Goal: Task Accomplishment & Management: Use online tool/utility

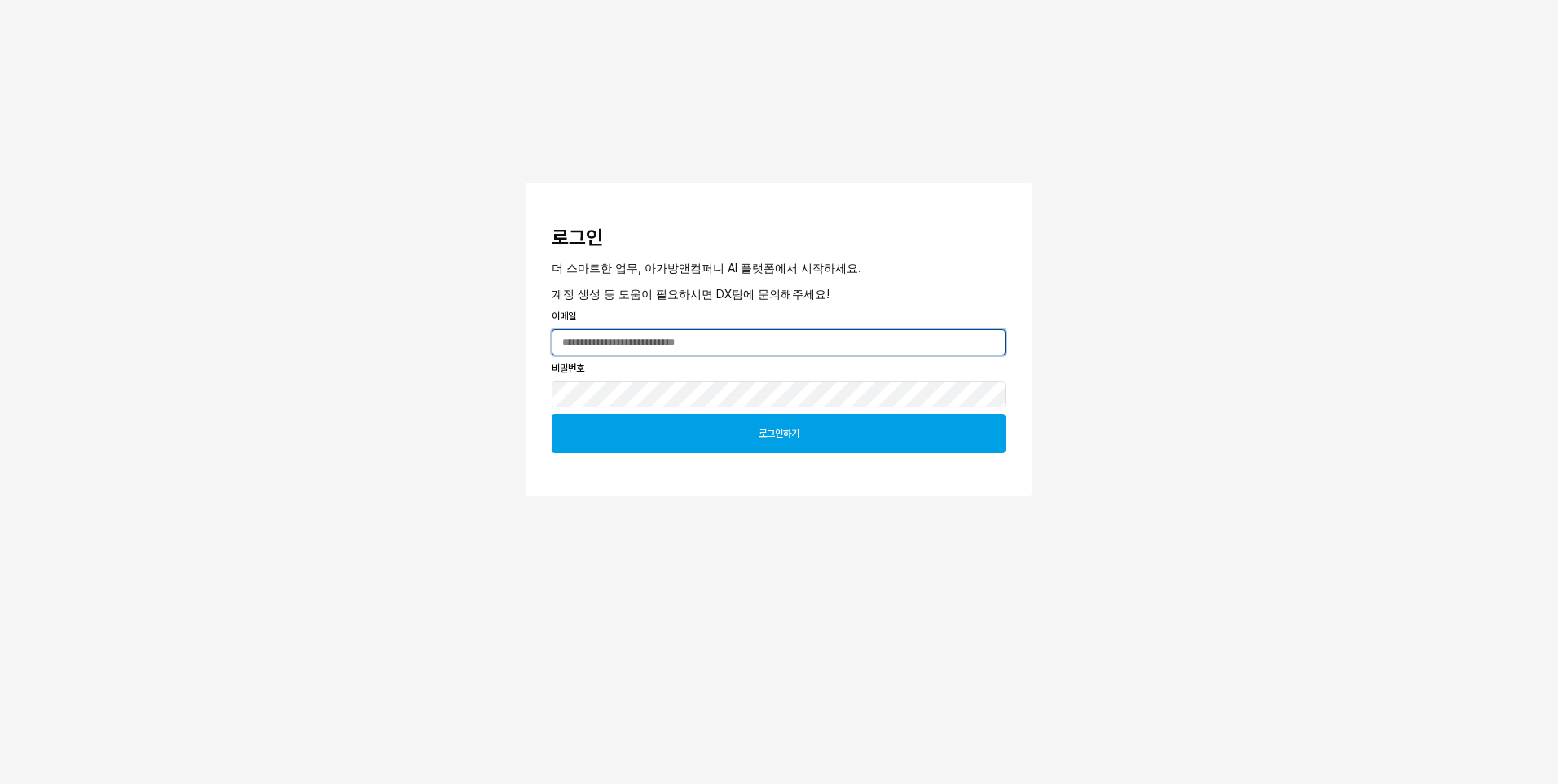
type input "**********"
click at [789, 444] on div "로그인하기" at bounding box center [779, 433] width 439 height 37
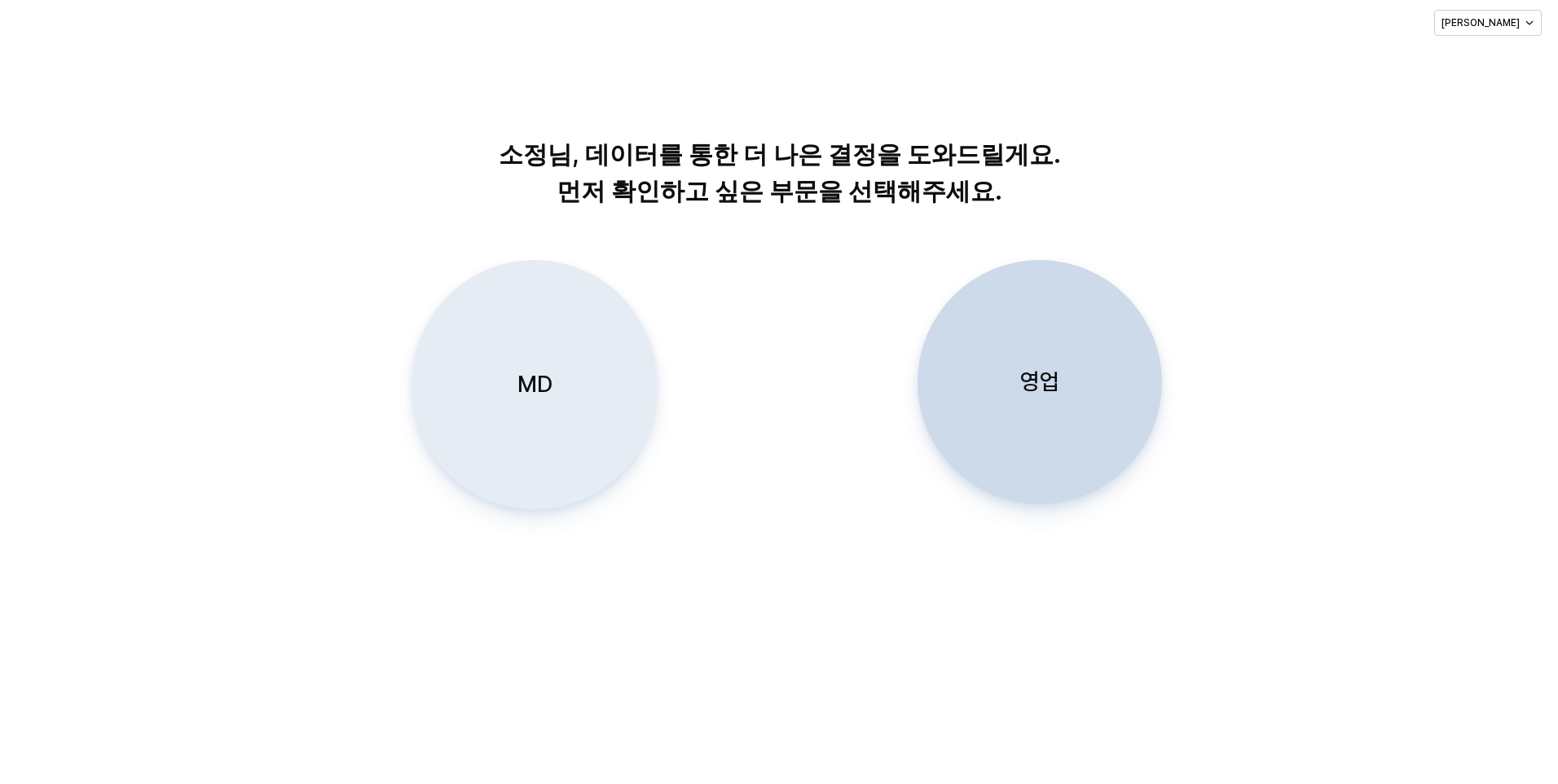
click at [535, 385] on p "MD" at bounding box center [535, 384] width 35 height 30
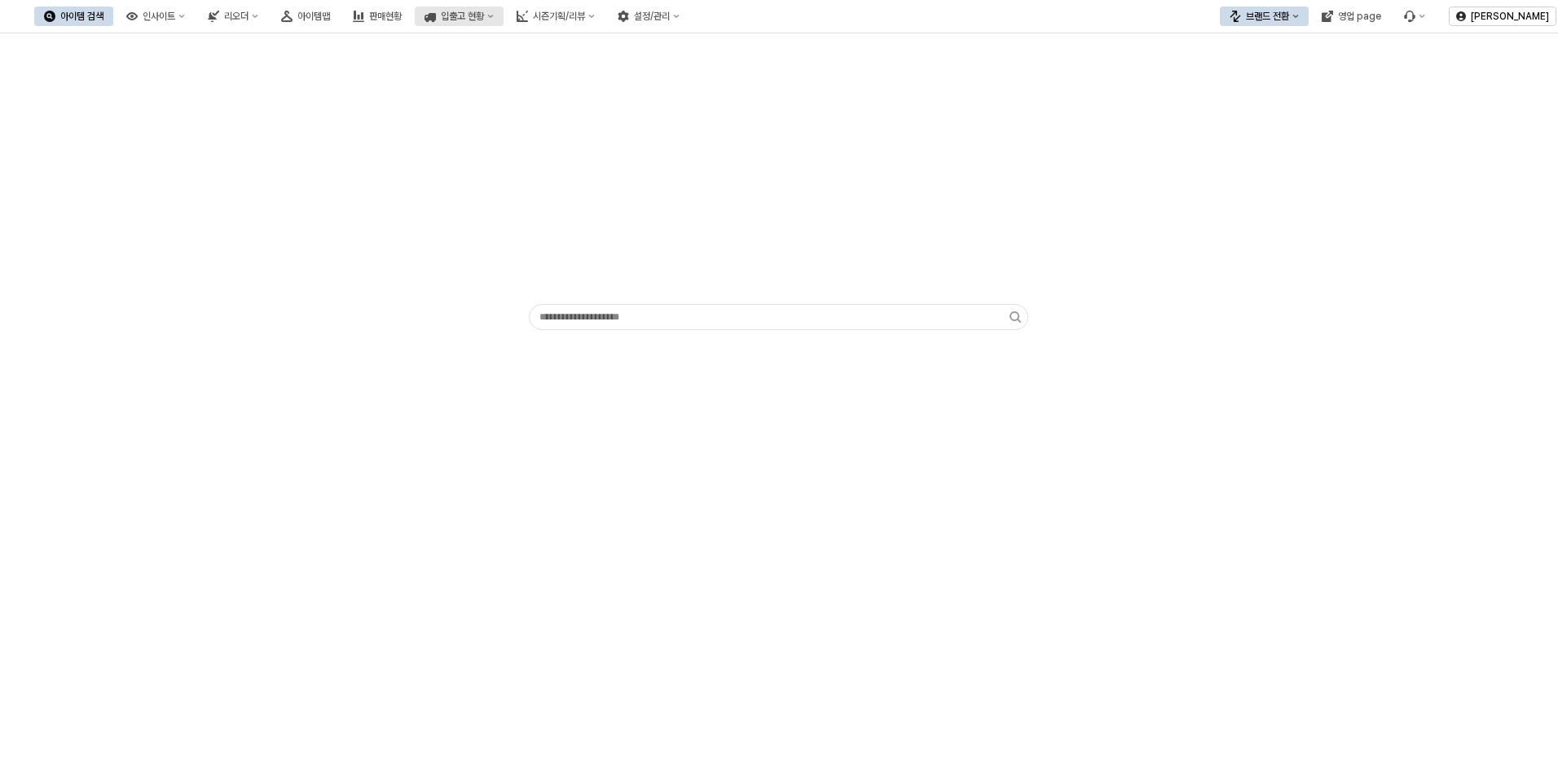
click at [504, 21] on button "입출고 현황" at bounding box center [459, 15] width 89 height 19
click at [888, 95] on div "App Frame" at bounding box center [779, 186] width 1538 height 293
click at [605, 24] on button "시즌기획/리뷰" at bounding box center [555, 15] width 97 height 19
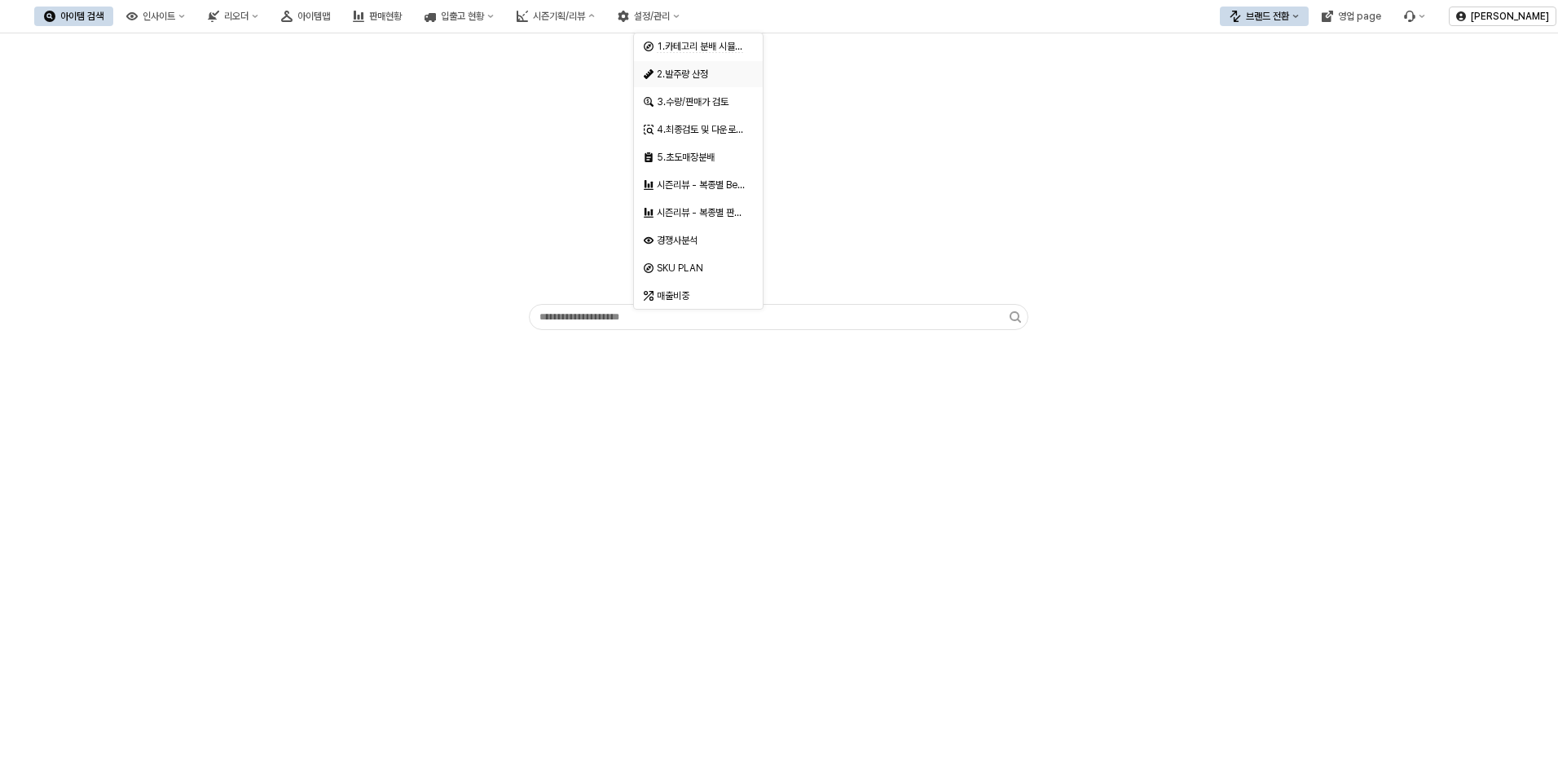
click at [684, 68] on div "2.발주량 산정" at bounding box center [699, 74] width 86 height 13
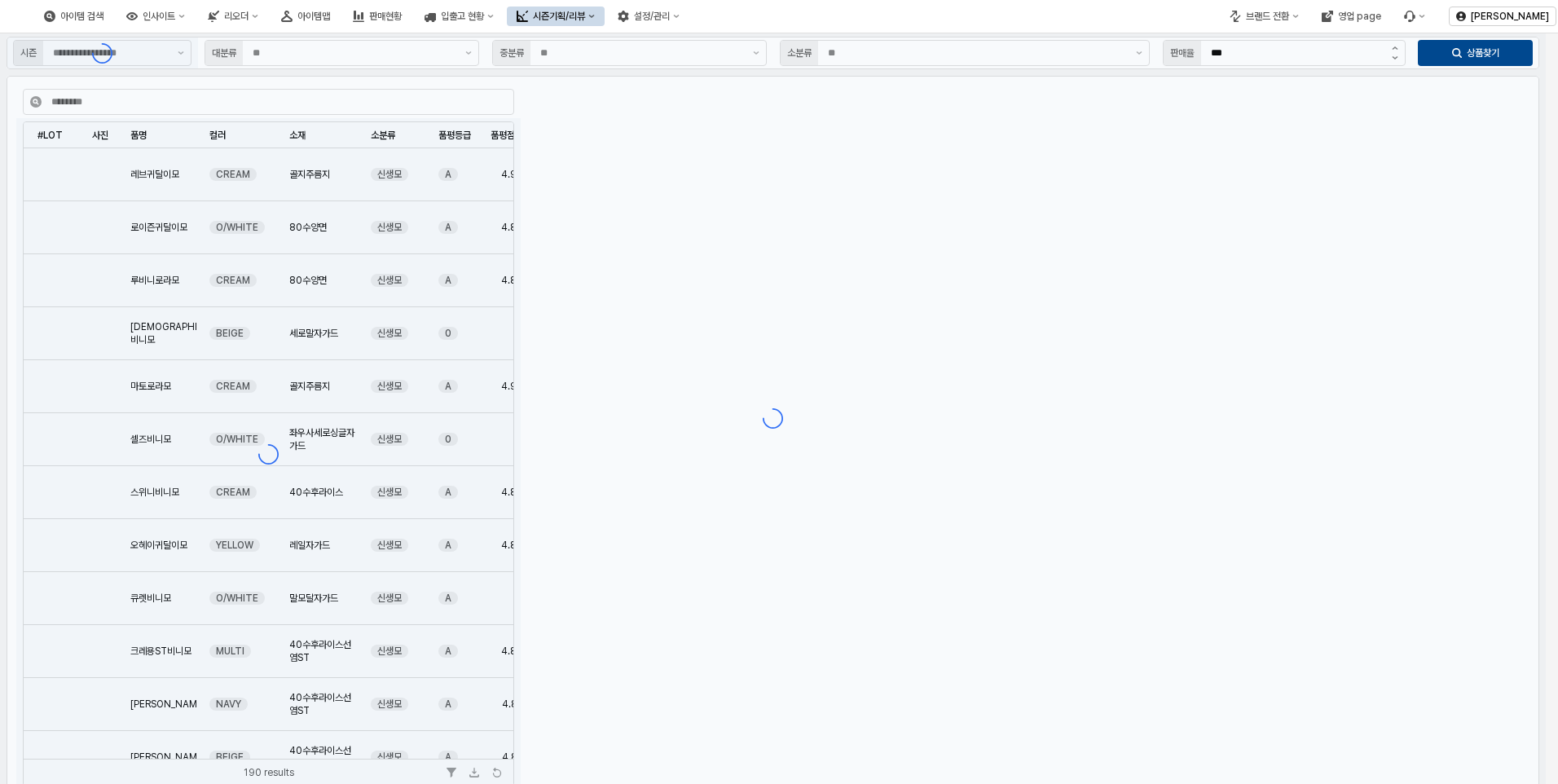
type input "**"
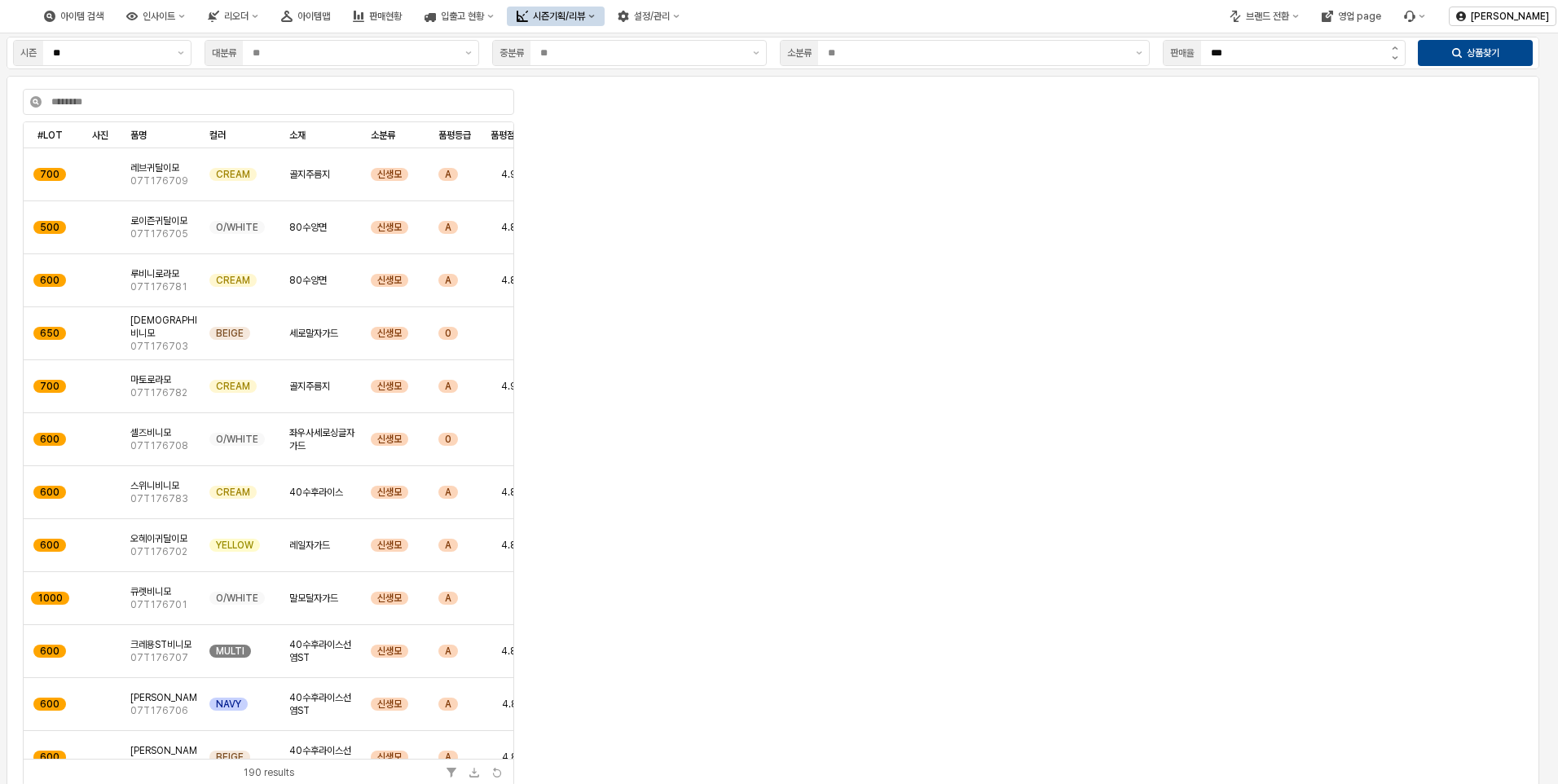
click at [585, 18] on div "시즌기획/리뷰" at bounding box center [558, 16] width 52 height 12
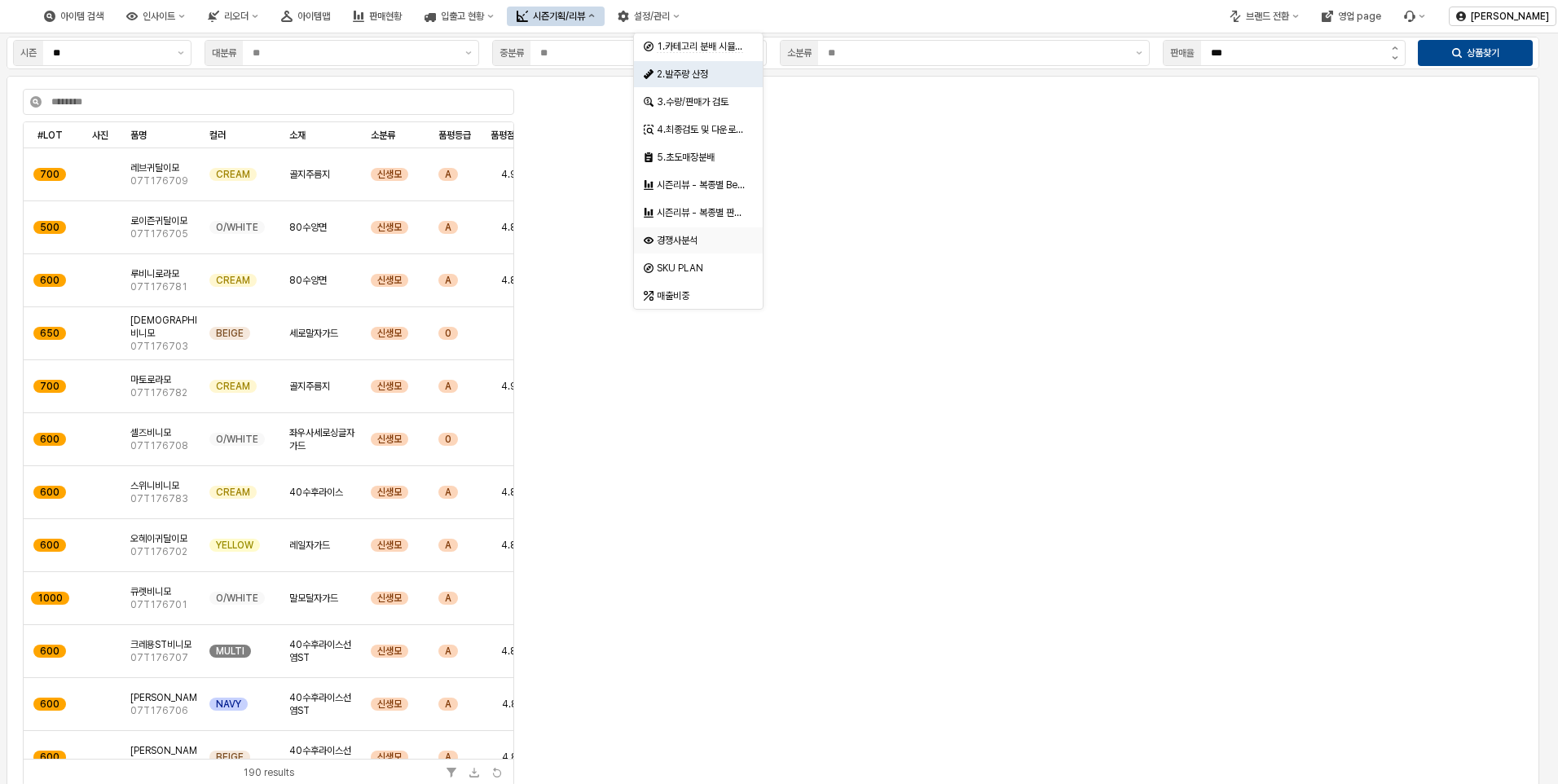
click at [689, 234] on div "경쟁사분석" at bounding box center [699, 240] width 86 height 13
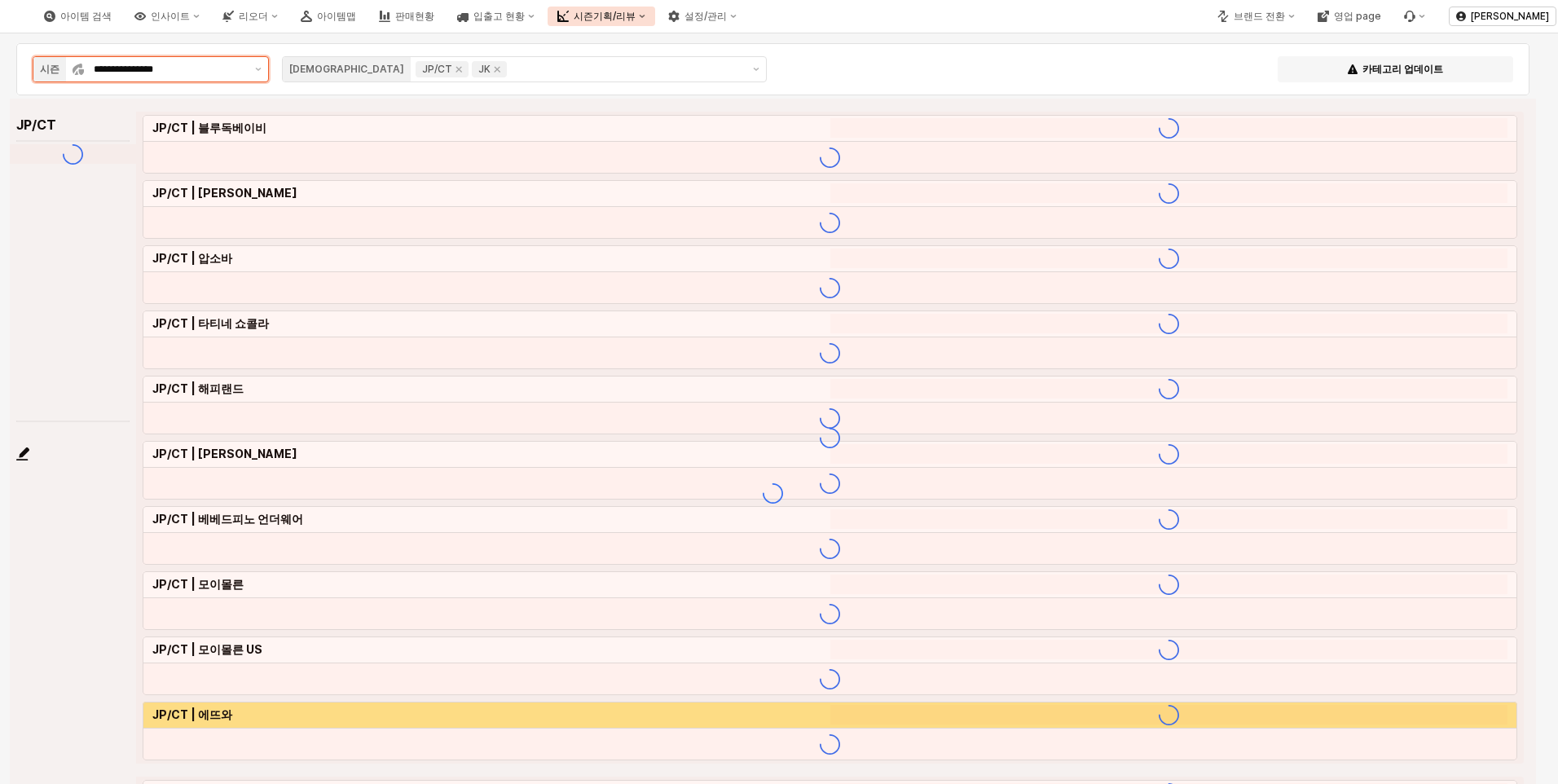
click at [246, 70] on div "**********" at bounding box center [166, 69] width 165 height 25
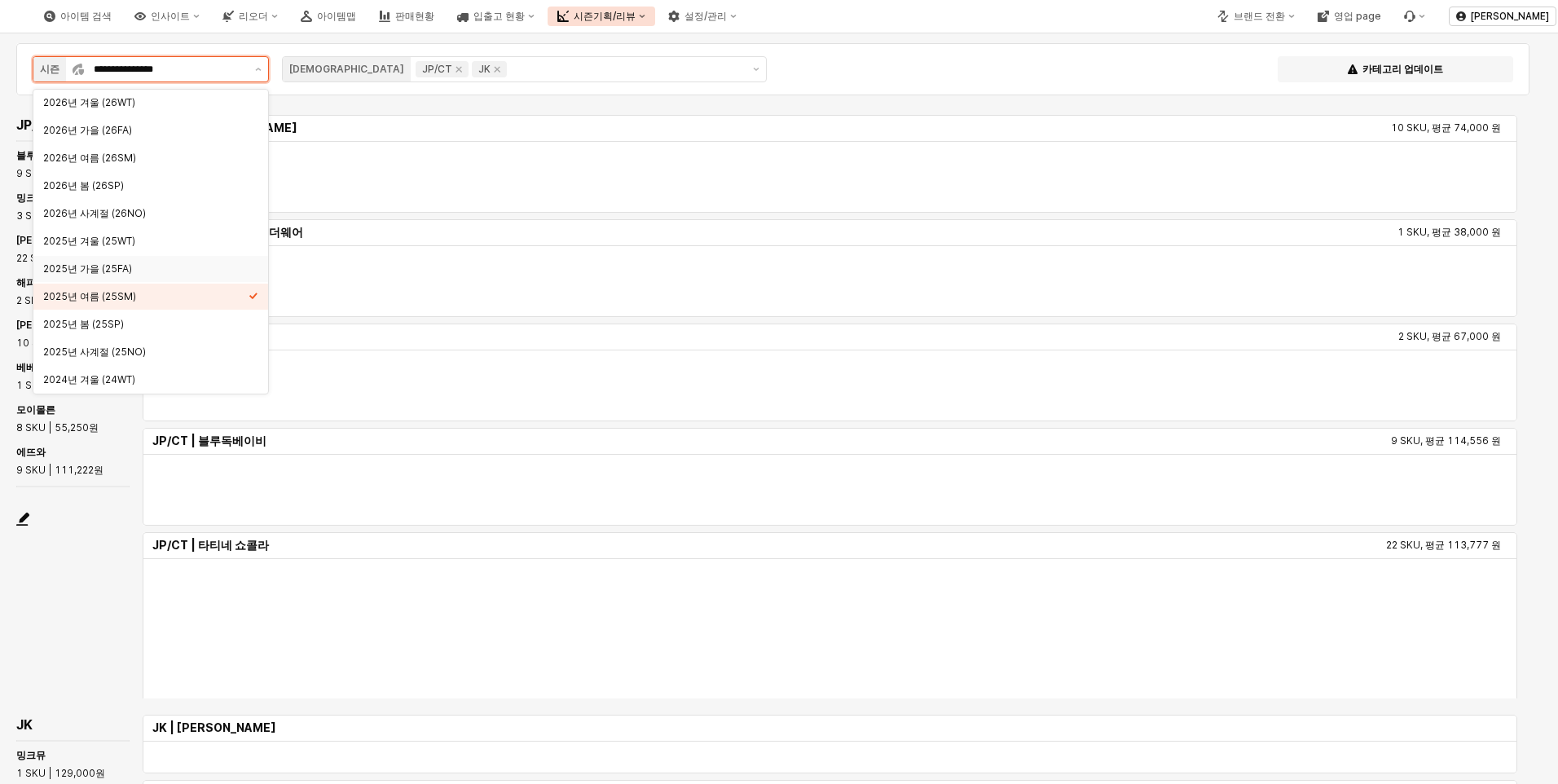
click at [129, 266] on div "2025년 가을 (25FA)" at bounding box center [146, 268] width 206 height 13
type input "**********"
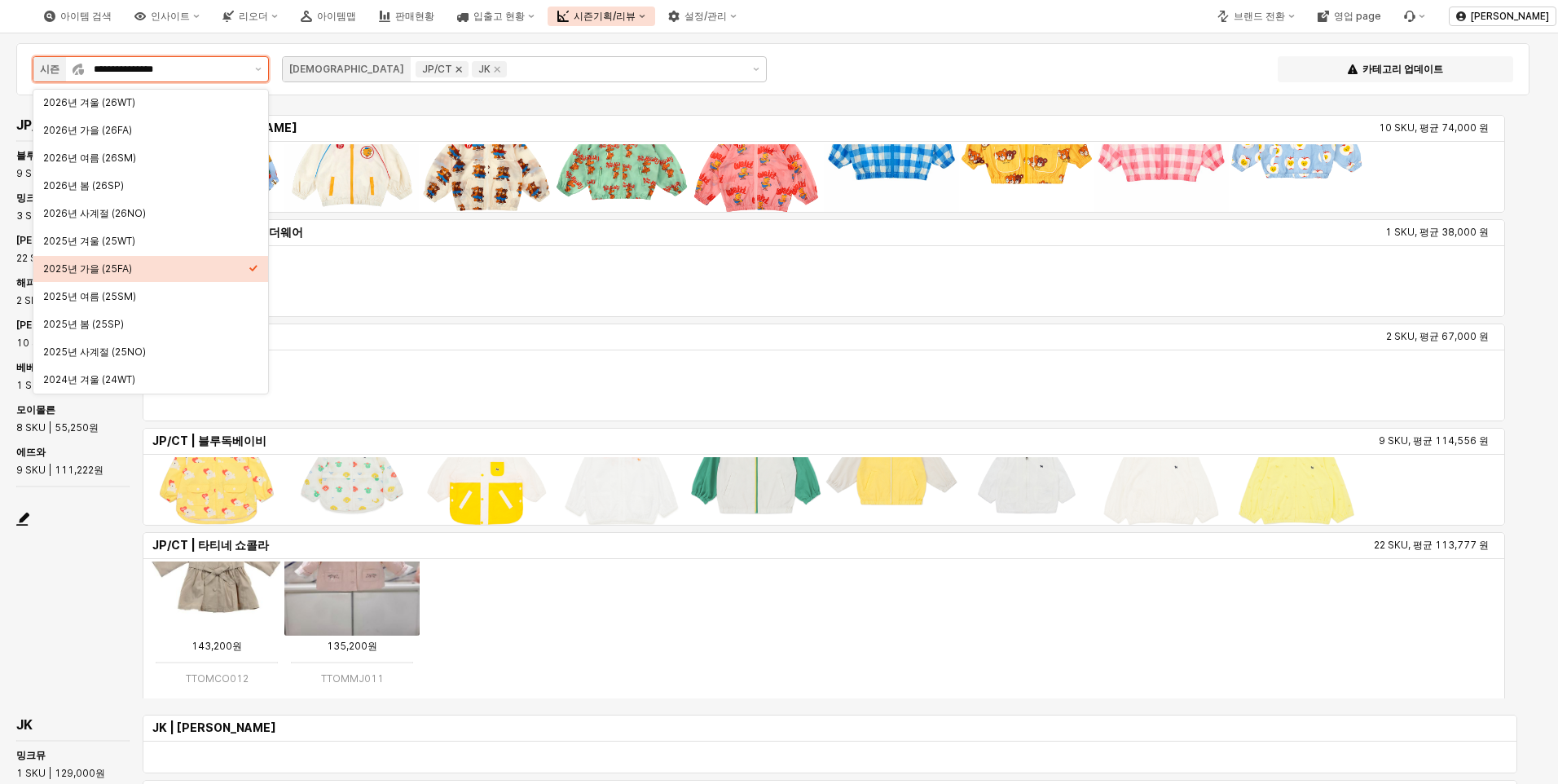
click at [457, 67] on icon "Remove JP/CT" at bounding box center [459, 69] width 5 height 5
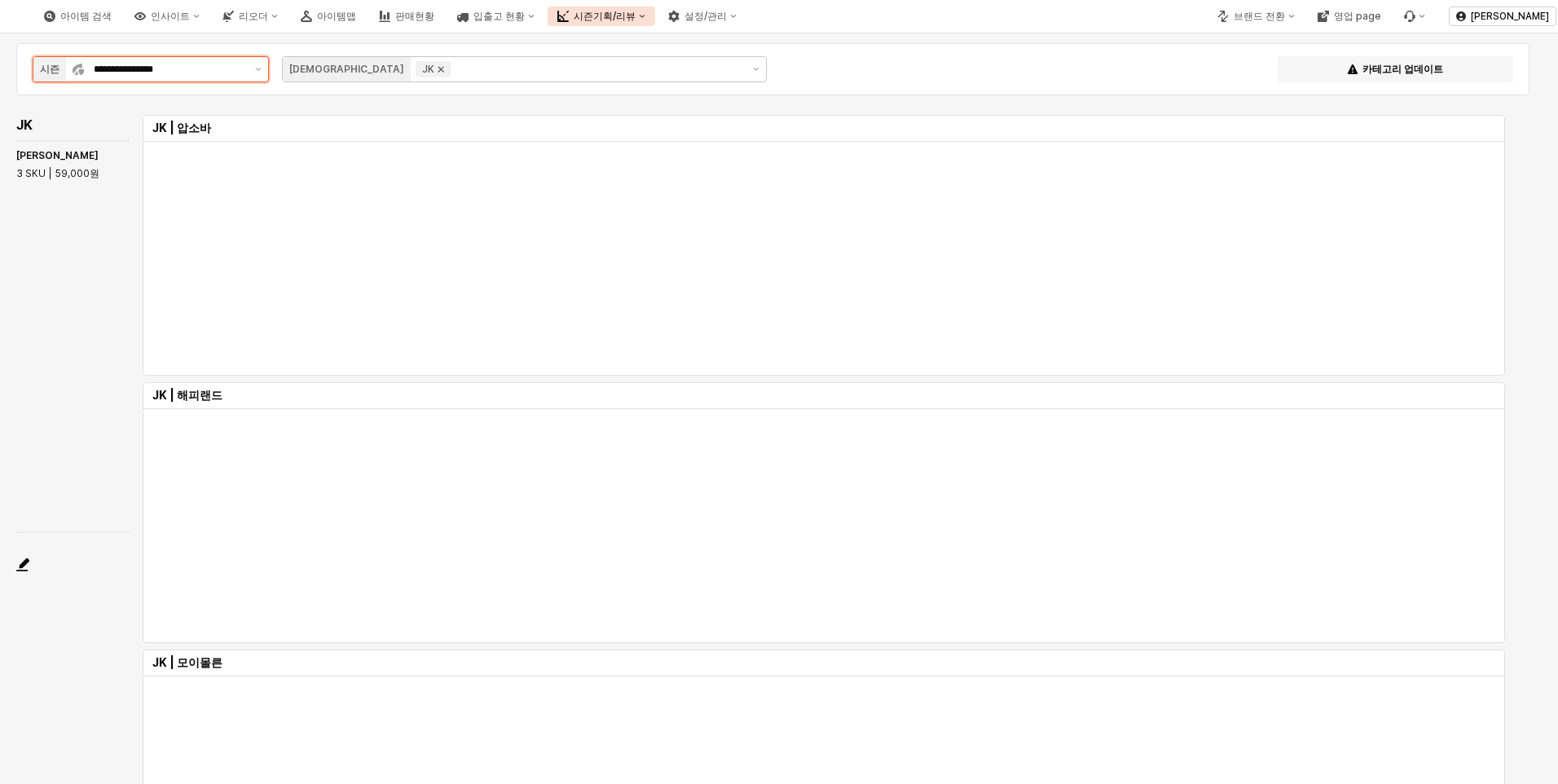
click at [434, 65] on icon "Remove JK" at bounding box center [440, 69] width 13 height 13
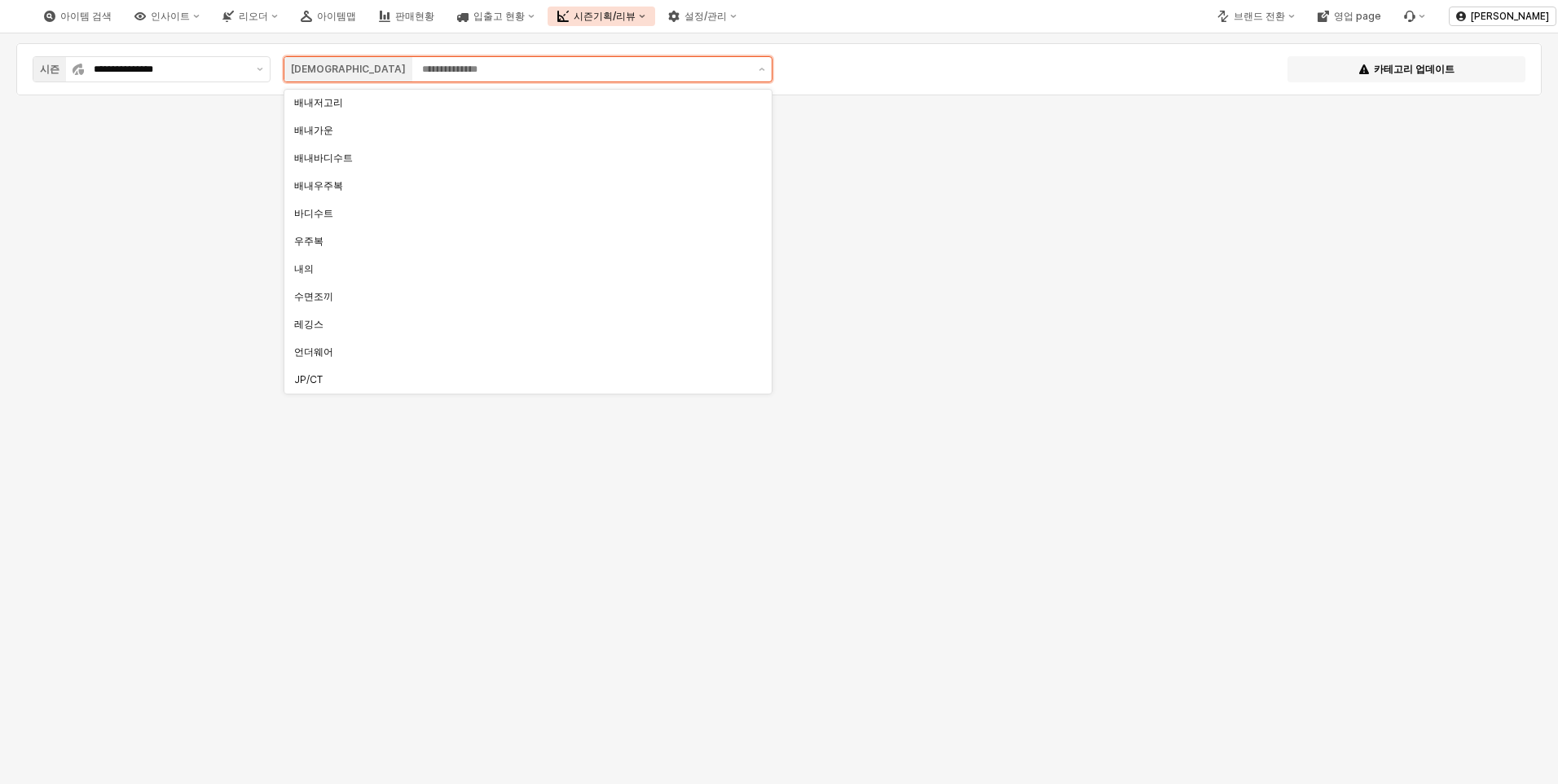
click at [422, 64] on input "App Frame" at bounding box center [585, 69] width 327 height 16
click at [349, 145] on div "VT" at bounding box center [526, 136] width 483 height 26
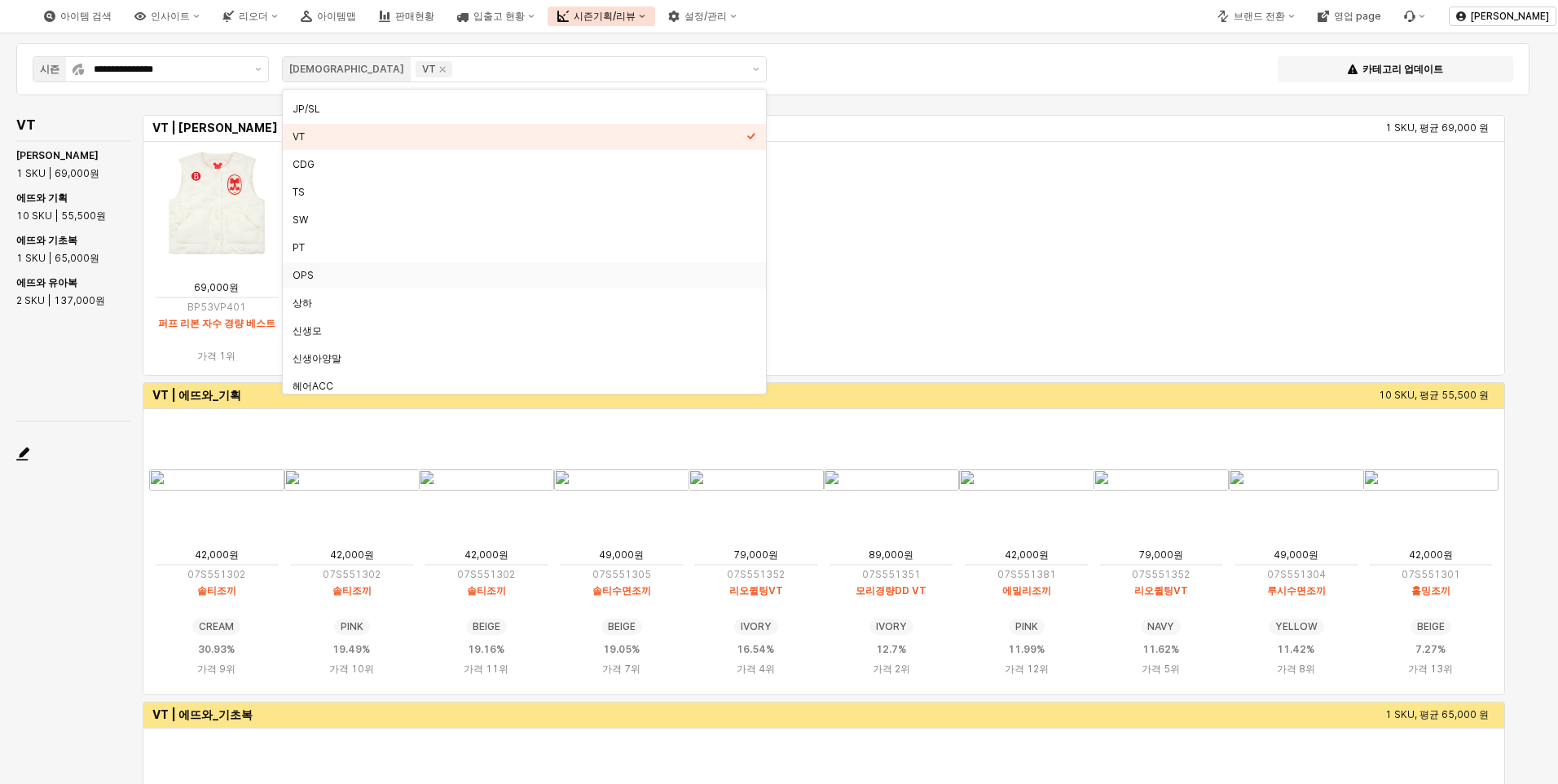
click at [90, 367] on div "VT VT | 베베드피노 1 SKU, 평균 69,000 원 69,000원 BP53VP401 퍼프 리본 자수 경량 베스트 가격 1위 VT | 에…" at bounding box center [767, 506] width 1513 height 789
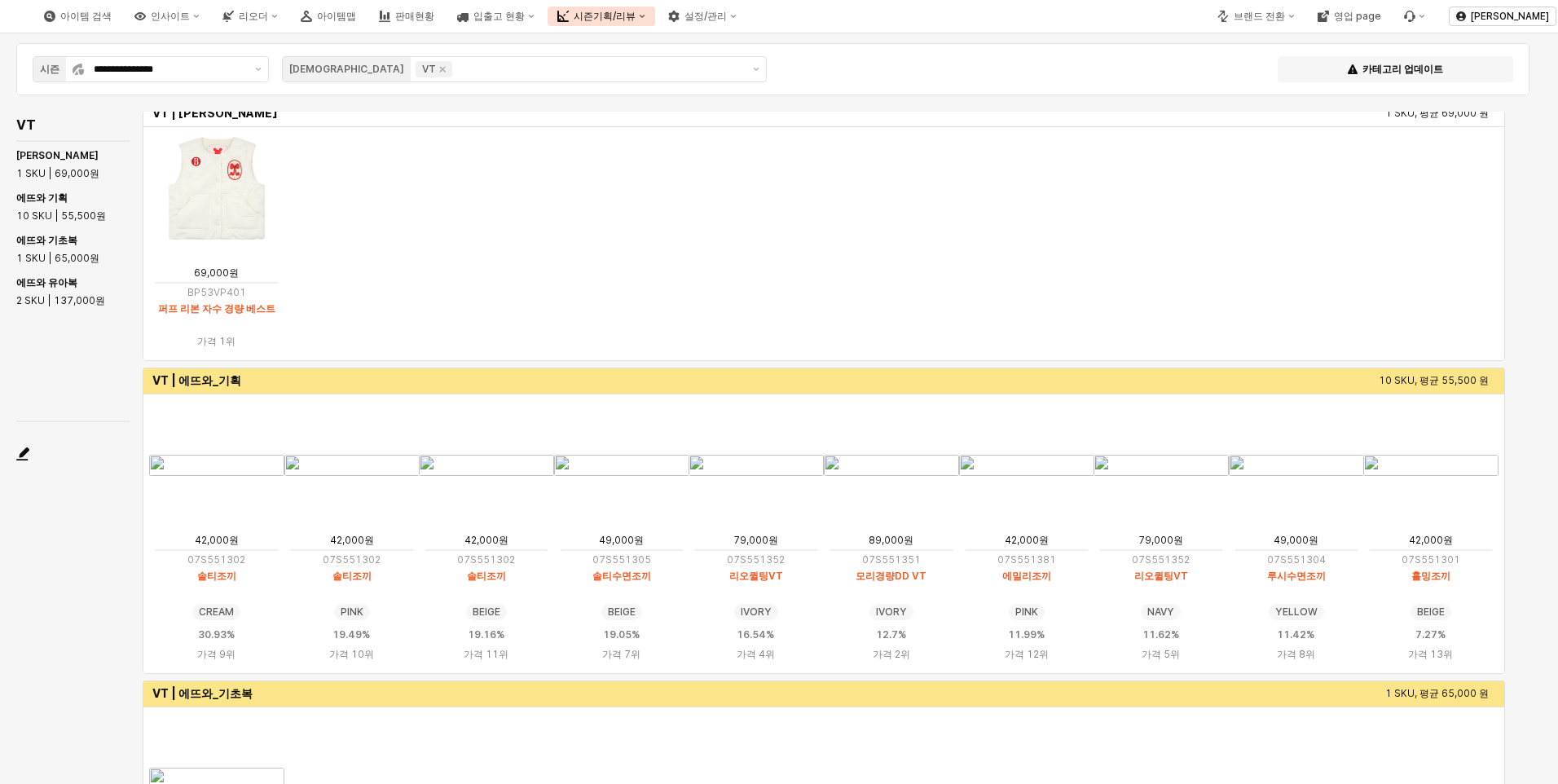
scroll to position [0, 0]
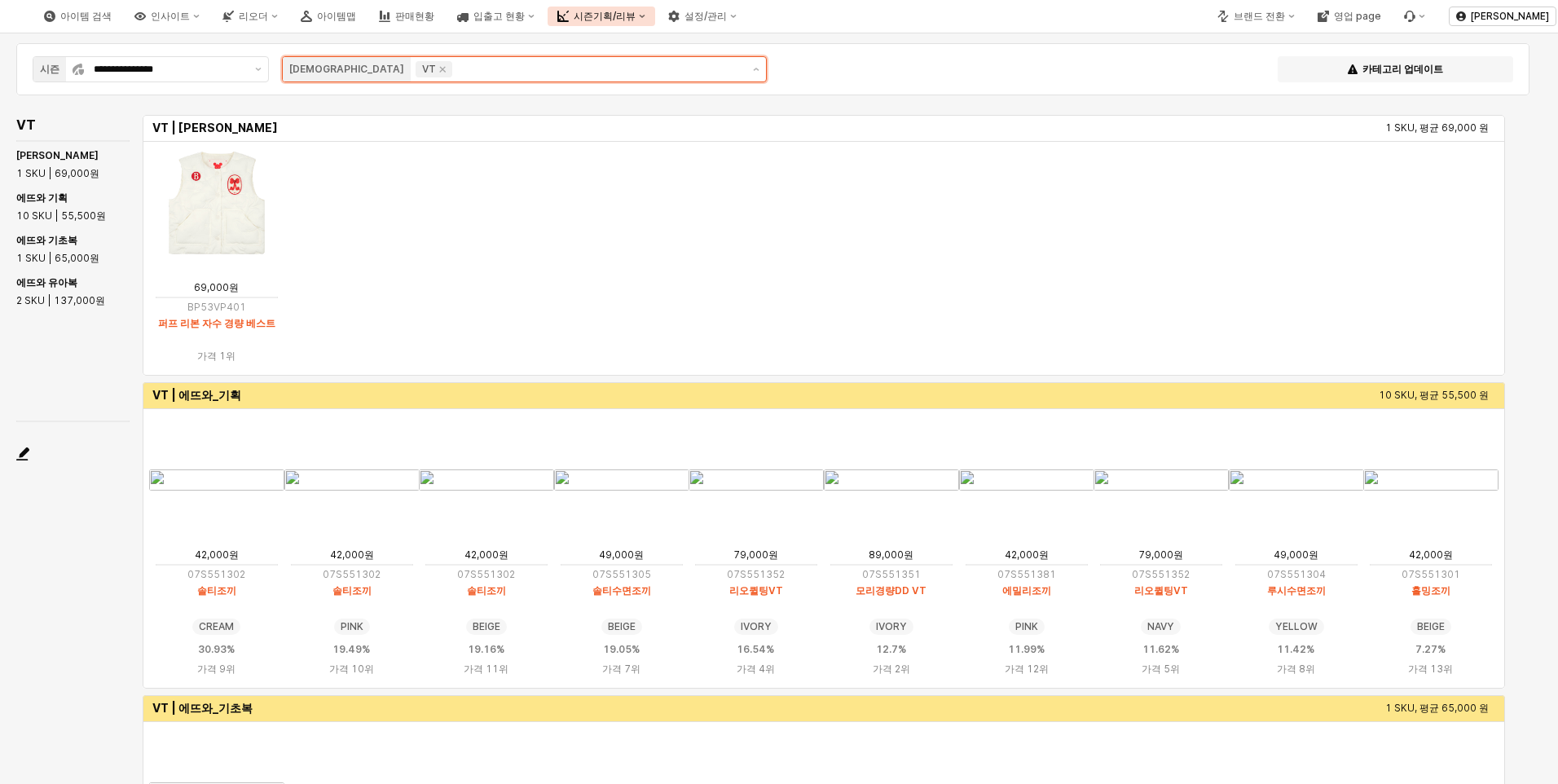
click at [456, 72] on input "App Frame" at bounding box center [598, 69] width 286 height 16
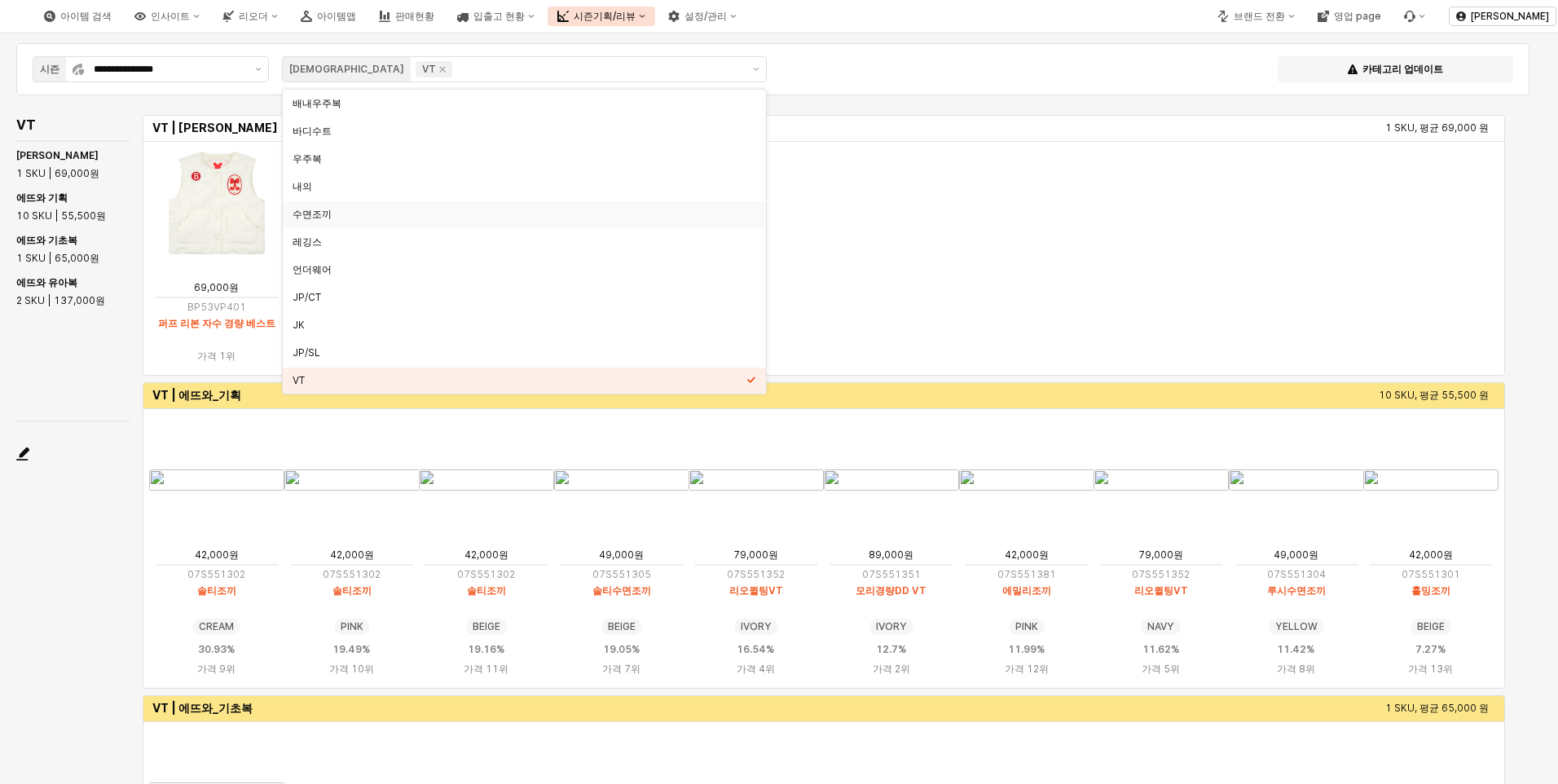
click at [111, 439] on div "App Frame" at bounding box center [73, 434] width 114 height 13
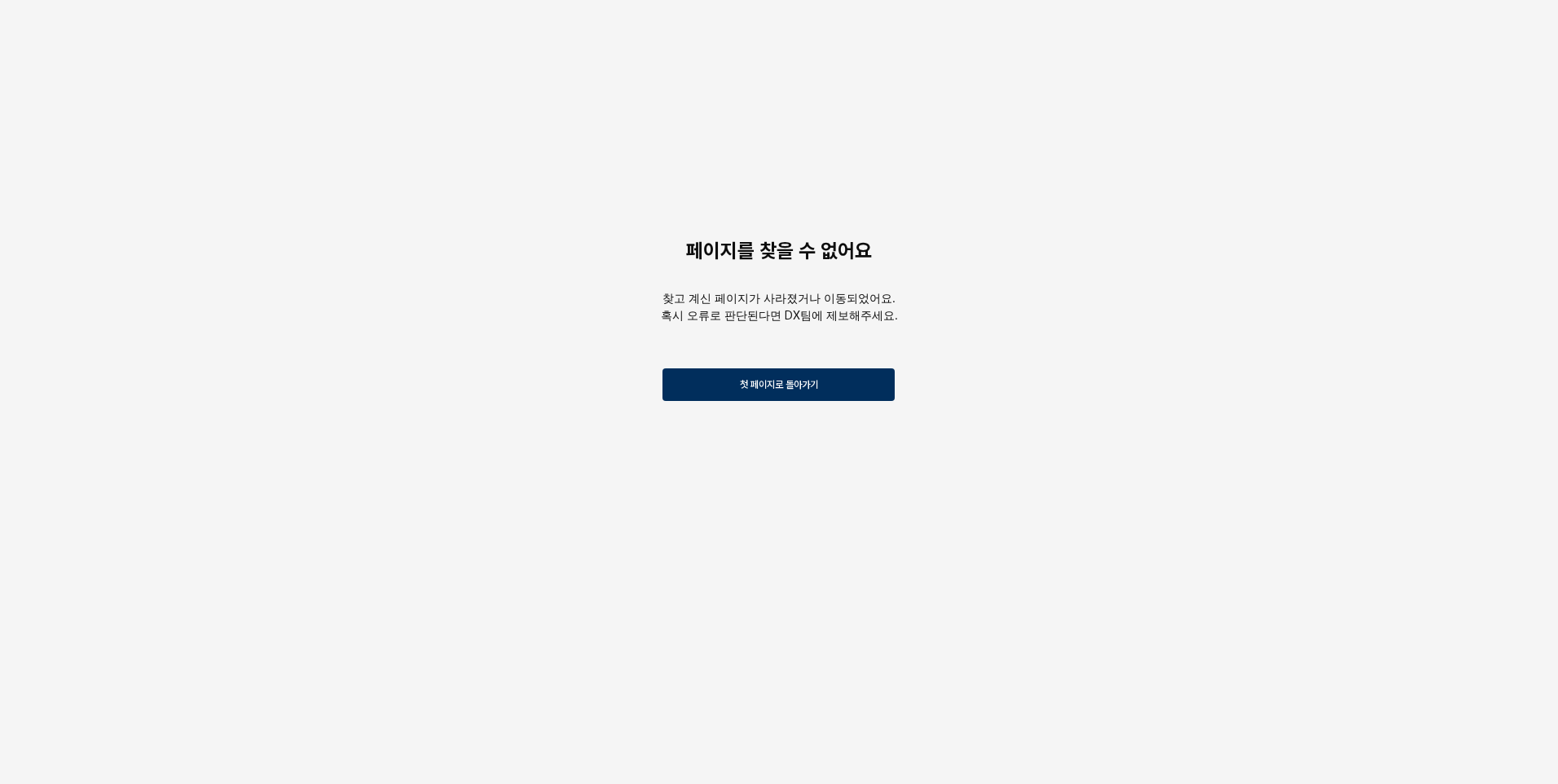
click at [725, 384] on div "첫 페이지로 돌아가기" at bounding box center [778, 385] width 217 height 31
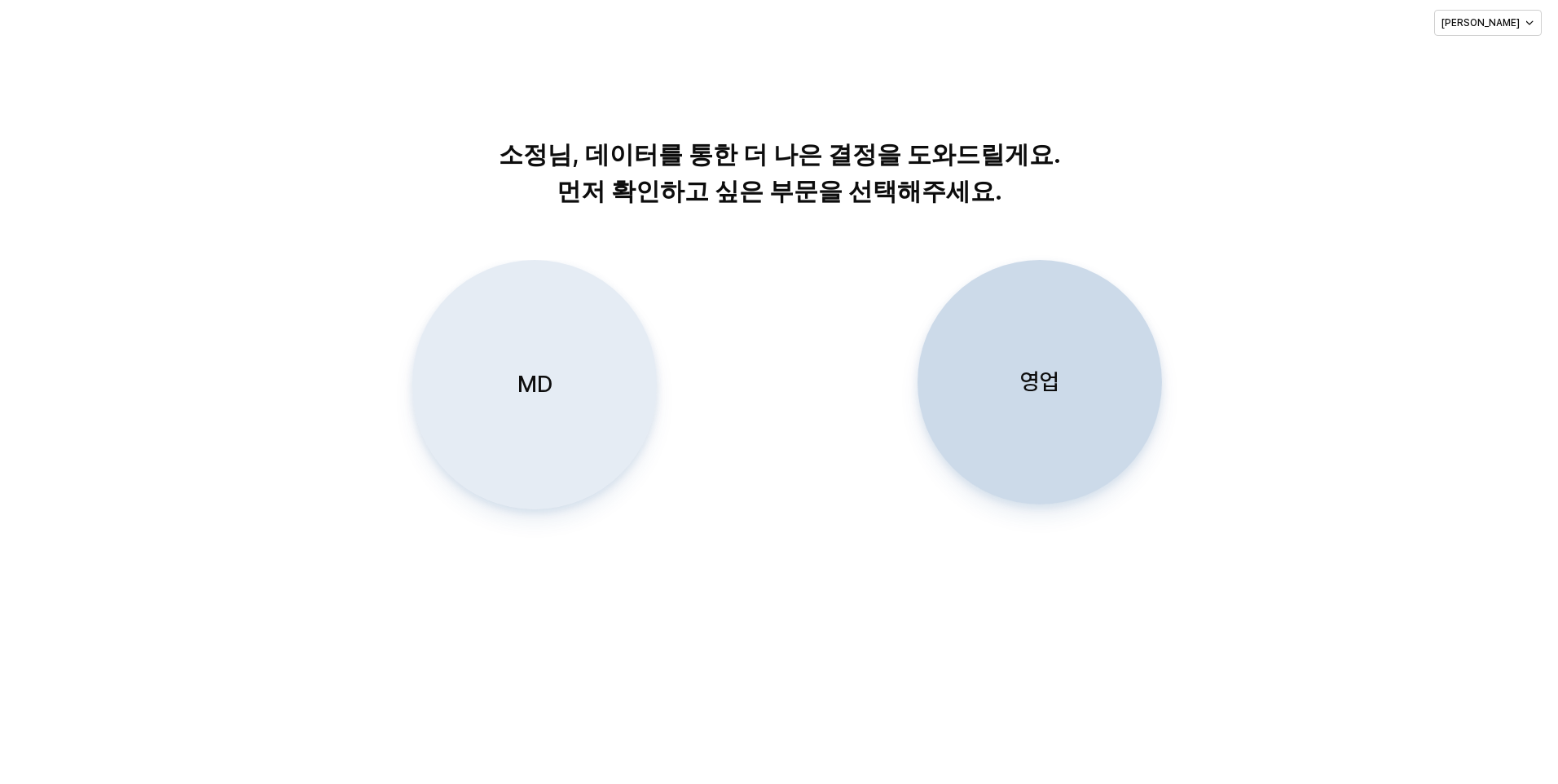
click at [541, 384] on p "MD" at bounding box center [535, 384] width 35 height 30
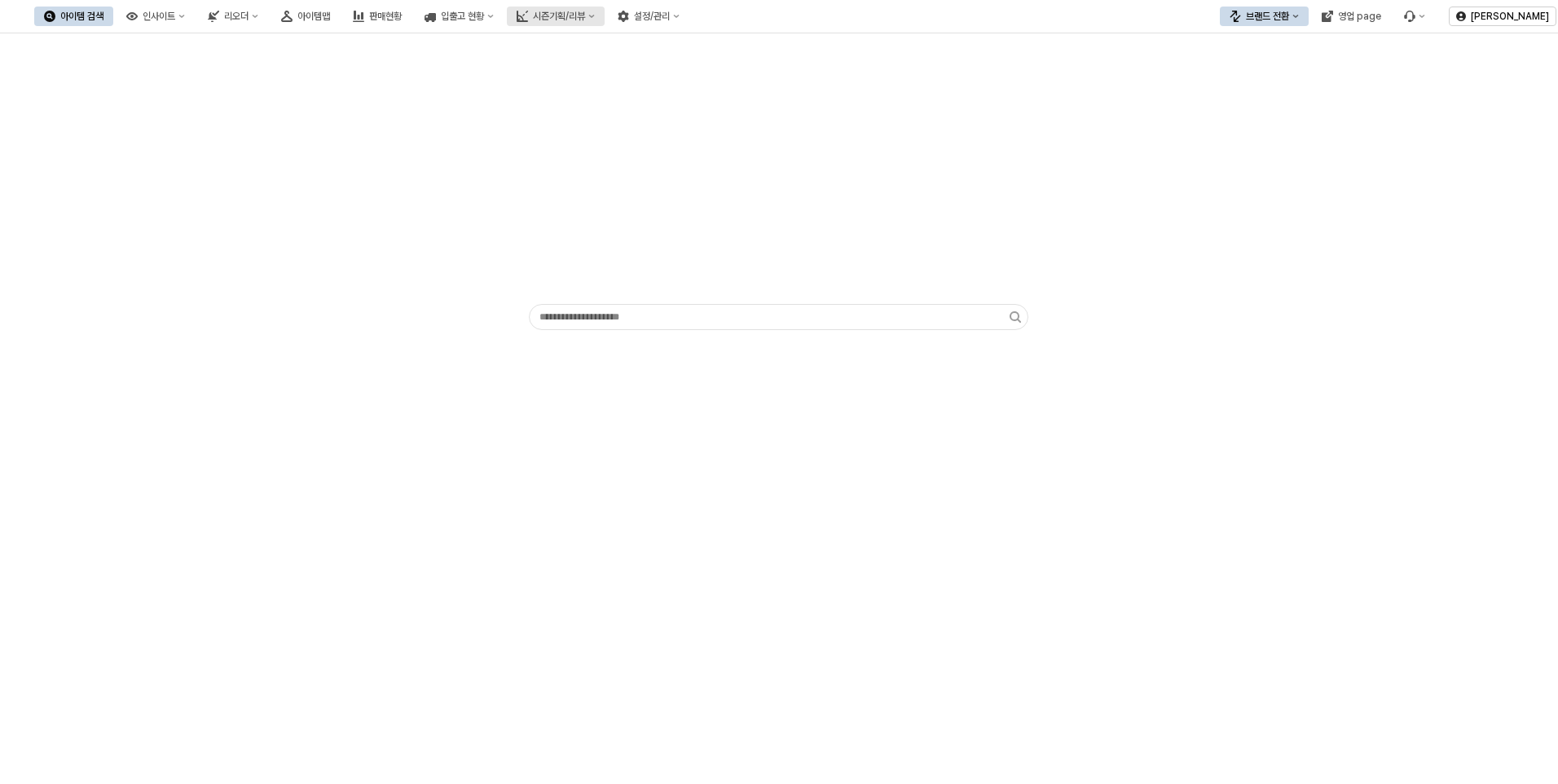
click at [585, 12] on div "시즌기획/리뷰" at bounding box center [558, 16] width 52 height 12
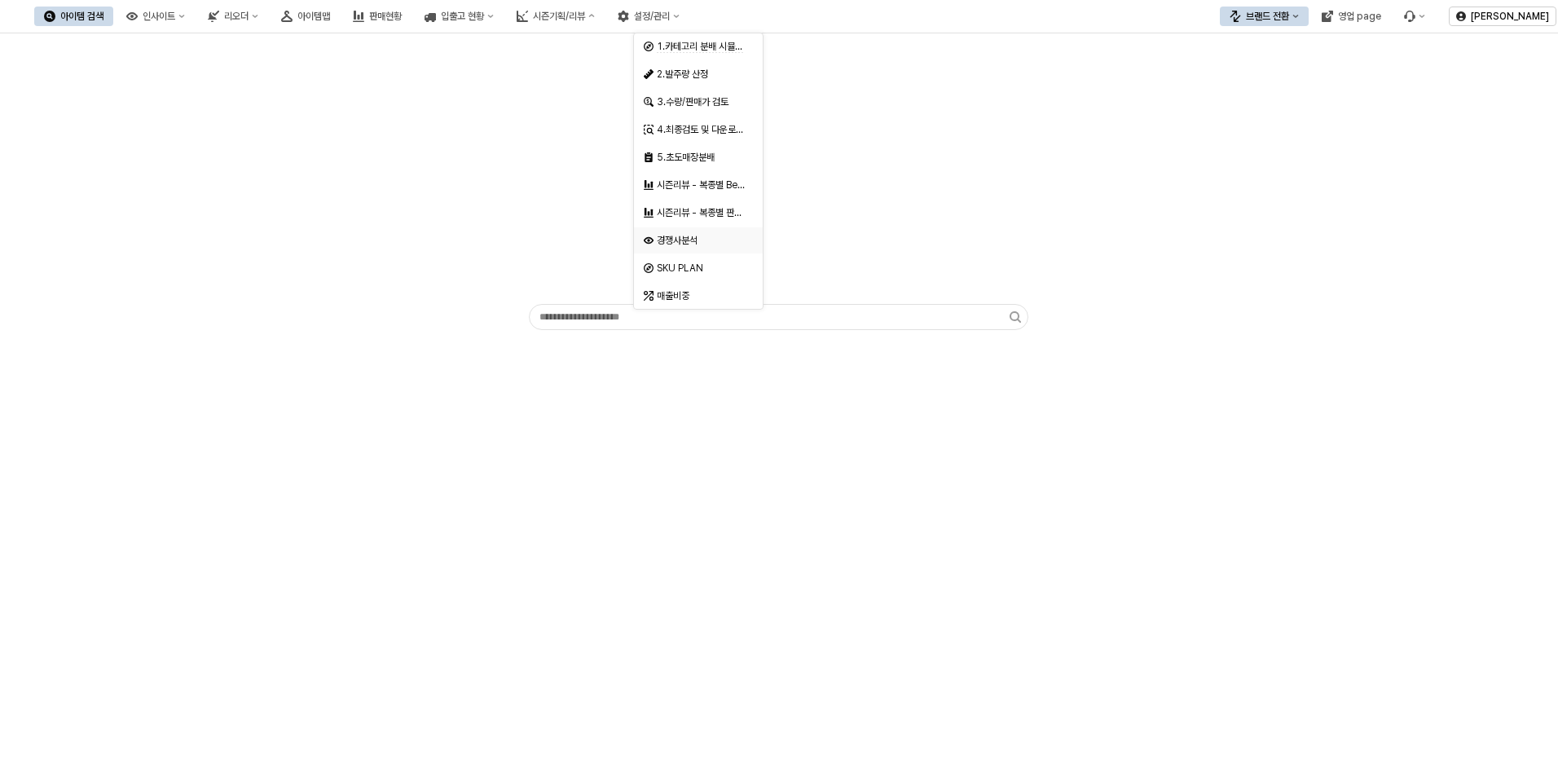
click at [693, 243] on div "경쟁사분석" at bounding box center [699, 240] width 86 height 13
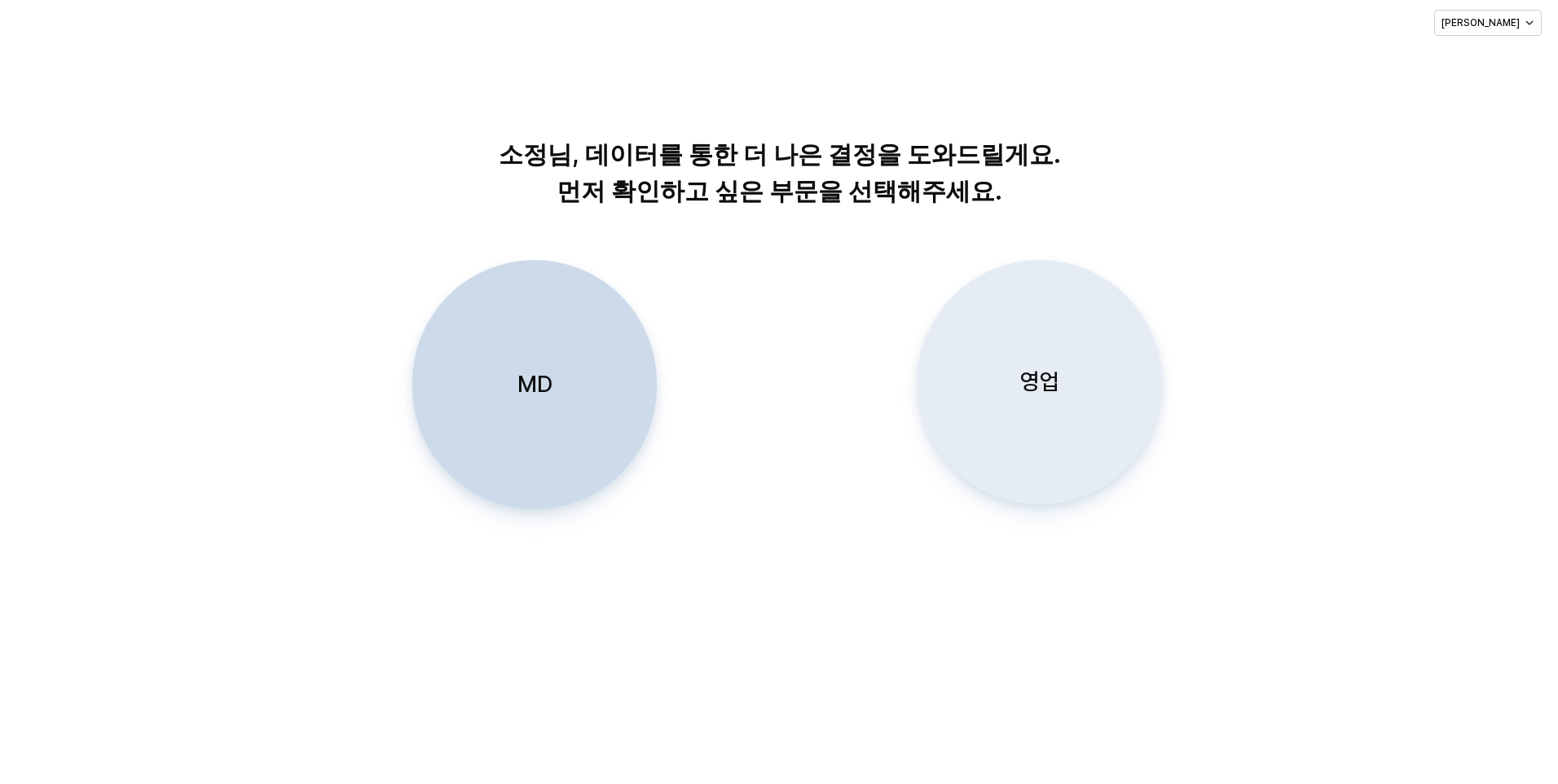
click at [1040, 387] on p "영업" at bounding box center [1040, 381] width 39 height 30
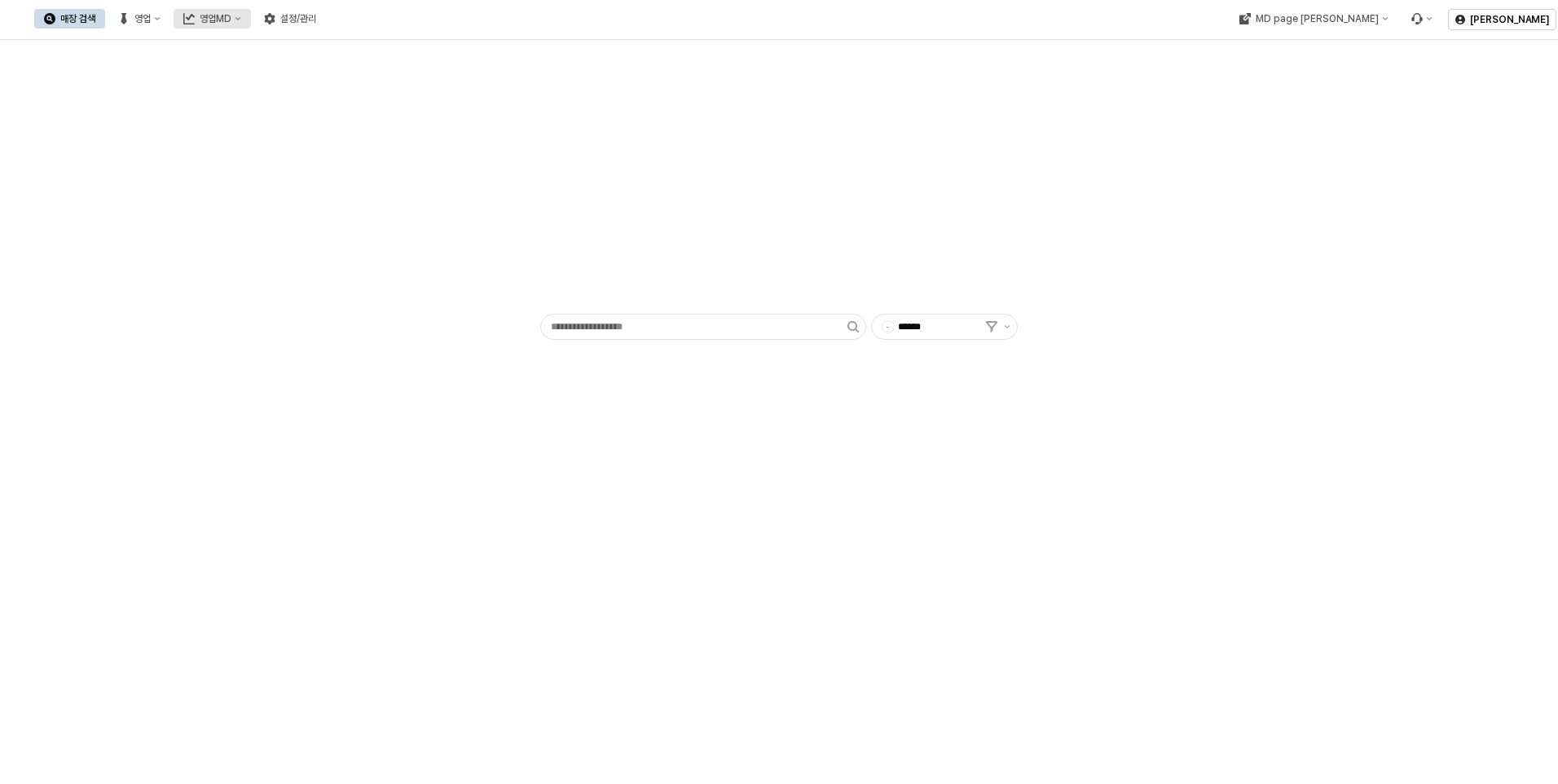
click at [251, 25] on button "영업MD" at bounding box center [212, 18] width 77 height 19
click at [390, 45] on div "매장이동지시(RT)" at bounding box center [387, 49] width 86 height 13
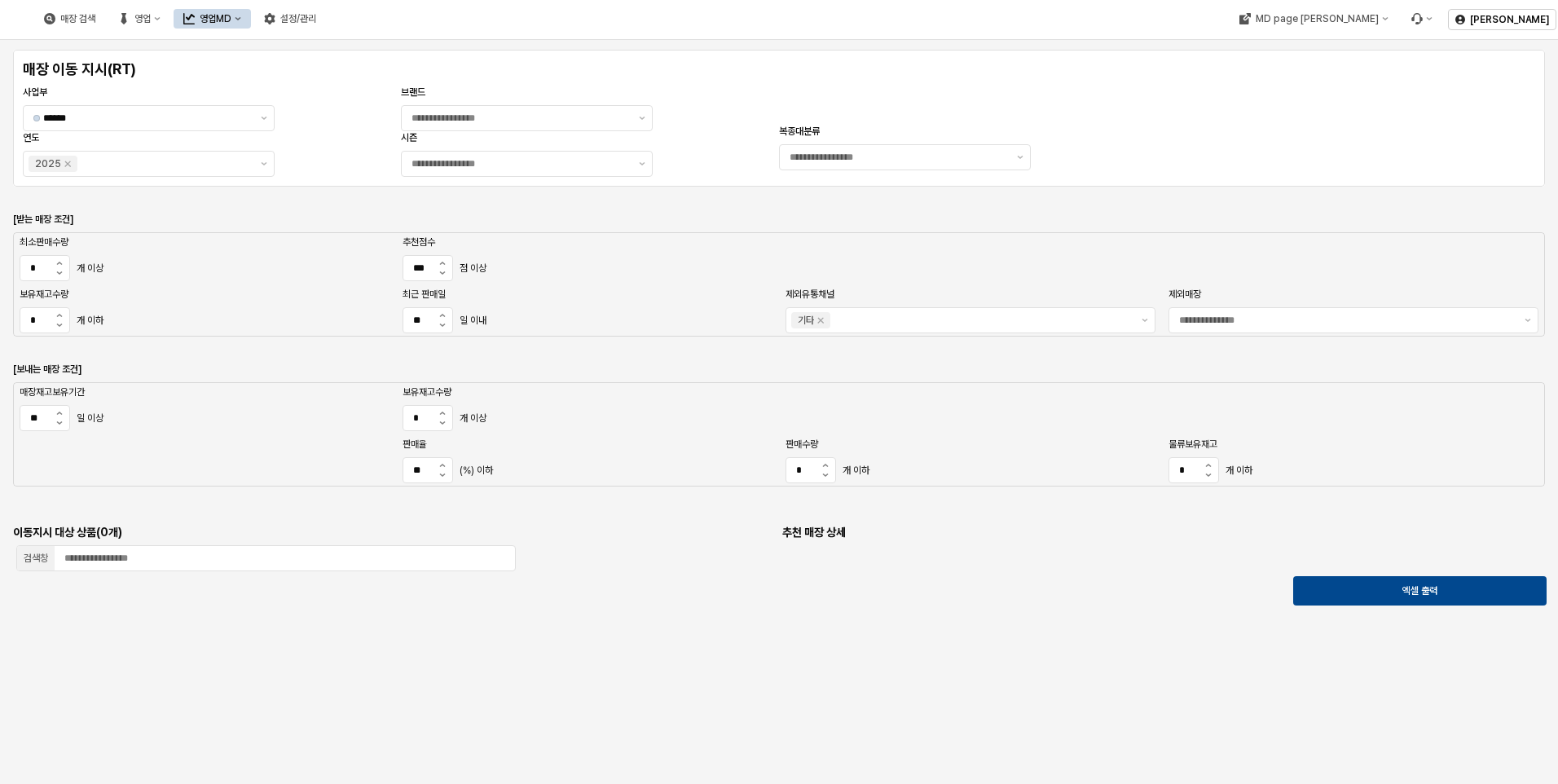
click at [231, 15] on div "영업MD" at bounding box center [215, 18] width 32 height 12
click at [231, 23] on div "영업MD" at bounding box center [215, 18] width 32 height 12
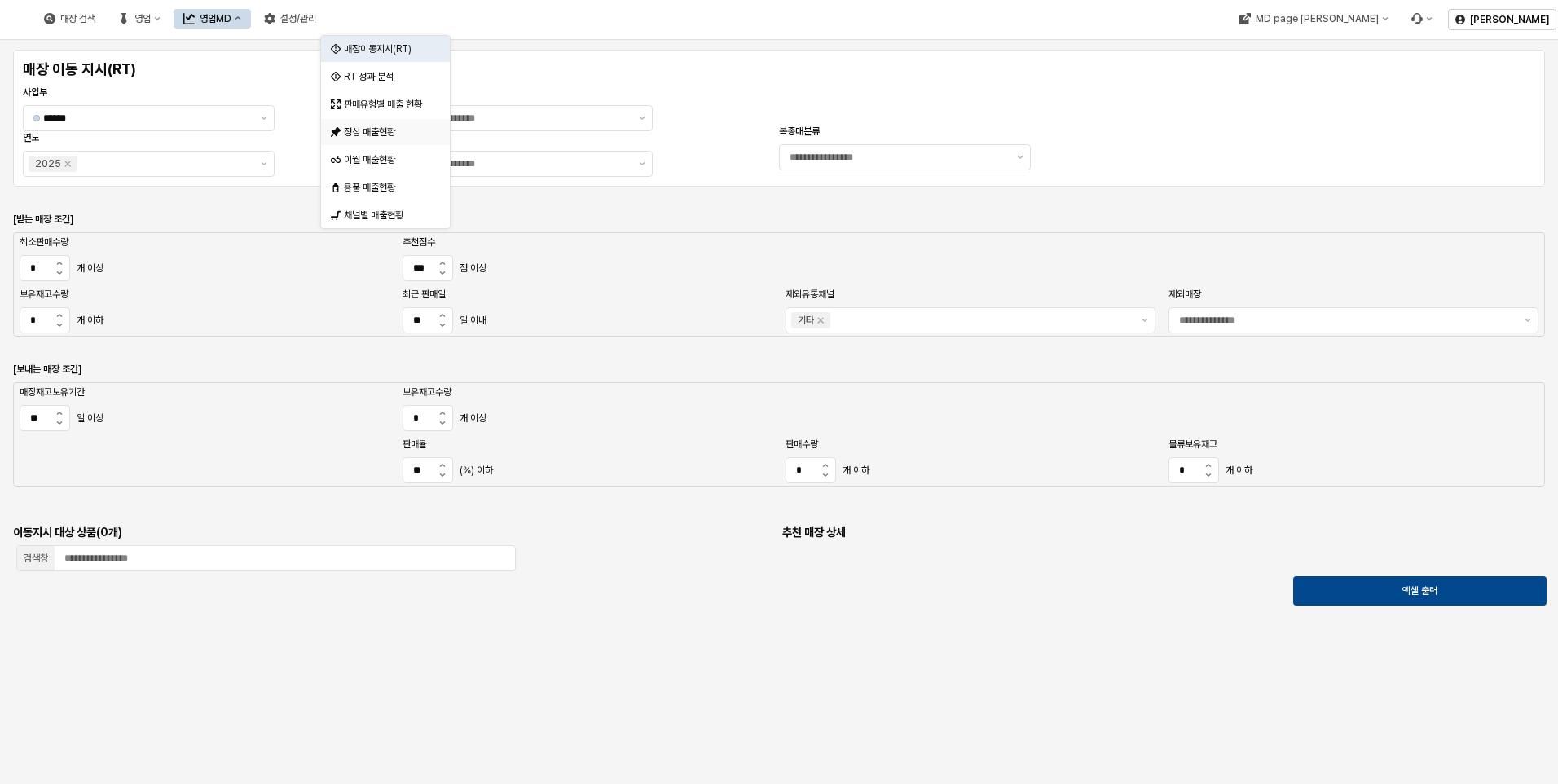
click at [389, 134] on div "정상 매출현황" at bounding box center [387, 132] width 86 height 13
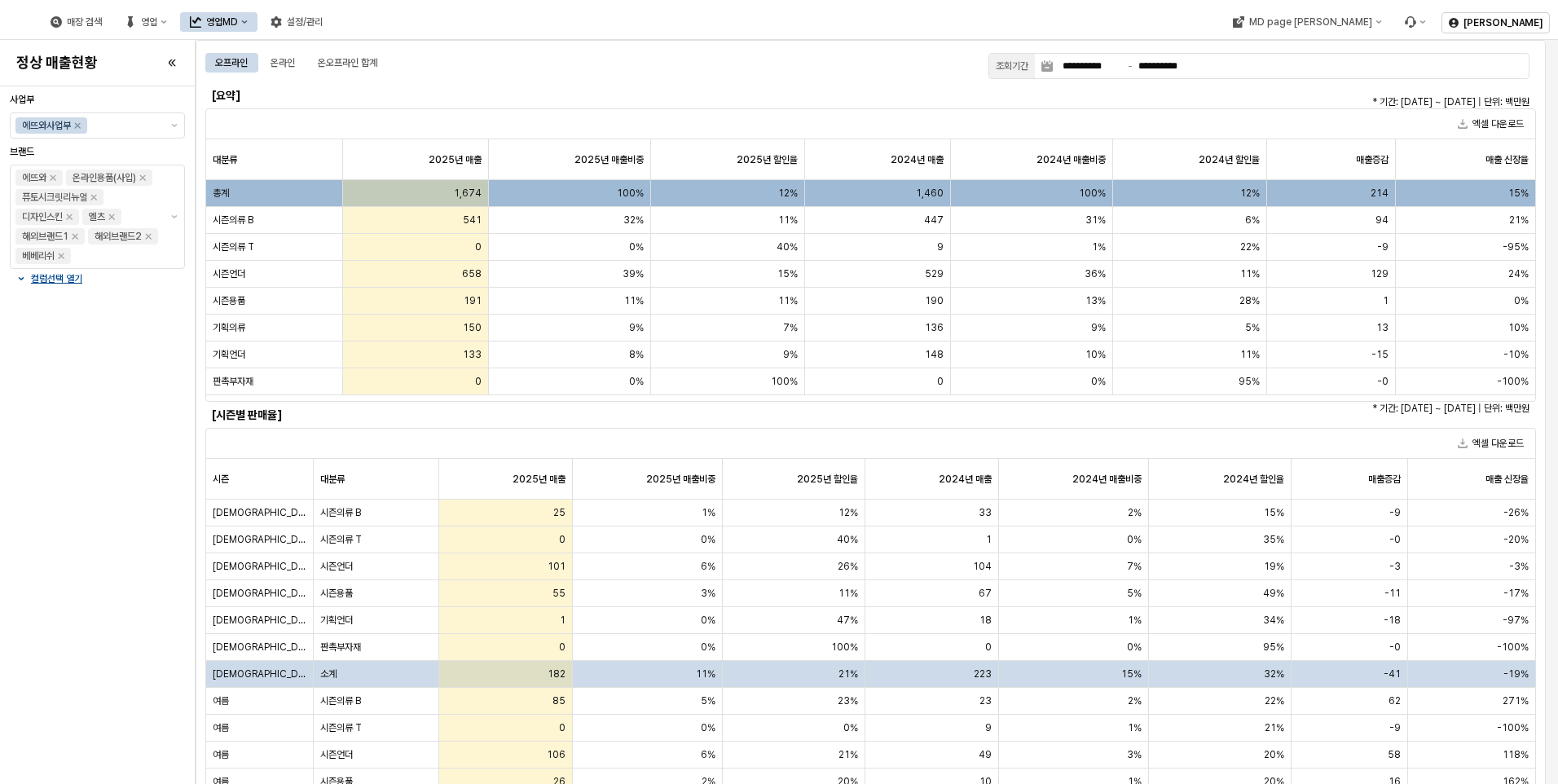
click at [201, 22] on icon "영업MD" at bounding box center [196, 22] width 12 height 12
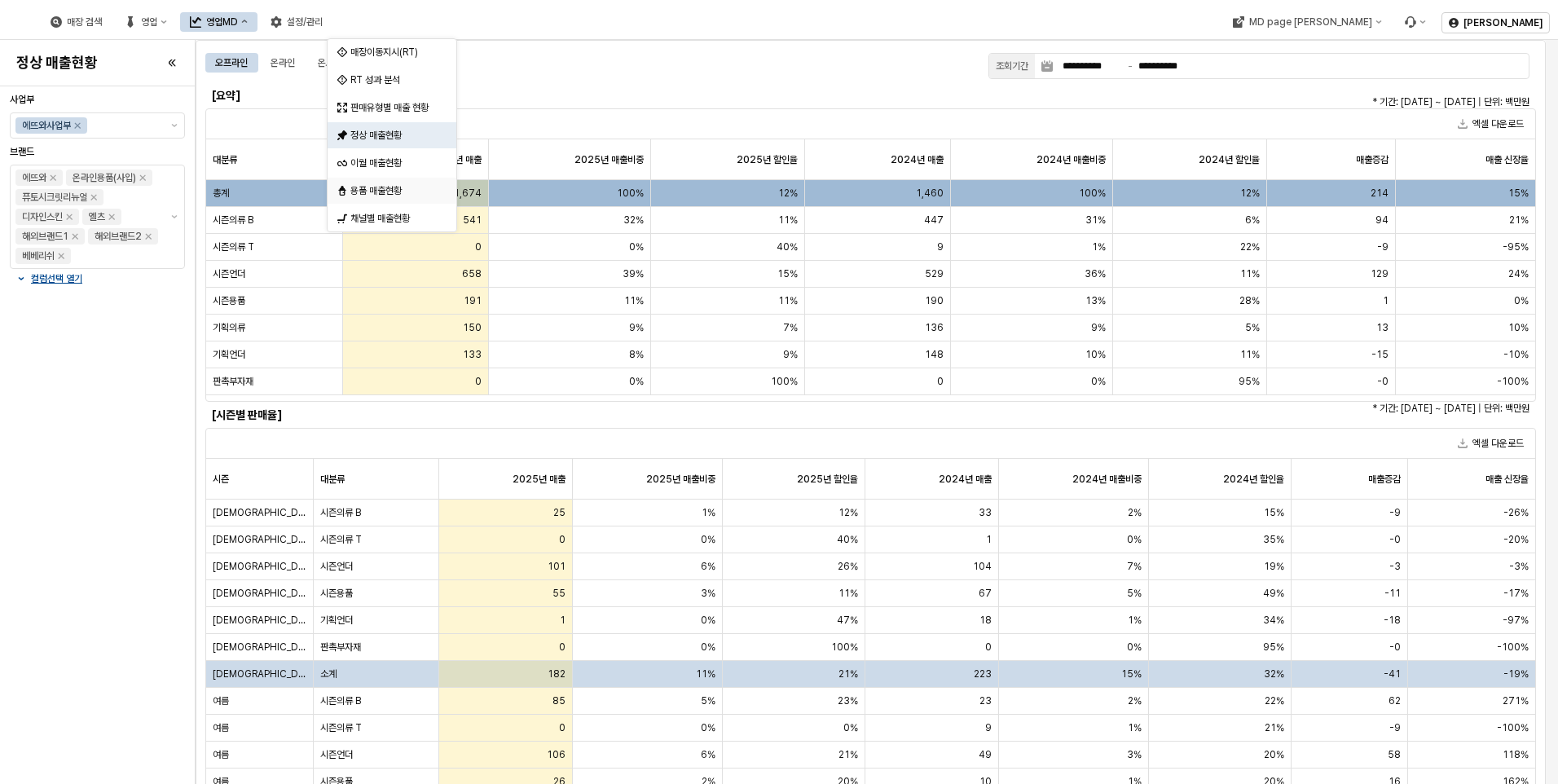
click at [392, 186] on div "용품 매출현황" at bounding box center [393, 190] width 86 height 13
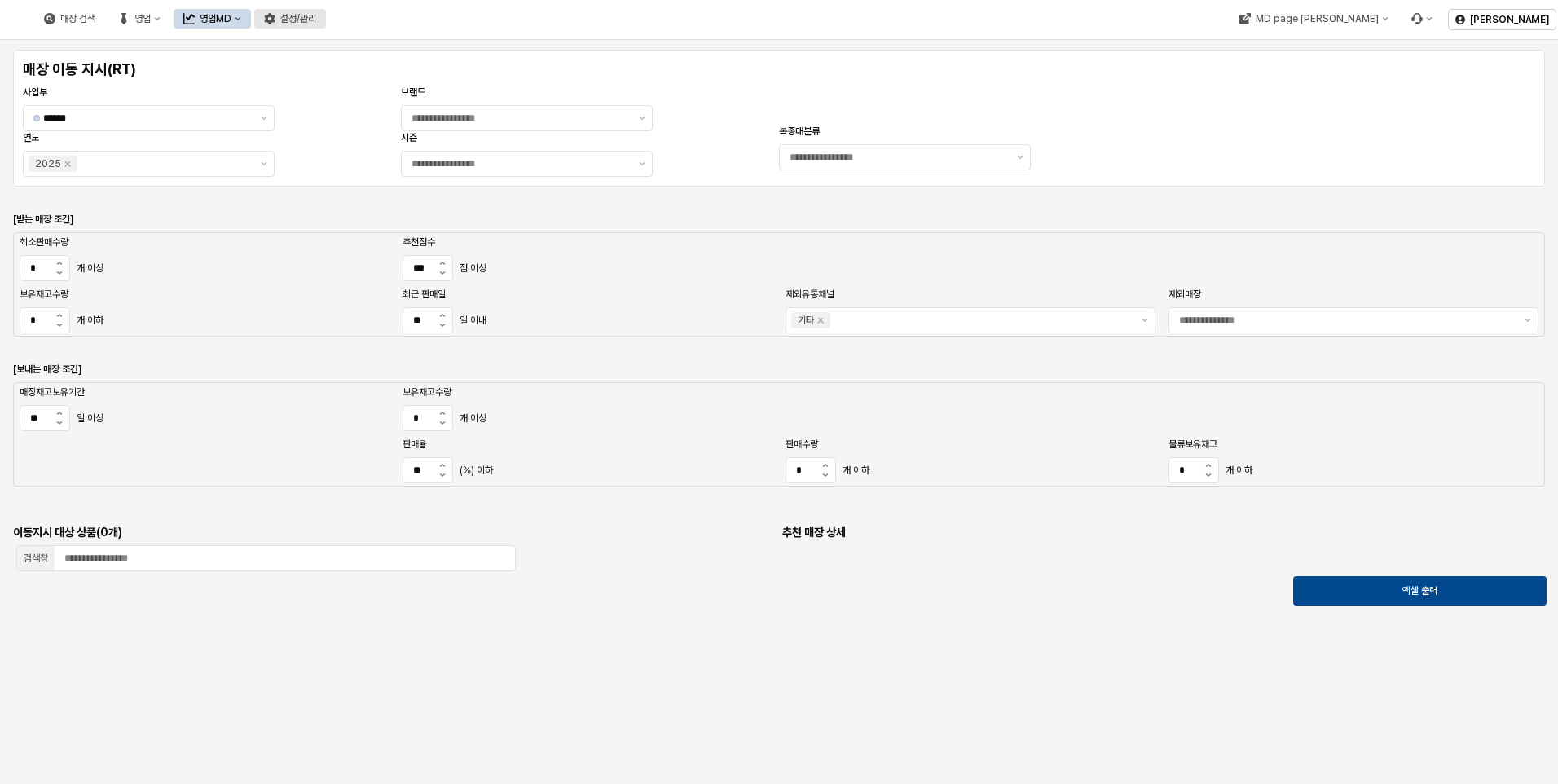
click at [317, 17] on div "설정/관리" at bounding box center [297, 18] width 35 height 12
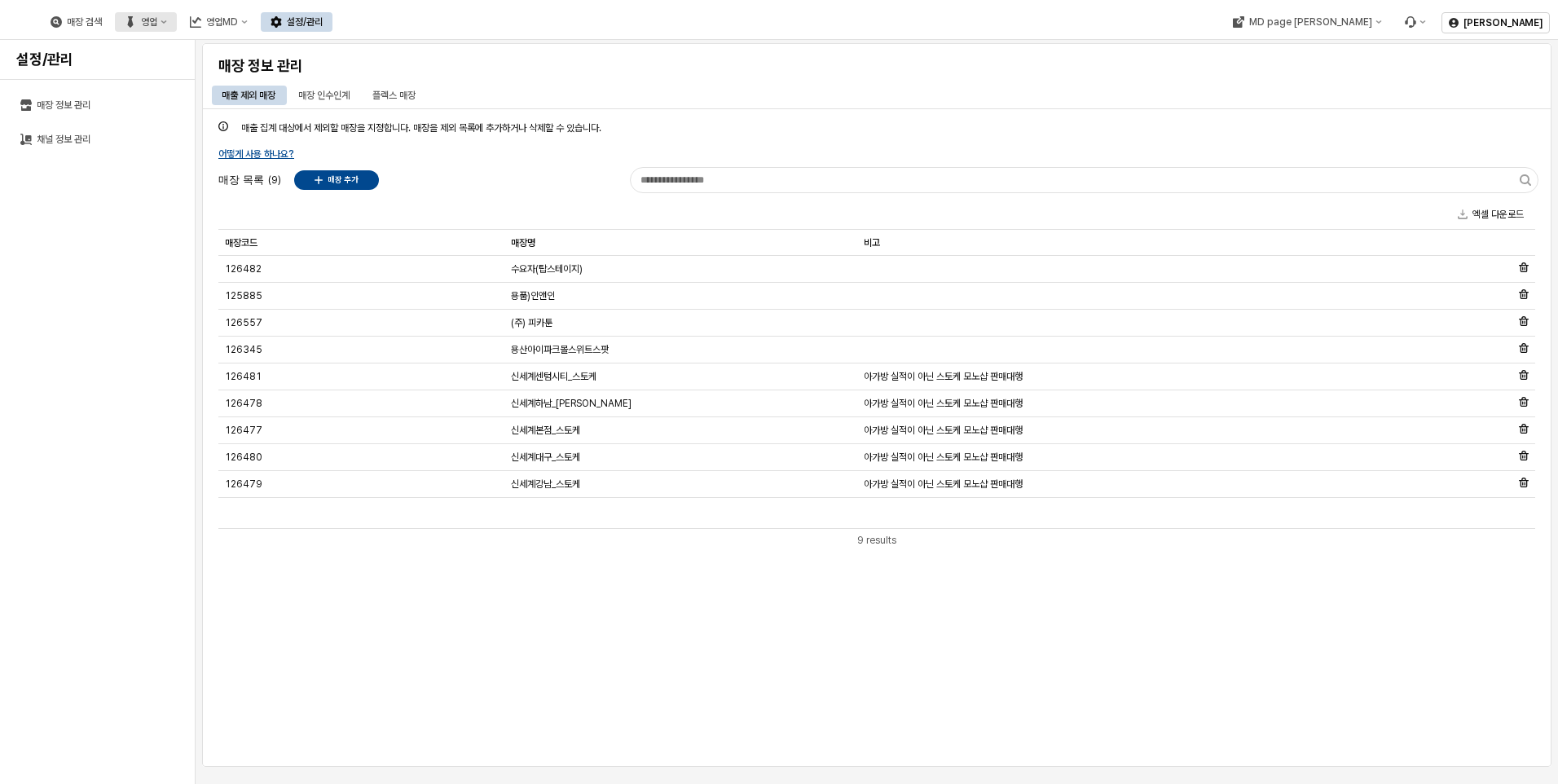
click at [157, 19] on div "영업" at bounding box center [149, 22] width 16 height 12
click at [301, 55] on div "목표매출 달성현황" at bounding box center [327, 52] width 86 height 13
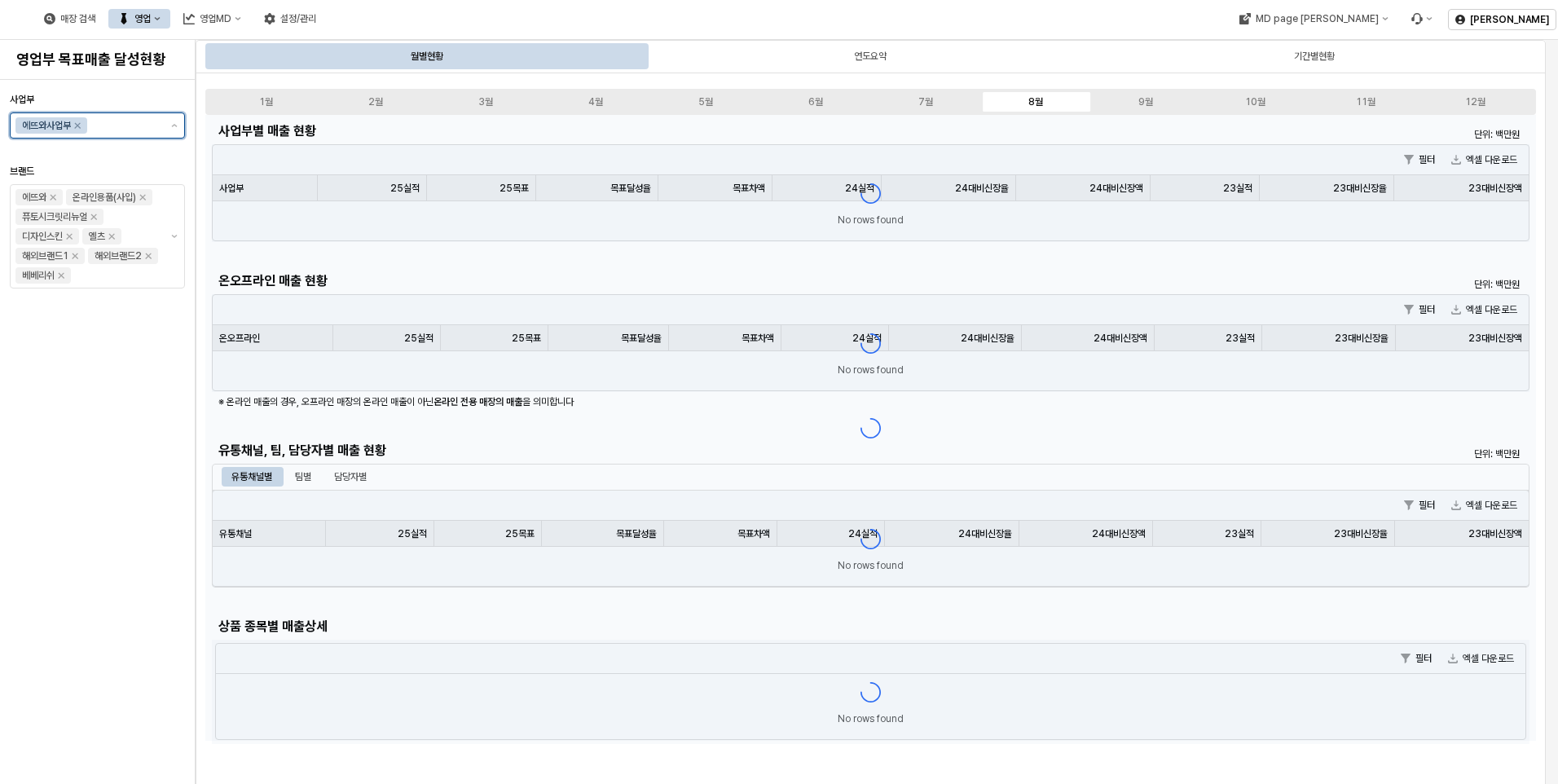
click at [140, 131] on input "사업부" at bounding box center [125, 126] width 69 height 16
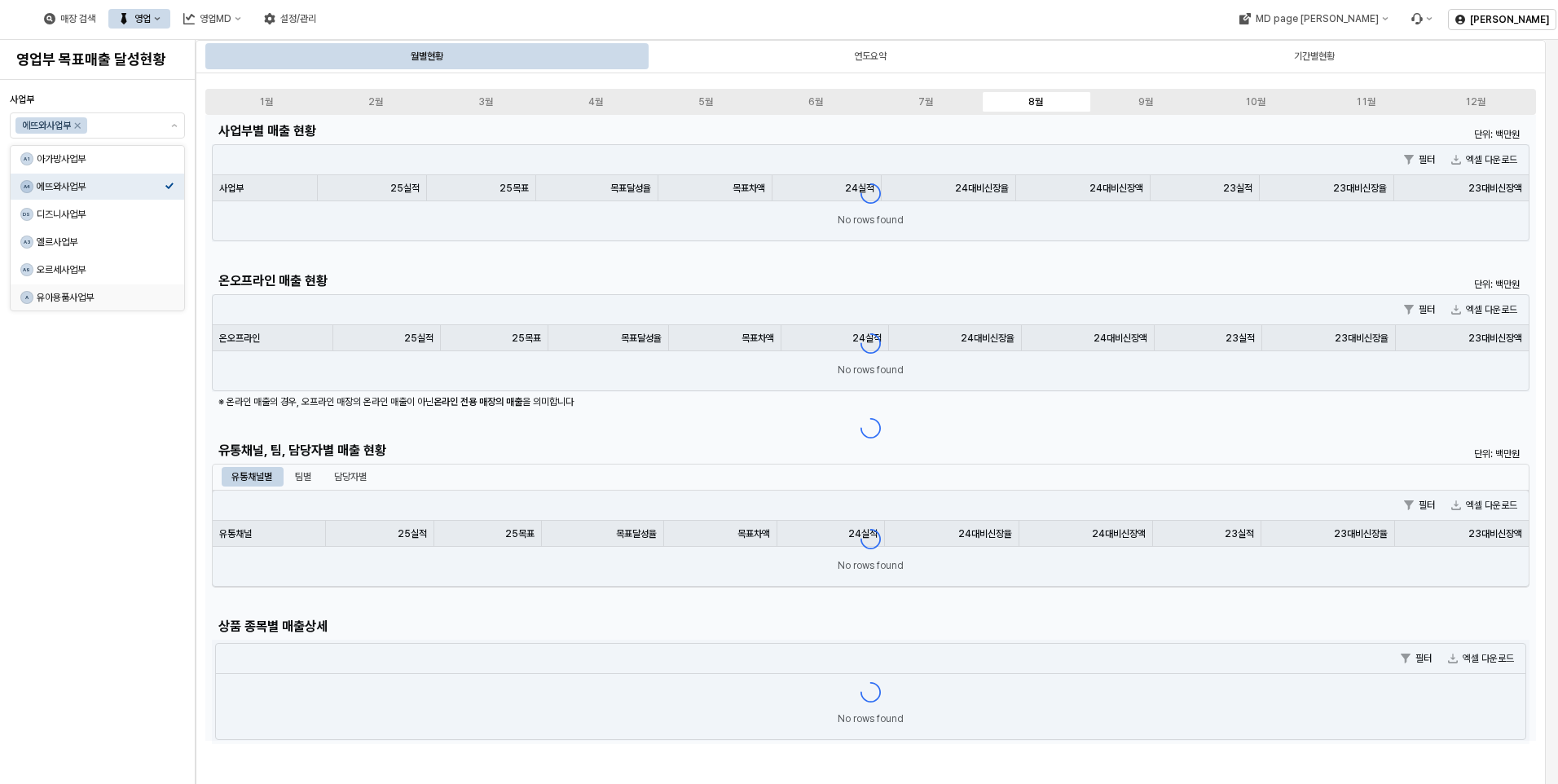
click at [124, 548] on div "사업부 에뜨와사업부 브랜드 에뜨와 온라인용품(사입) 퓨토시크릿리뉴얼 디자인스킨 엘츠 해외브랜드1 해외브랜드2 베베리쉬" at bounding box center [97, 432] width 176 height 691
click at [170, 25] on button "영업" at bounding box center [139, 18] width 62 height 19
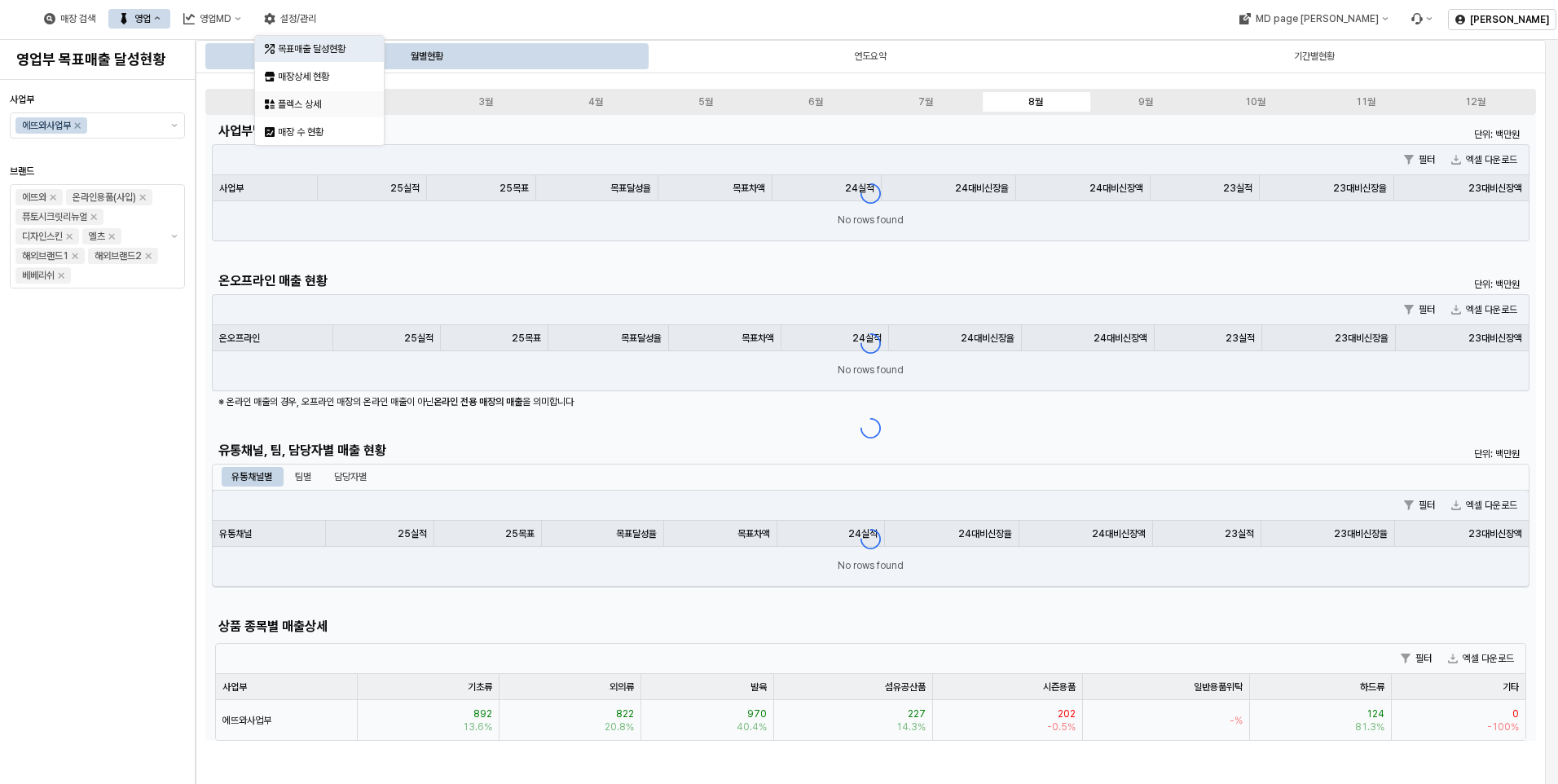
click at [286, 108] on div "플렉스 상세" at bounding box center [320, 104] width 86 height 13
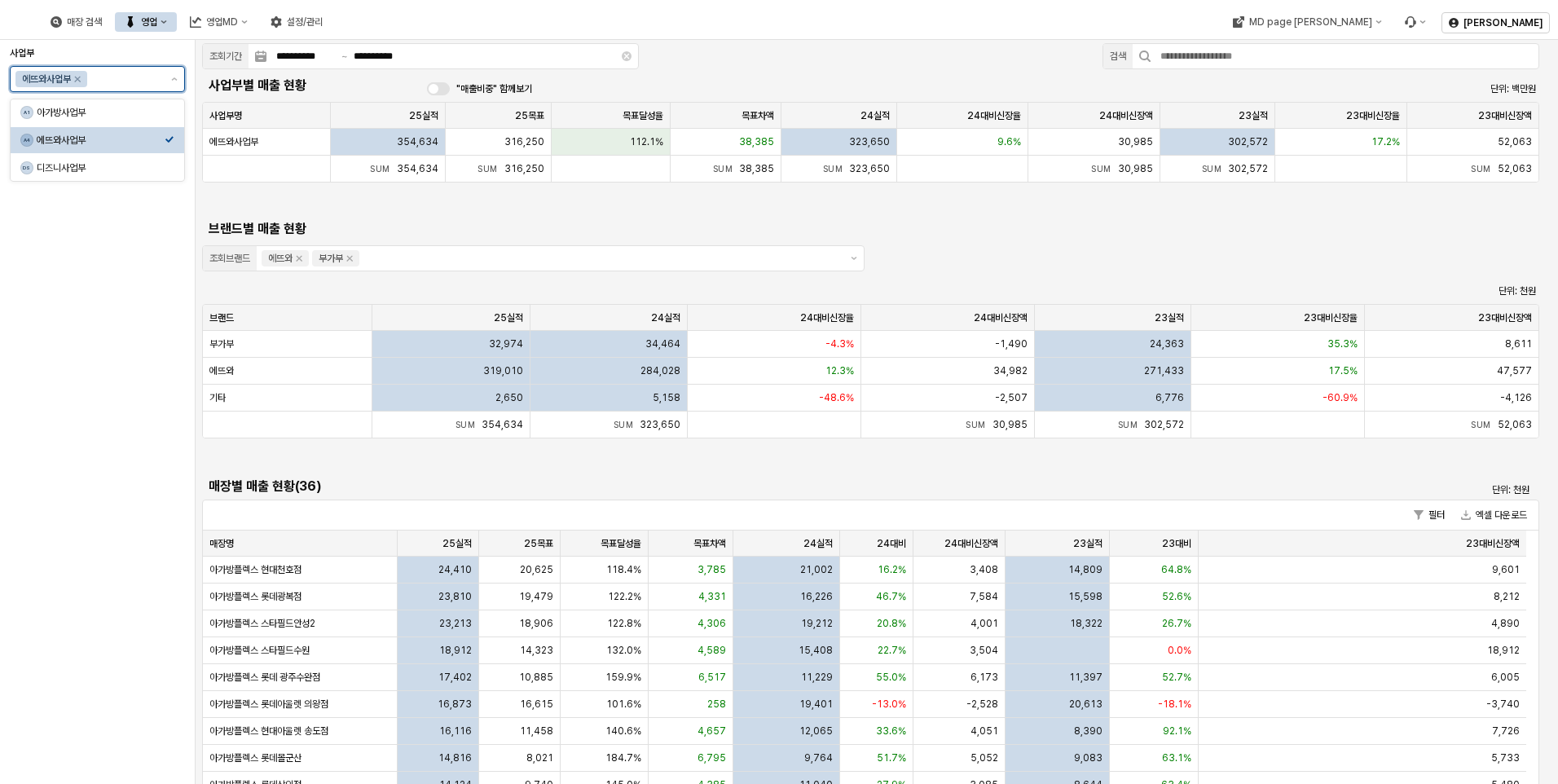
click at [147, 73] on input "사업부" at bounding box center [125, 79] width 69 height 16
click at [128, 116] on div "아가방사업부" at bounding box center [100, 112] width 128 height 13
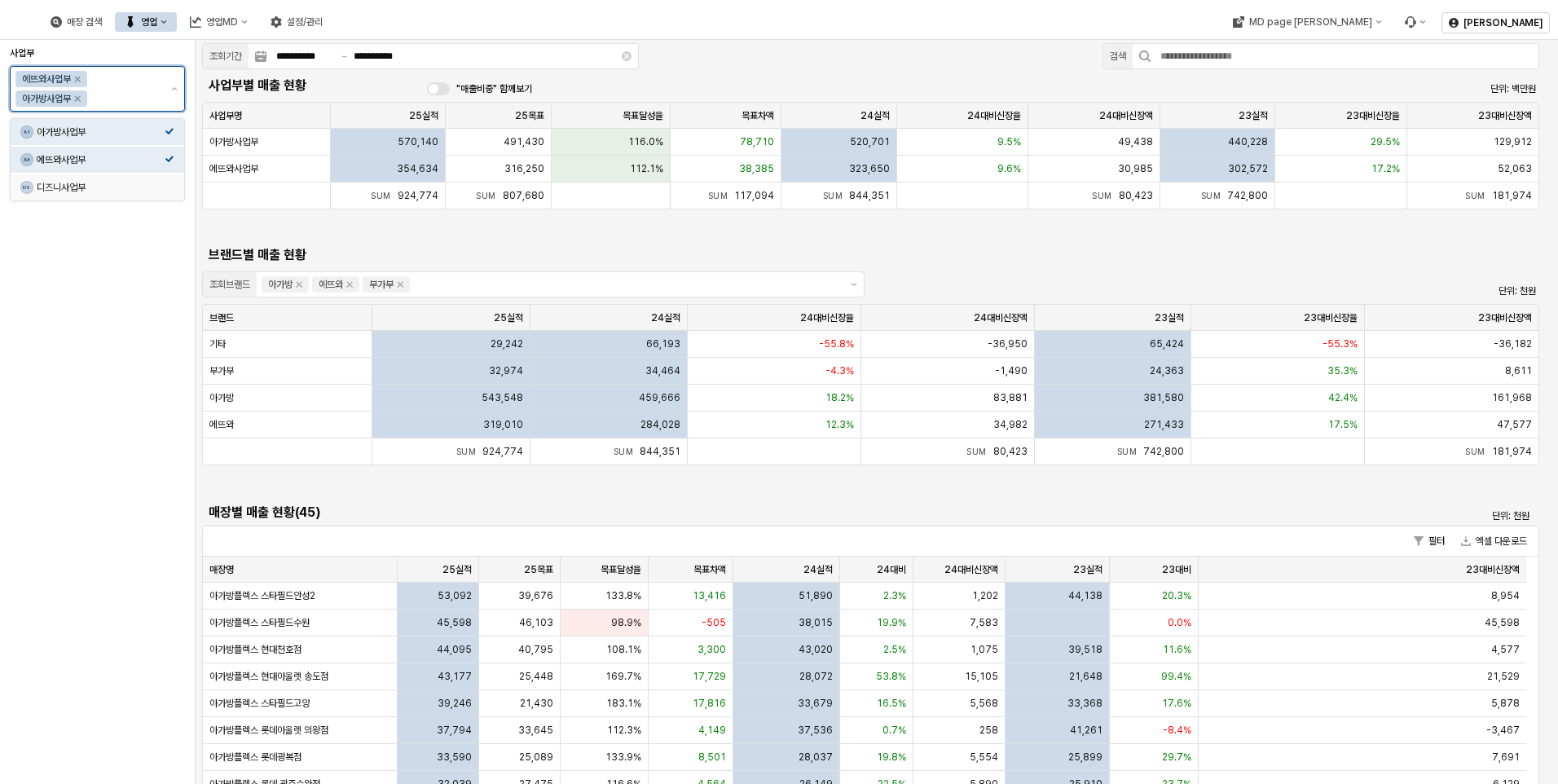
click at [108, 194] on div "DS 디즈니사업부" at bounding box center [92, 187] width 145 height 16
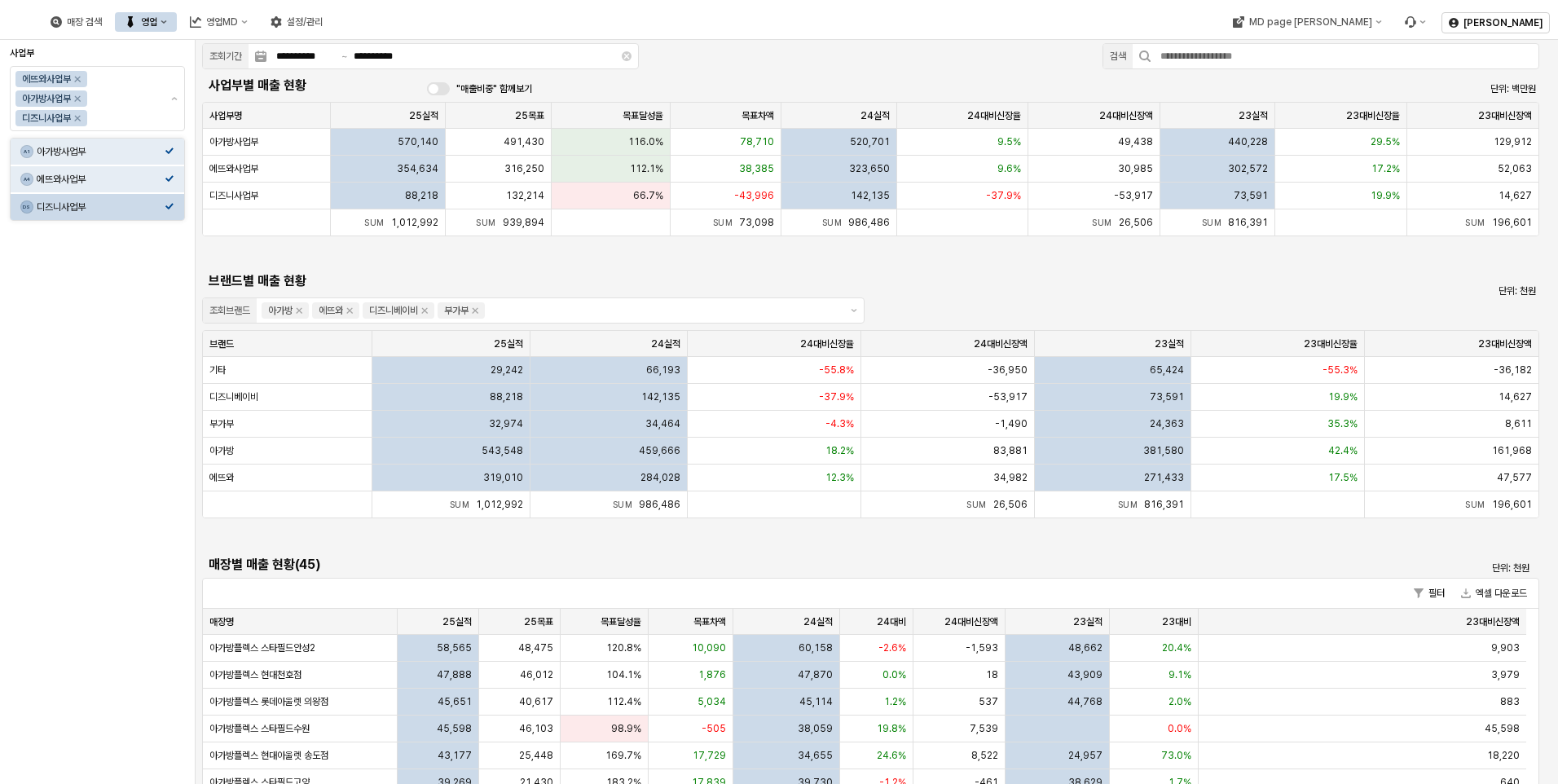
click at [43, 464] on div "사업부 에뜨와사업부 아가방사업부 디즈니사업부" at bounding box center [97, 412] width 176 height 731
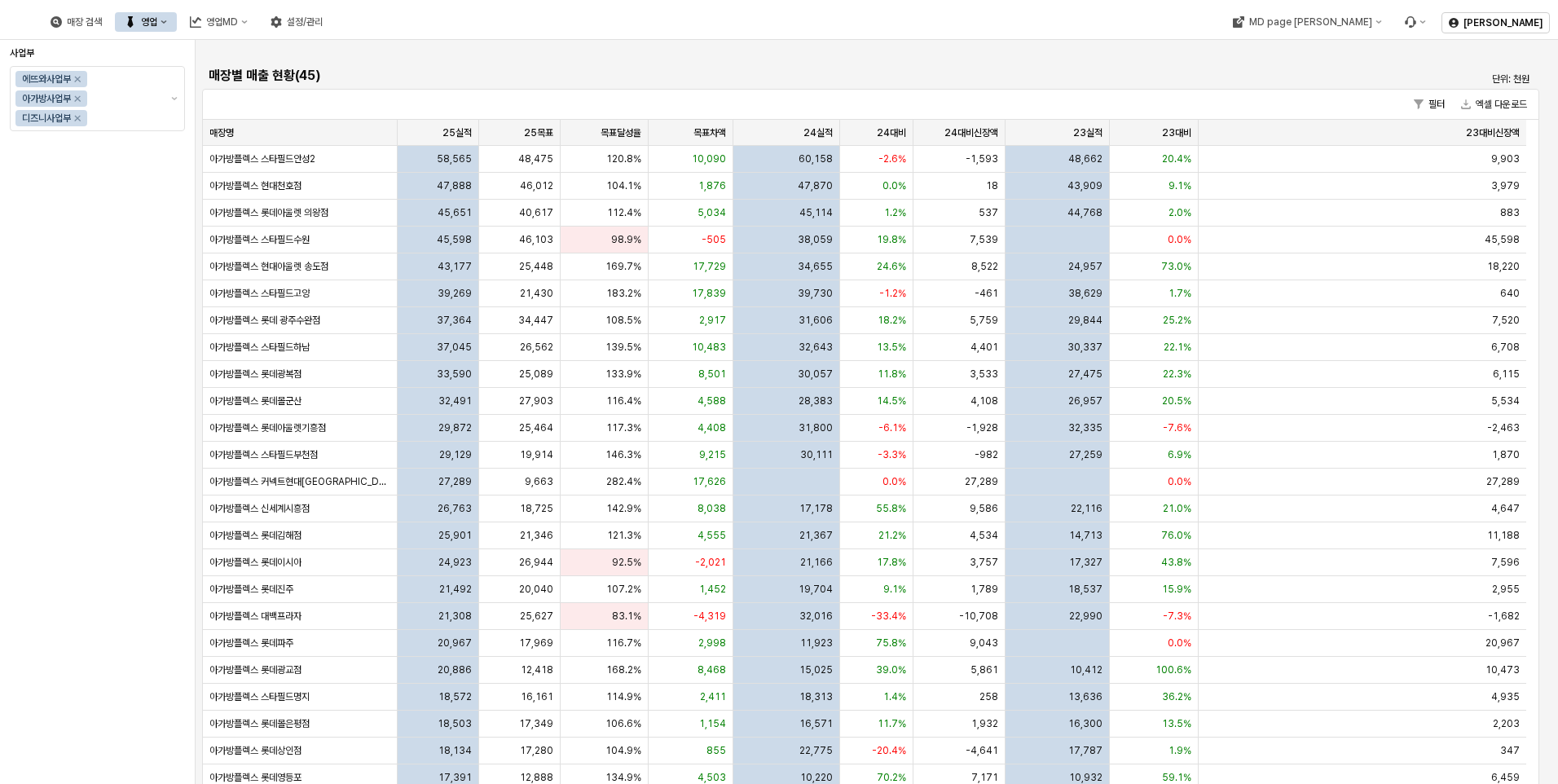
click at [176, 27] on button "영업" at bounding box center [146, 21] width 62 height 19
click at [325, 56] on div "목표매출 달성현황" at bounding box center [327, 52] width 86 height 13
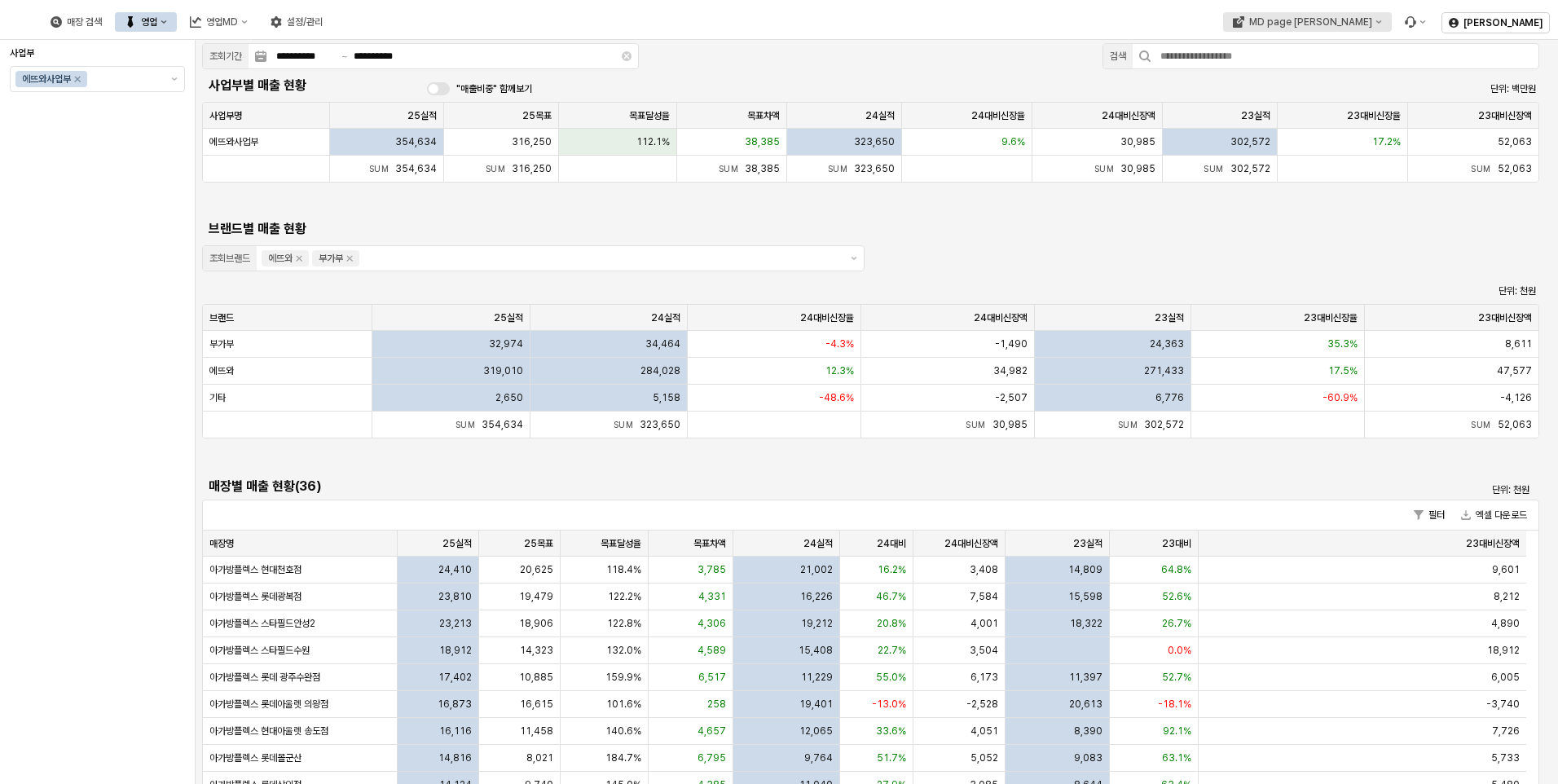
click at [1391, 31] on button "MD page 이동" at bounding box center [1306, 21] width 168 height 19
click at [1364, 51] on div "에뜨와" at bounding box center [1387, 52] width 99 height 13
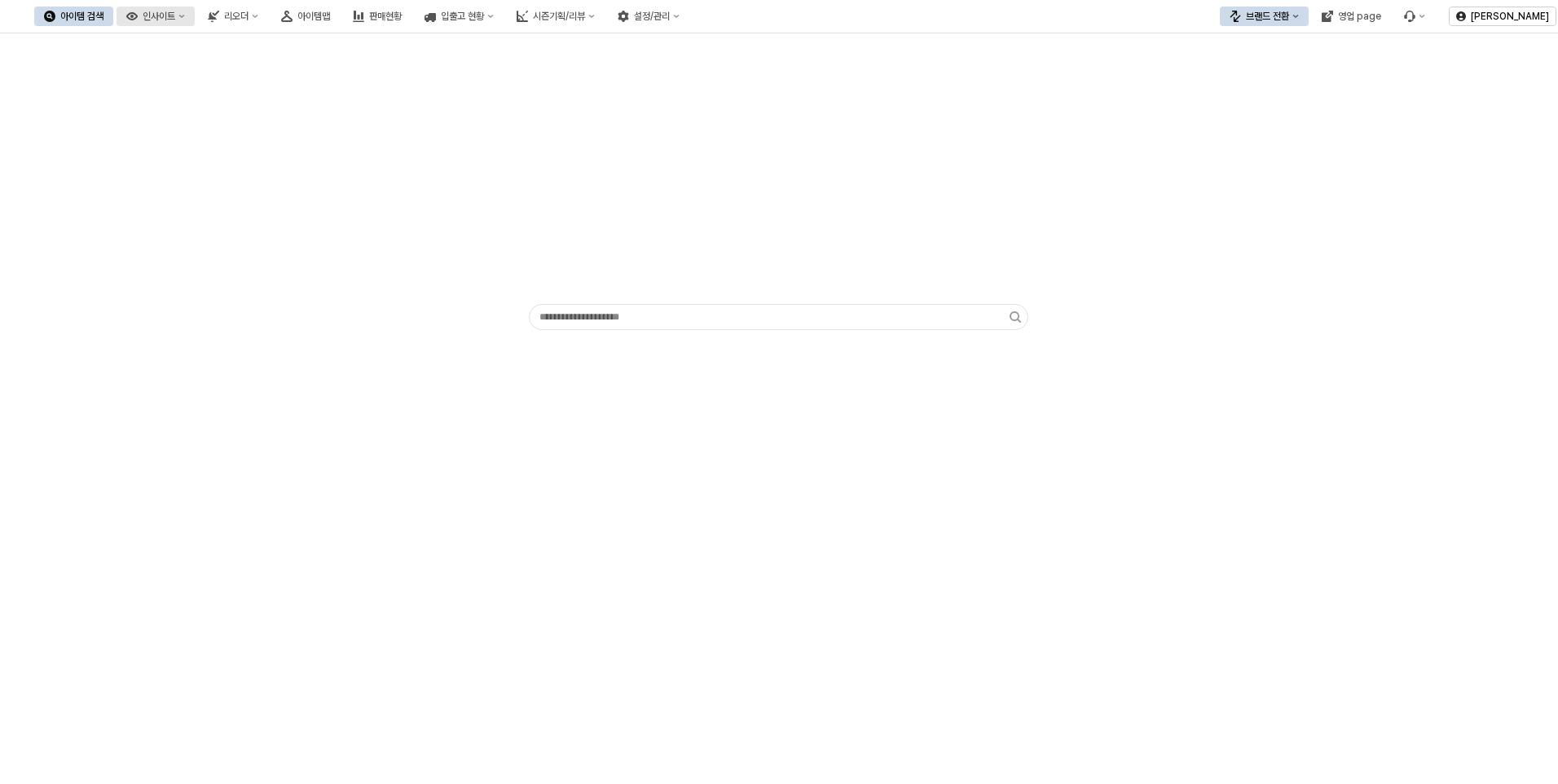
click at [176, 14] on div "인사이트" at bounding box center [159, 16] width 33 height 12
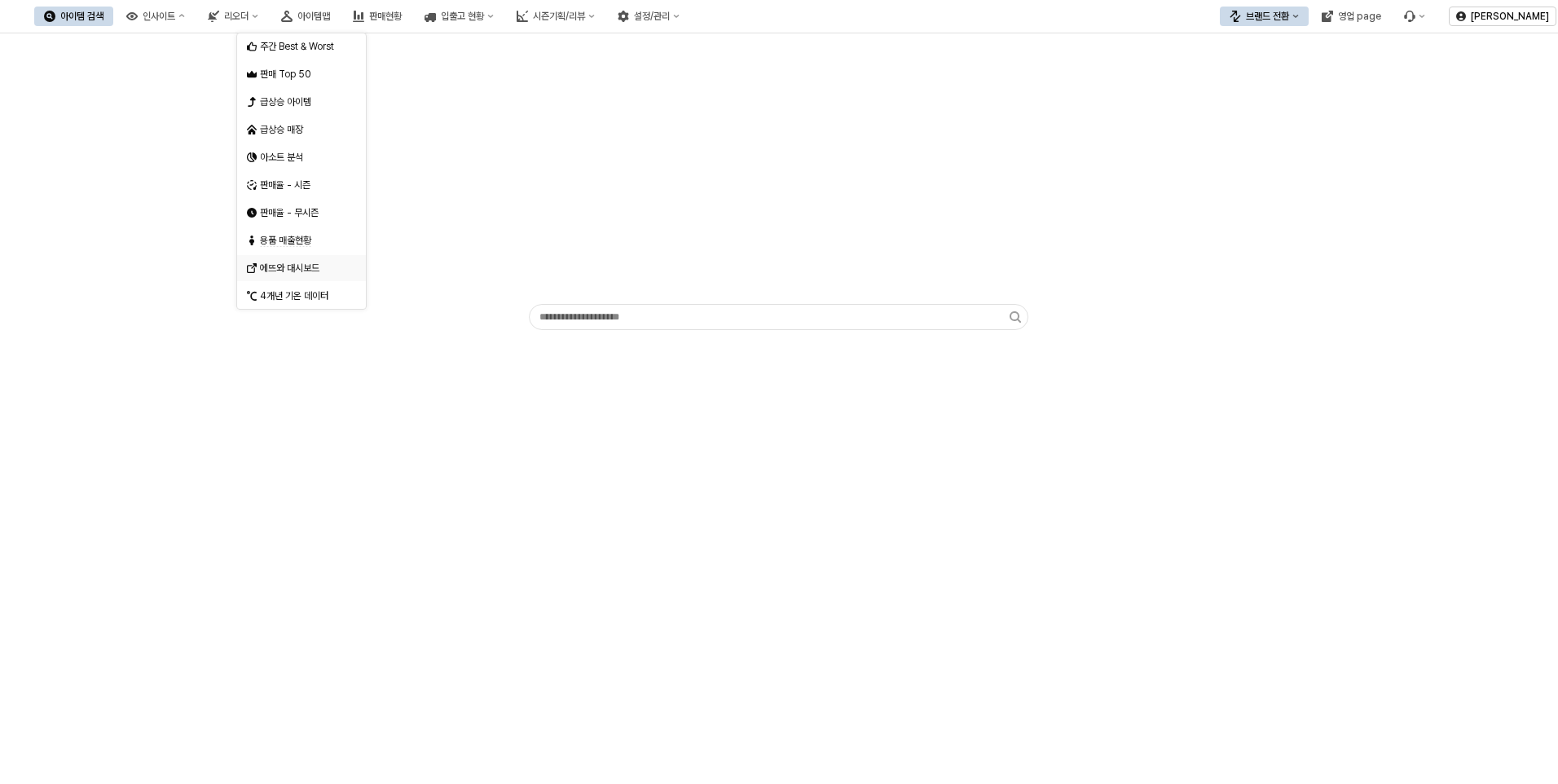
click at [277, 267] on div "에뜨와 대시보드" at bounding box center [303, 268] width 86 height 13
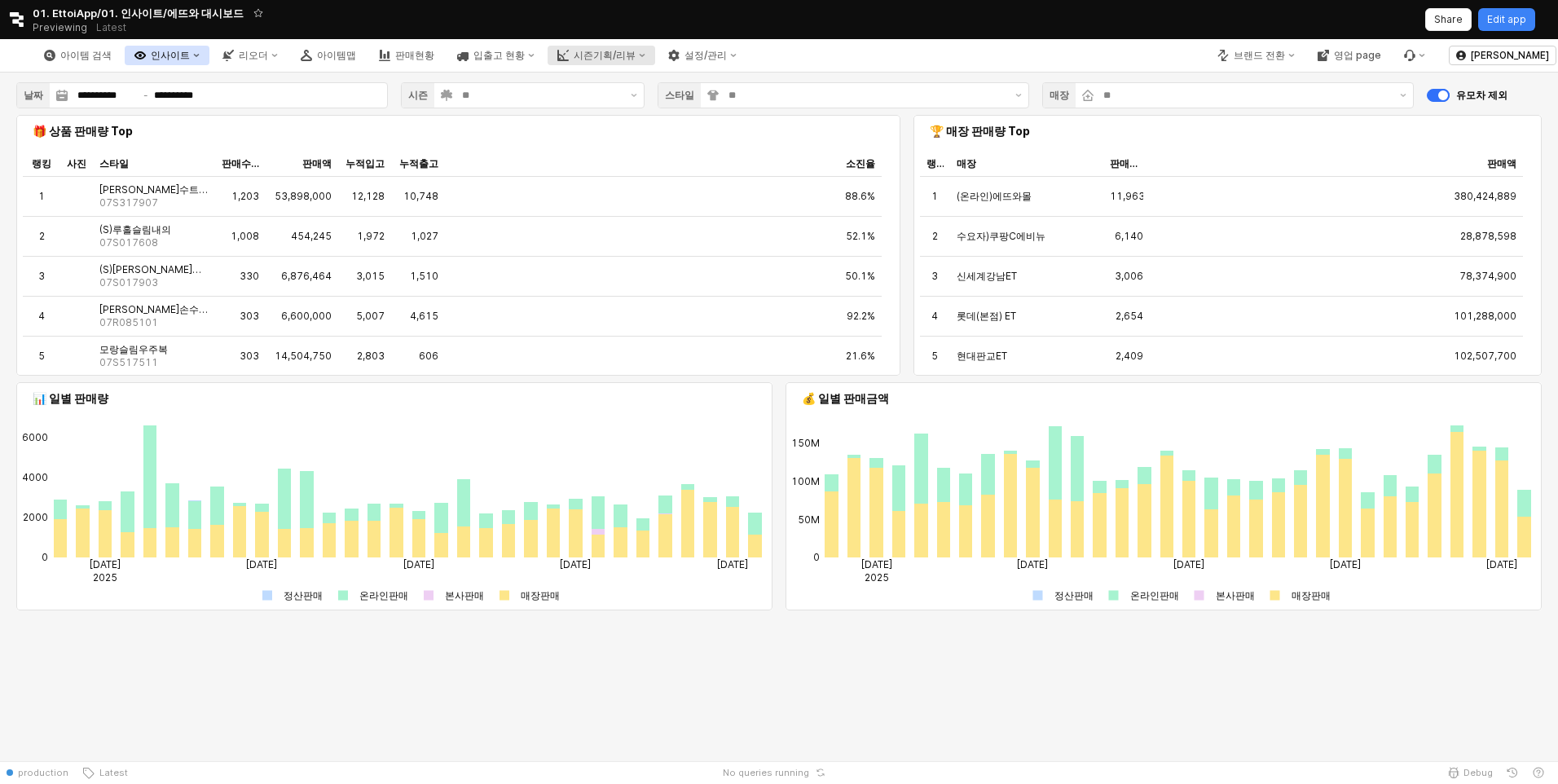
click at [636, 58] on div "시즌기획/리뷰" at bounding box center [605, 55] width 62 height 12
click at [655, 48] on button "시즌기획/리뷰" at bounding box center [601, 55] width 107 height 19
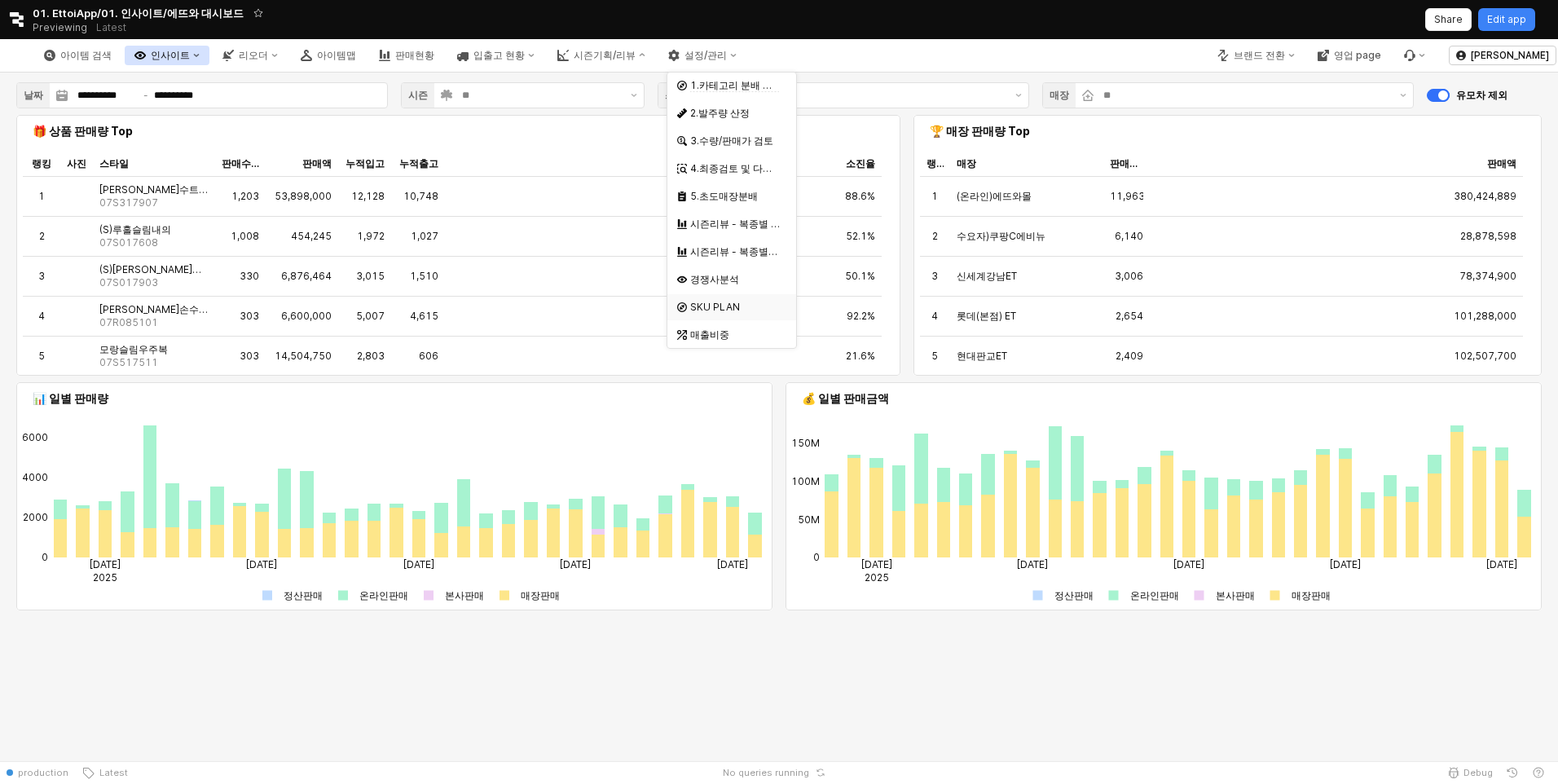
click at [692, 307] on div "SKU PLAN" at bounding box center [733, 307] width 86 height 13
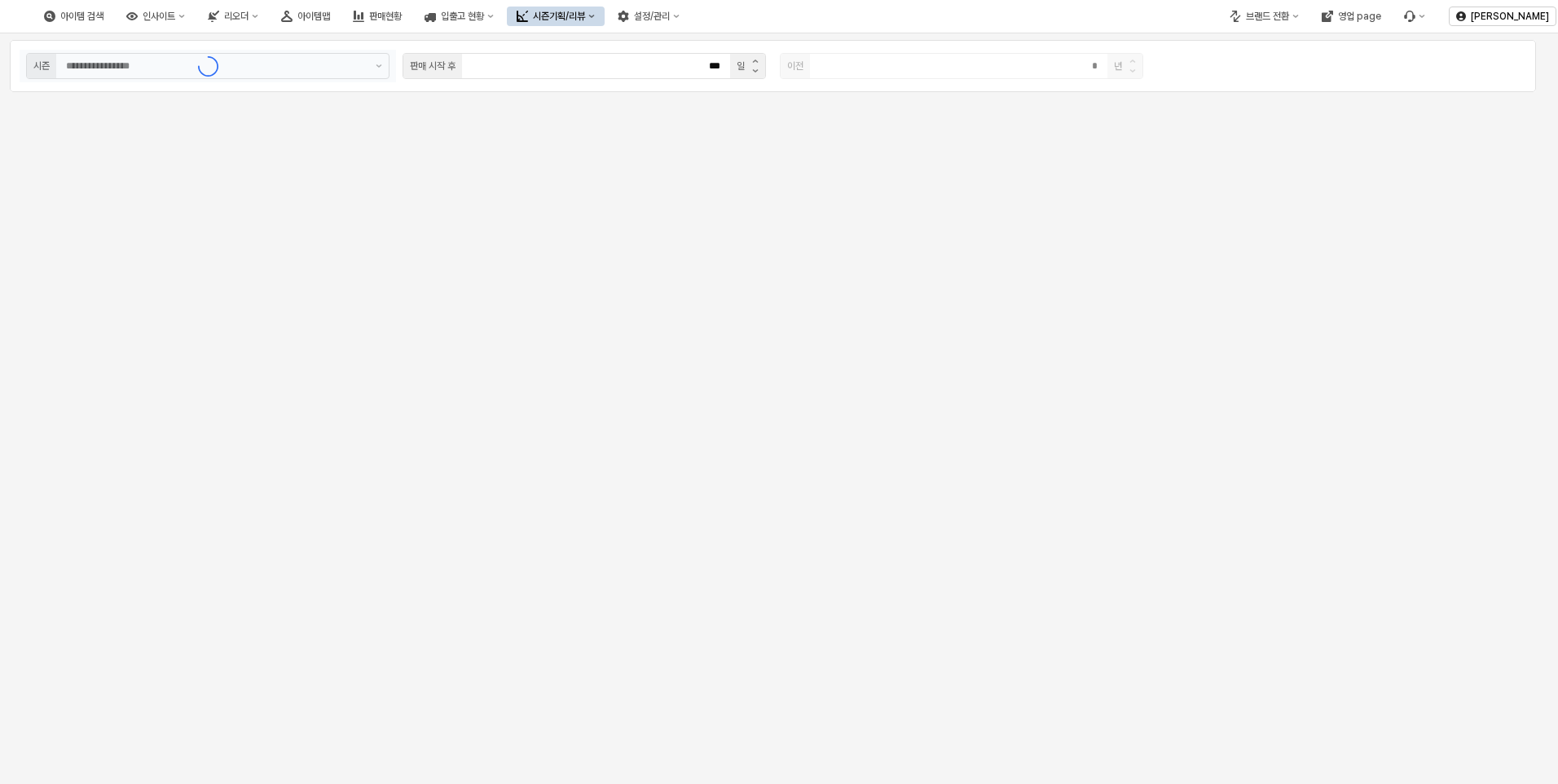
type input "**********"
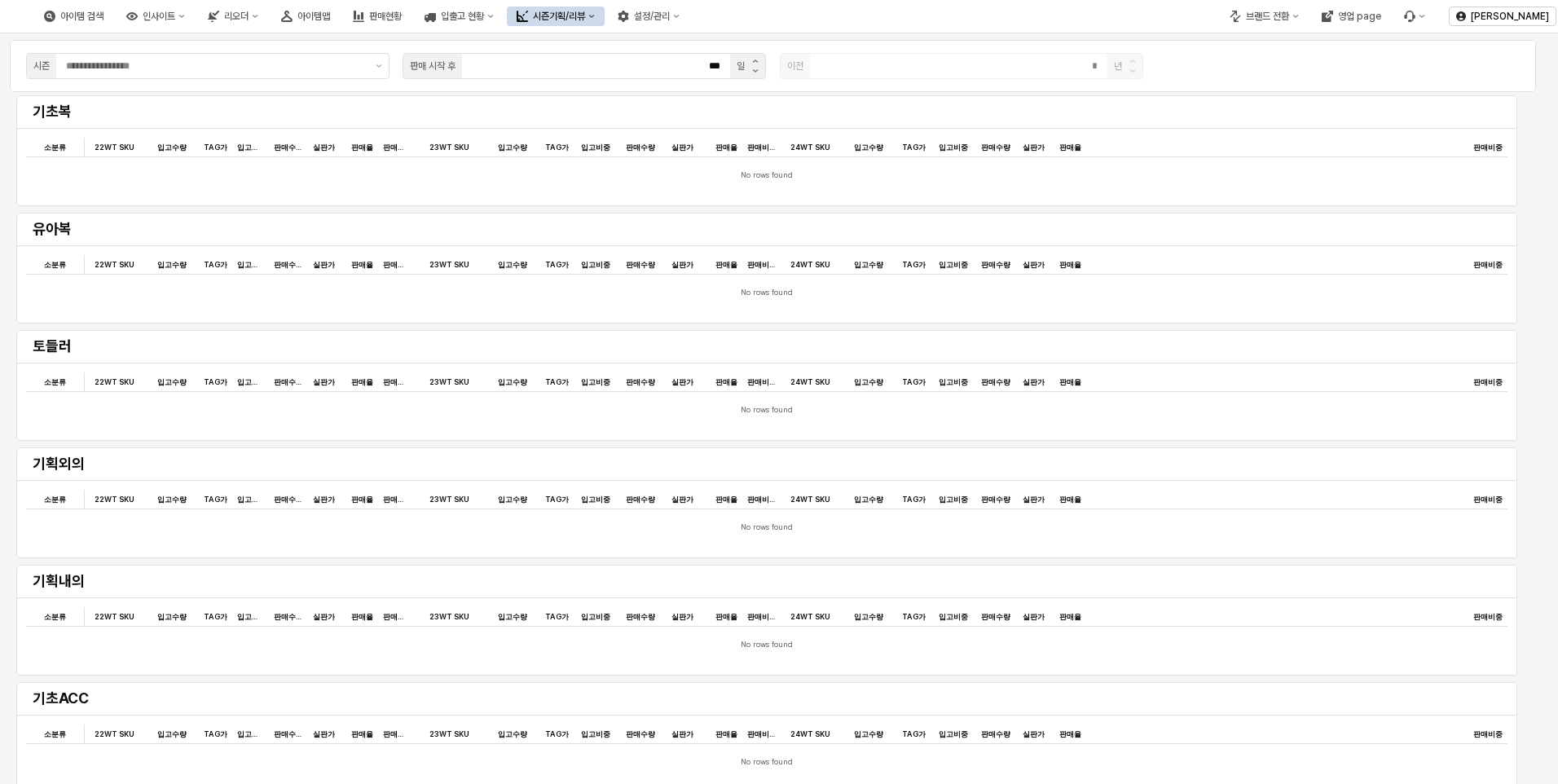
type input "*******"
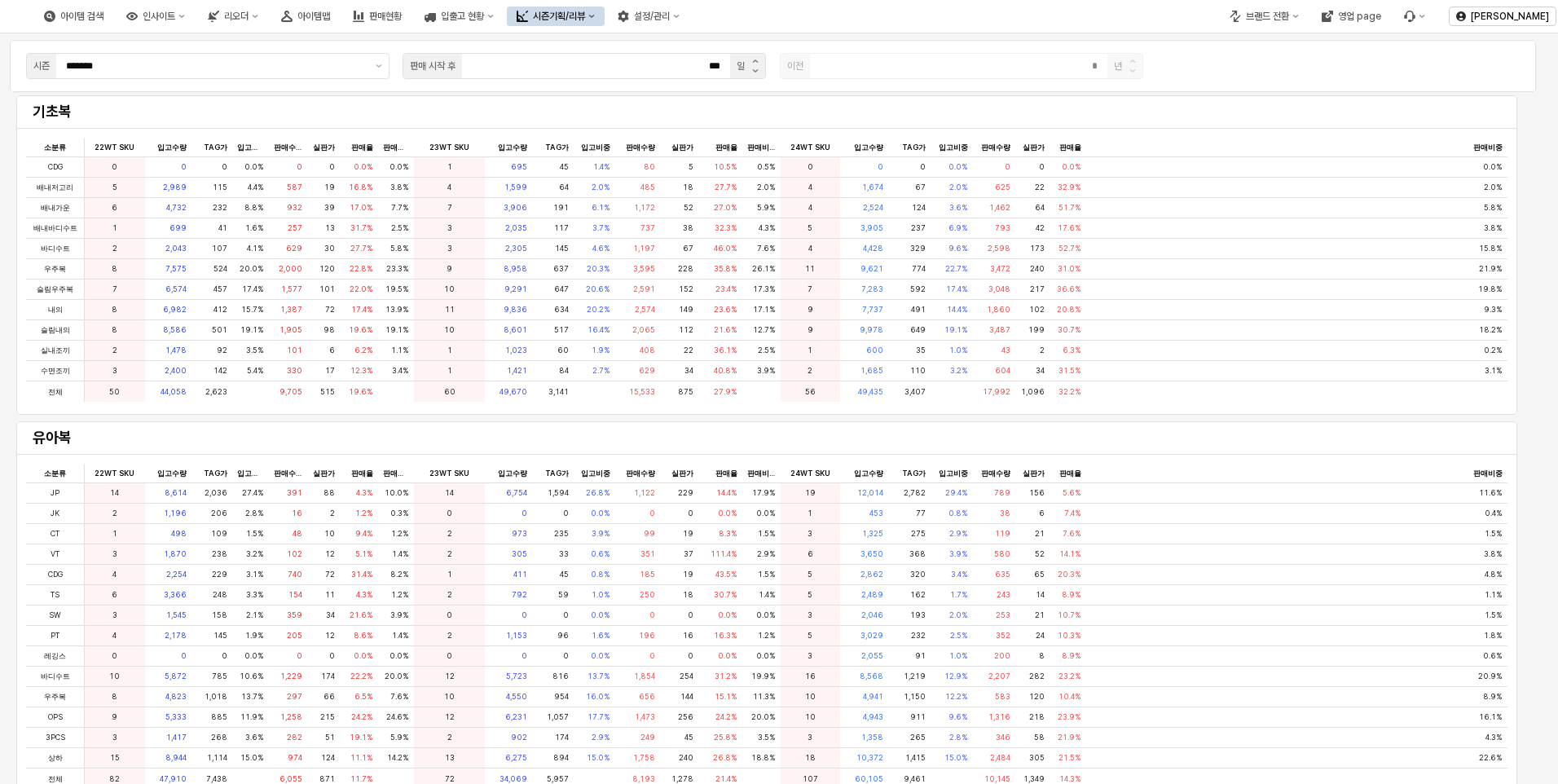
click at [605, 16] on button "시즌기획/리뷰" at bounding box center [555, 15] width 97 height 19
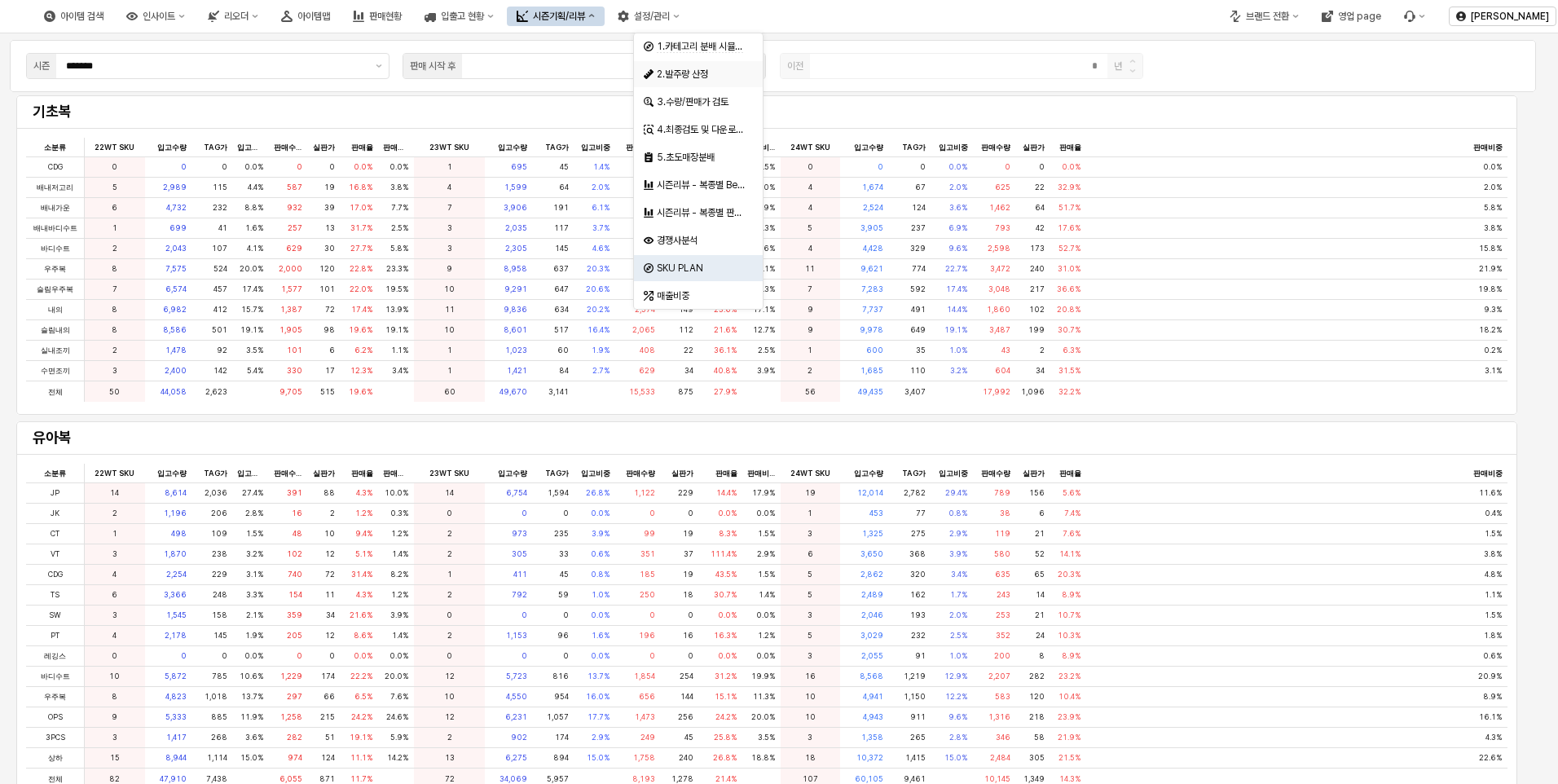
click at [693, 71] on div "2.발주량 산정" at bounding box center [699, 74] width 86 height 13
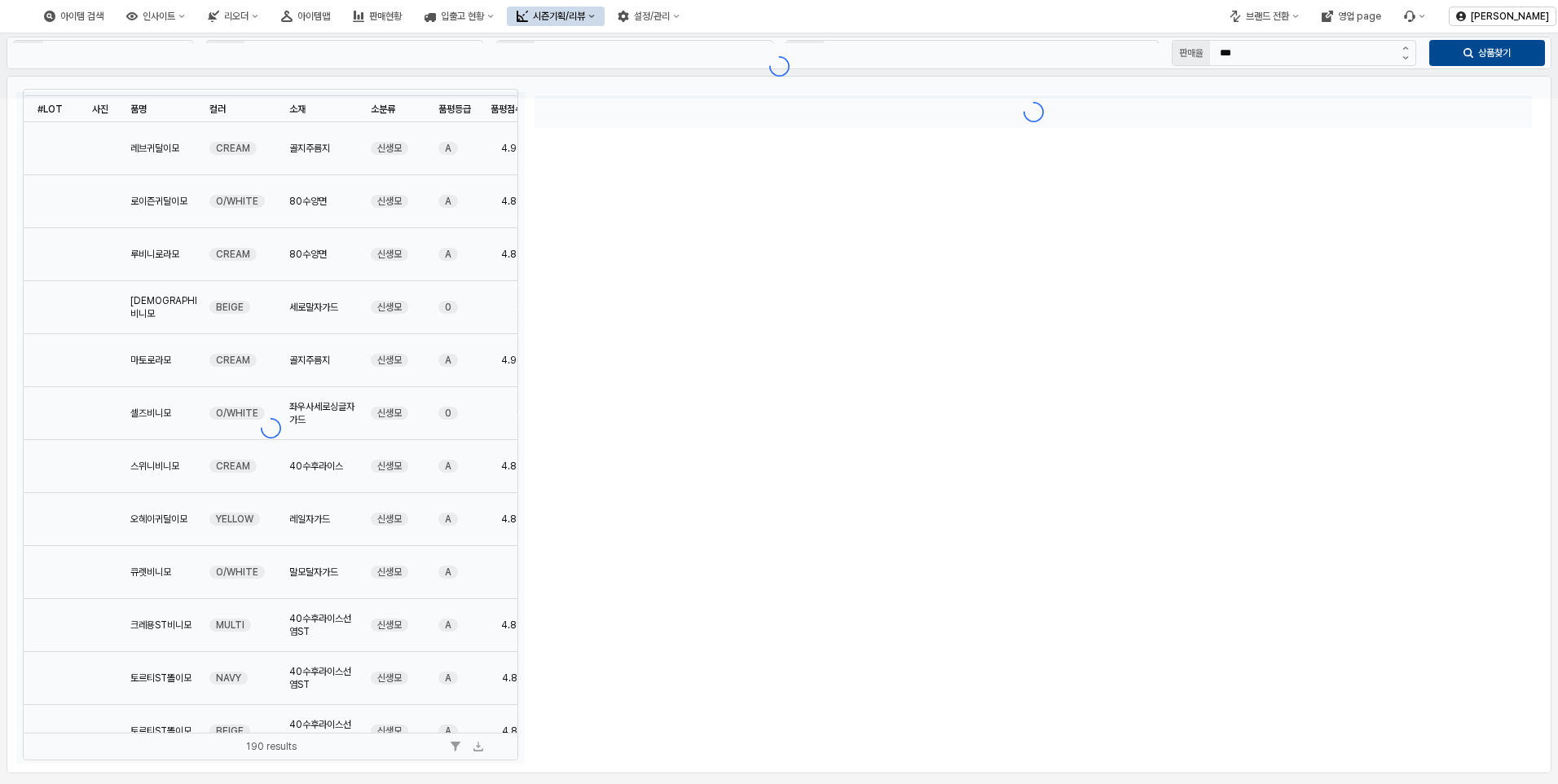
type input "**"
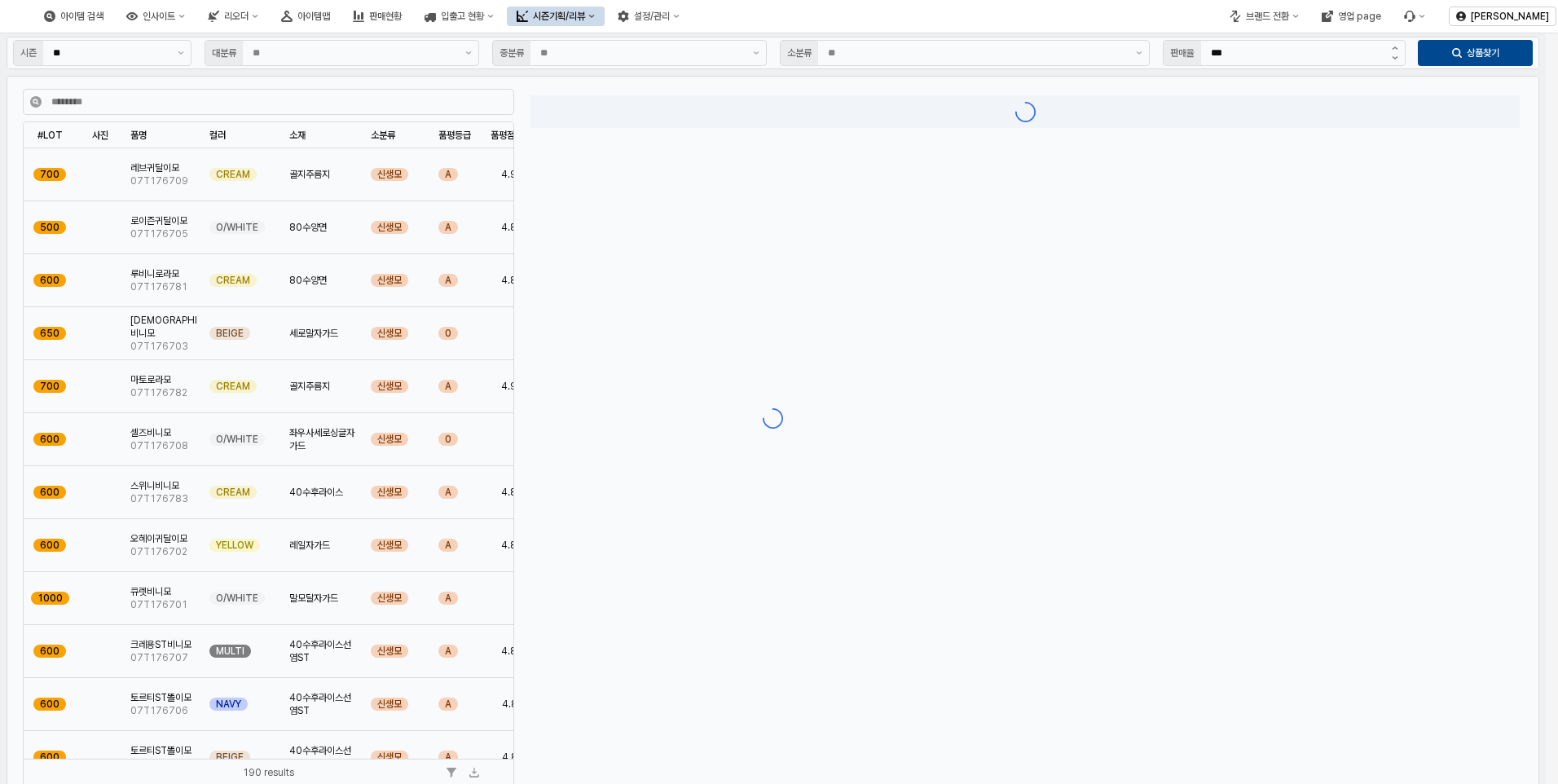
click at [164, 55] on div "App Frame" at bounding box center [772, 418] width 1545 height 769
click at [181, 51] on div "App Frame" at bounding box center [772, 418] width 1545 height 769
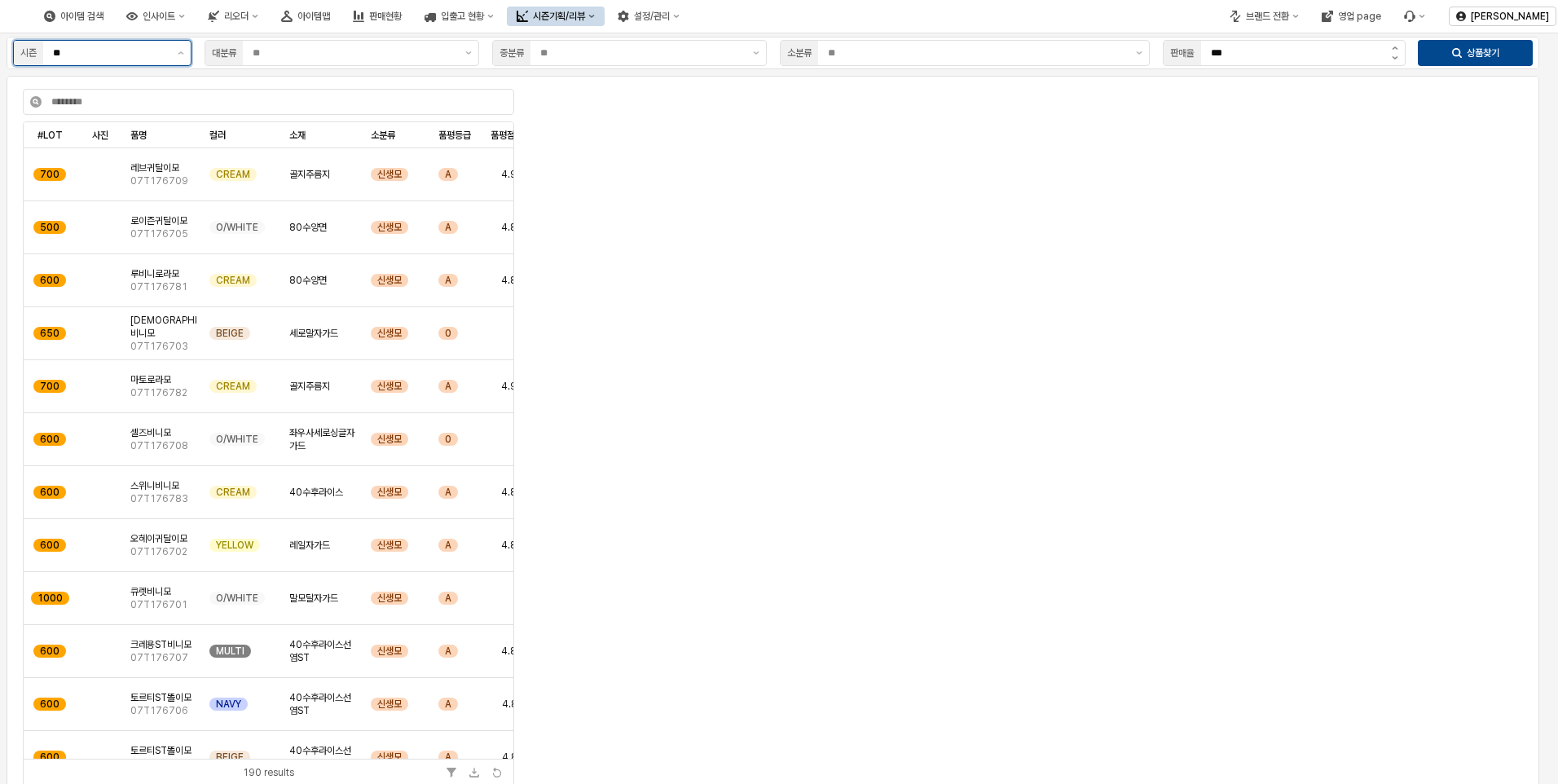
click at [136, 47] on input "**" at bounding box center [110, 53] width 115 height 16
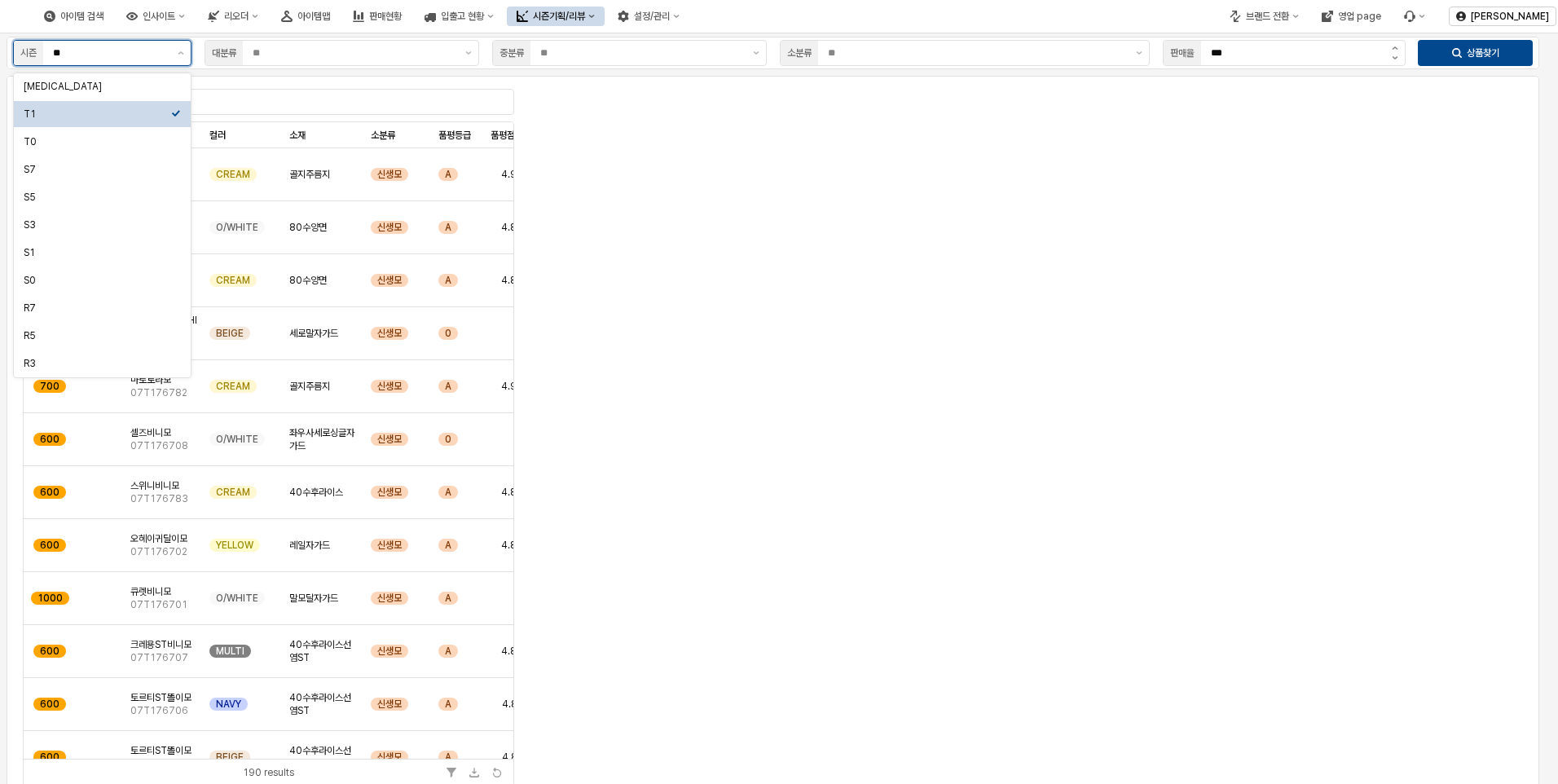
click at [64, 118] on div "T1" at bounding box center [97, 114] width 147 height 13
click at [628, 237] on div "App Frame" at bounding box center [1025, 310] width 990 height 430
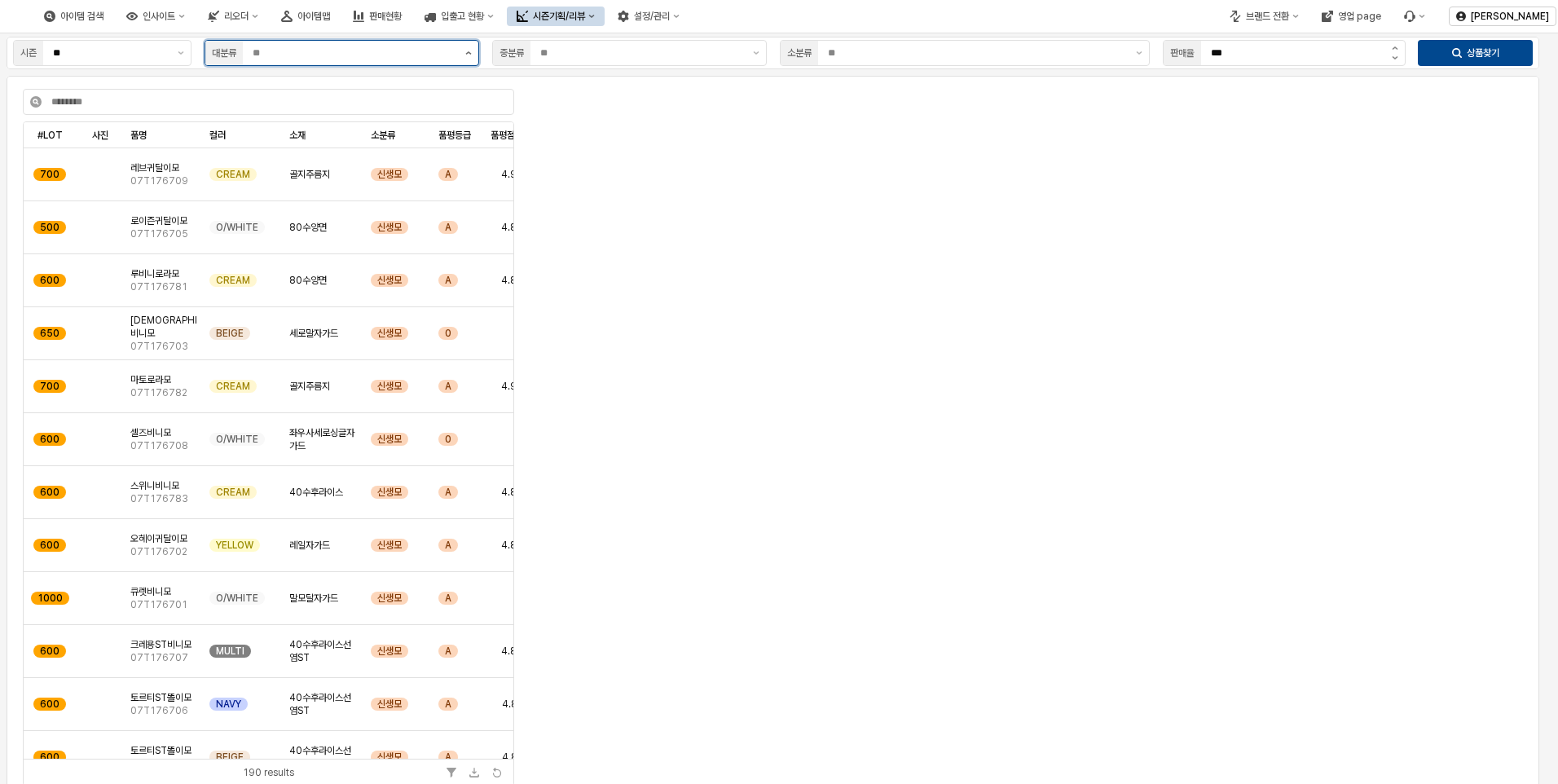
click at [466, 57] on button "제안 사항 표시" at bounding box center [467, 53] width 19 height 25
click at [292, 196] on div "유아복" at bounding box center [337, 197] width 244 height 13
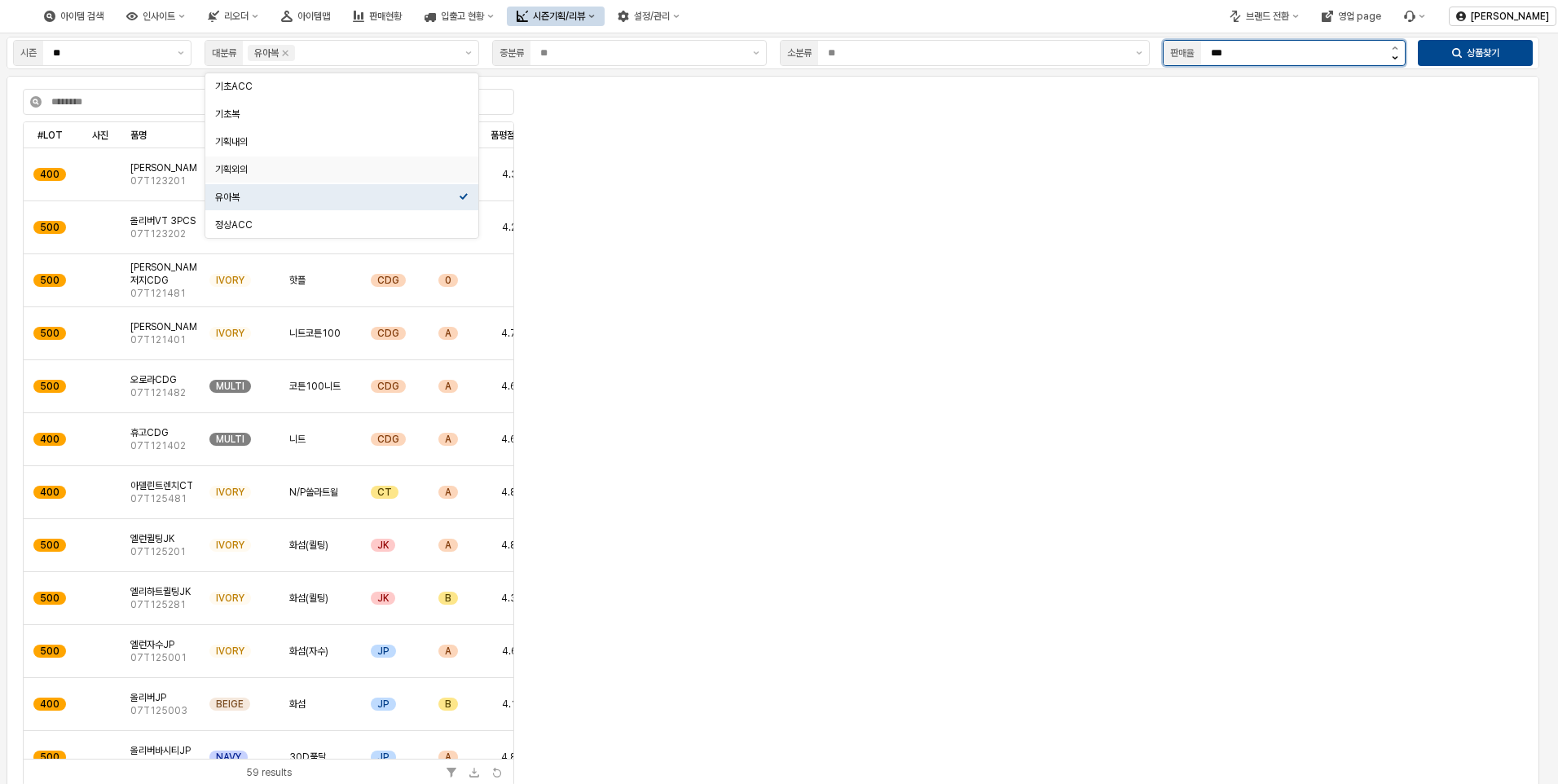
click at [1386, 57] on button "감소" at bounding box center [1394, 59] width 20 height 12
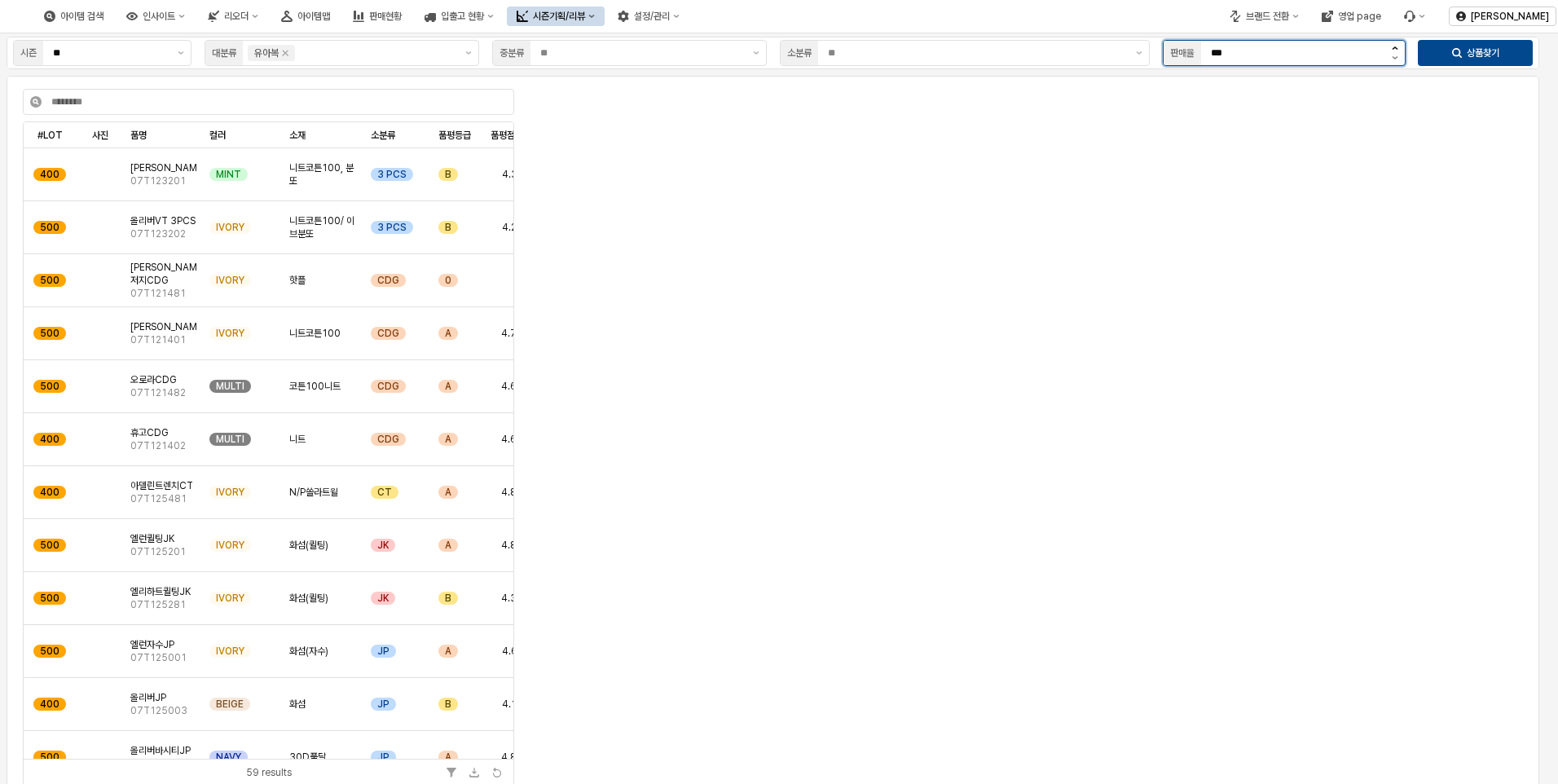
click at [1396, 45] on div "시즌 ** 대분류 유아복 중분류 소분류 판매율 *** 상품찾기 #LOT #LOT 사진 사진 품명 품명 컬러 컬러 소재 소재 소분류 소분류 품평…" at bounding box center [772, 418] width 1545 height 769
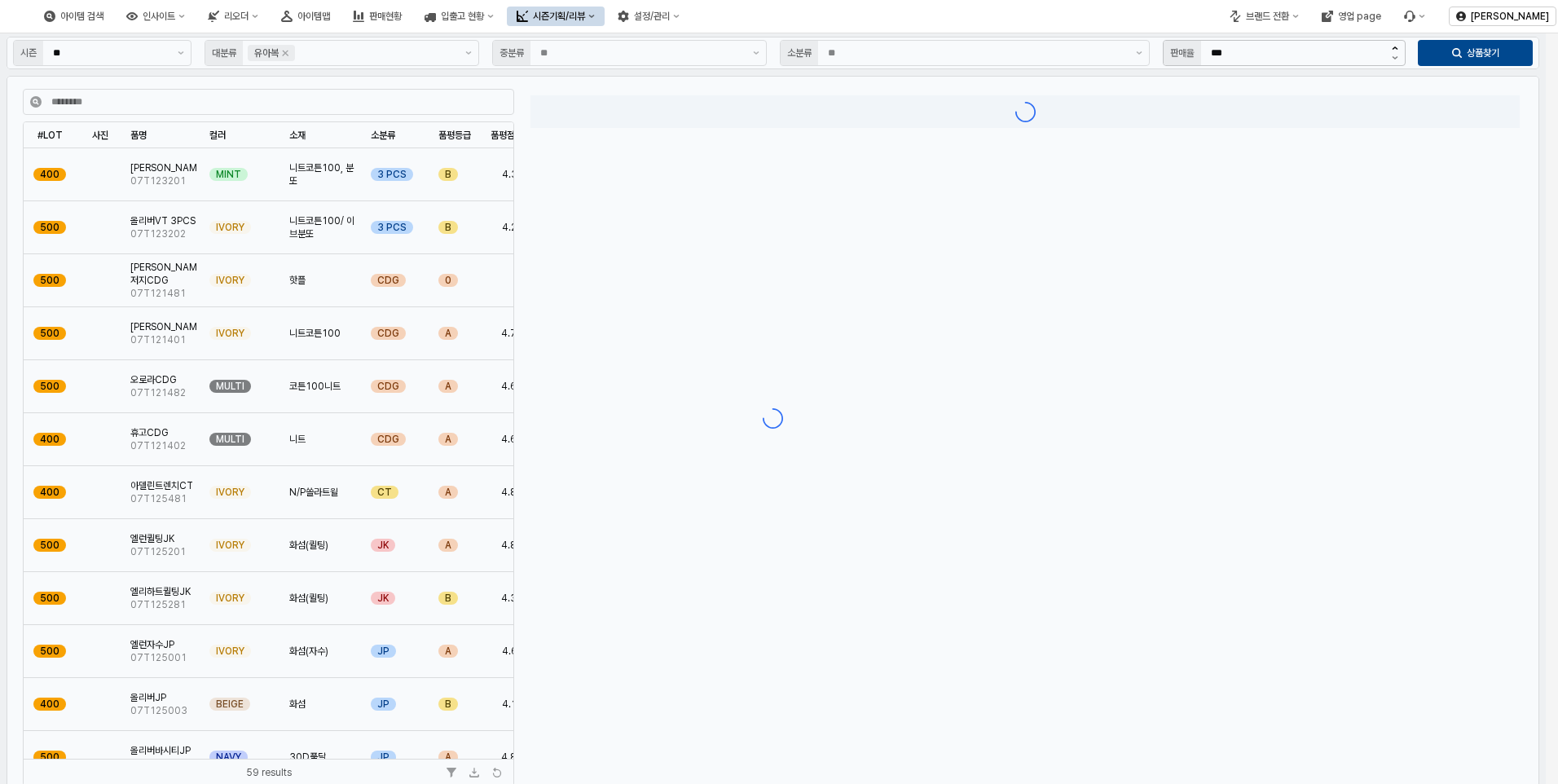
click at [1396, 45] on div "App Frame" at bounding box center [772, 418] width 1545 height 769
click at [1396, 45] on button "증가" at bounding box center [1394, 47] width 20 height 13
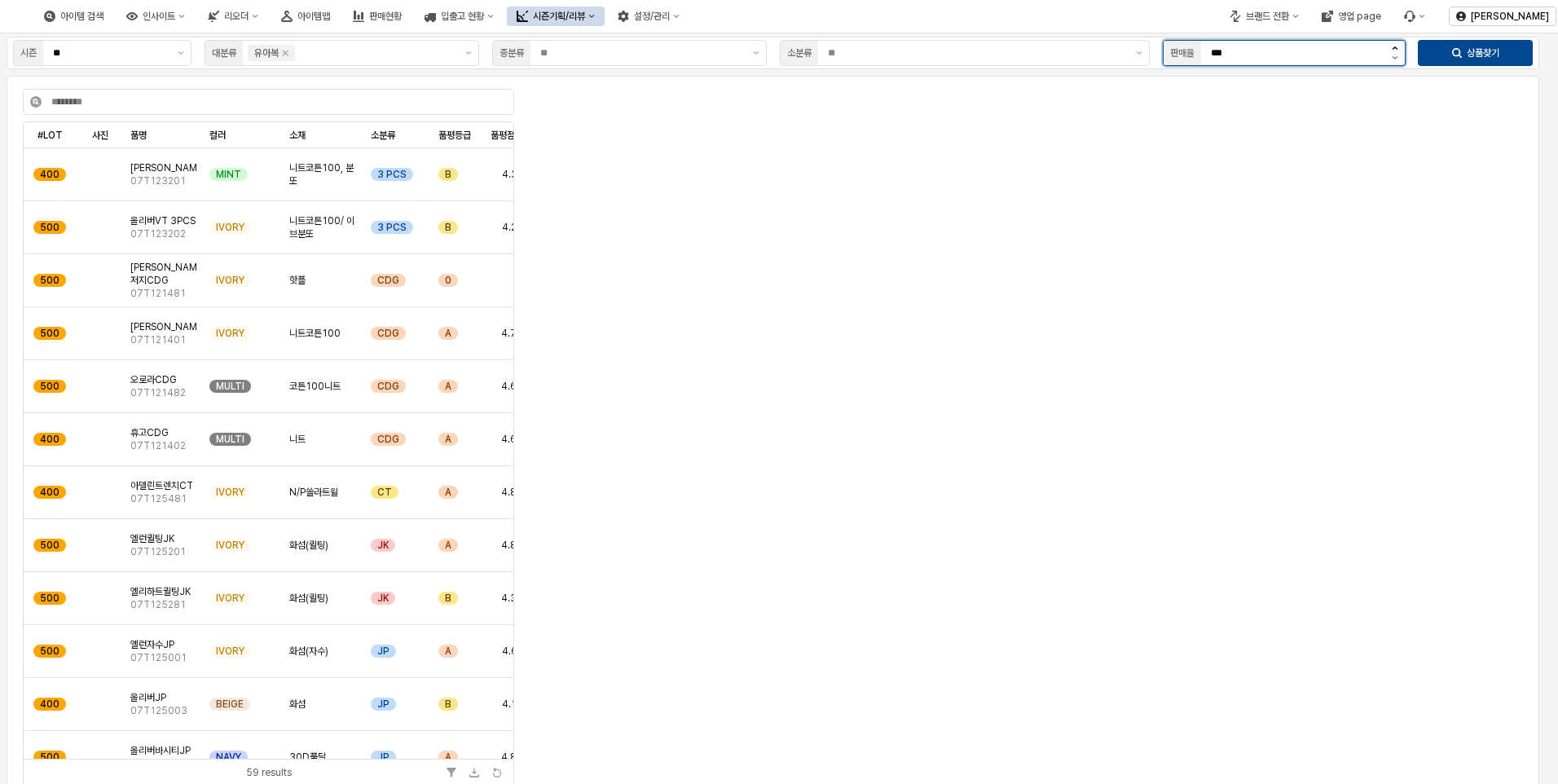
click at [1396, 45] on button "증가" at bounding box center [1394, 47] width 20 height 13
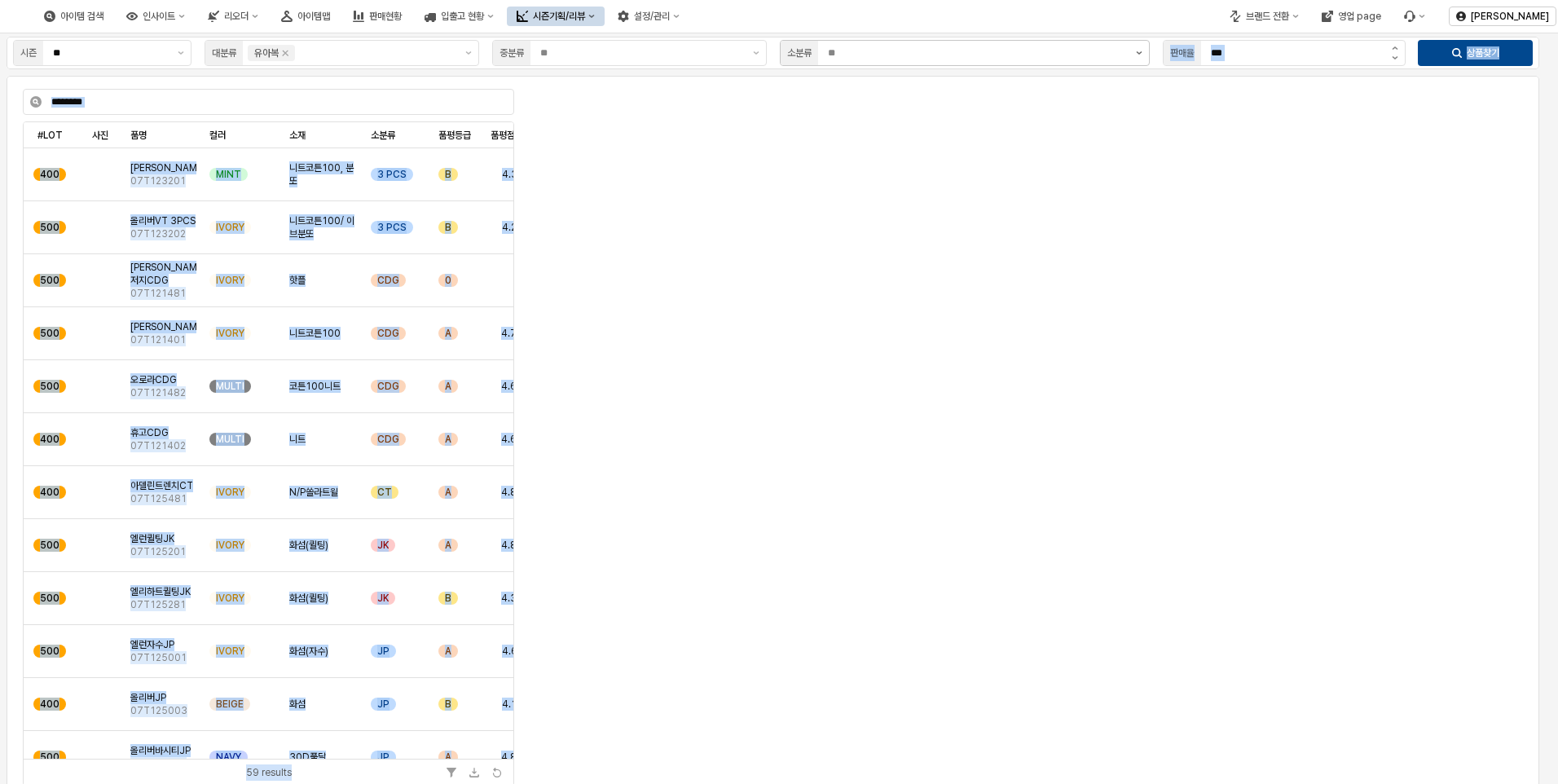
drag, startPoint x: 1298, startPoint y: 52, endPoint x: 1133, endPoint y: 41, distance: 165.4
click at [1133, 41] on div "시즌 ** 대분류 유아복 중분류 소분류 판매율 *** 상품찾기 #LOT #LOT 사진 사진 품명 품명 컬러 컬러 소재 소재 소분류 소분류 품평…" at bounding box center [772, 418] width 1545 height 769
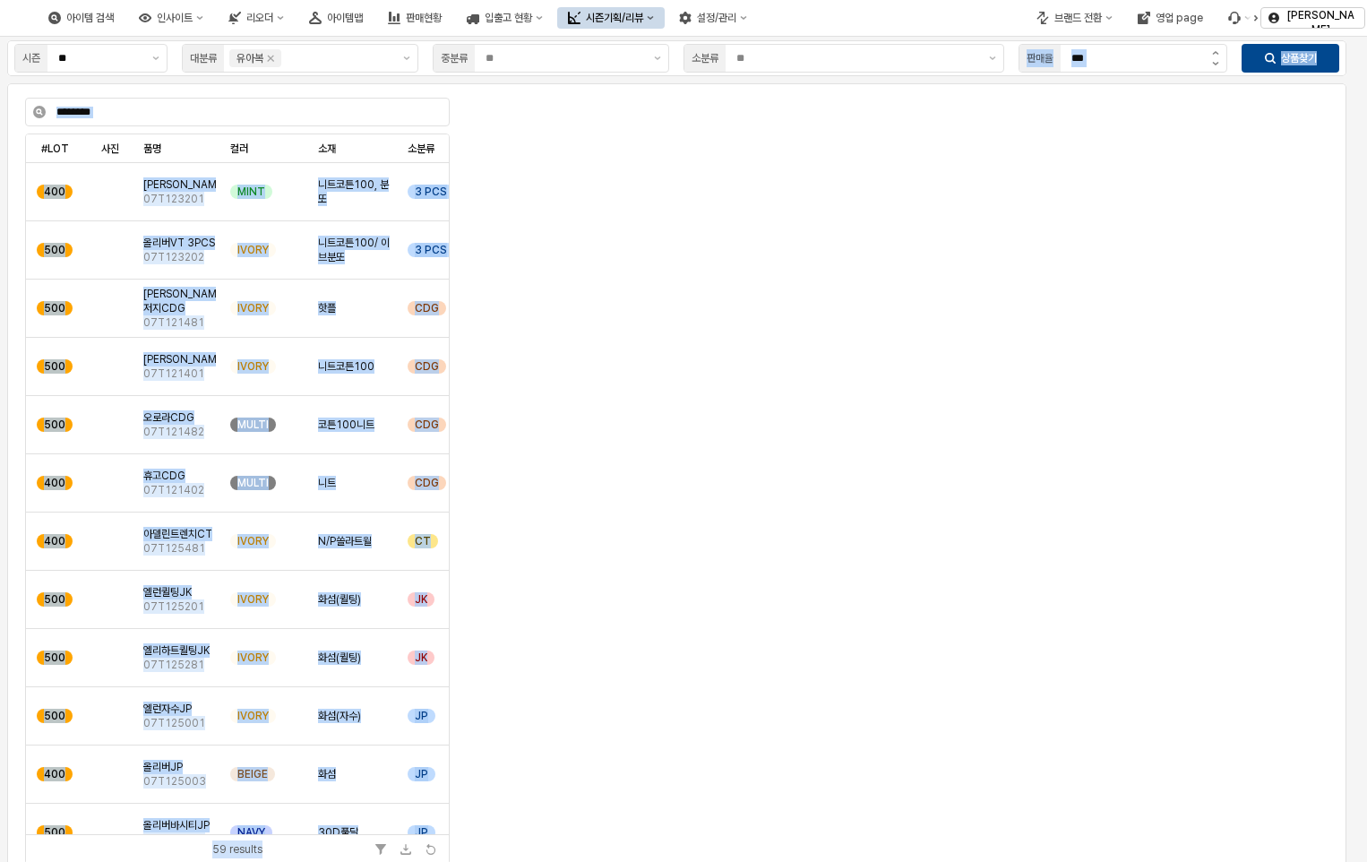
click at [1186, 177] on div "App Frame" at bounding box center [896, 341] width 857 height 473
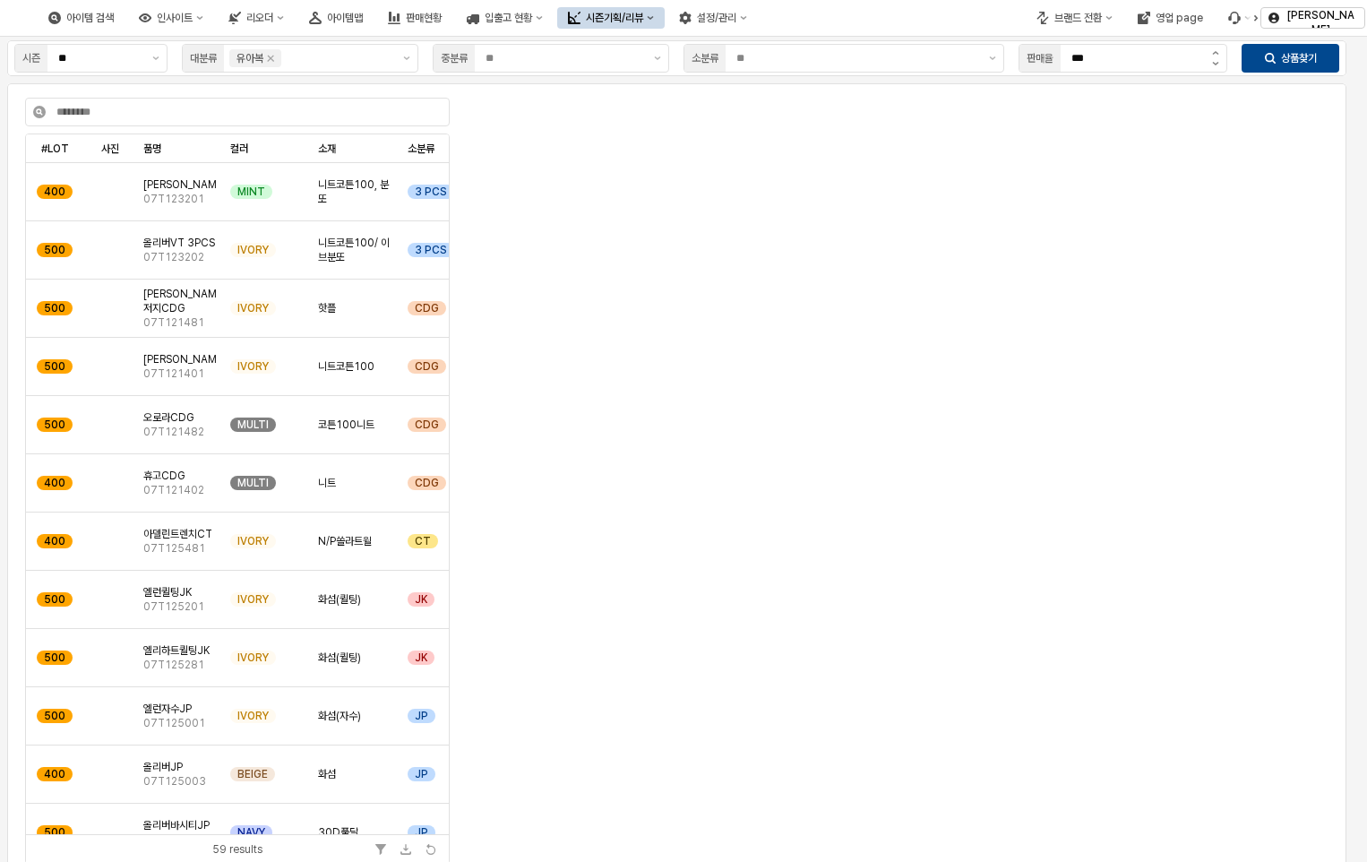
drag, startPoint x: 1120, startPoint y: 61, endPoint x: 886, endPoint y: 406, distance: 416.7
click at [886, 406] on div "App Frame" at bounding box center [896, 341] width 857 height 473
click at [1212, 56] on button "증가" at bounding box center [1215, 52] width 22 height 14
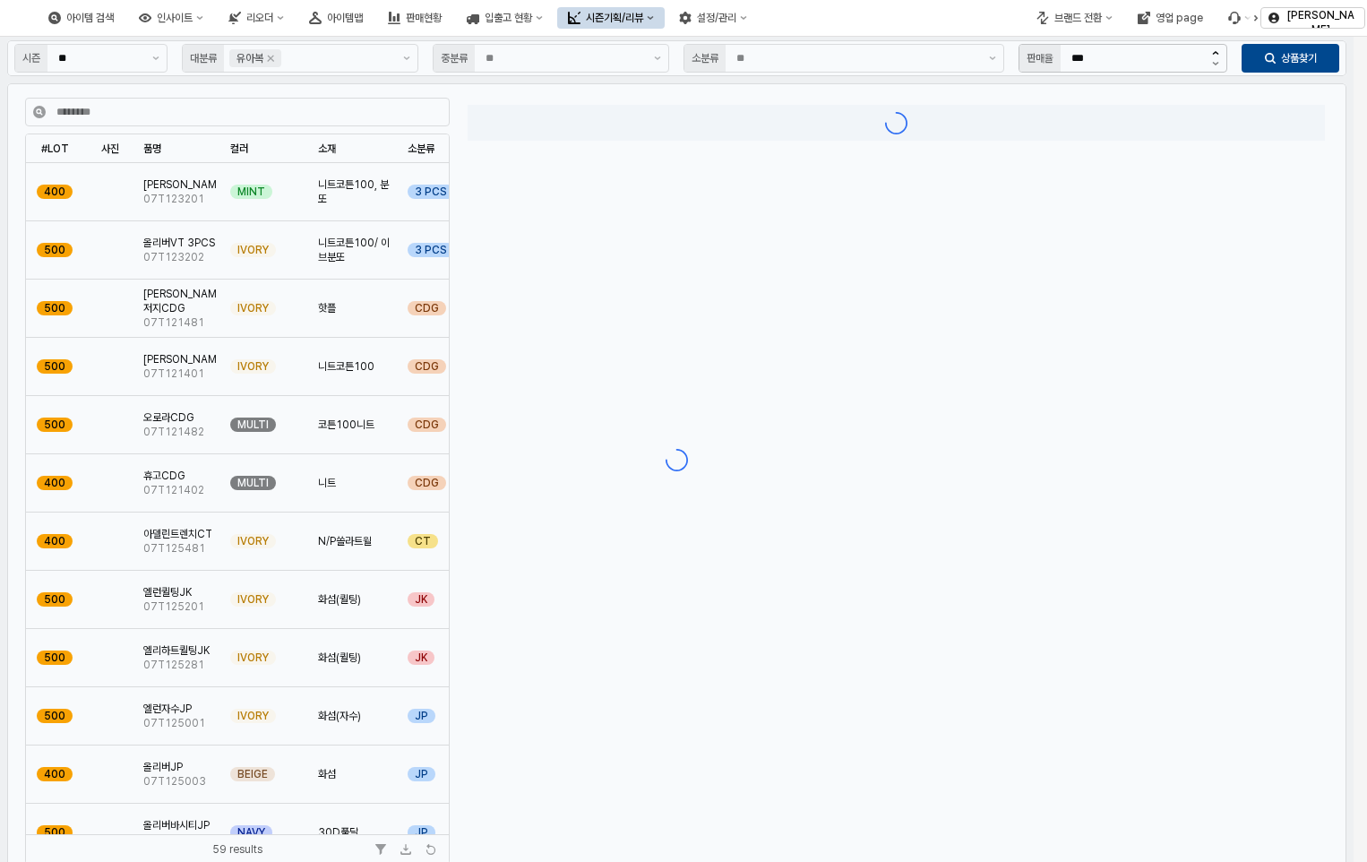
click at [1212, 56] on div "App Frame" at bounding box center [677, 460] width 1354 height 846
click at [1212, 56] on div "시즌 ** 대분류 유아복 중분류 소분류 판매율 *** 상품찾기 #LOT #LOT 사진 사진 품명 품명 컬러 컬러 소재 소재 소분류 소분류 품평…" at bounding box center [677, 460] width 1354 height 846
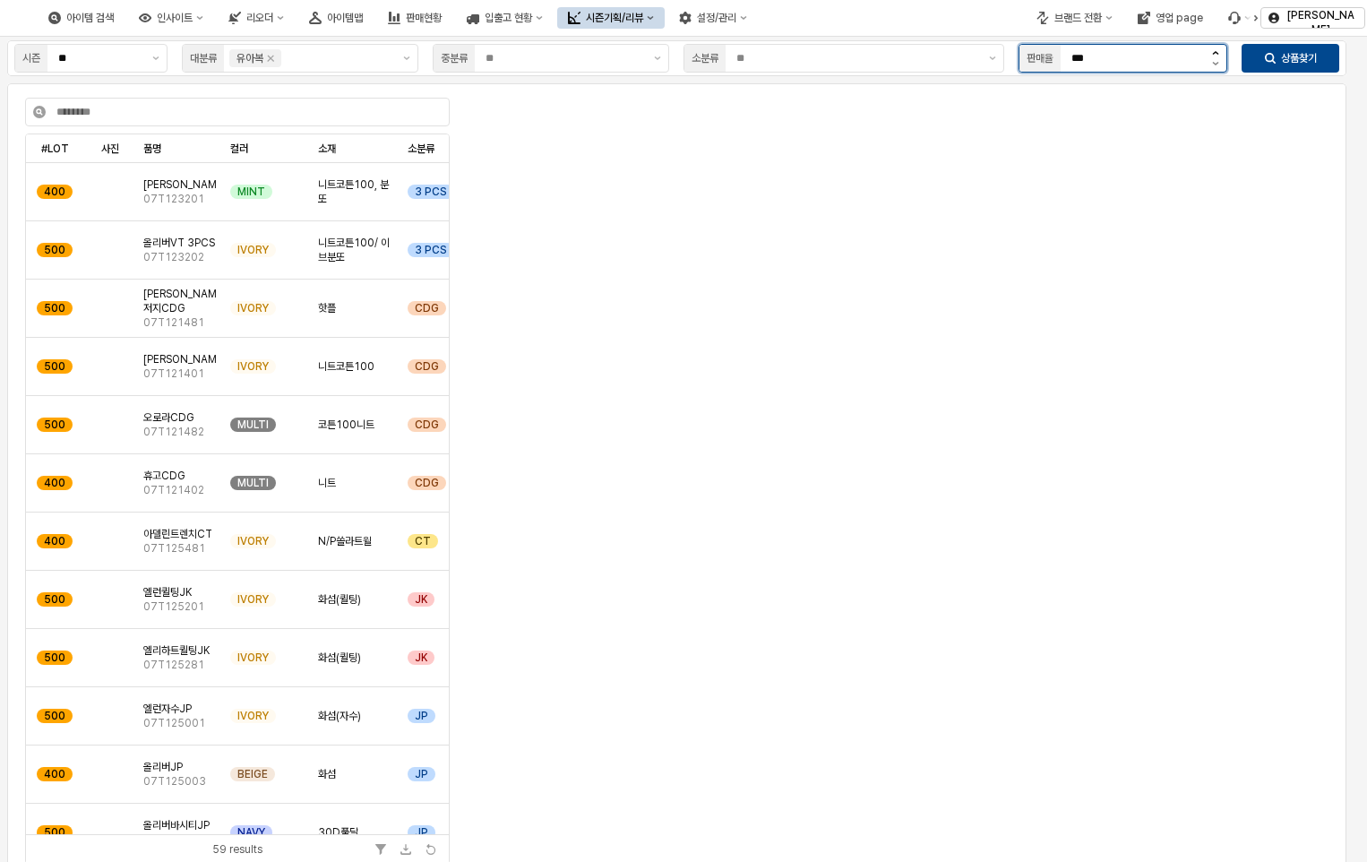
click at [1212, 56] on div "시즌 ** 대분류 유아복 중분류 소분류 판매율 *** 상품찾기 #LOT #LOT 사진 사진 품명 품명 컬러 컬러 소재 소재 소분류 소분류 품평…" at bounding box center [677, 460] width 1354 height 846
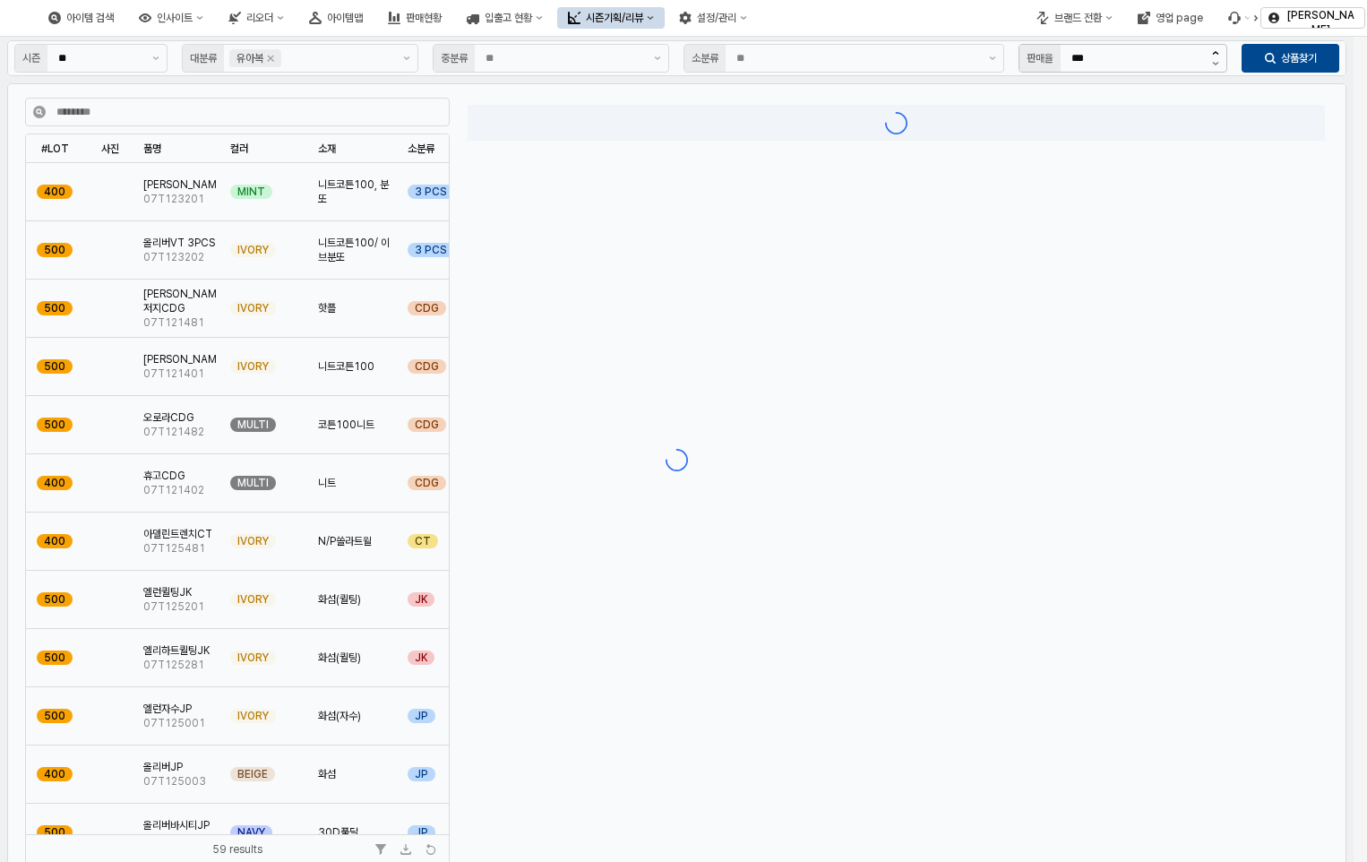
click at [1212, 56] on div "App Frame" at bounding box center [677, 460] width 1354 height 846
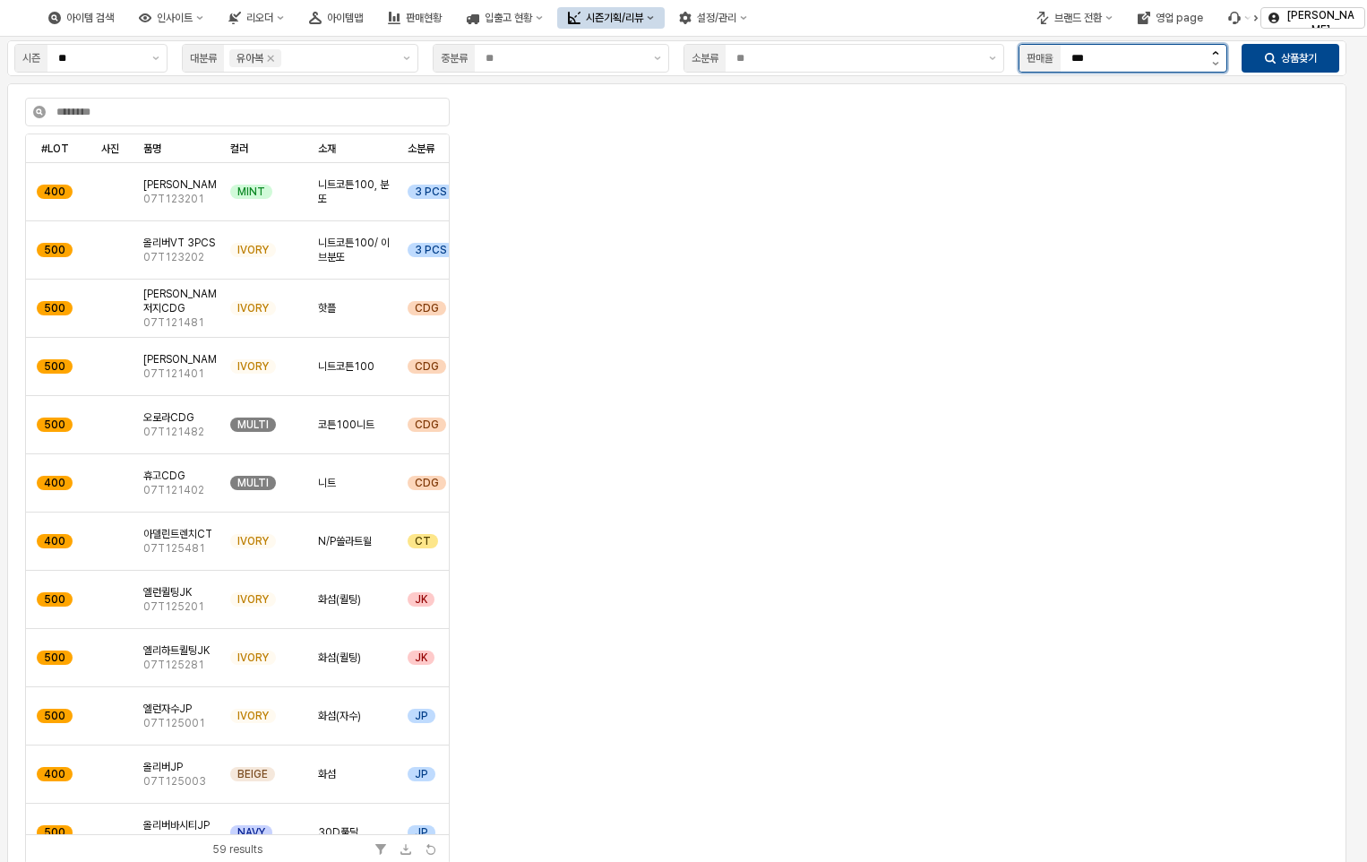
click at [1212, 56] on div "시즌 ** 대분류 유아복 중분류 소분류 판매율 *** 상품찾기 #LOT #LOT 사진 사진 품명 품명 컬러 컬러 소재 소재 소분류 소분류 품평…" at bounding box center [677, 460] width 1354 height 846
click at [1212, 56] on div "App Frame" at bounding box center [677, 460] width 1354 height 846
click at [1212, 56] on button "증가" at bounding box center [1215, 52] width 22 height 14
click at [1212, 56] on div "시즌 ** 대분류 유아복 중분류 소분류 판매율 *** 상품찾기 #LOT #LOT 사진 사진 품명 품명 컬러 컬러 소재 소재 소분류 소분류 품평…" at bounding box center [677, 460] width 1354 height 846
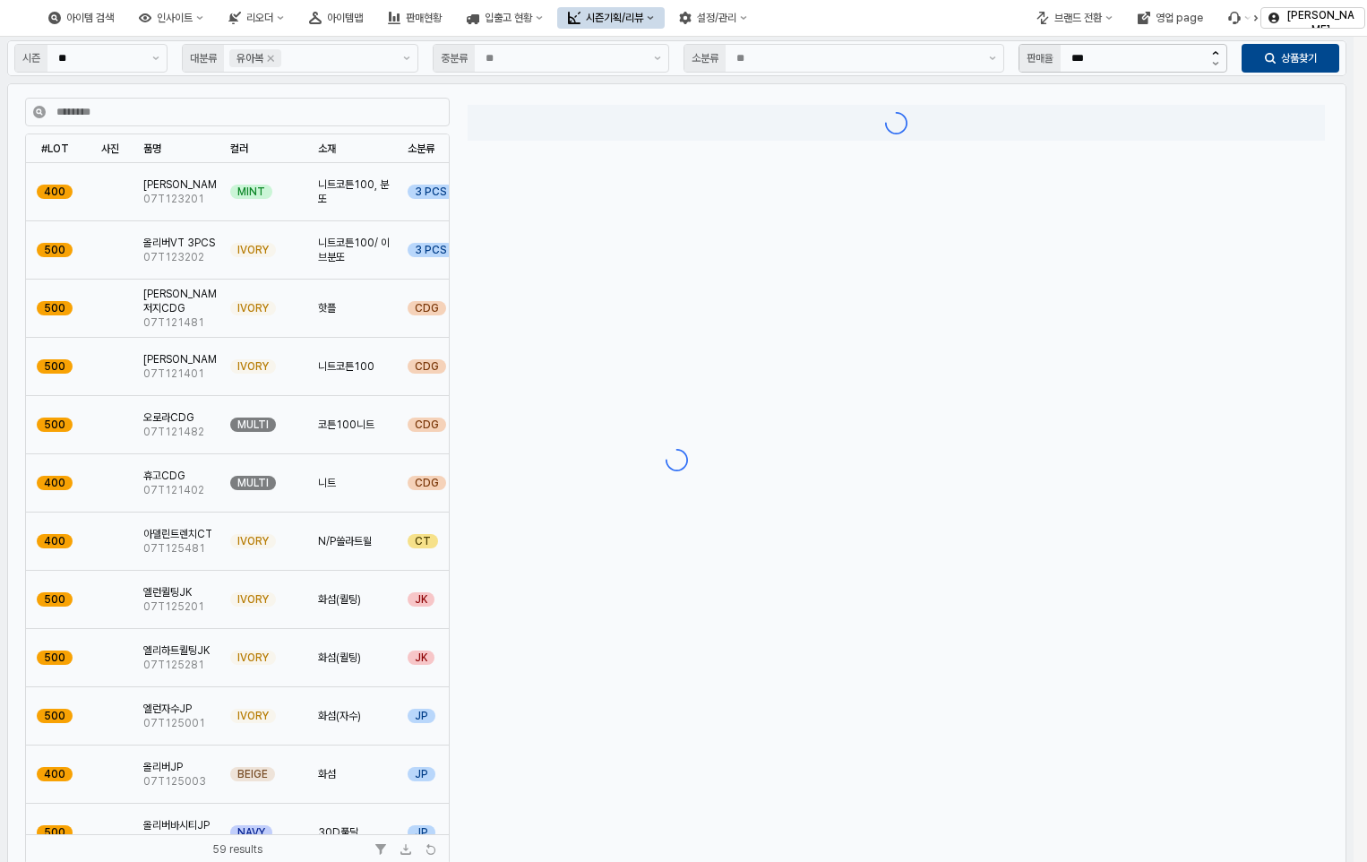
click at [1212, 56] on div "App Frame" at bounding box center [677, 460] width 1354 height 846
click at [1212, 56] on div "시즌 ** 대분류 유아복 중분류 소분류 판매율 *** 상품찾기 #LOT #LOT 사진 사진 품명 품명 컬러 컬러 소재 소재 소분류 소분류 품평…" at bounding box center [677, 460] width 1354 height 846
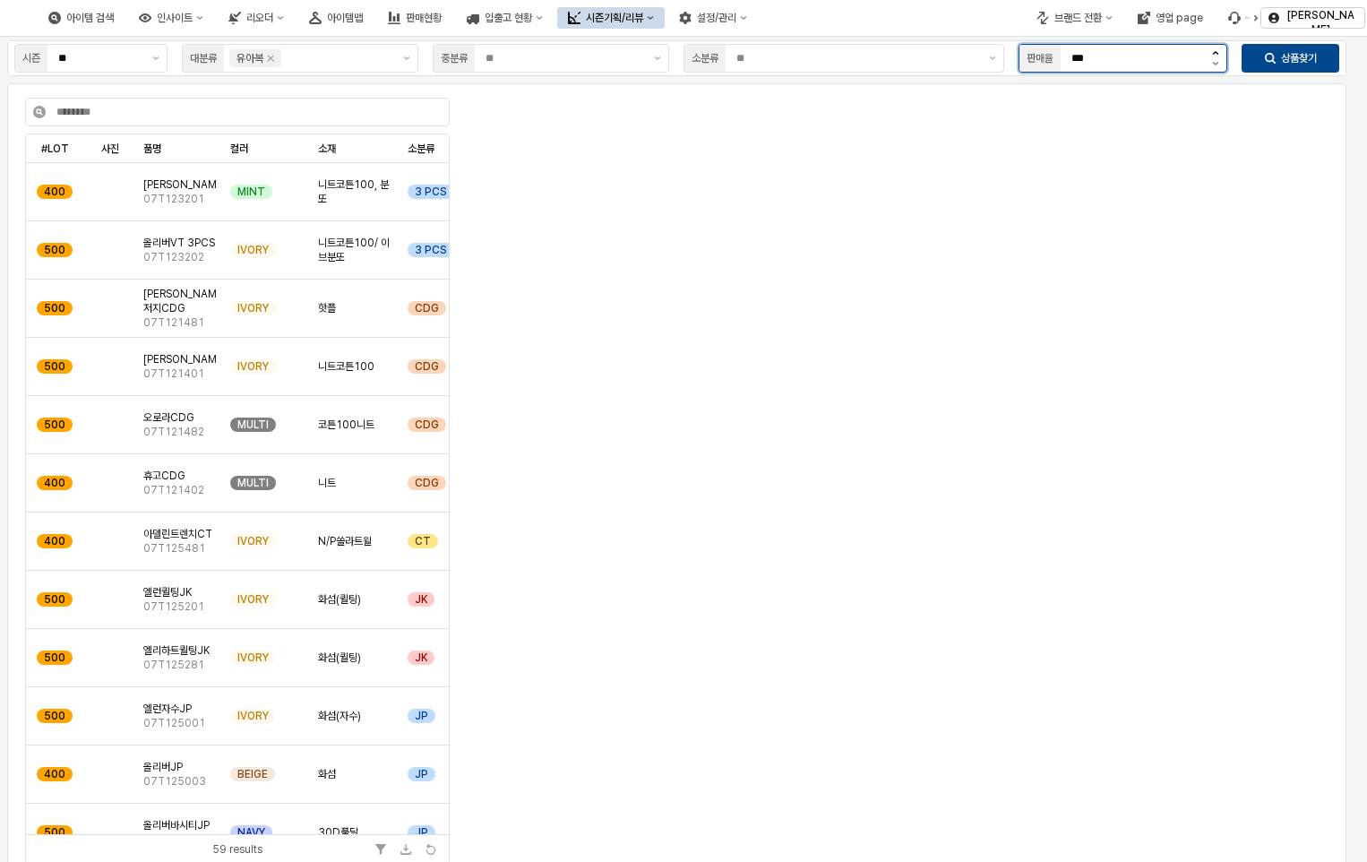
click at [1212, 56] on button "증가" at bounding box center [1215, 52] width 22 height 14
click at [1212, 56] on div "App Frame" at bounding box center [677, 460] width 1354 height 846
click at [1212, 56] on div "시즌 ** 대분류 유아복 중분류 소분류 판매율 *** 상품찾기 #LOT #LOT 사진 사진 품명 품명 컬러 컬러 소재 소재 소분류 소분류 품평…" at bounding box center [677, 460] width 1354 height 846
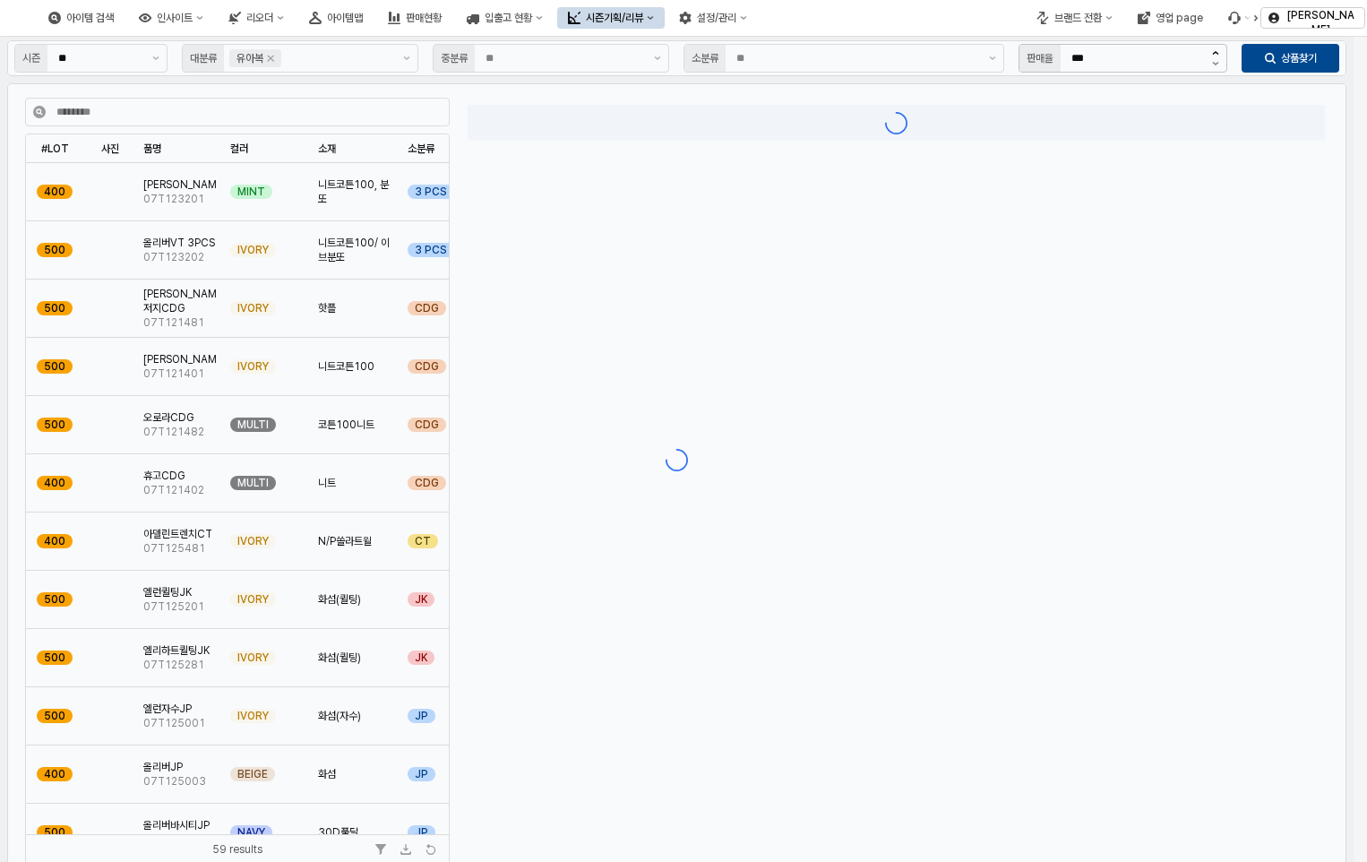
click at [1212, 56] on div "App Frame" at bounding box center [677, 460] width 1354 height 846
click at [1212, 56] on button "증가" at bounding box center [1215, 52] width 22 height 14
click at [1212, 56] on div "App Frame" at bounding box center [677, 460] width 1354 height 846
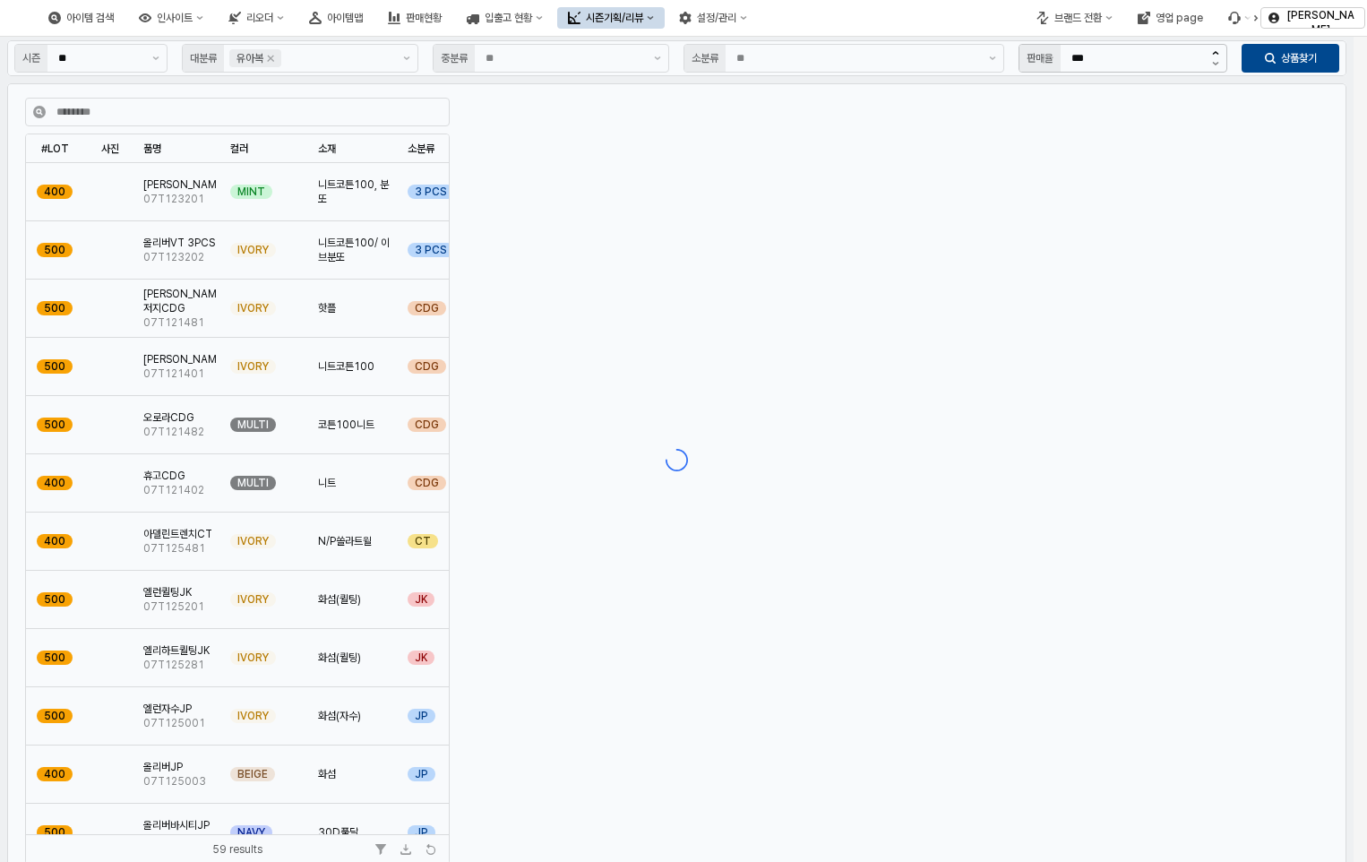
click at [1212, 56] on div "App Frame" at bounding box center [677, 460] width 1354 height 846
click at [1212, 56] on div "시즌 ** 대분류 유아복 중분류 소분류 판매율 *** 상품찾기 #LOT #LOT 사진 사진 품명 품명 컬러 컬러 소재 소재 소분류 소분류 품평…" at bounding box center [677, 460] width 1354 height 846
click at [1212, 56] on div "App Frame" at bounding box center [677, 460] width 1354 height 846
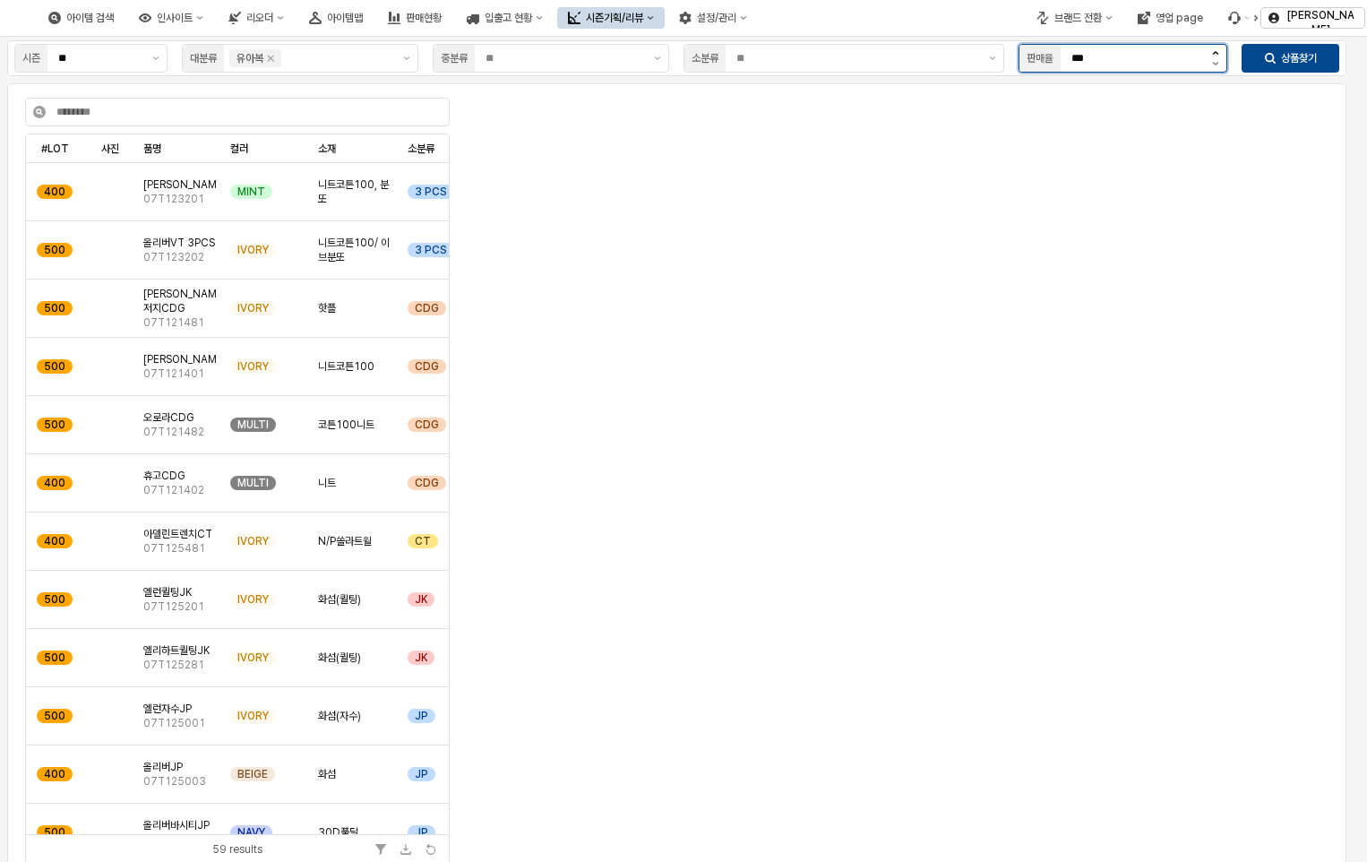
click at [1212, 56] on div "시즌 ** 대분류 유아복 중분류 소분류 판매율 *** 상품찾기 #LOT #LOT 사진 사진 품명 품명 컬러 컬러 소재 소재 소분류 소분류 품평…" at bounding box center [677, 460] width 1354 height 846
click at [1212, 56] on div "App Frame" at bounding box center [677, 460] width 1354 height 846
click at [1212, 56] on div "시즌 ** 대분류 유아복 중분류 소분류 판매율 *** 상품찾기 #LOT #LOT 사진 사진 품명 품명 컬러 컬러 소재 소재 소분류 소분류 품평…" at bounding box center [677, 460] width 1354 height 846
click at [1217, 50] on div "시즌 ** 대분류 유아복 중분류 소분류 판매율 *** 상품찾기 #LOT #LOT 사진 사진 품명 품명 컬러 컬러 소재 소재 소분류 소분류 품평…" at bounding box center [677, 460] width 1354 height 846
click at [1217, 50] on button "증가" at bounding box center [1215, 52] width 22 height 14
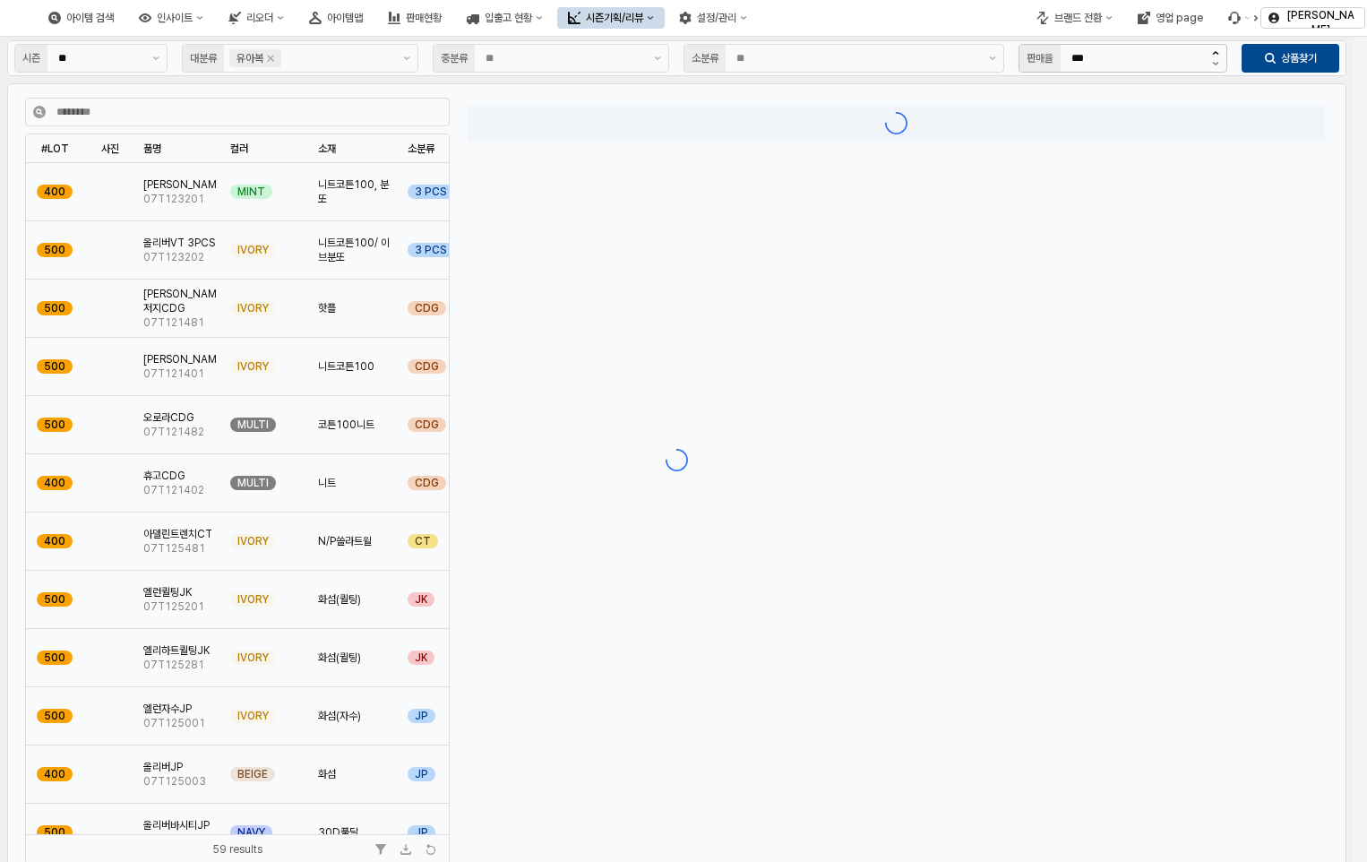
click at [1217, 50] on div "App Frame" at bounding box center [677, 460] width 1354 height 846
click at [1217, 50] on div "시즌 ** 대분류 유아복 중분류 소분류 판매율 *** 상품찾기 #LOT #LOT 사진 사진 품명 품명 컬러 컬러 소재 소재 소분류 소분류 품평…" at bounding box center [677, 460] width 1354 height 846
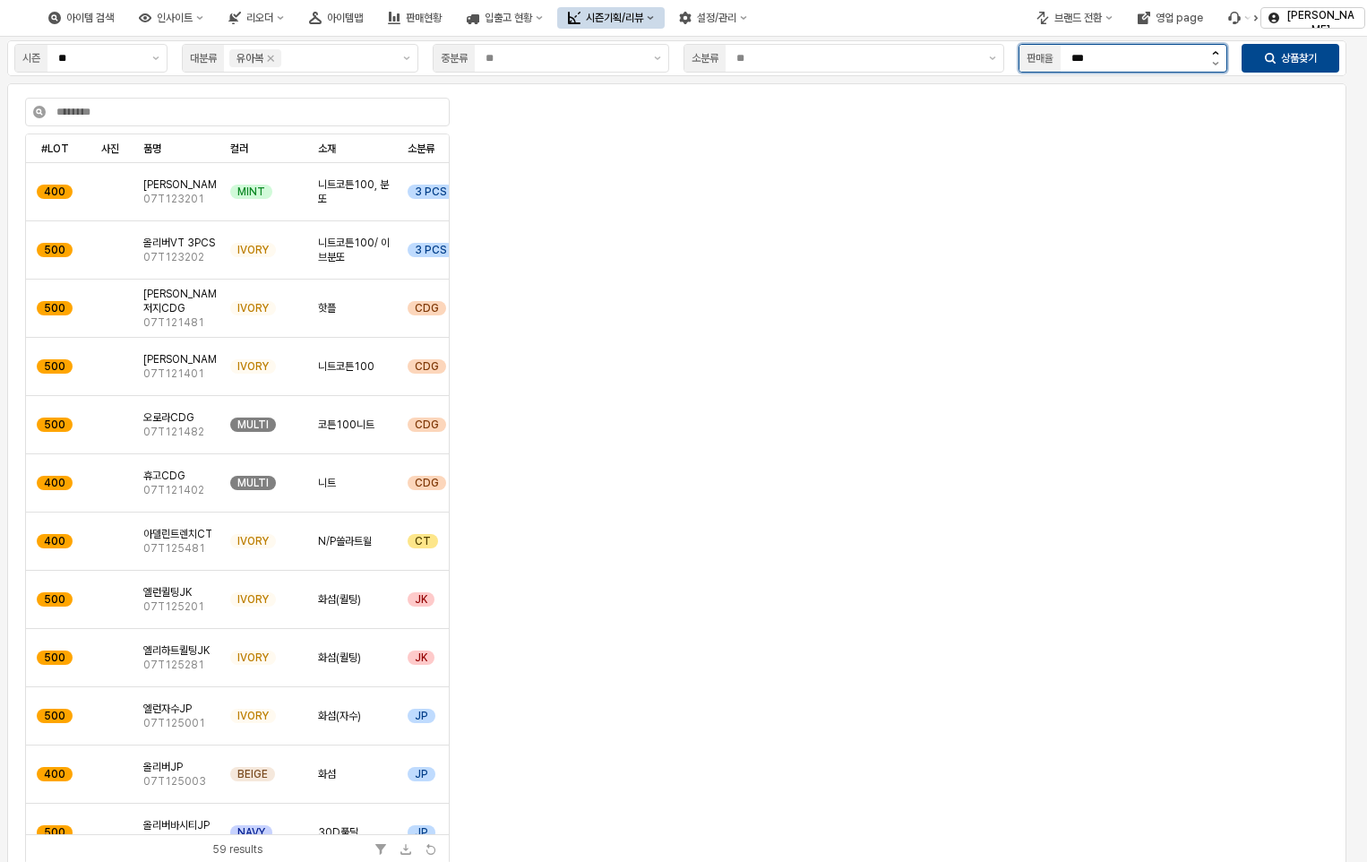
click at [1217, 50] on div "시즌 ** 대분류 유아복 중분류 소분류 판매율 *** 상품찾기 #LOT #LOT 사진 사진 품명 품명 컬러 컬러 소재 소재 소분류 소분류 품평…" at bounding box center [677, 460] width 1354 height 846
click at [1217, 50] on button "증가" at bounding box center [1215, 52] width 22 height 14
click at [1217, 50] on div "시즌 ** 대분류 유아복 중분류 소분류 판매율 *** 상품찾기 #LOT #LOT 사진 사진 품명 품명 컬러 컬러 소재 소재 소분류 소분류 품평…" at bounding box center [677, 460] width 1354 height 846
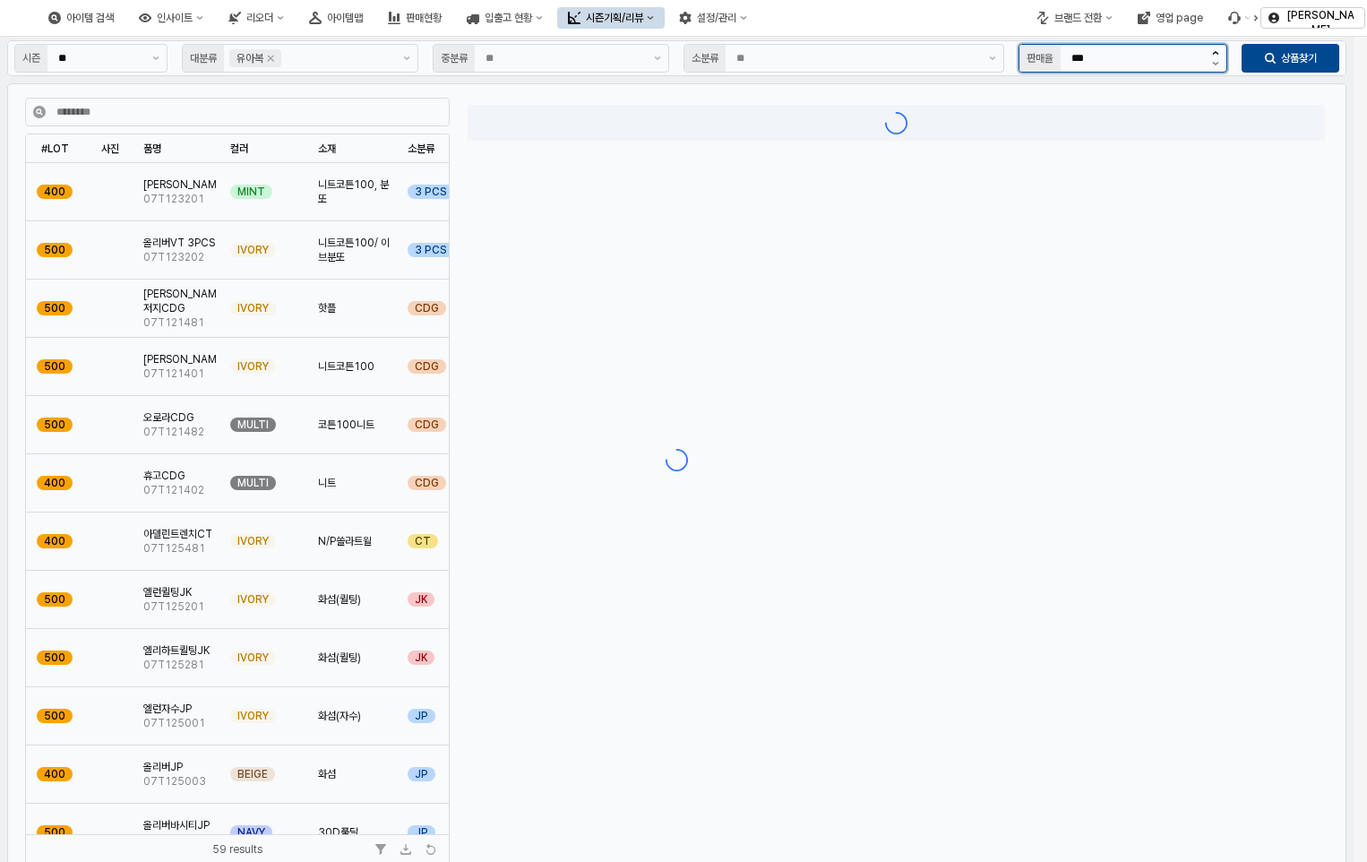
click at [1217, 50] on div "시즌 ** 대분류 유아복 중분류 소분류 판매율 *** 상품찾기 #LOT #LOT 사진 사진 품명 품명 컬러 컬러 소재 소재 소분류 소분류 품평…" at bounding box center [677, 460] width 1354 height 846
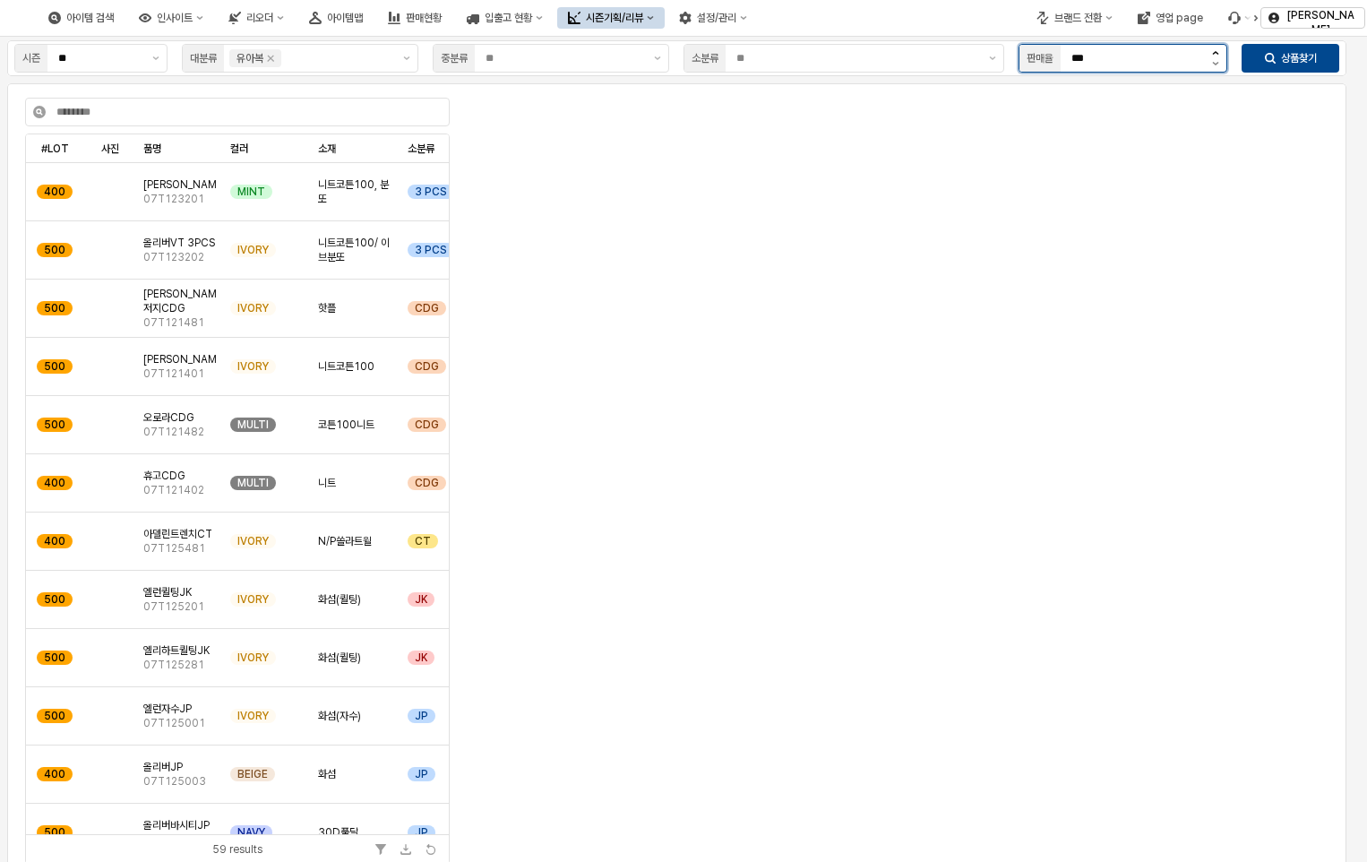
click at [1217, 50] on button "증가" at bounding box center [1215, 52] width 22 height 14
click at [1217, 50] on div "시즌 ** 대분류 유아복 중분류 소분류 판매율 *** 상품찾기 #LOT #LOT 사진 사진 품명 품명 컬러 컬러 소재 소재 소분류 소분류 품평…" at bounding box center [677, 460] width 1354 height 846
type input "***"
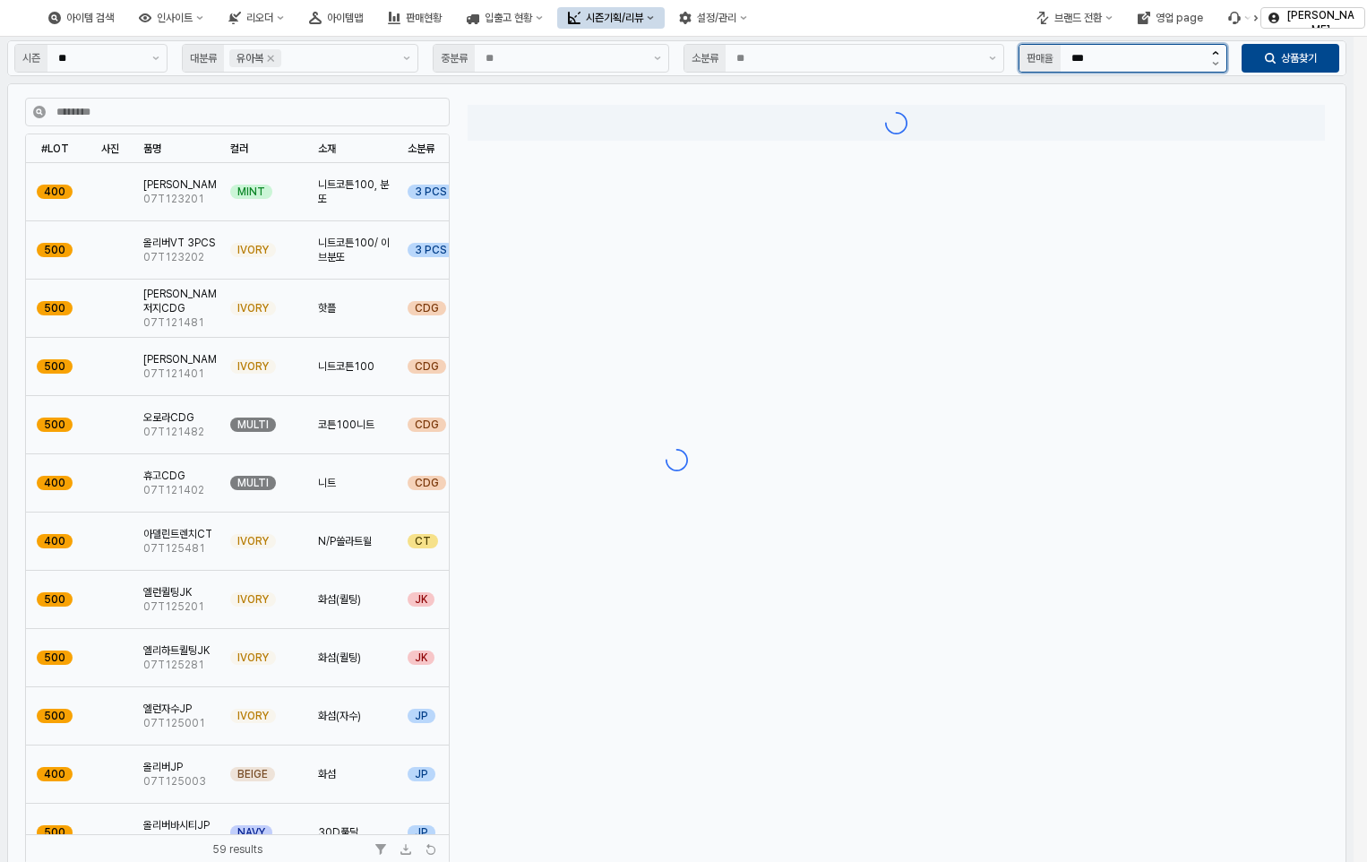
click at [1211, 48] on div "시즌 ** 대분류 유아복 중분류 소분류 판매율 *** 상품찾기 #LOT #LOT 사진 사진 품명 품명 컬러 컬러 소재 소재 소분류 소분류 품평…" at bounding box center [677, 460] width 1354 height 846
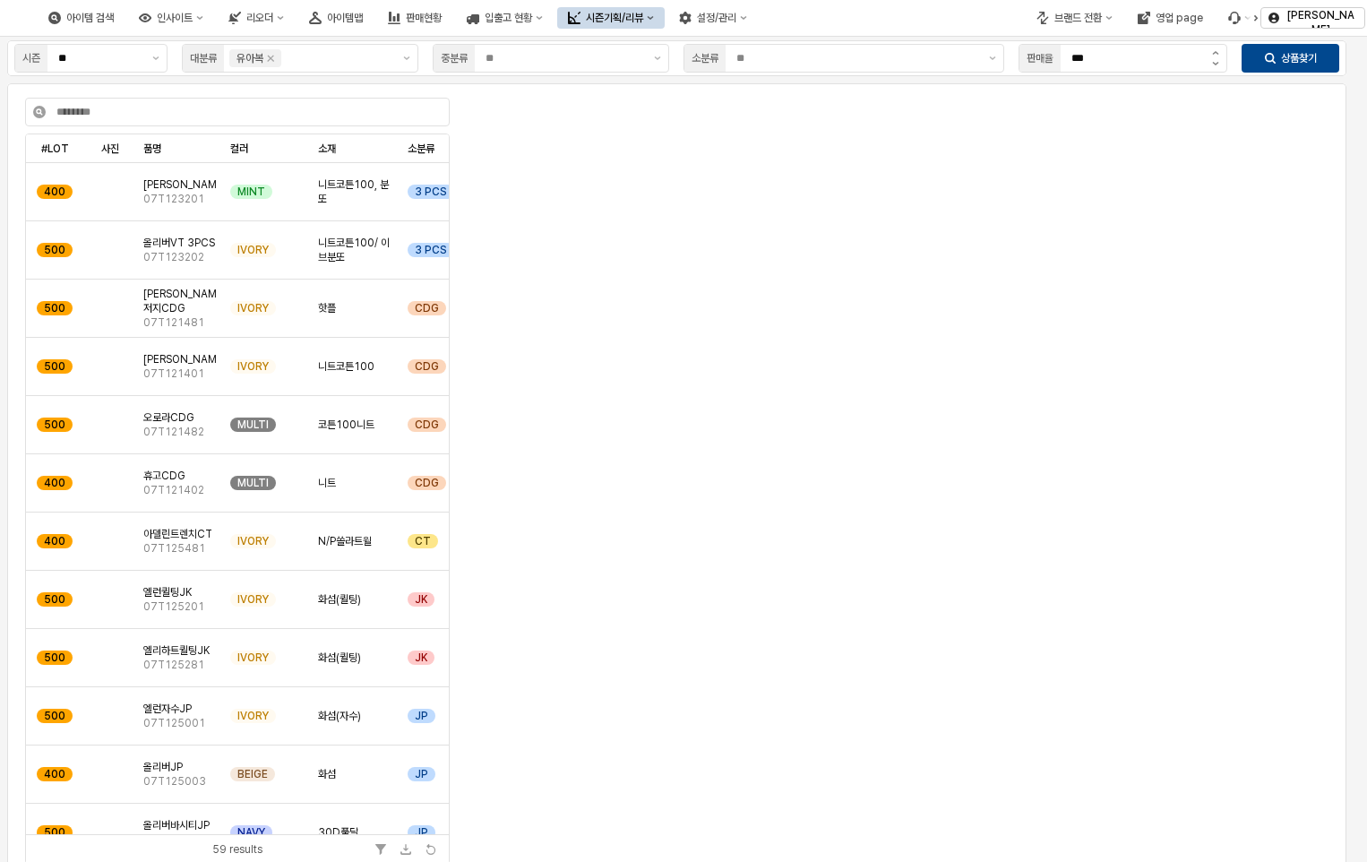
click at [716, 394] on div "App Frame" at bounding box center [896, 341] width 857 height 473
click at [1151, 374] on div "App Frame" at bounding box center [896, 341] width 857 height 473
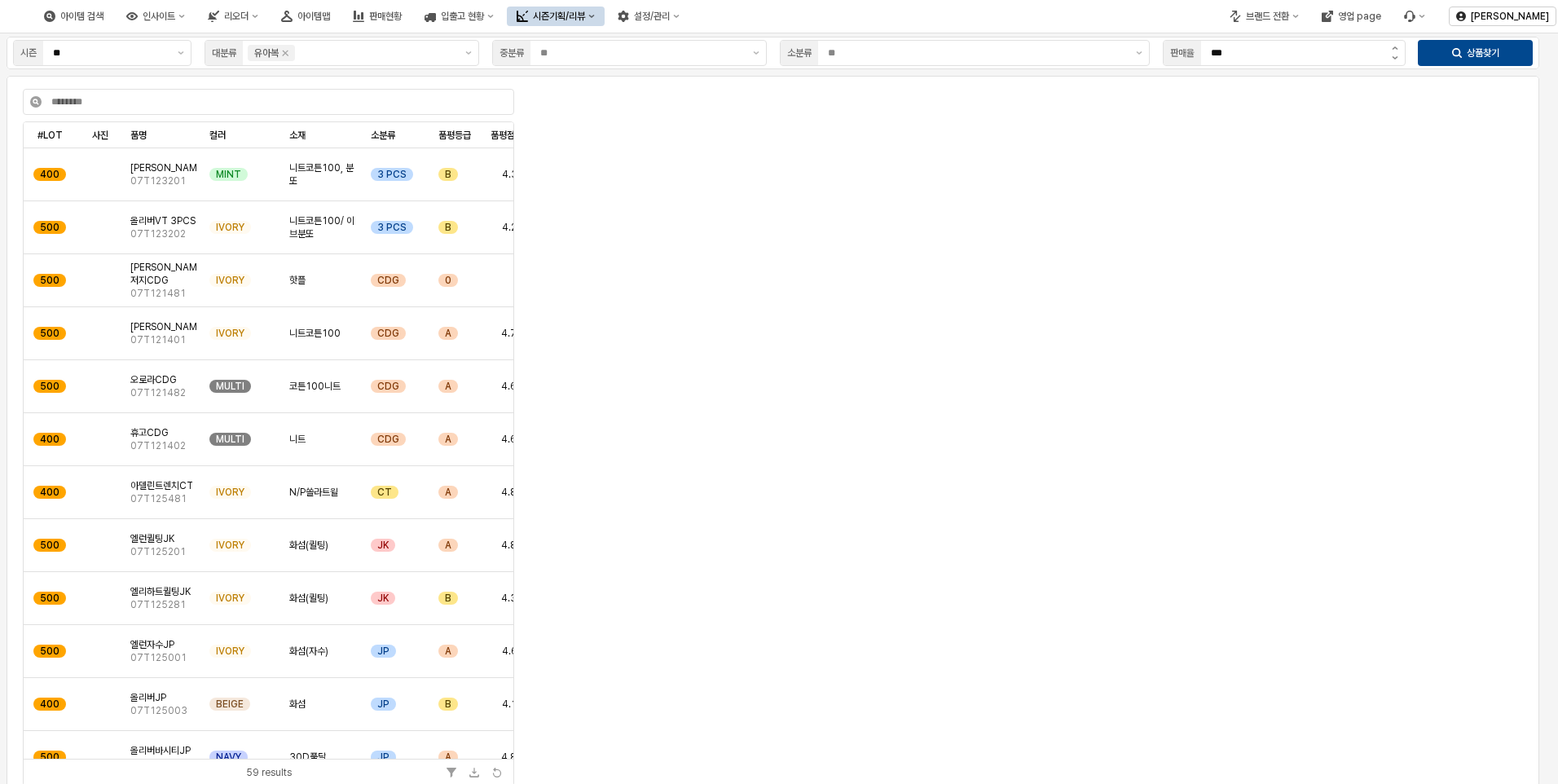
click at [1142, 392] on div "App Frame" at bounding box center [1025, 310] width 990 height 430
click at [585, 17] on div "시즌기획/리뷰" at bounding box center [558, 16] width 52 height 12
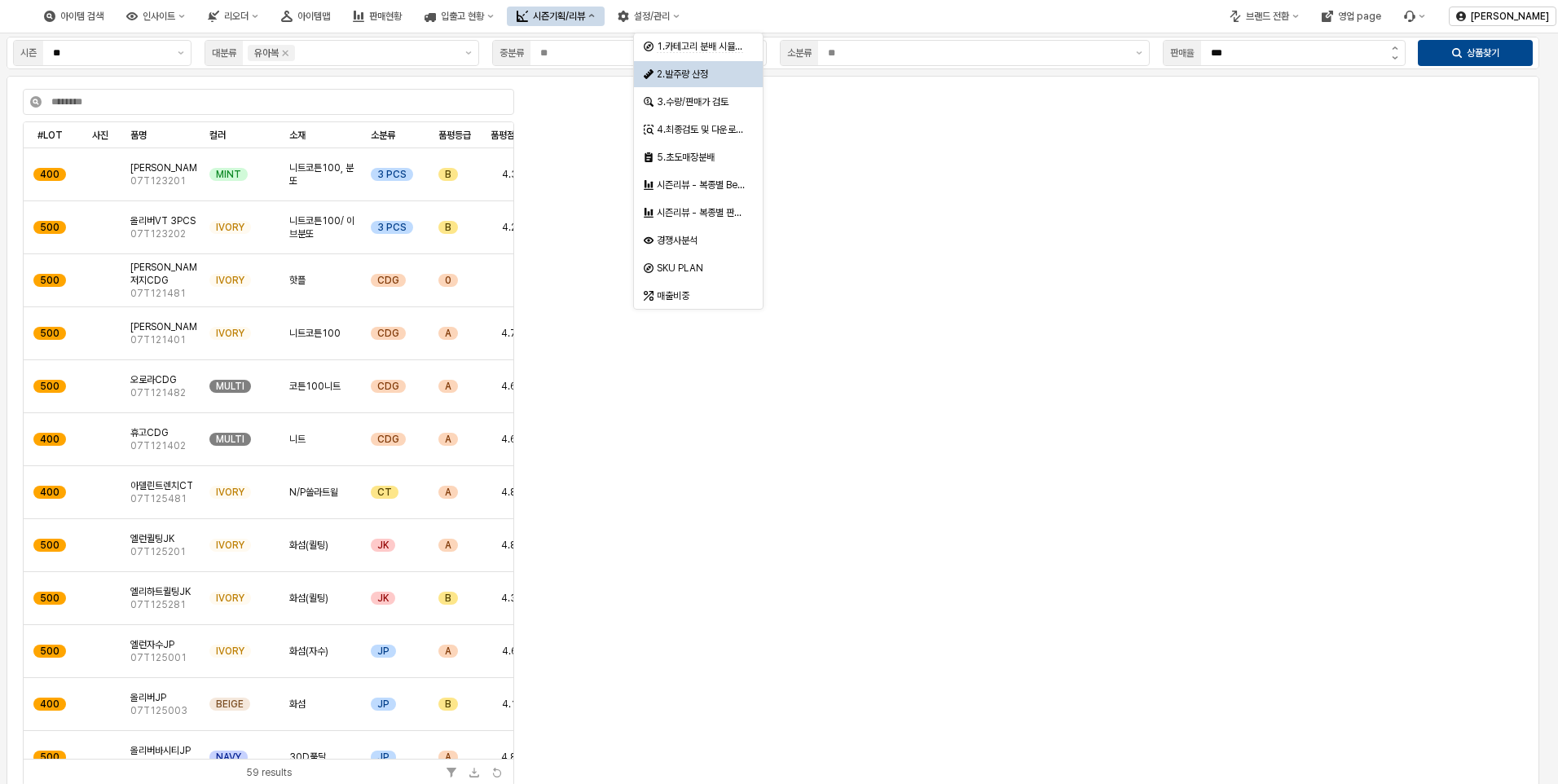
click at [708, 71] on div "2.발주량 산정" at bounding box center [699, 74] width 86 height 13
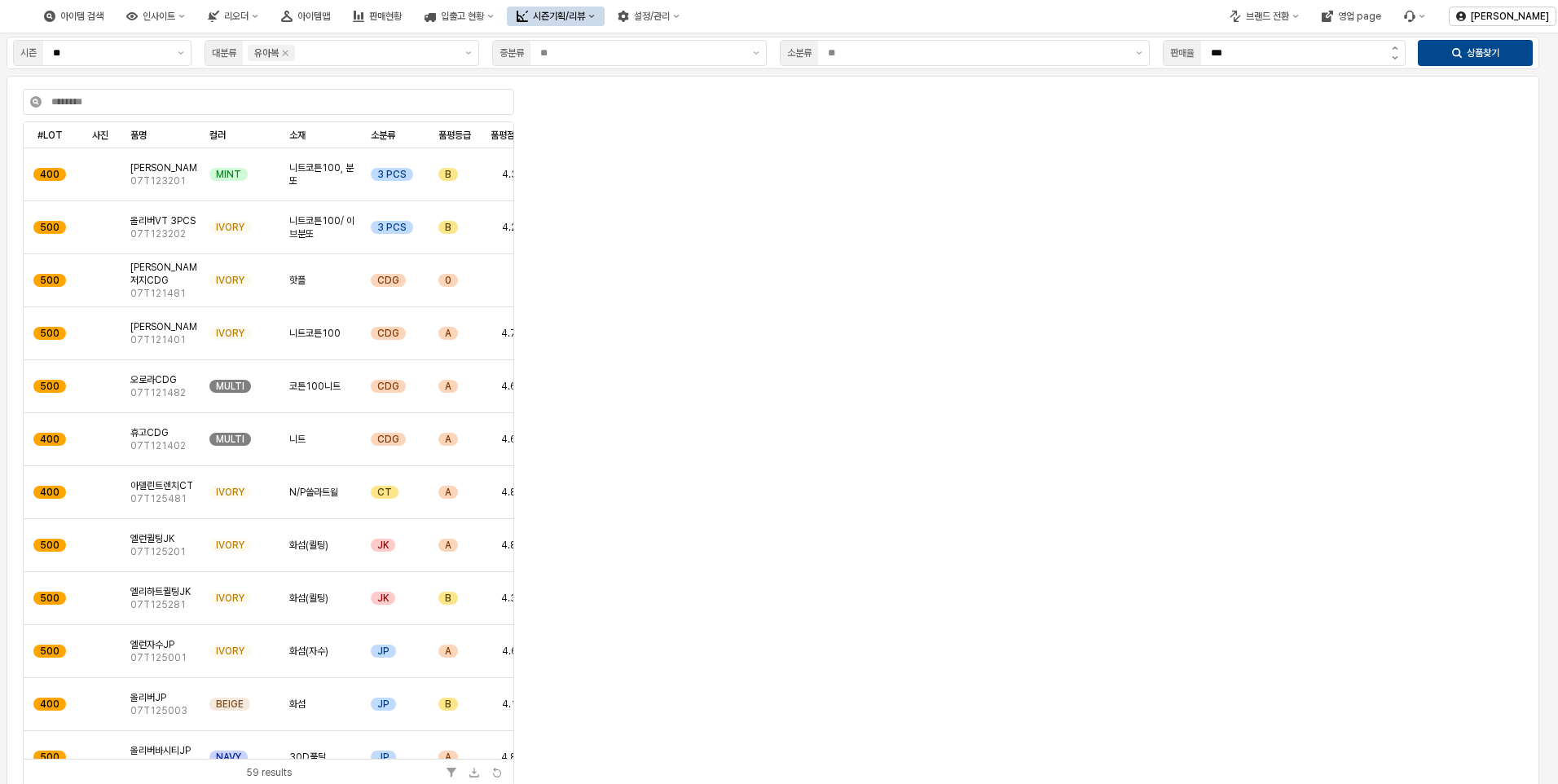
click at [740, 282] on div "App Frame" at bounding box center [1025, 310] width 990 height 430
click at [585, 15] on div "시즌기획/리뷰" at bounding box center [558, 16] width 52 height 12
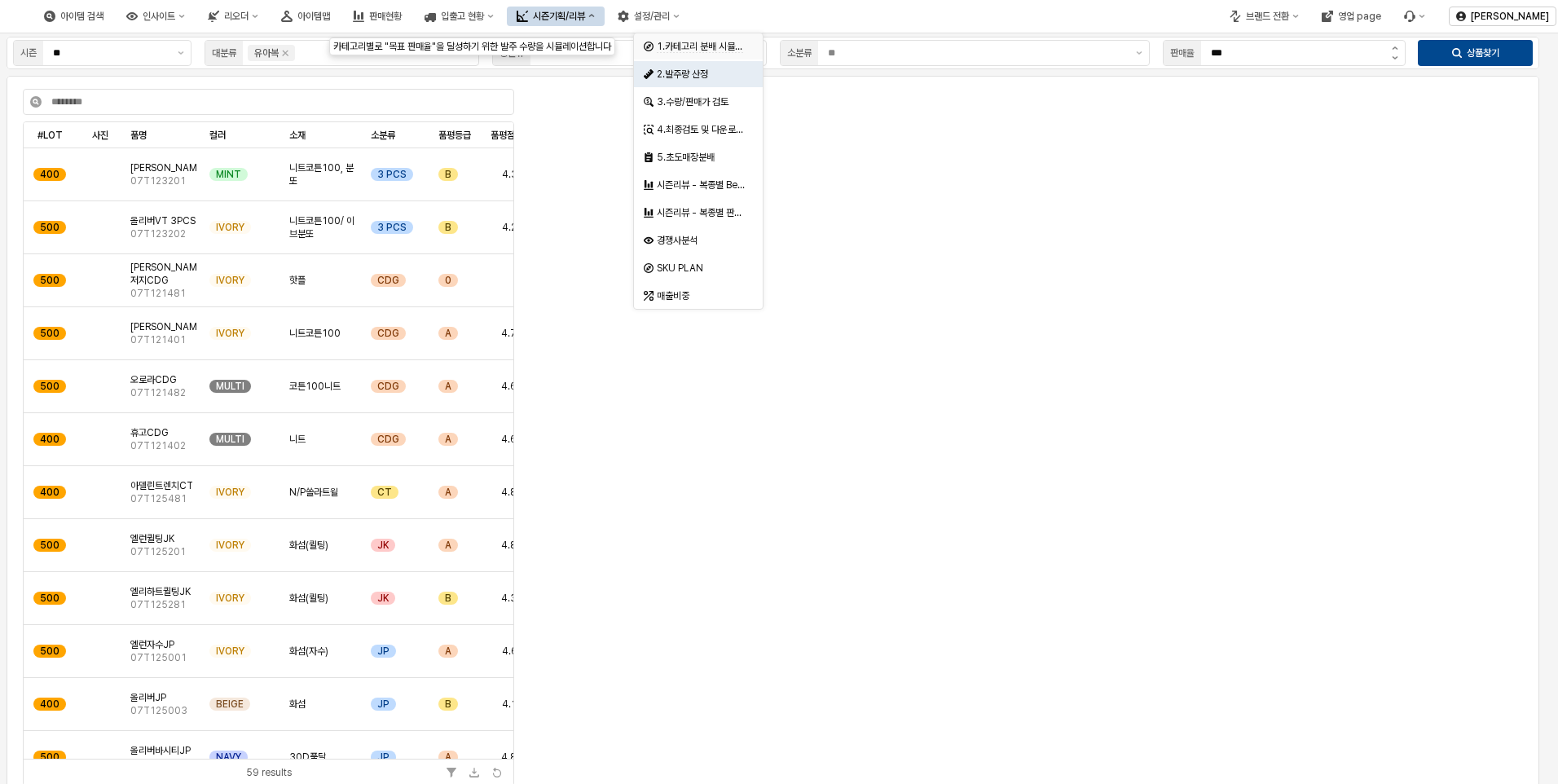
click at [684, 40] on div "1.카테고리 분배 시뮬레이션" at bounding box center [700, 46] width 88 height 13
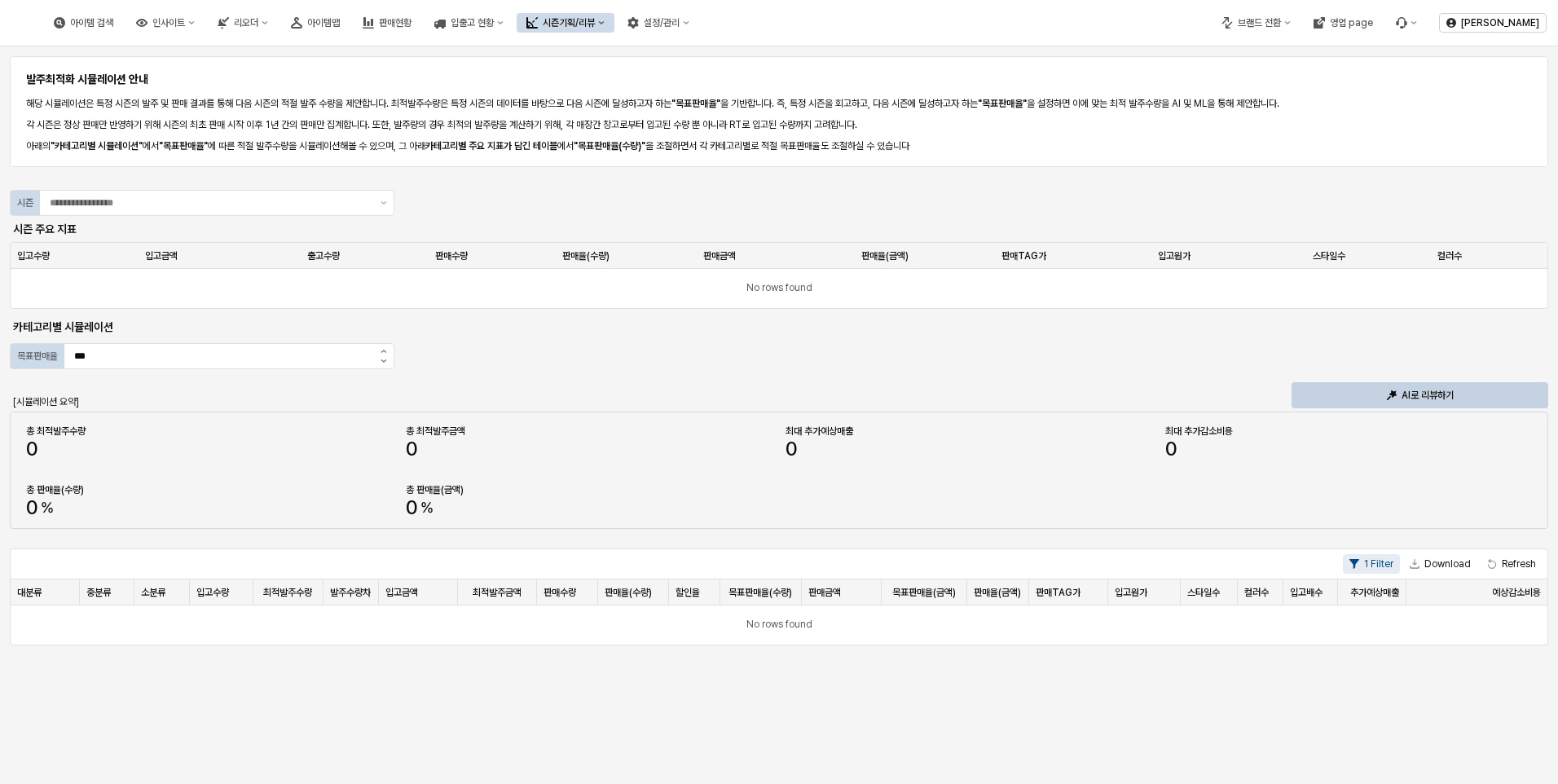
click at [595, 21] on div "시즌기획/리뷰" at bounding box center [568, 23] width 52 height 12
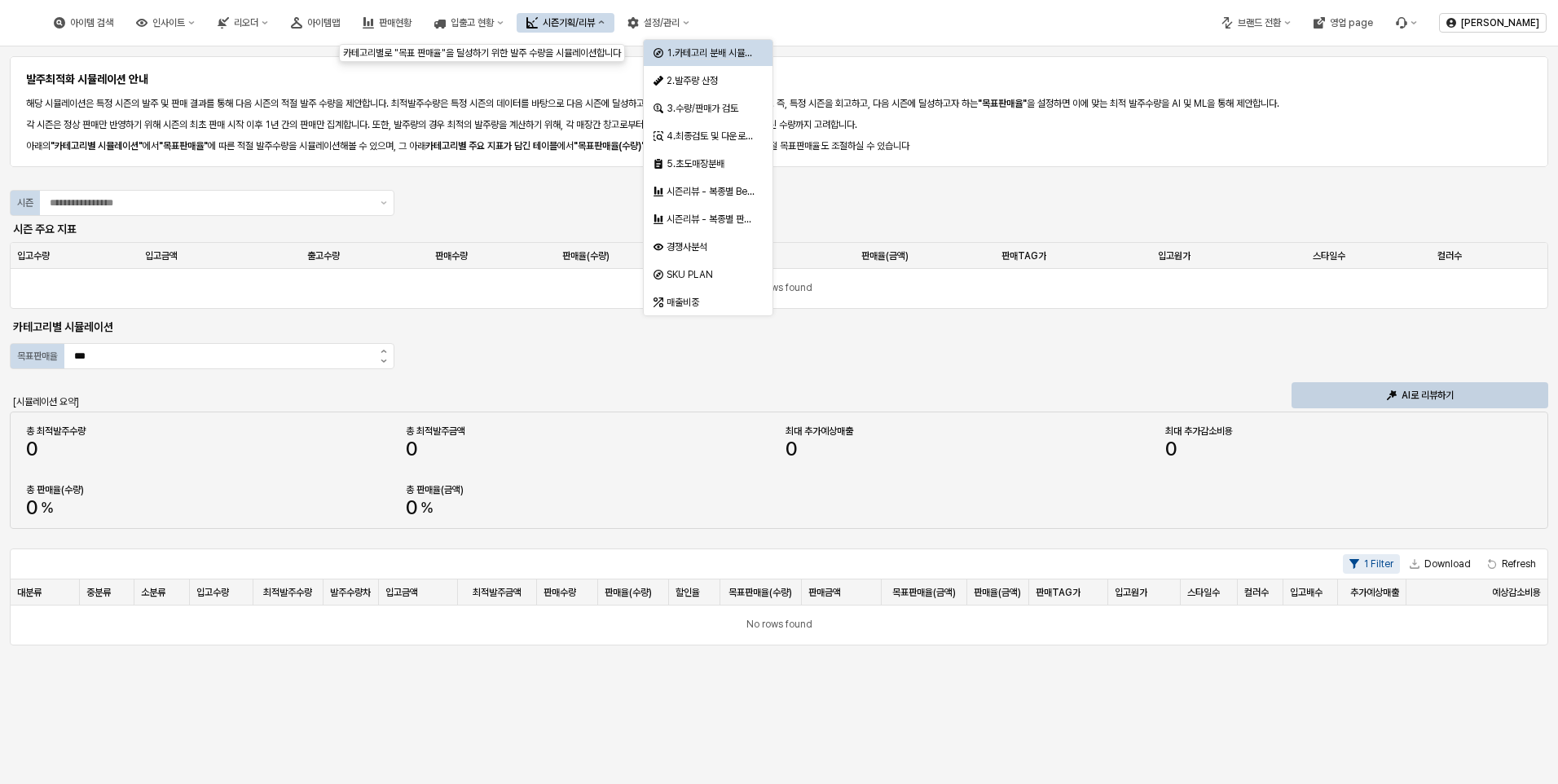
click at [728, 53] on span "1.카테고리 분배 시뮬레이션" at bounding box center [718, 53] width 103 height 12
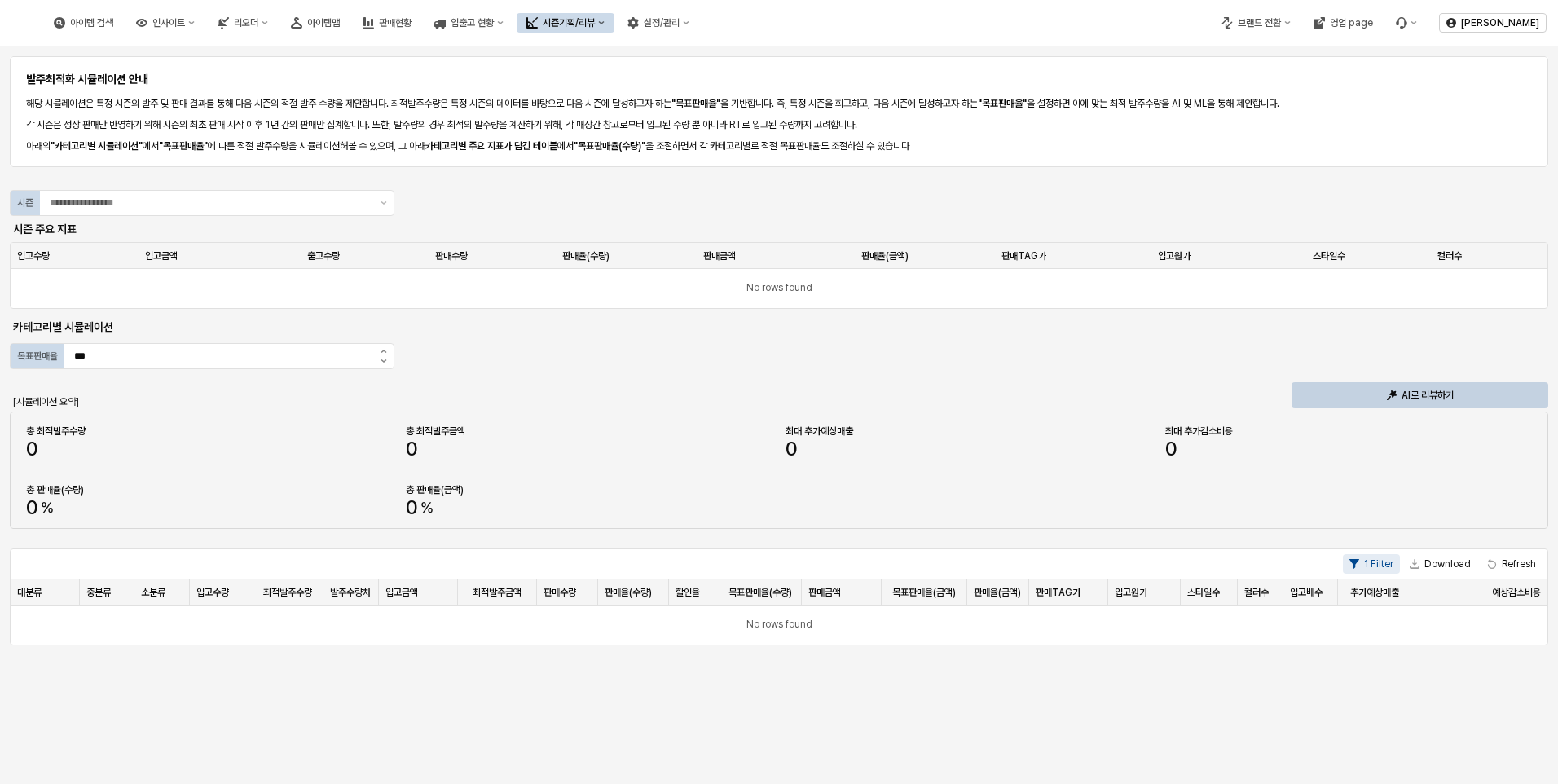
click at [728, 53] on div "발주최적화 시뮬레이션 안내 해당 시뮬레이션은 특정 시즌의 발주 및 판매 결과를 통해 다음 시즌의 적절 발주 수량을 제안합니다. 최적발주수량은 …" at bounding box center [779, 111] width 1538 height 117
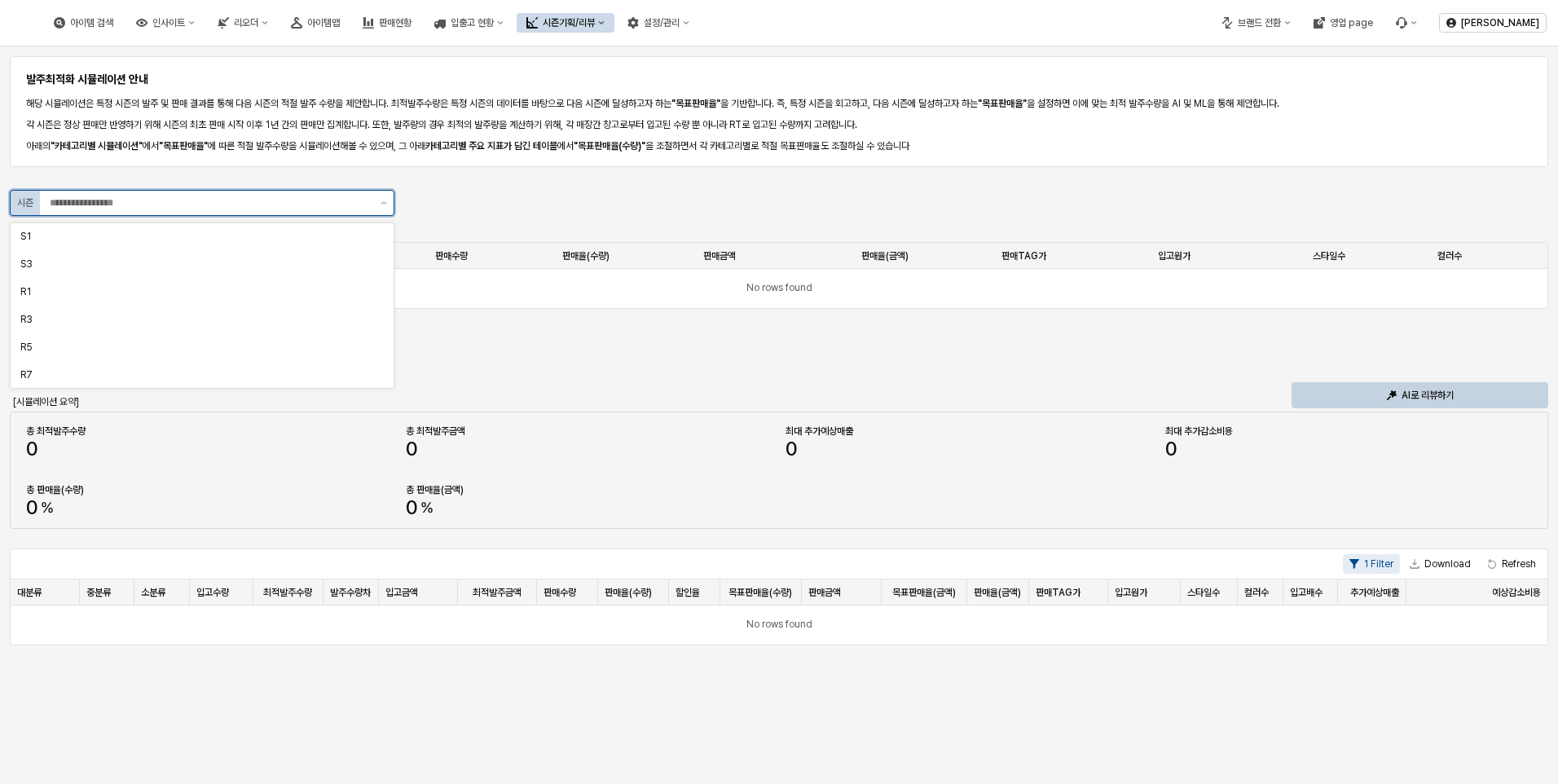
click at [273, 204] on input "App Frame" at bounding box center [210, 203] width 321 height 16
click at [85, 232] on div "S1" at bounding box center [196, 236] width 354 height 13
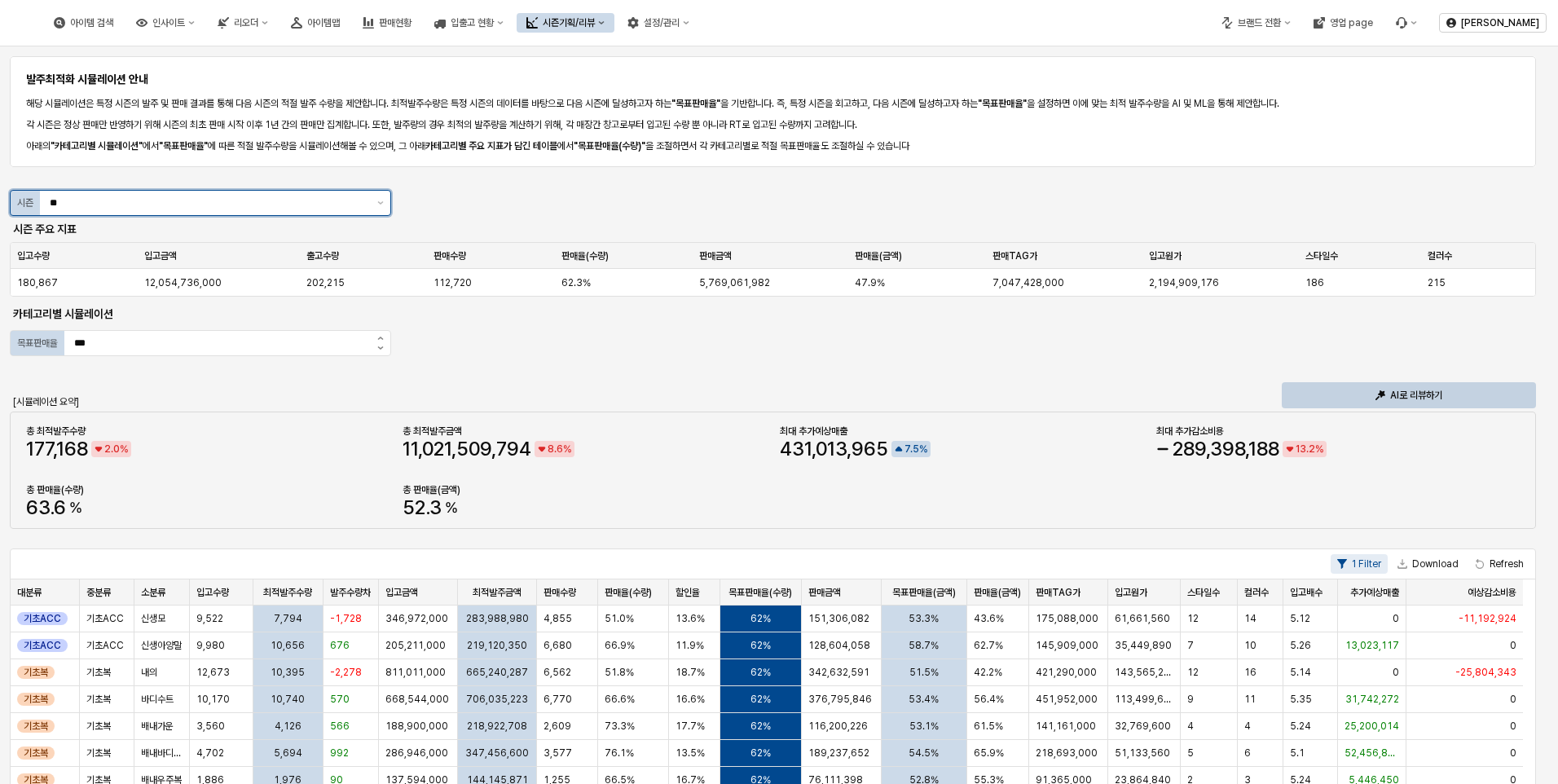
click at [115, 199] on input "**" at bounding box center [208, 203] width 317 height 16
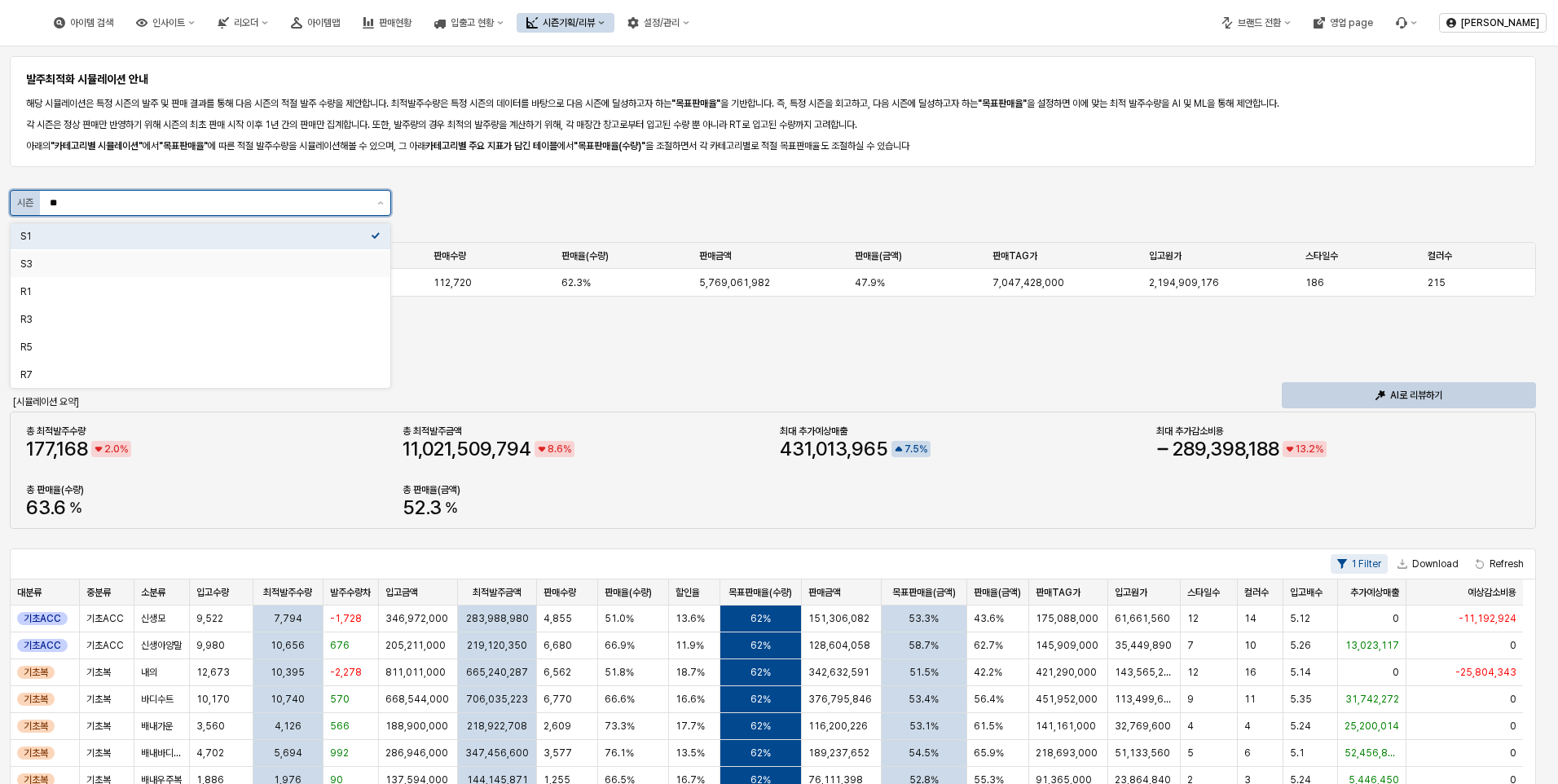
click at [68, 272] on div "S3" at bounding box center [200, 264] width 379 height 26
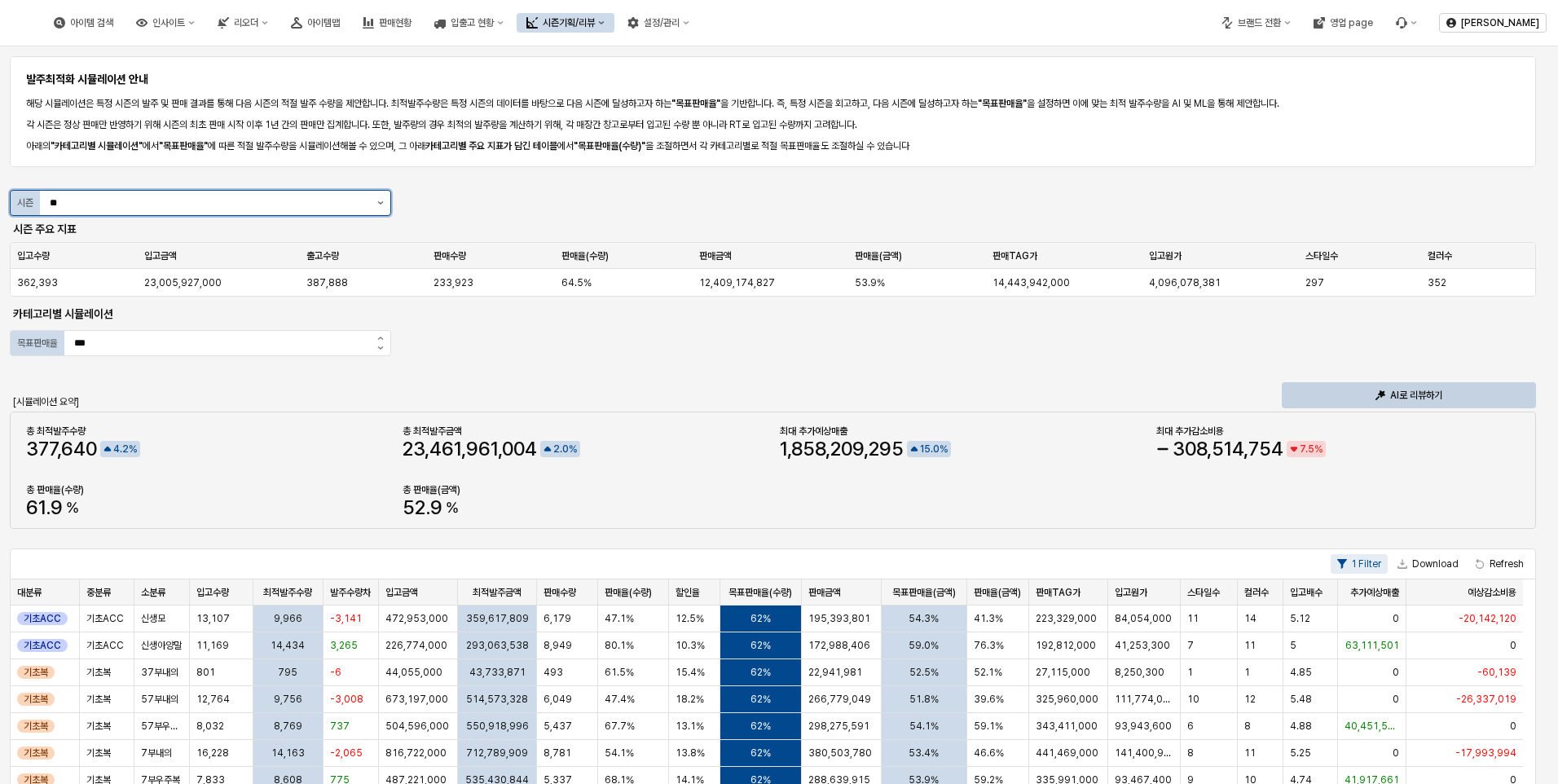
click at [378, 201] on icon "제안 사항 표시" at bounding box center [380, 203] width 6 height 4
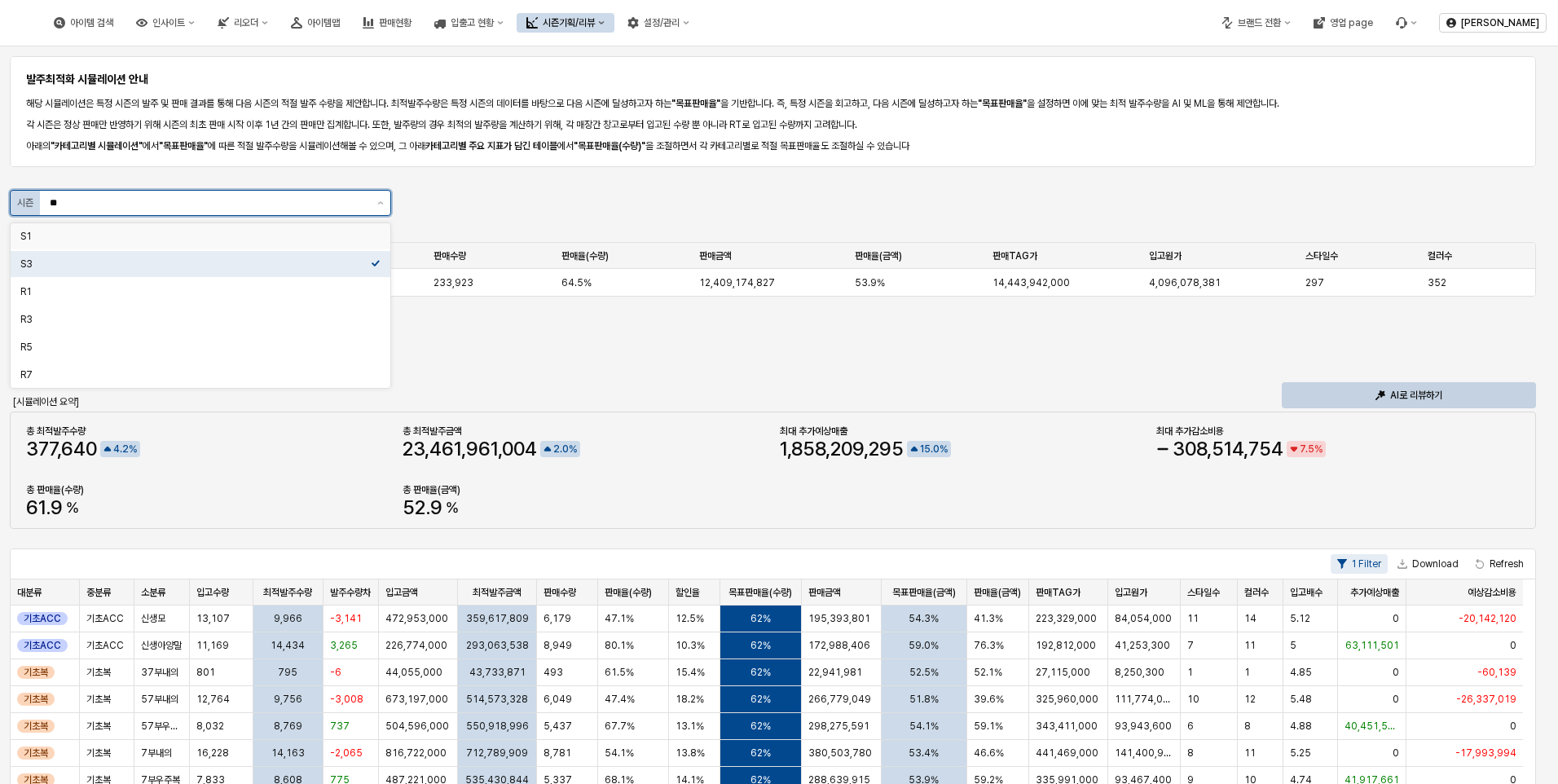
click at [207, 235] on div "S1" at bounding box center [195, 236] width 350 height 13
type input "**"
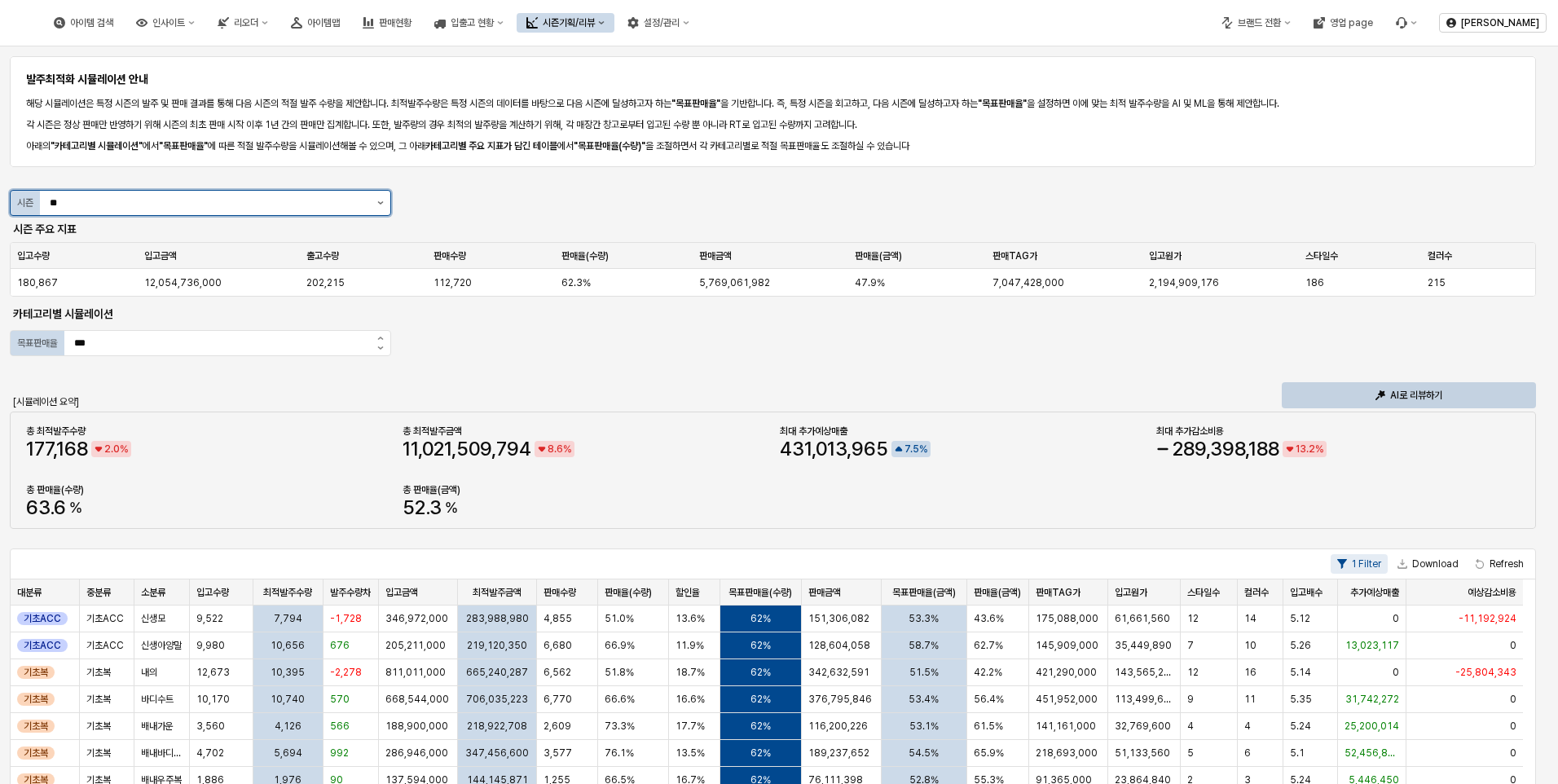
click at [377, 201] on button "제안 사항 표시" at bounding box center [380, 203] width 19 height 25
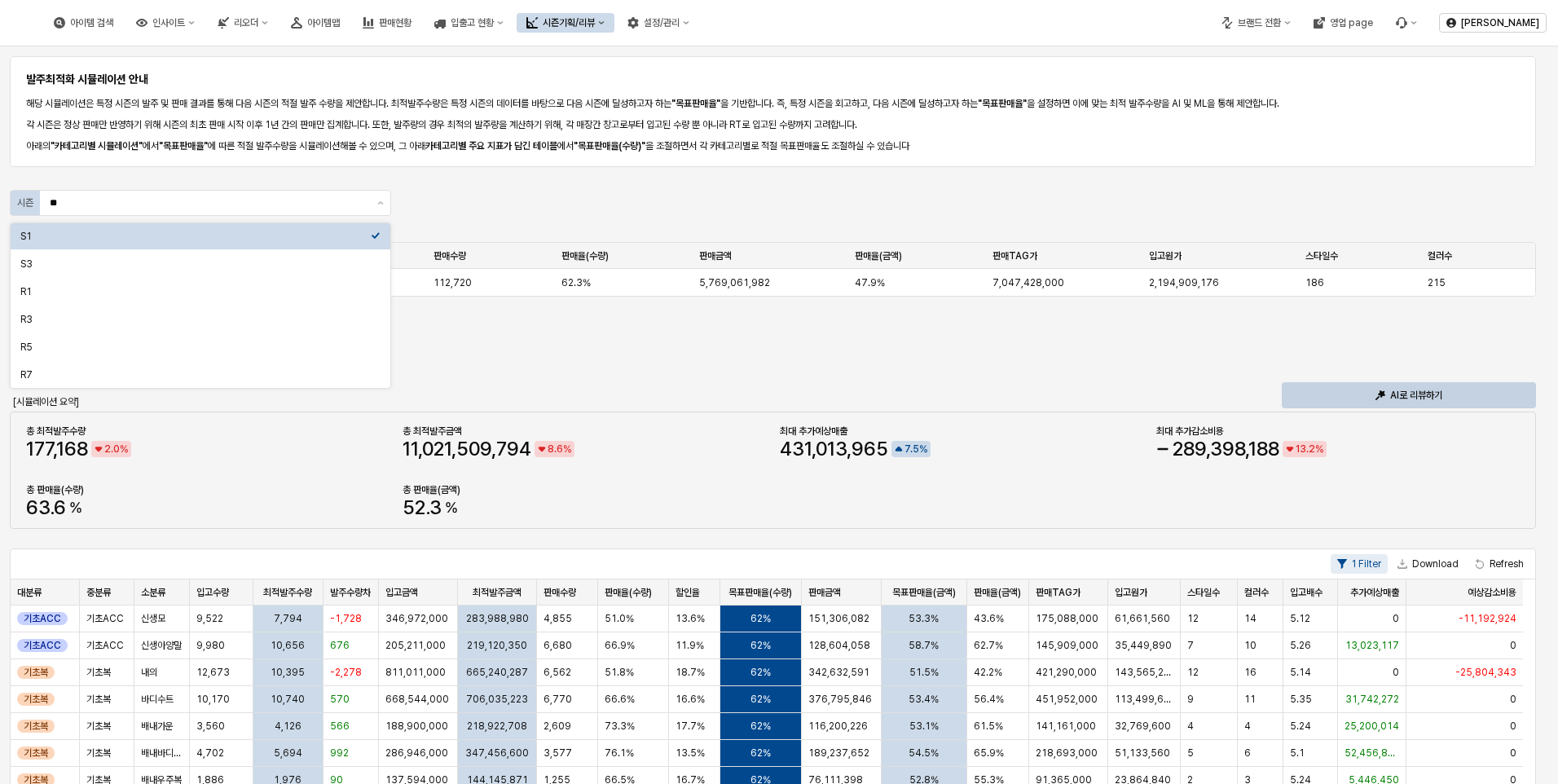
click at [465, 185] on div "App Frame" at bounding box center [773, 180] width 1513 height 13
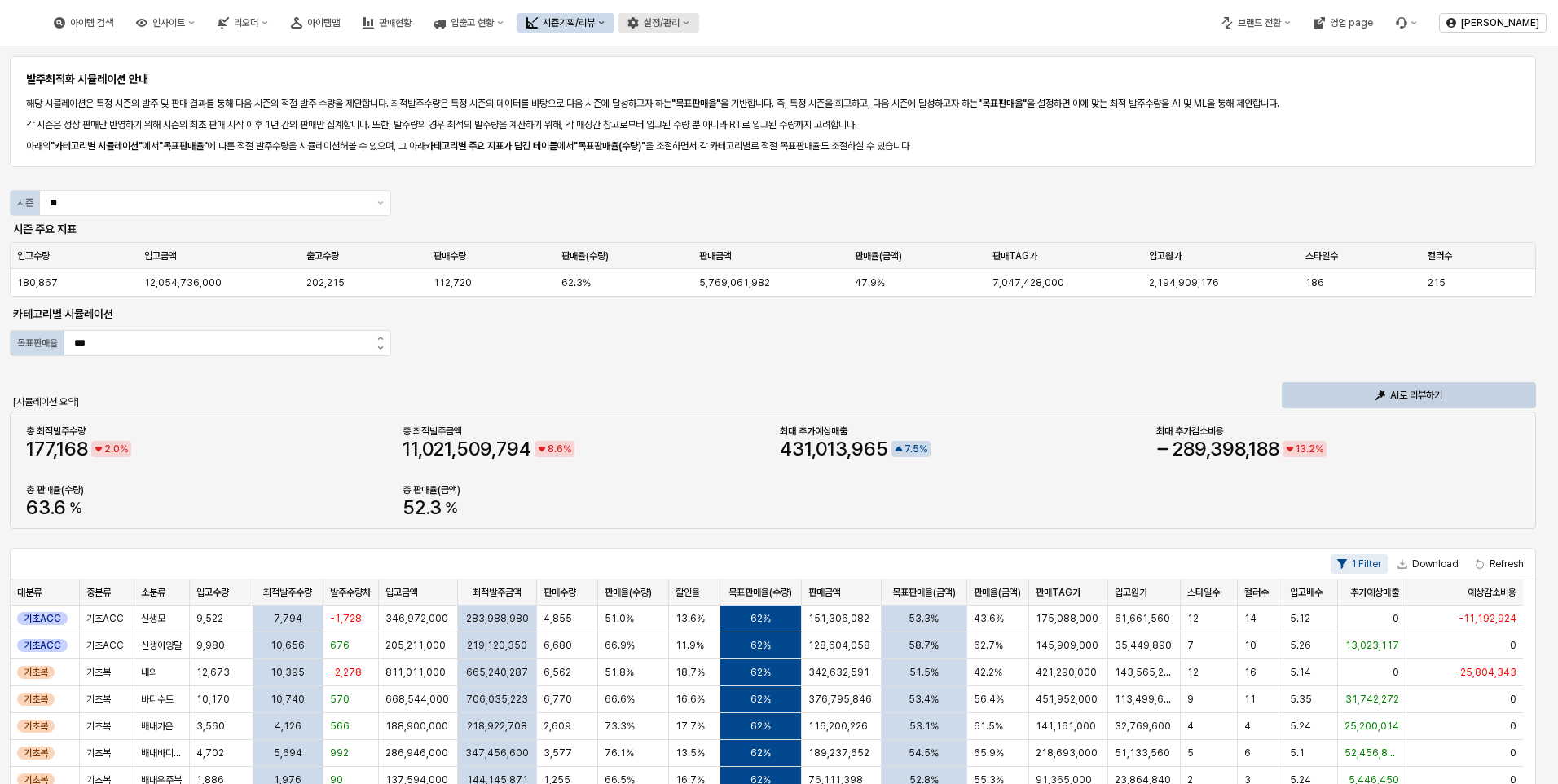
click at [679, 27] on div "설정/관리" at bounding box center [661, 23] width 35 height 12
click at [700, 64] on div "발주최적화 시뮬레이션 안내 해당 시뮬레이션은 특정 시즌의 발주 및 판매 결과를 통해 다음 시즌의 적절 발주 수량을 제안합니다. 최적발주수량은 …" at bounding box center [773, 112] width 1526 height 111
click at [595, 27] on div "시즌기획/리뷰" at bounding box center [568, 23] width 52 height 12
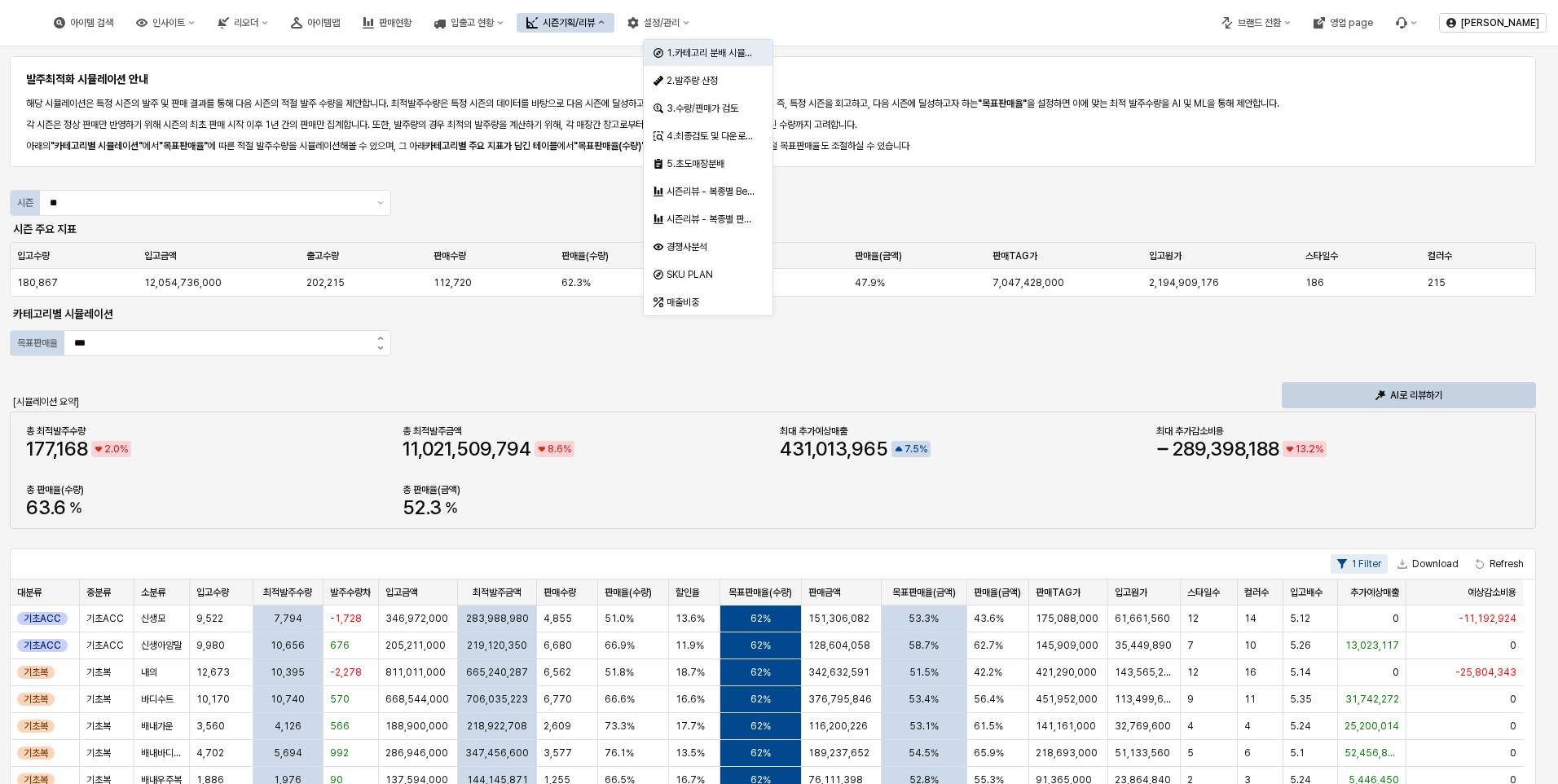
click at [917, 40] on div "아이템 검색 인사이트 리오더 아이템맵 판매현황 입출고 현황 시즌기획/리뷰 설정/관리 브랜드 전환 영업 page 박소정" at bounding box center [779, 23] width 1558 height 45
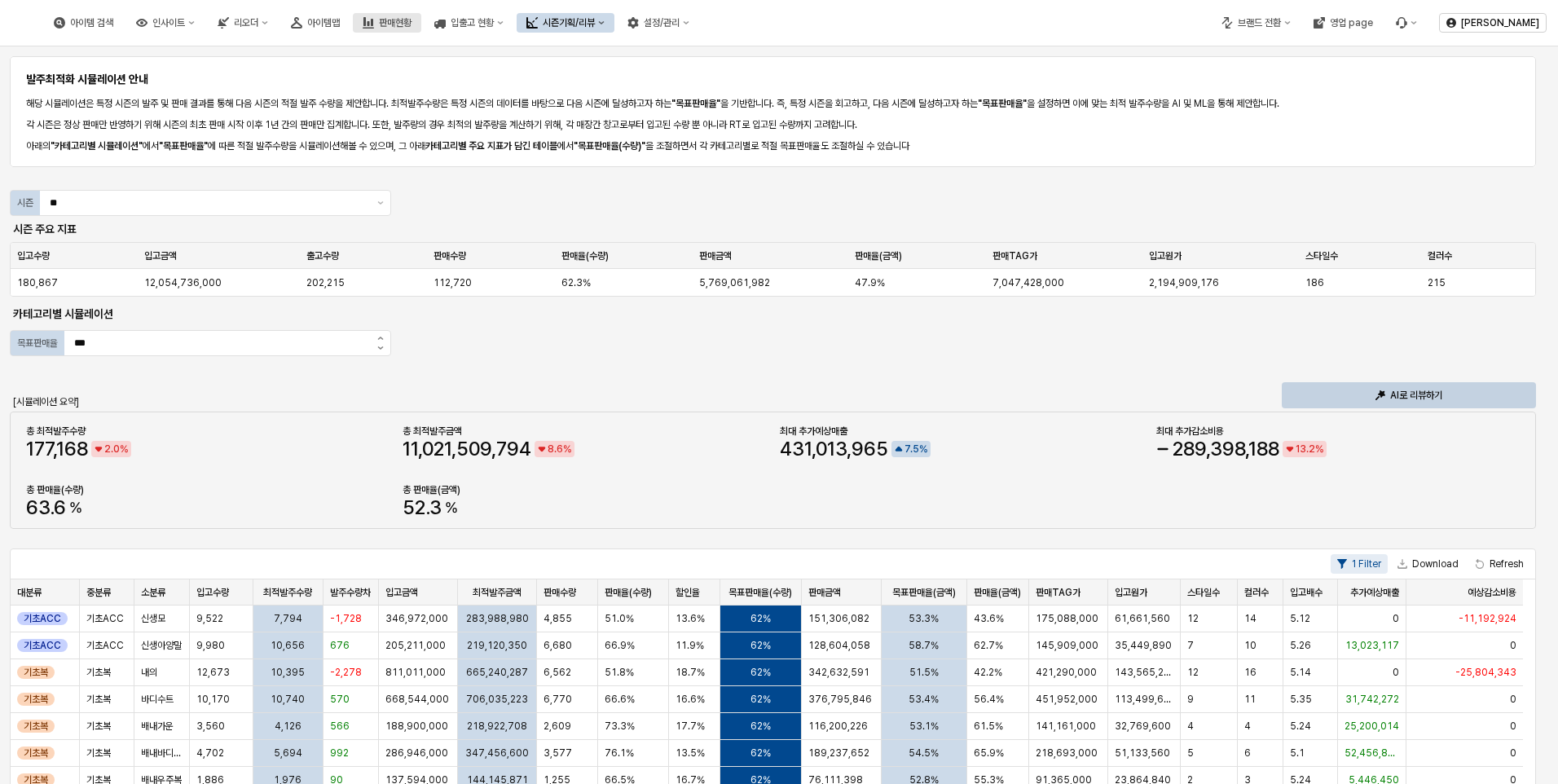
click at [421, 25] on button "판매현황" at bounding box center [387, 22] width 68 height 19
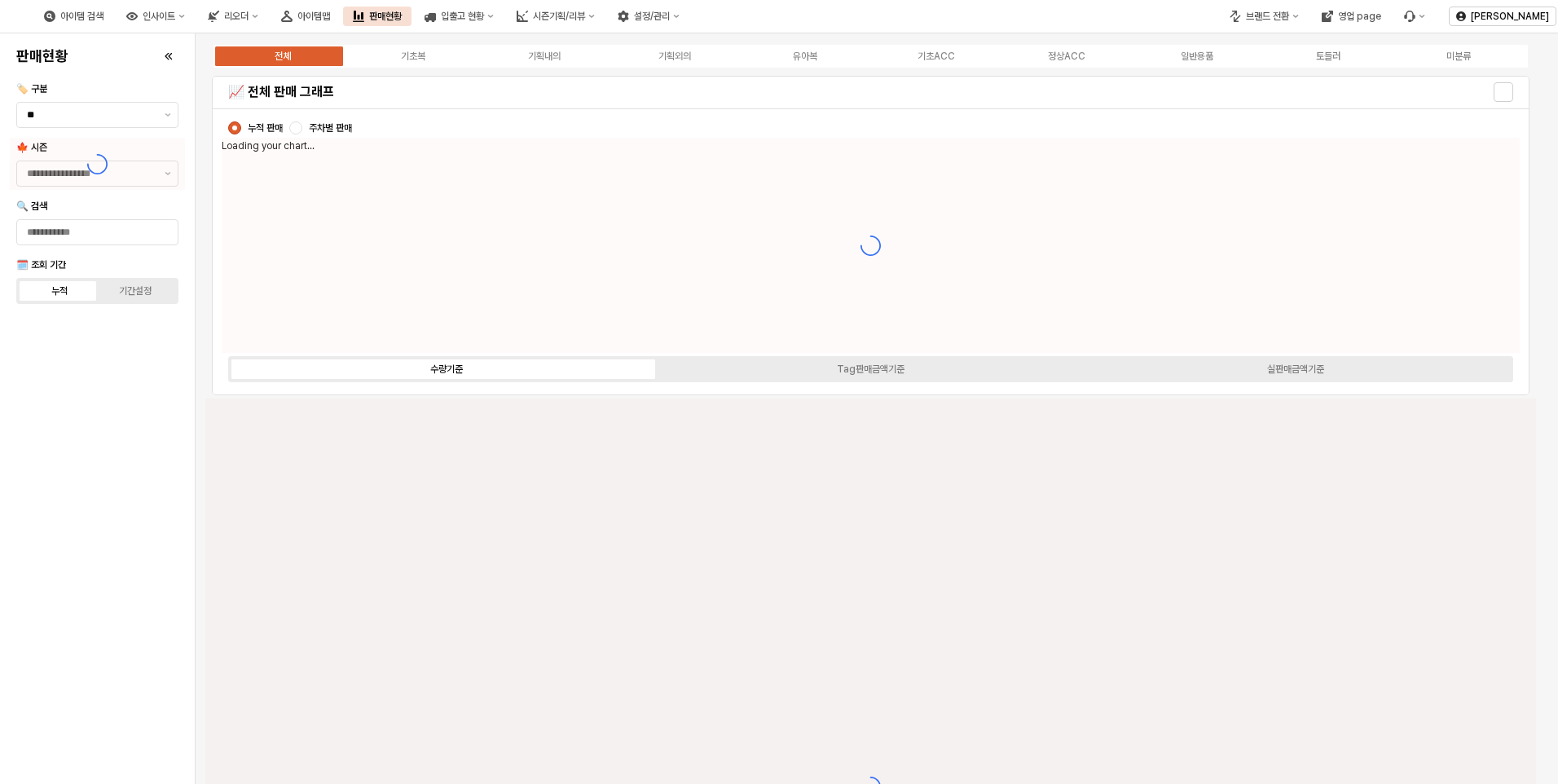
type input "****"
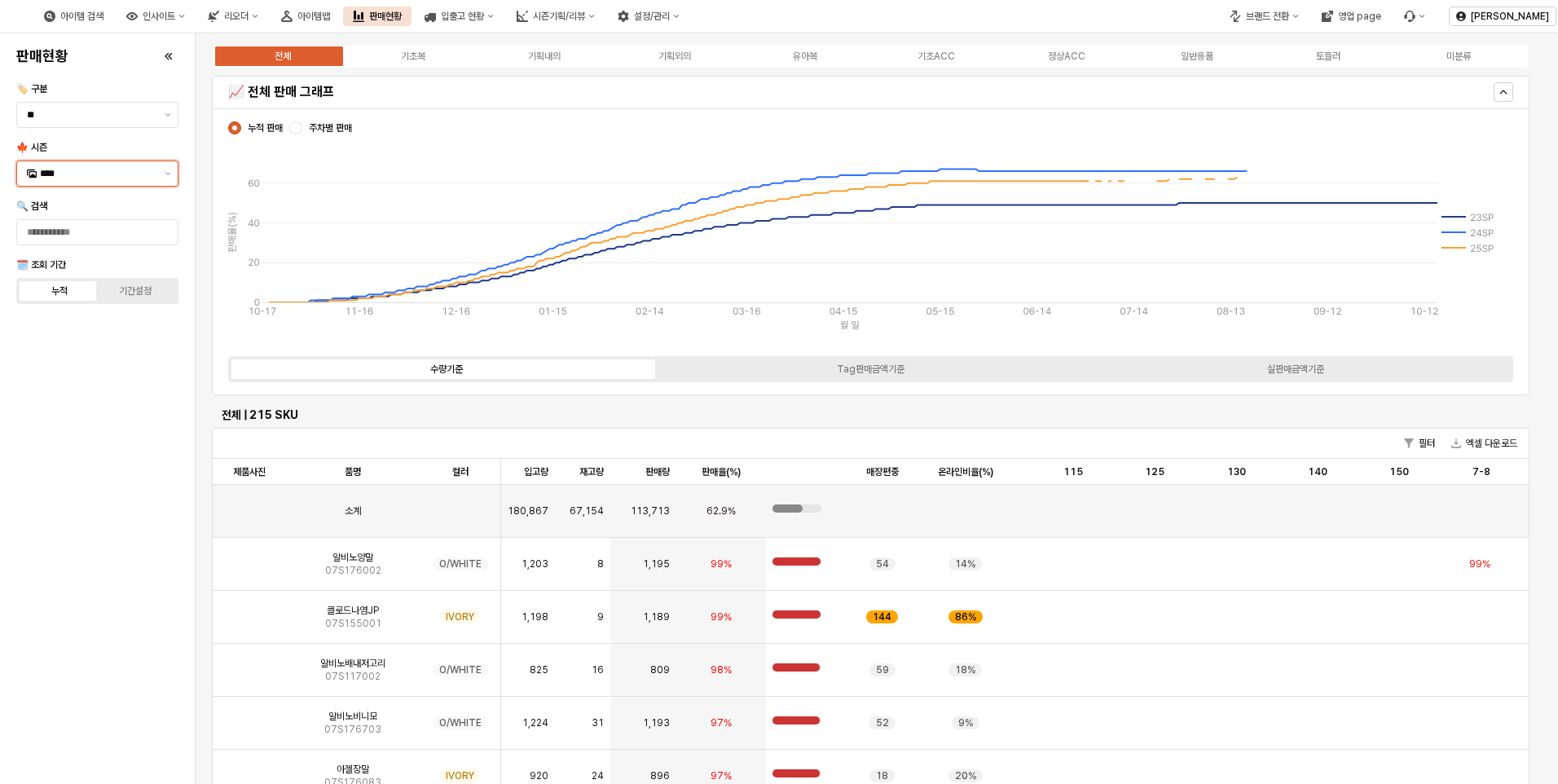
click at [78, 176] on input "****" at bounding box center [97, 174] width 115 height 16
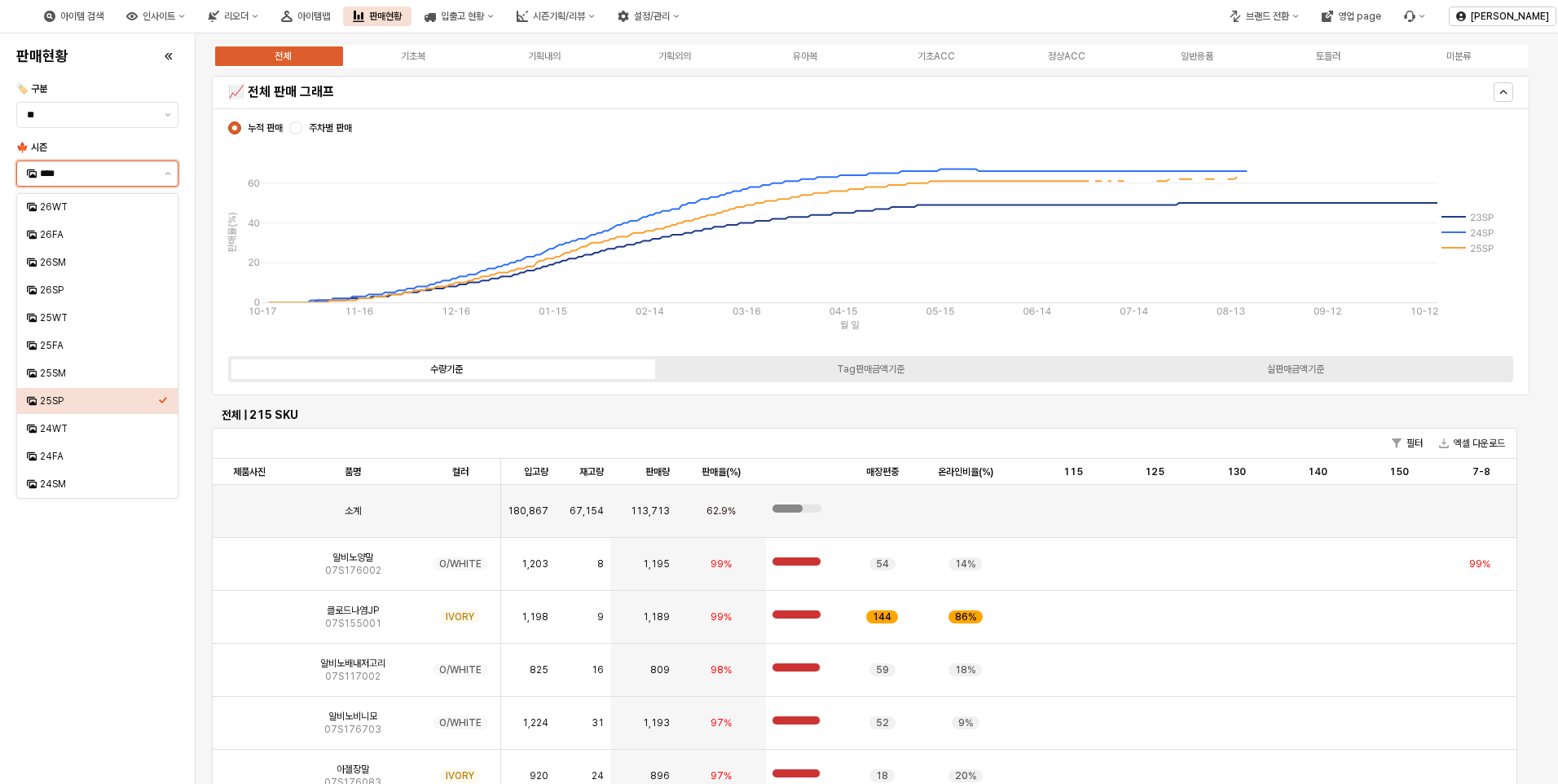
click at [78, 176] on input "****" at bounding box center [97, 174] width 115 height 16
click at [51, 607] on div "판매현황 🏷️ 구분 ** 🍁 시즌 **** 🔍 검색 🗓️ 조회 기간 누적 기간설정" at bounding box center [97, 408] width 176 height 738
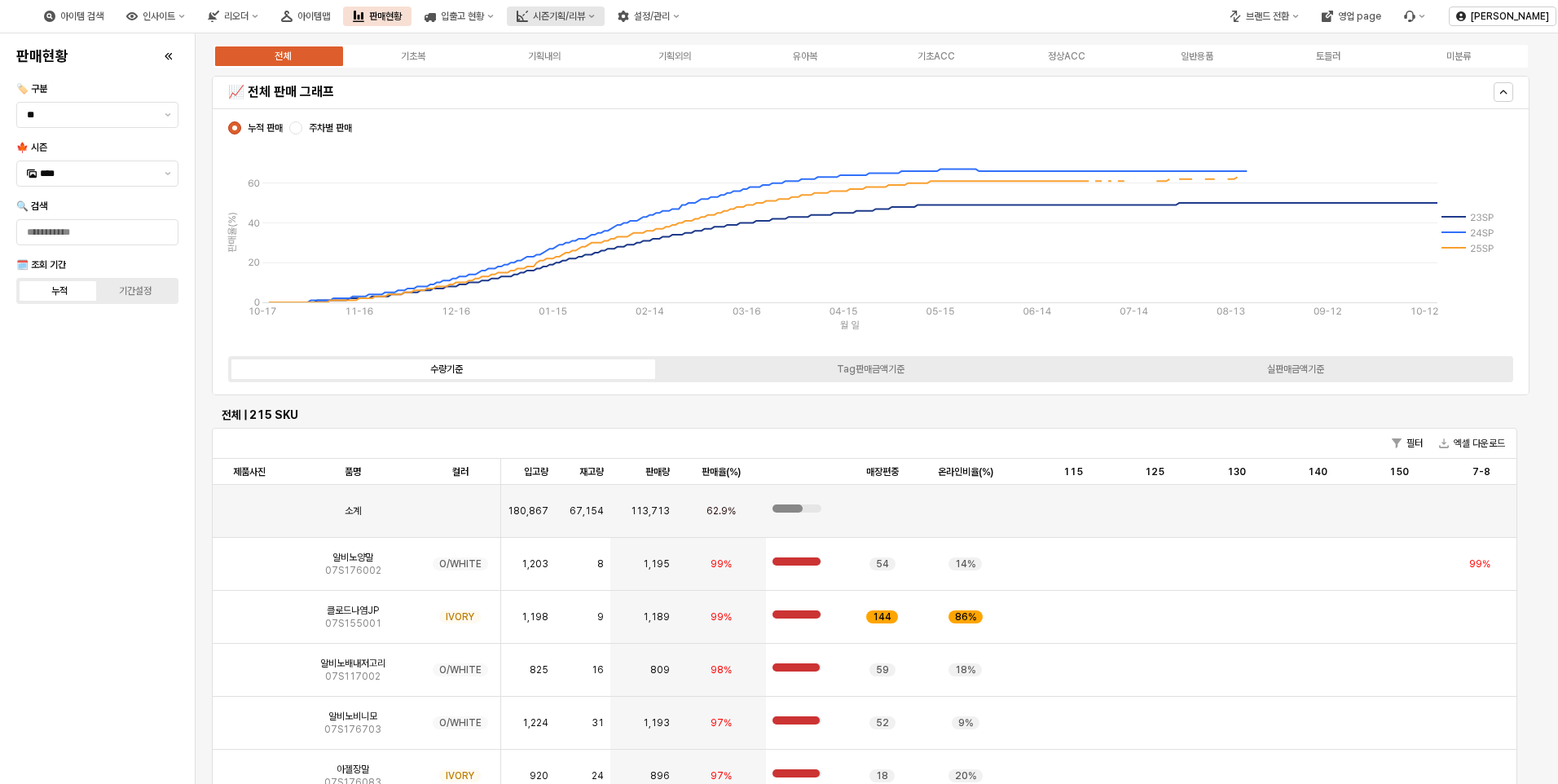
click at [605, 9] on button "시즌기획/리뷰" at bounding box center [555, 15] width 97 height 19
click at [605, 25] on button "시즌기획/리뷰" at bounding box center [555, 15] width 97 height 19
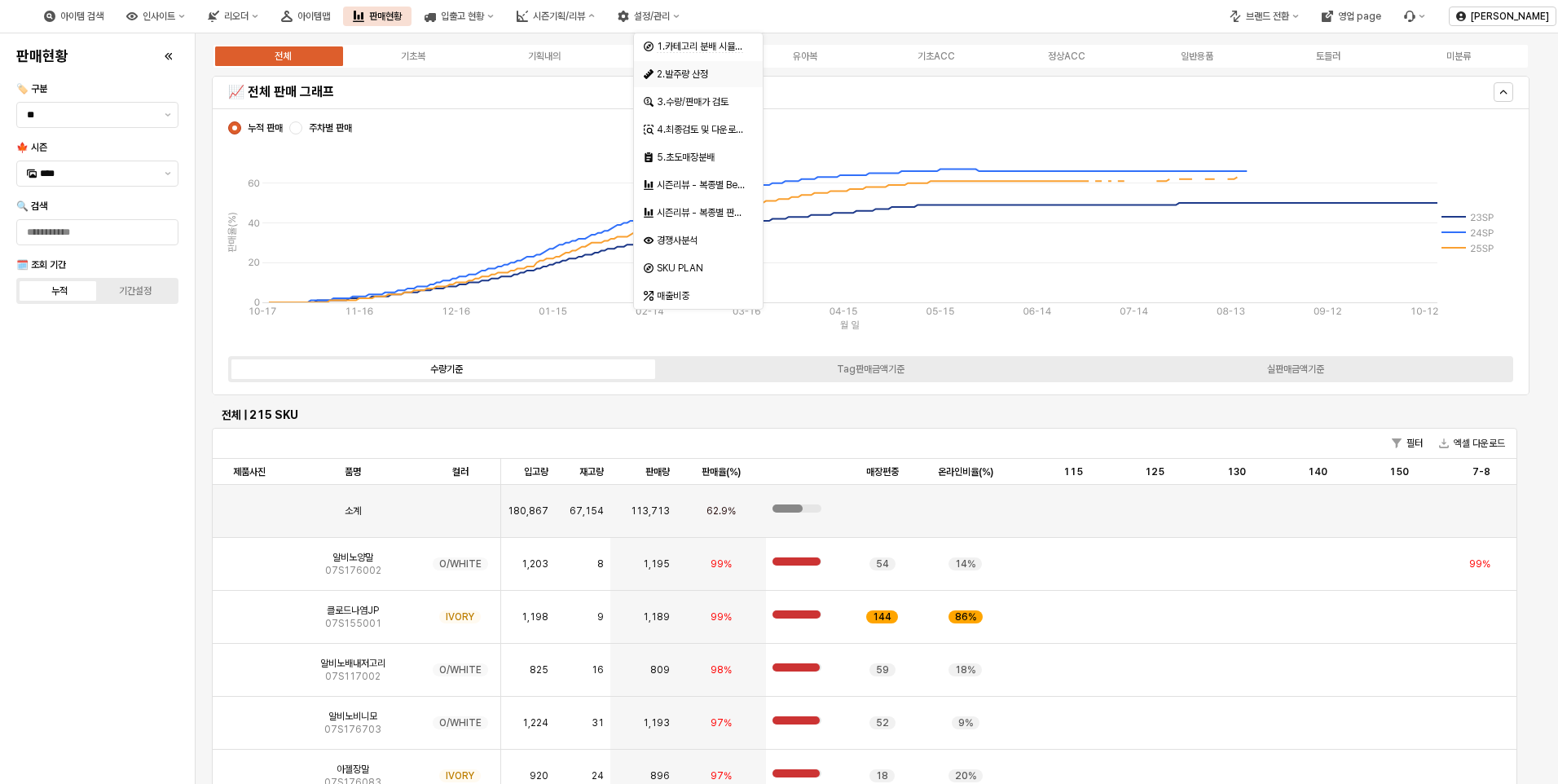
click at [696, 77] on div "2.발주량 산정" at bounding box center [699, 74] width 86 height 13
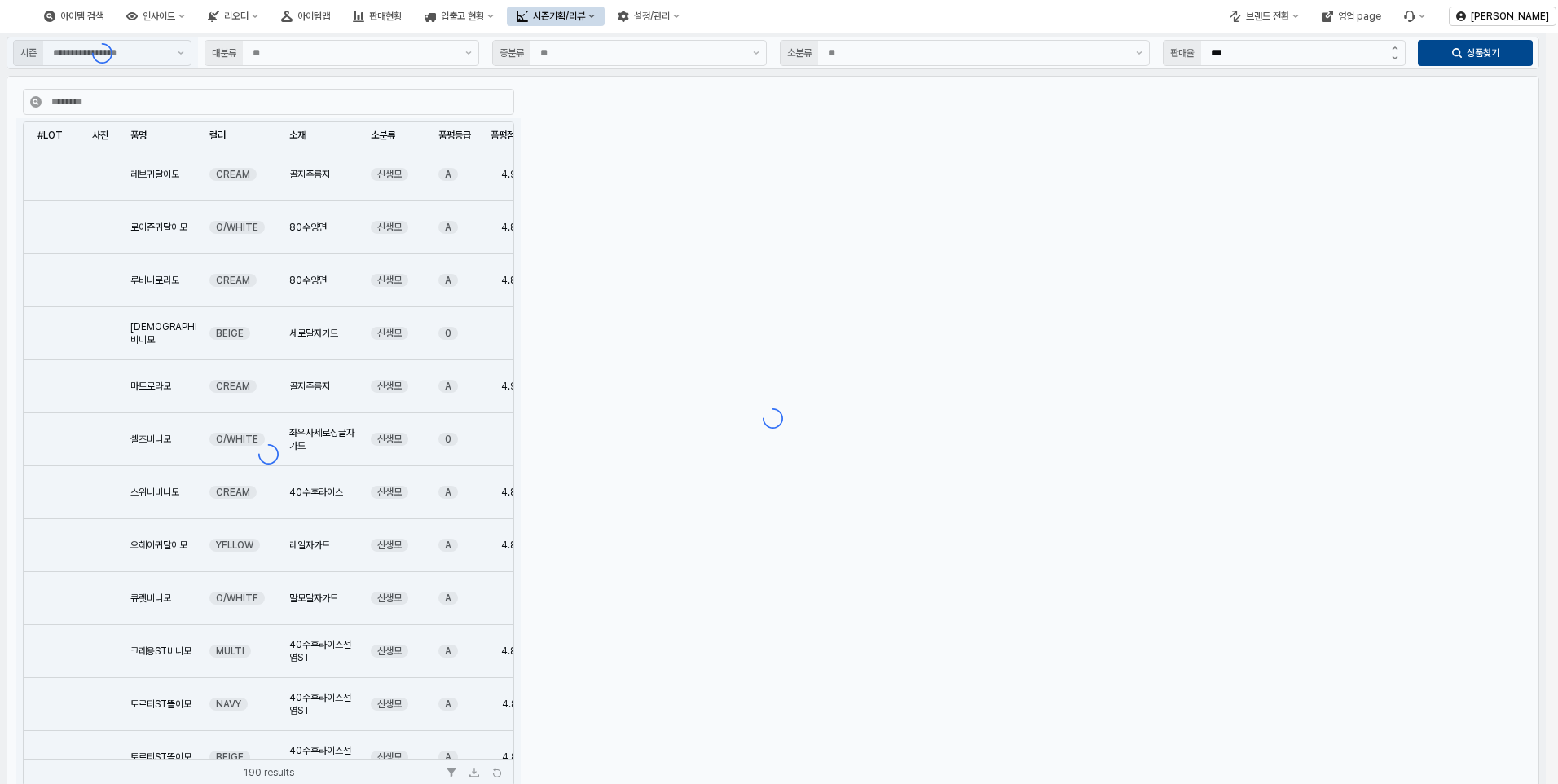
click at [708, 680] on div "App Frame" at bounding box center [772, 418] width 1545 height 769
type input "**"
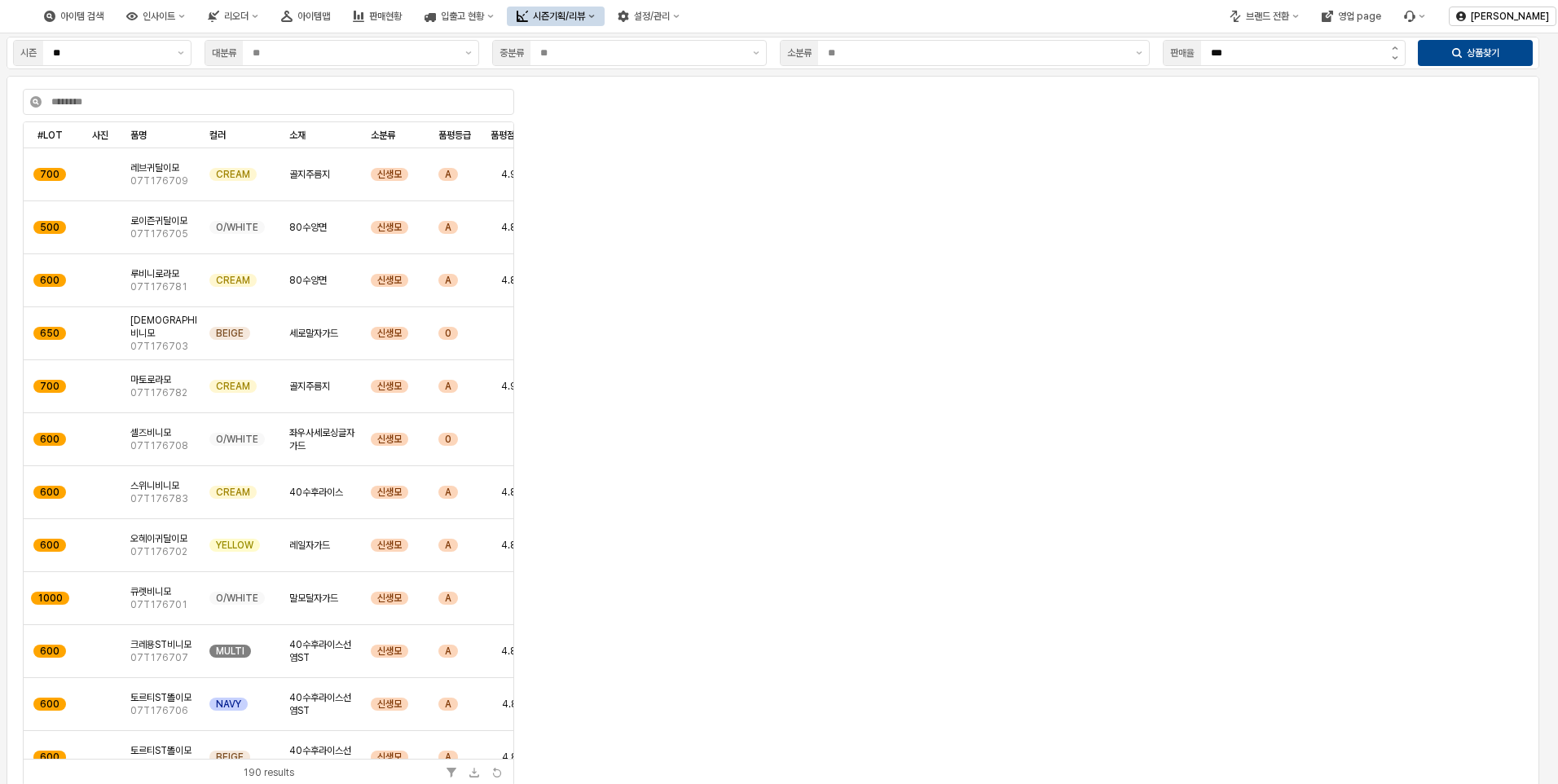
click at [585, 15] on div "시즌기획/리뷰" at bounding box center [558, 16] width 52 height 12
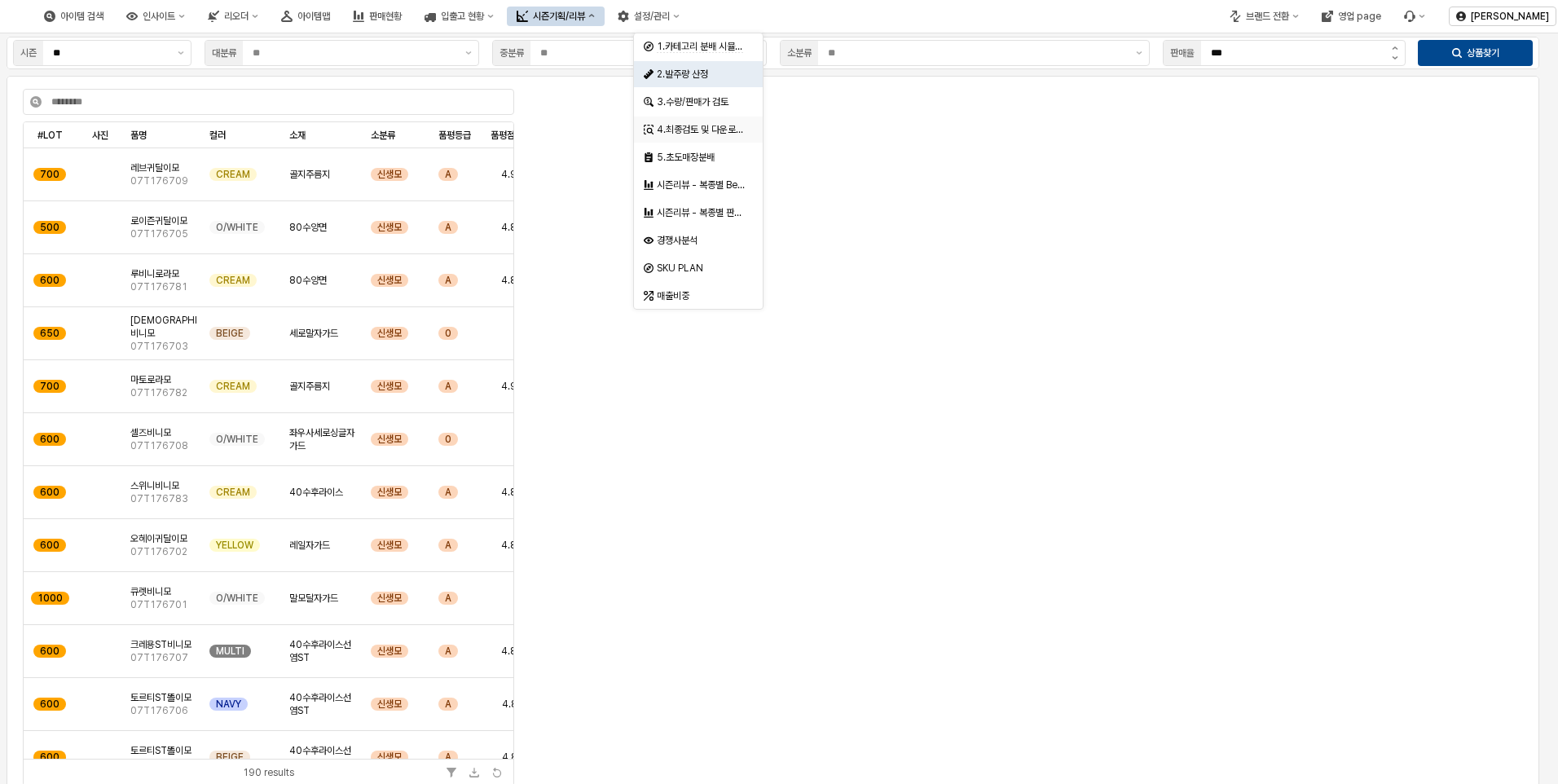
click at [698, 127] on div "4.최종검토 및 다운로드" at bounding box center [699, 129] width 86 height 13
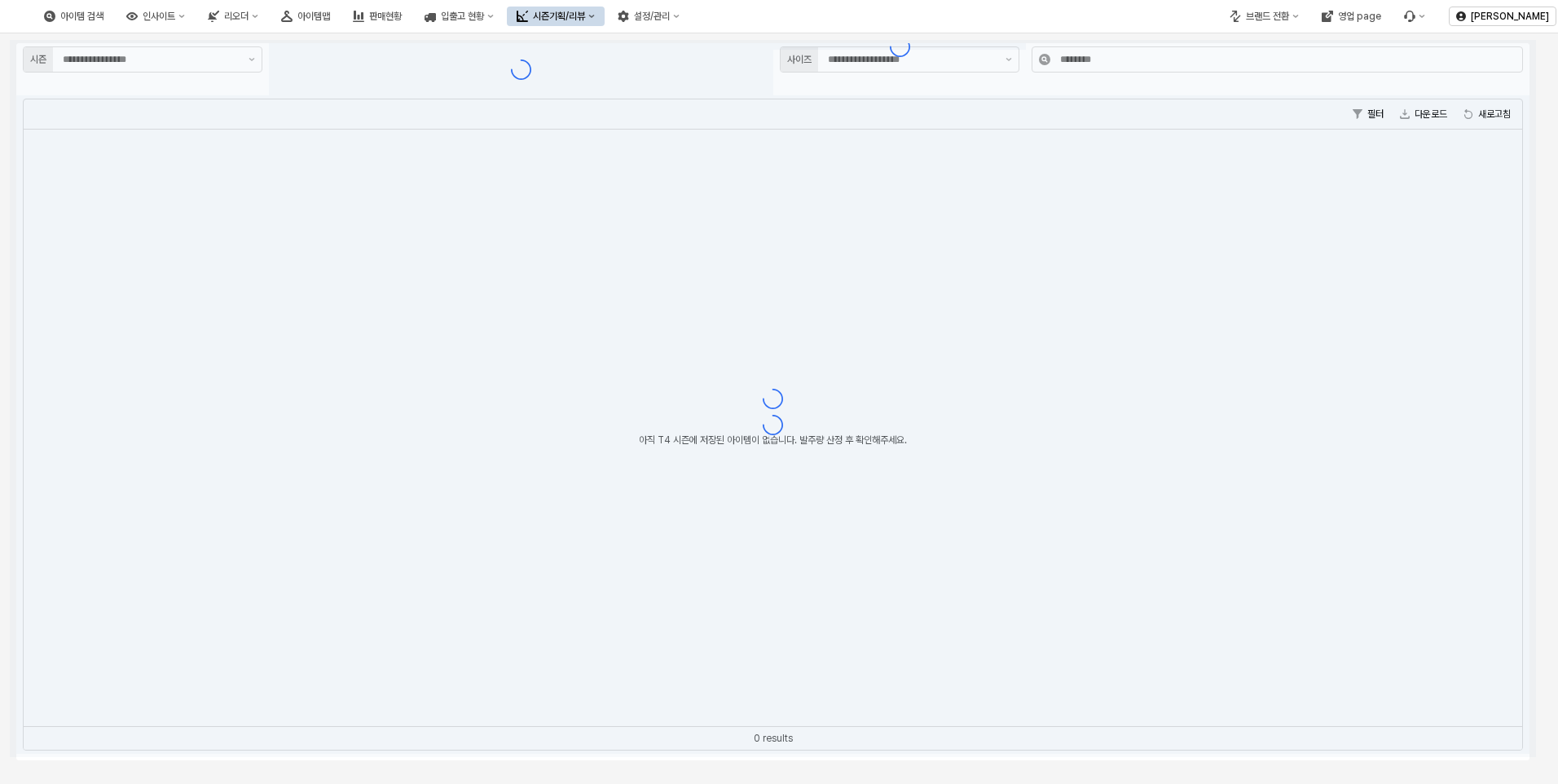
type input "**"
type input "*****"
type input "**"
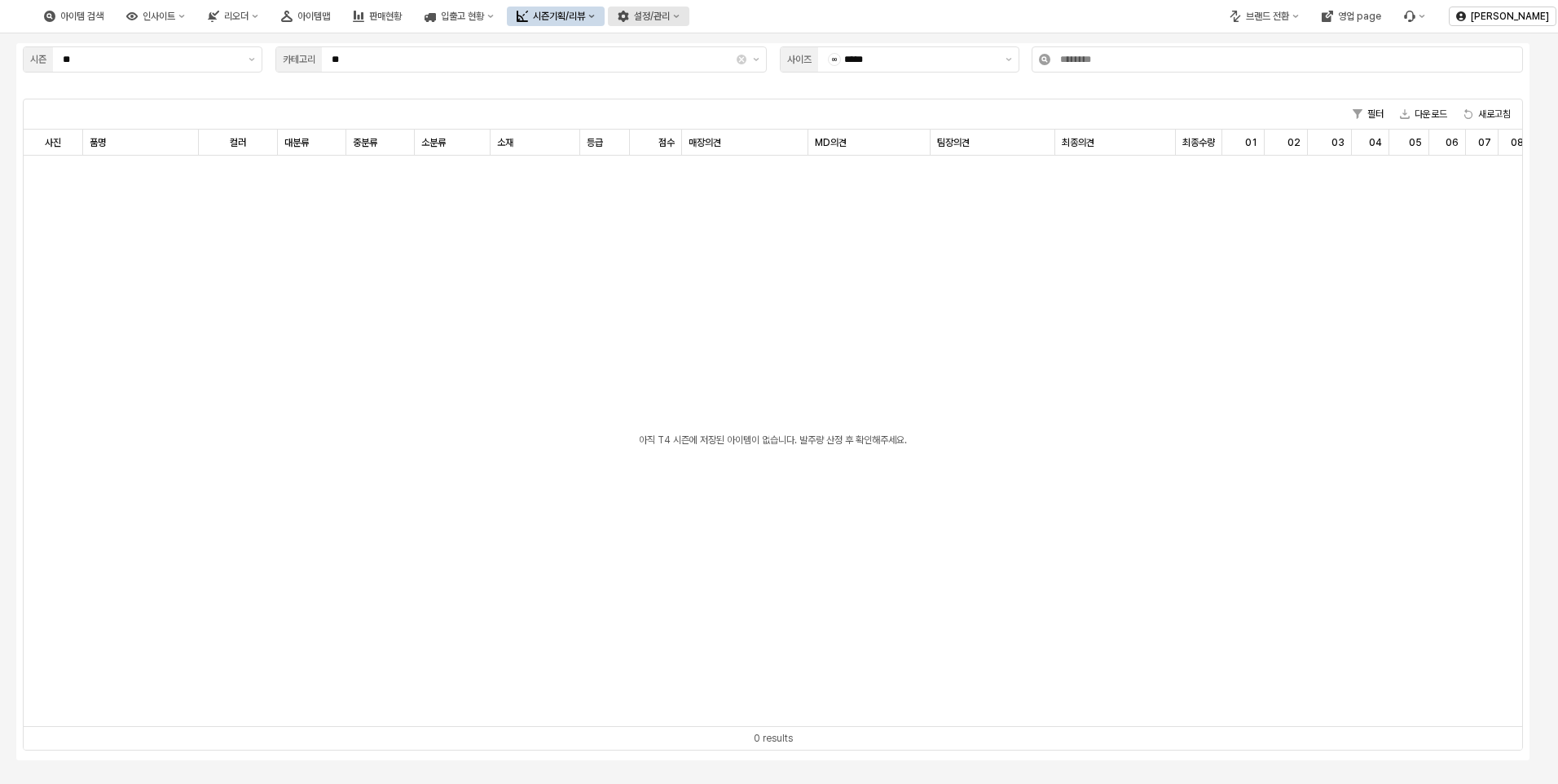
click at [689, 7] on button "설정/관리" at bounding box center [648, 15] width 82 height 19
click at [1373, 330] on div "아직 T4 시즌에 저장된 아이템이 없습니다. 발주량 산정 후 확인해주세요." at bounding box center [772, 440] width 1498 height 570
click at [689, 5] on div "아이템 검색 인사이트 리오더 아이템맵 판매현황 입출고 현황 시즌기획/리뷰 설정/관리" at bounding box center [362, 16] width 655 height 35
click at [585, 19] on div "시즌기획/리뷰" at bounding box center [558, 16] width 52 height 12
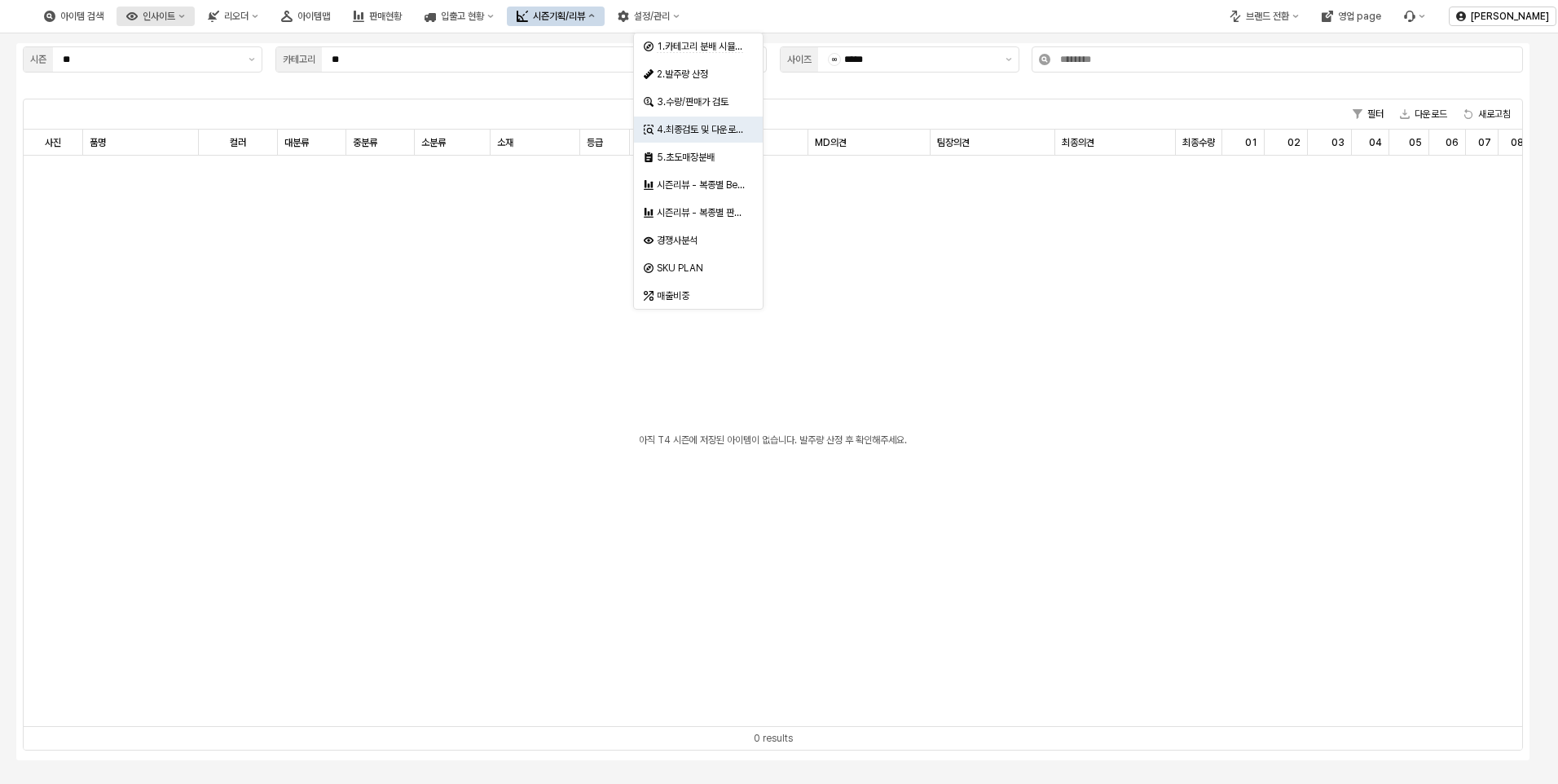
click at [176, 19] on div "인사이트" at bounding box center [159, 16] width 33 height 12
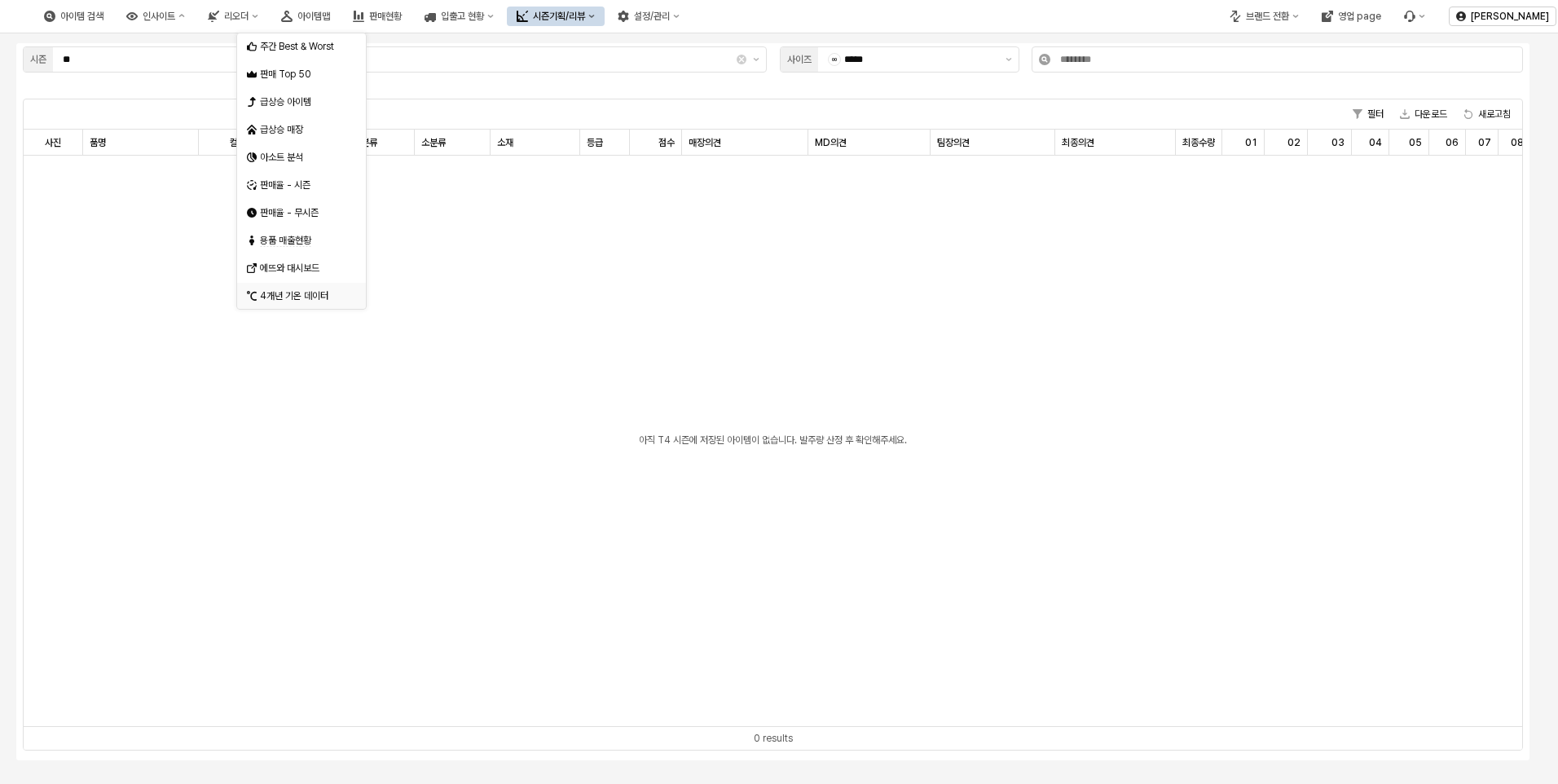
click at [299, 294] on div "4개년 기온 데이터" at bounding box center [303, 296] width 86 height 13
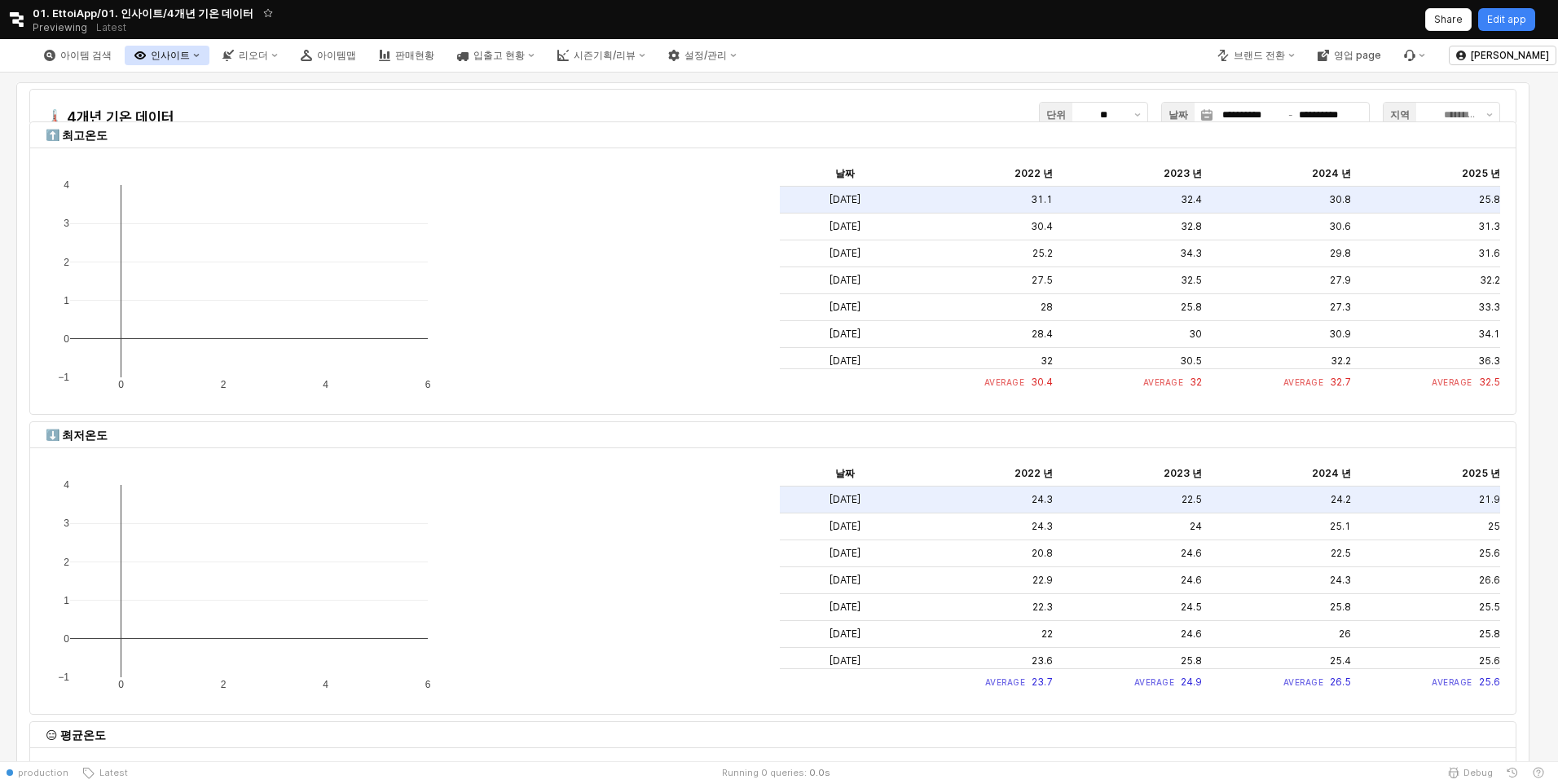
type input "**"
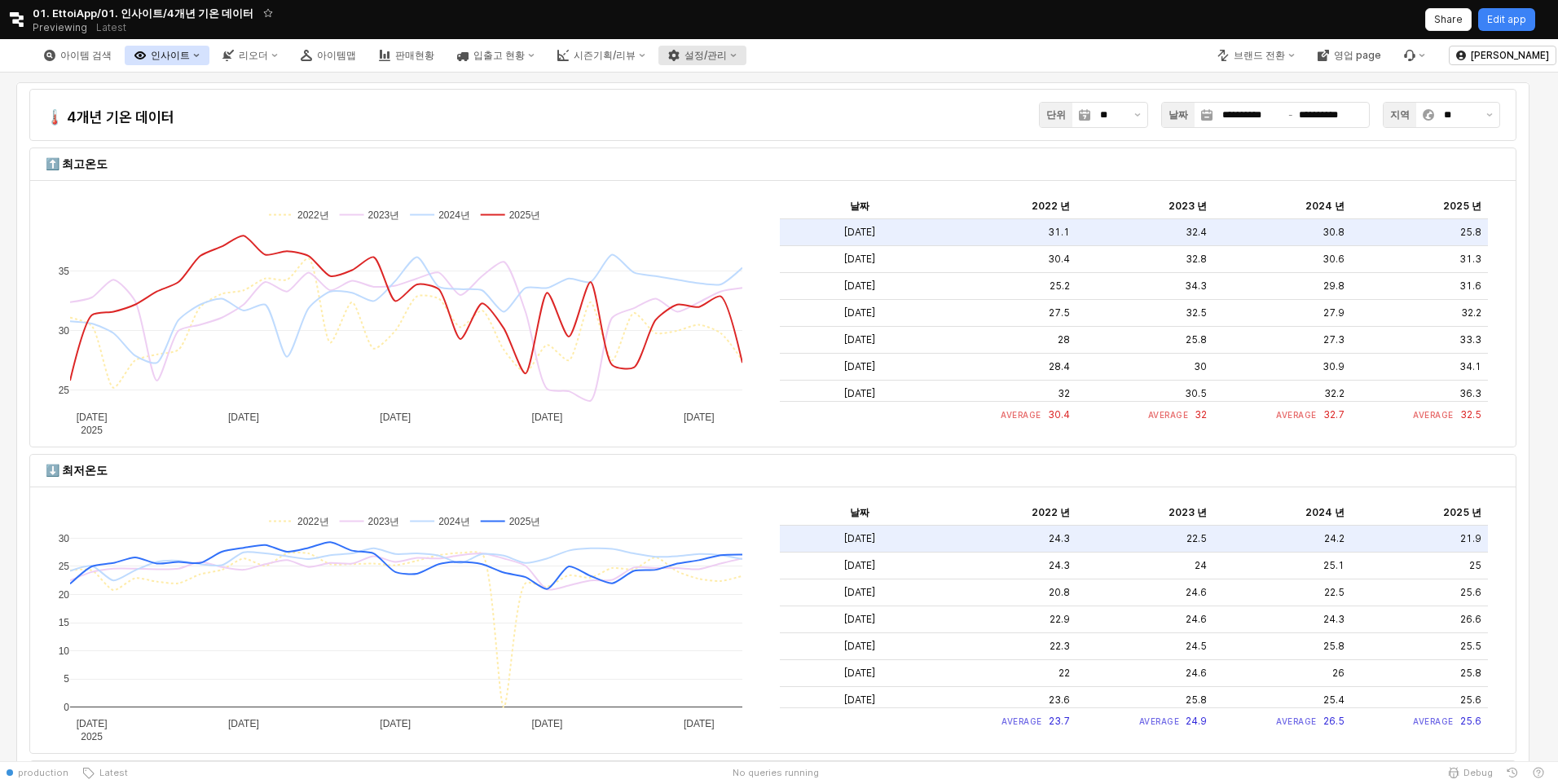
click at [727, 54] on div "설정/관리" at bounding box center [705, 55] width 43 height 12
click at [832, 136] on div "리오더 - 원 제품 매칭" at bounding box center [845, 141] width 87 height 13
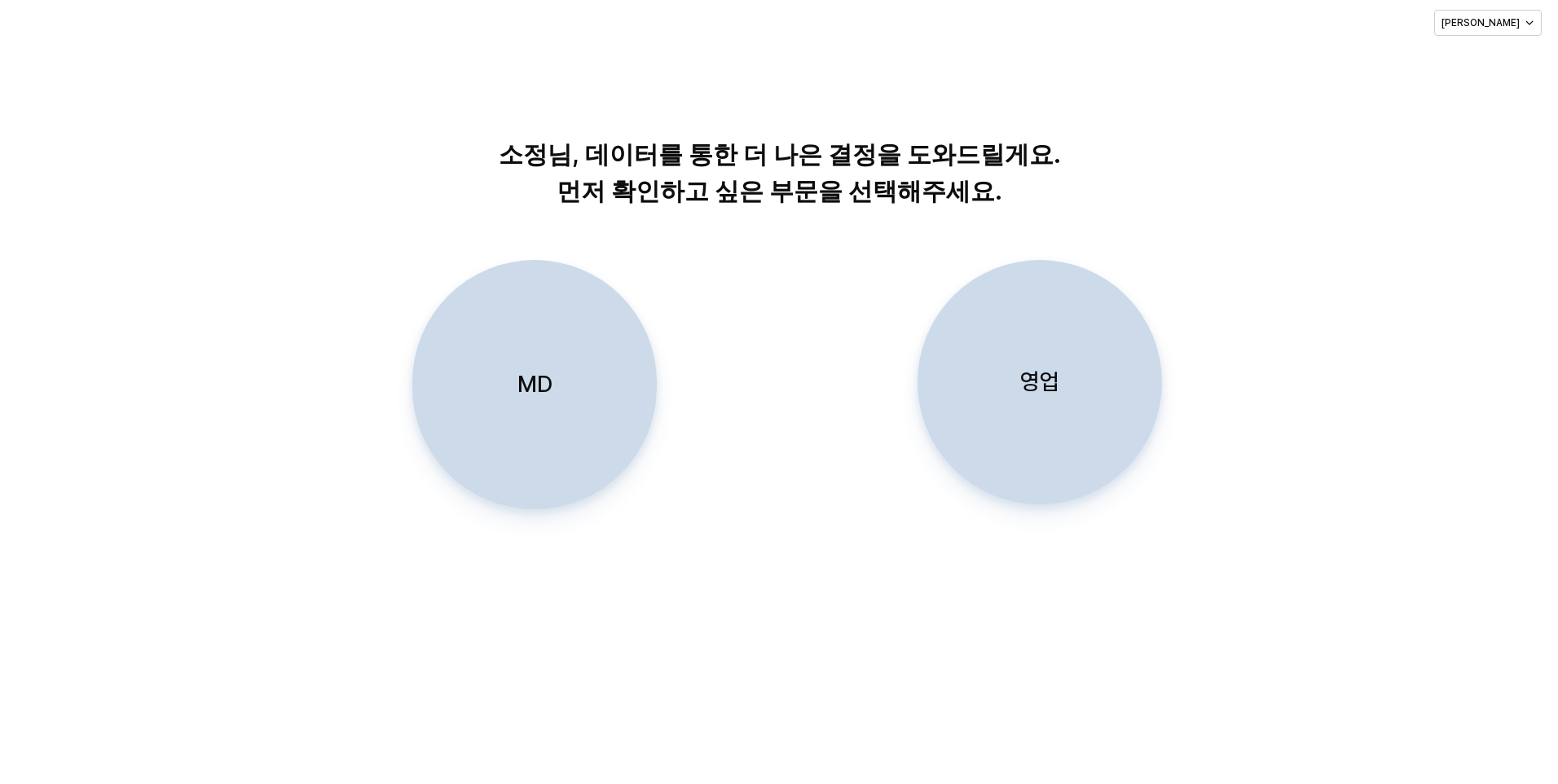
click at [528, 379] on p "MD" at bounding box center [535, 384] width 35 height 30
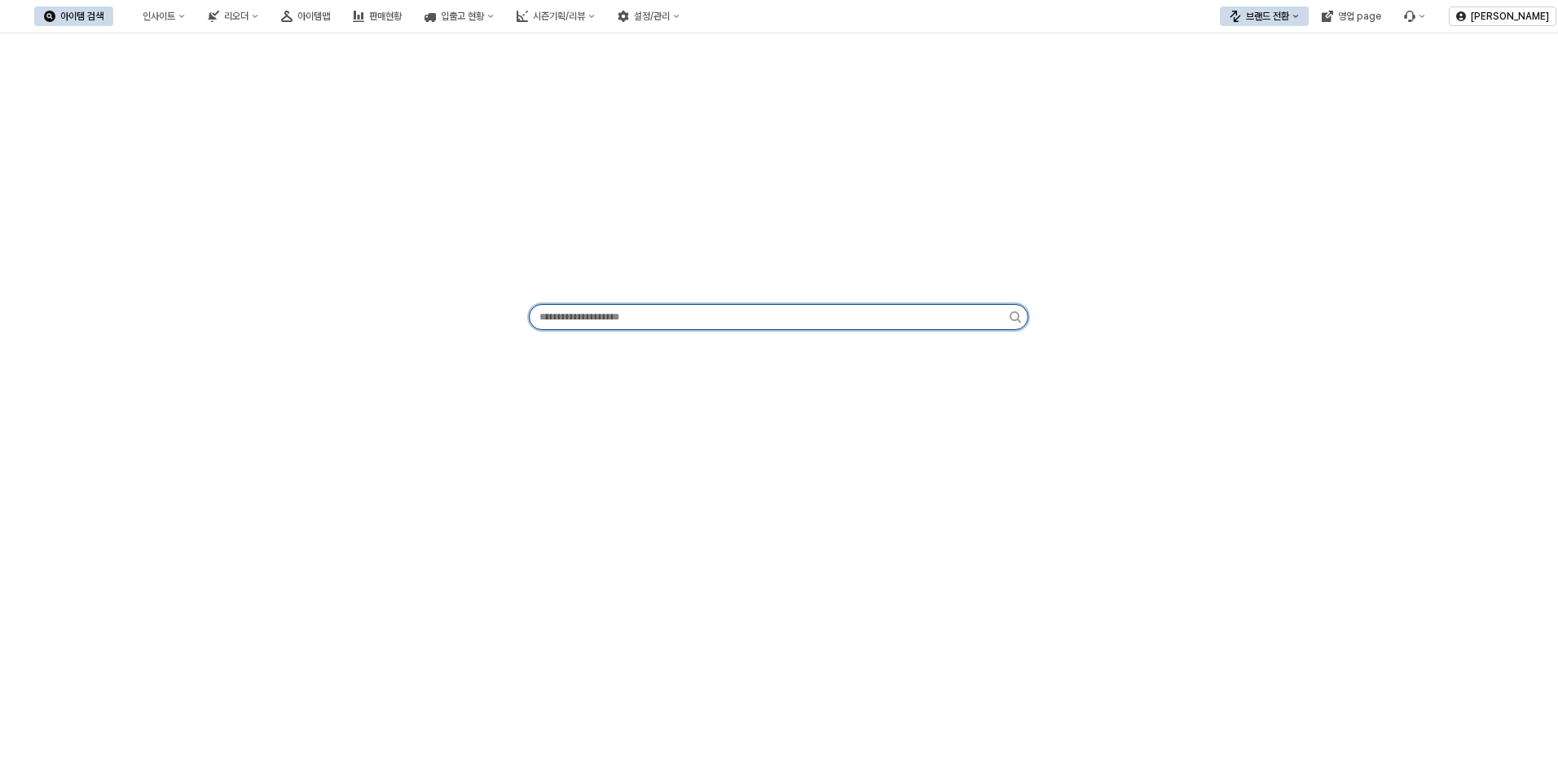
click at [661, 314] on input "App Frame" at bounding box center [769, 317] width 480 height 25
type input "**********"
drag, startPoint x: 718, startPoint y: 309, endPoint x: 104, endPoint y: 375, distance: 617.5
click at [104, 375] on div "**********" at bounding box center [779, 314] width 1538 height 548
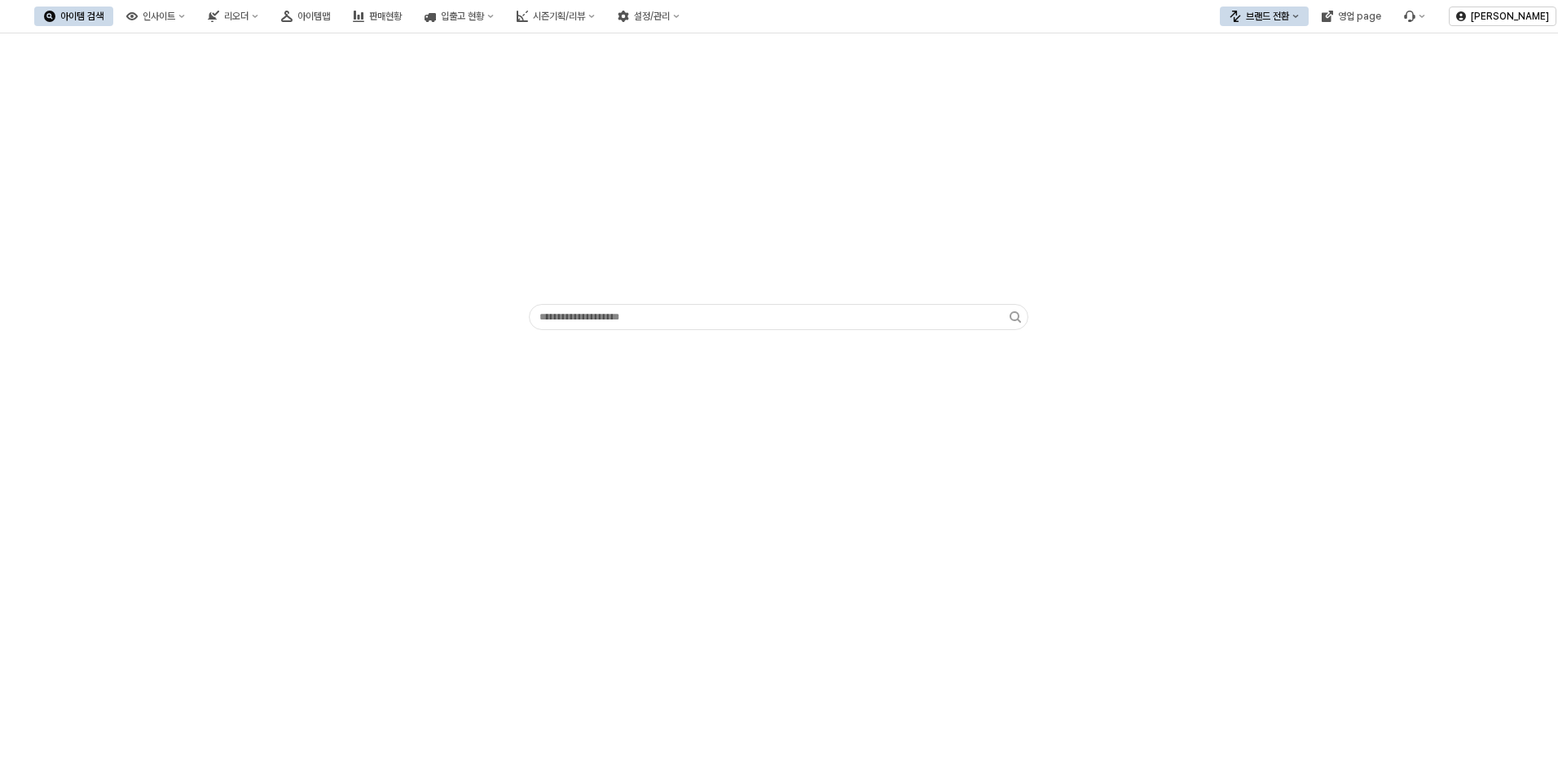
click at [1307, 330] on div "App Frame" at bounding box center [779, 186] width 1538 height 293
click at [195, 23] on button "인사이트" at bounding box center [156, 15] width 78 height 19
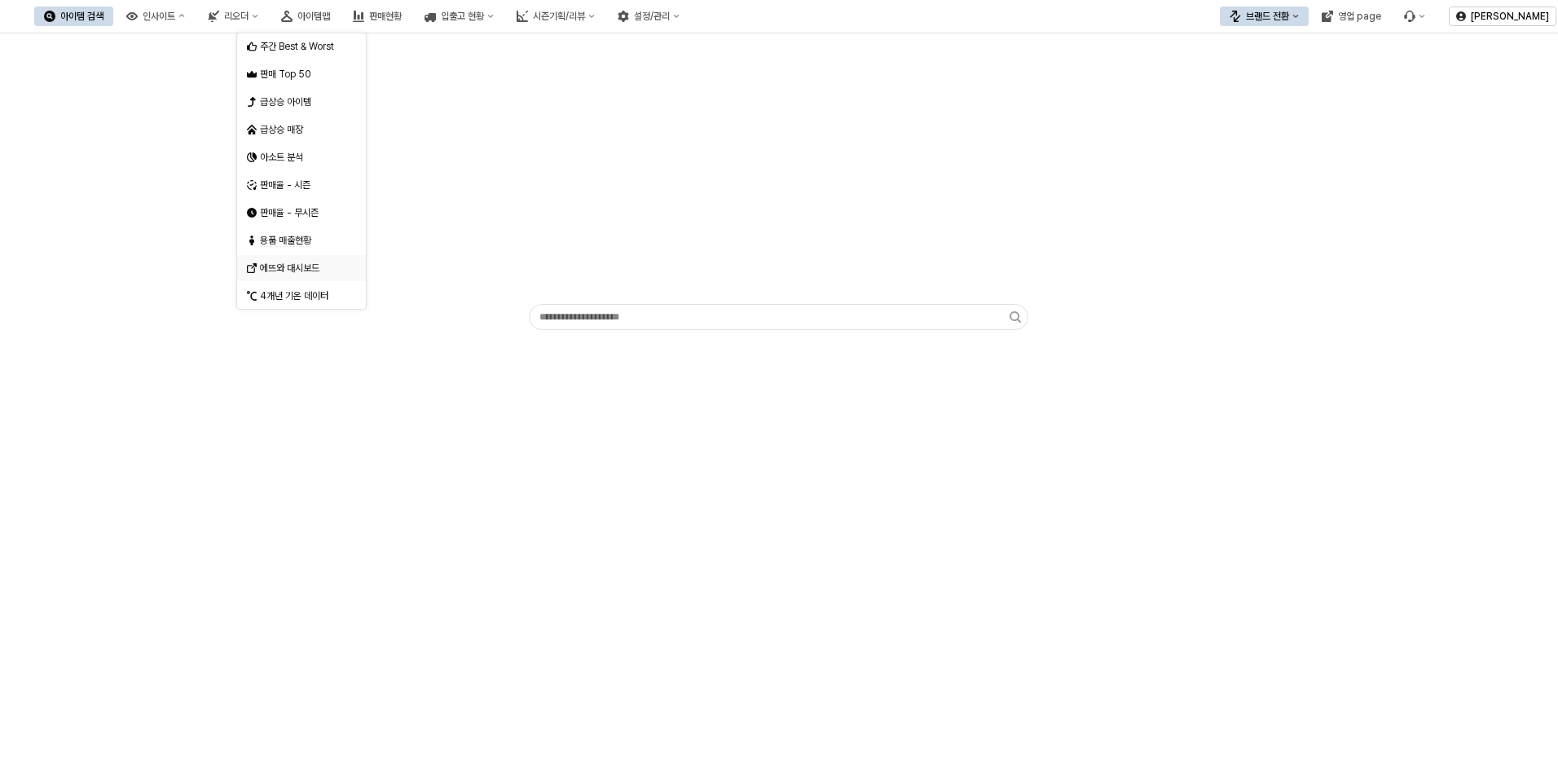
click at [271, 267] on div "에뜨와 대시보드" at bounding box center [303, 268] width 86 height 13
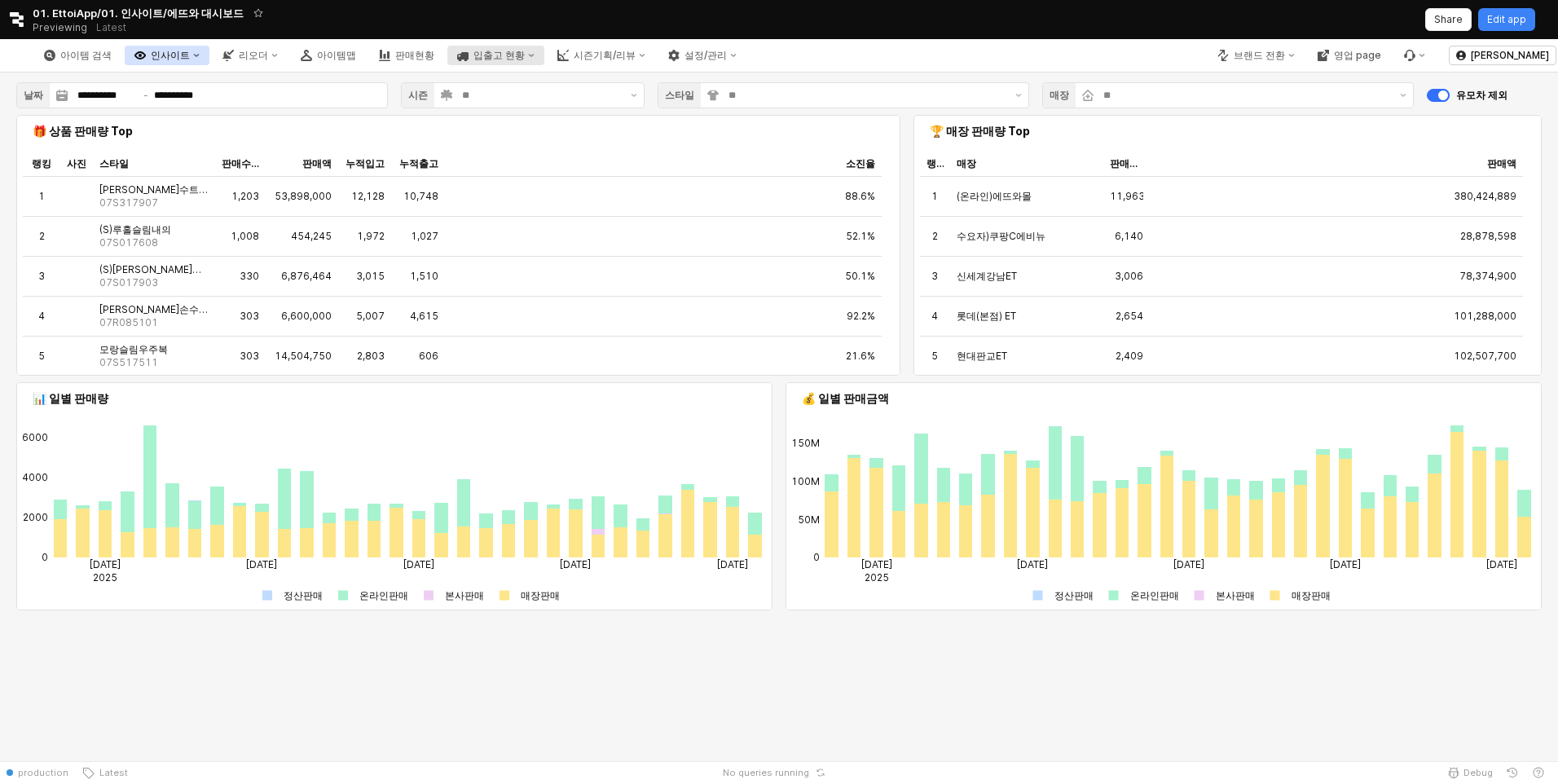
click at [525, 58] on div "입출고 현황" at bounding box center [498, 55] width 51 height 12
click at [434, 51] on div "판매현황" at bounding box center [414, 55] width 39 height 12
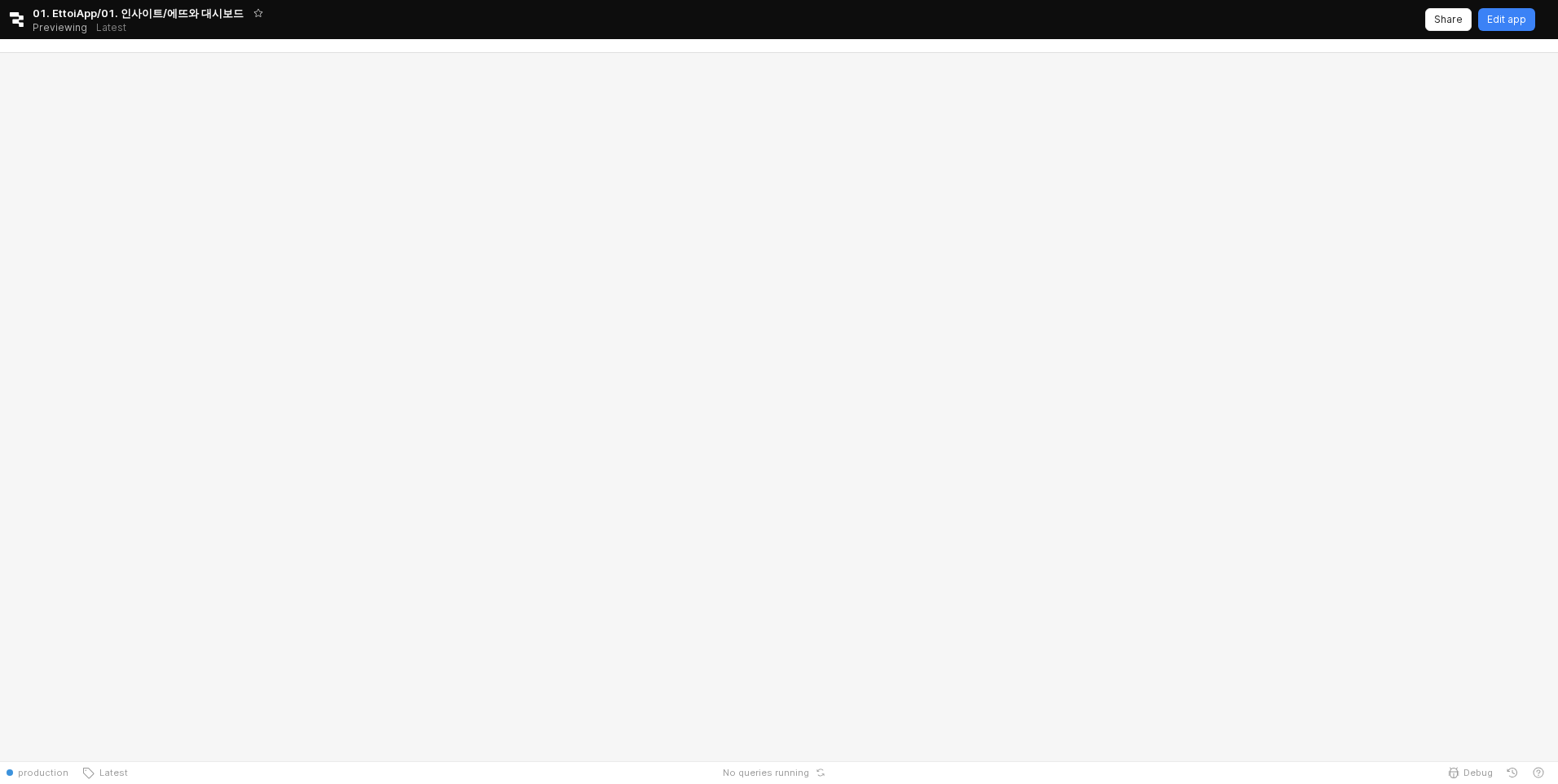
drag, startPoint x: 714, startPoint y: 151, endPoint x: 457, endPoint y: 153, distance: 257.0
click at [483, 154] on div "App Frame" at bounding box center [779, 487] width 1558 height 668
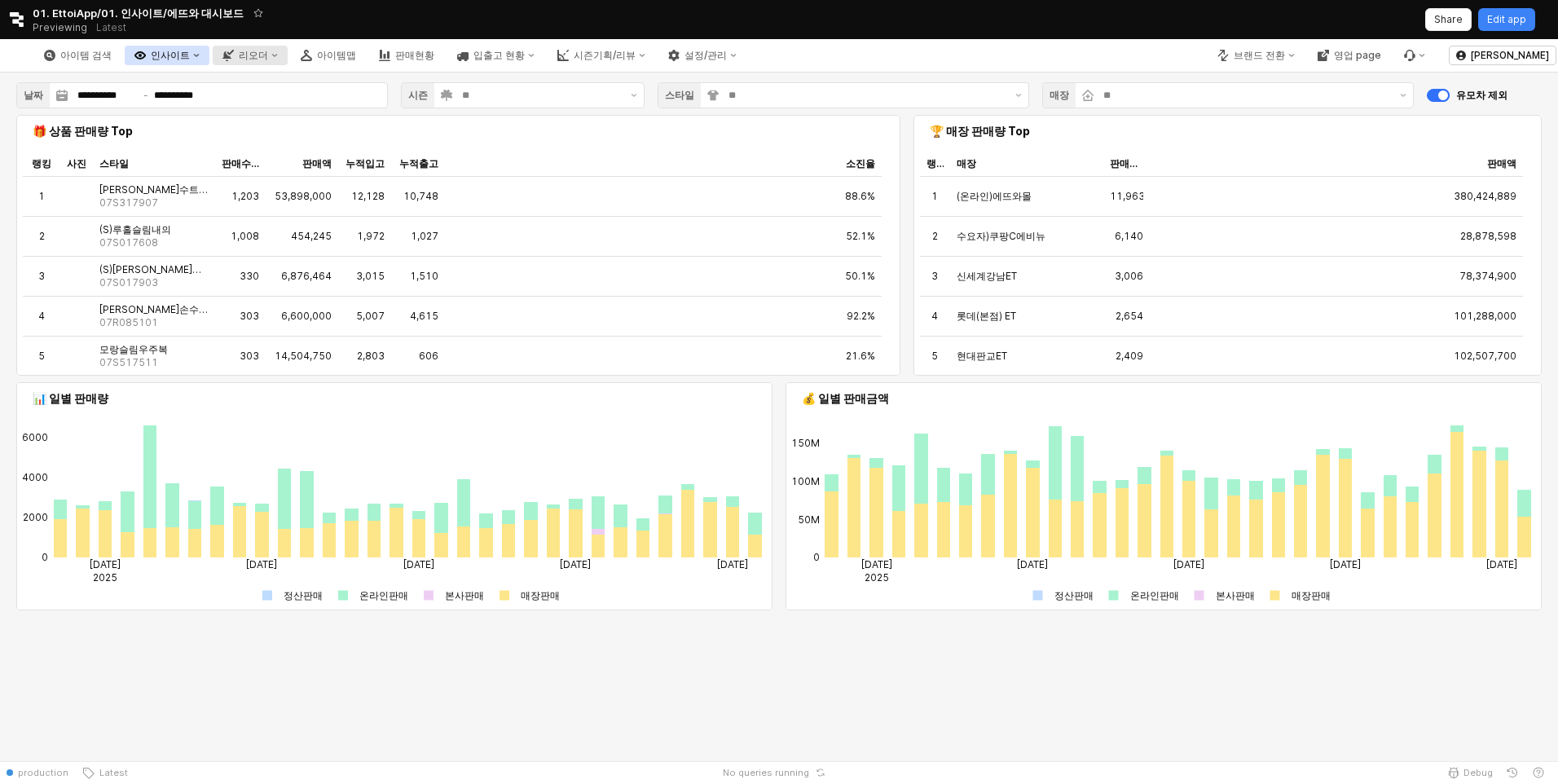
click at [268, 54] on div "리오더" at bounding box center [253, 55] width 29 height 12
click at [417, 218] on div "ㄴ 시즌 시뮬레이션" at bounding box center [398, 224] width 86 height 13
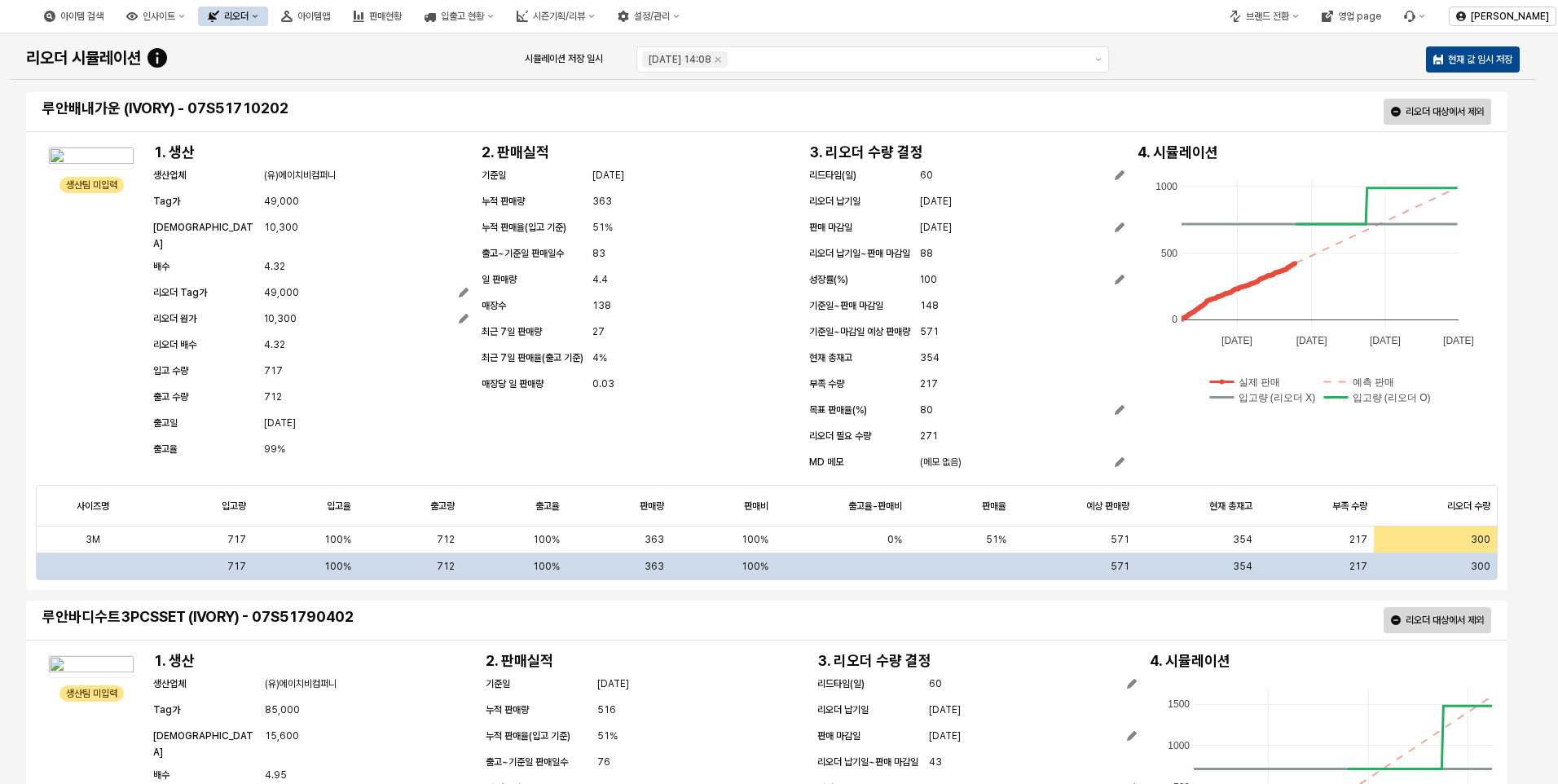
click at [248, 19] on div "리오더" at bounding box center [236, 16] width 25 height 12
click at [689, 10] on button "설정/관리" at bounding box center [648, 15] width 82 height 19
click at [779, 157] on div "시즌 관리" at bounding box center [802, 157] width 86 height 13
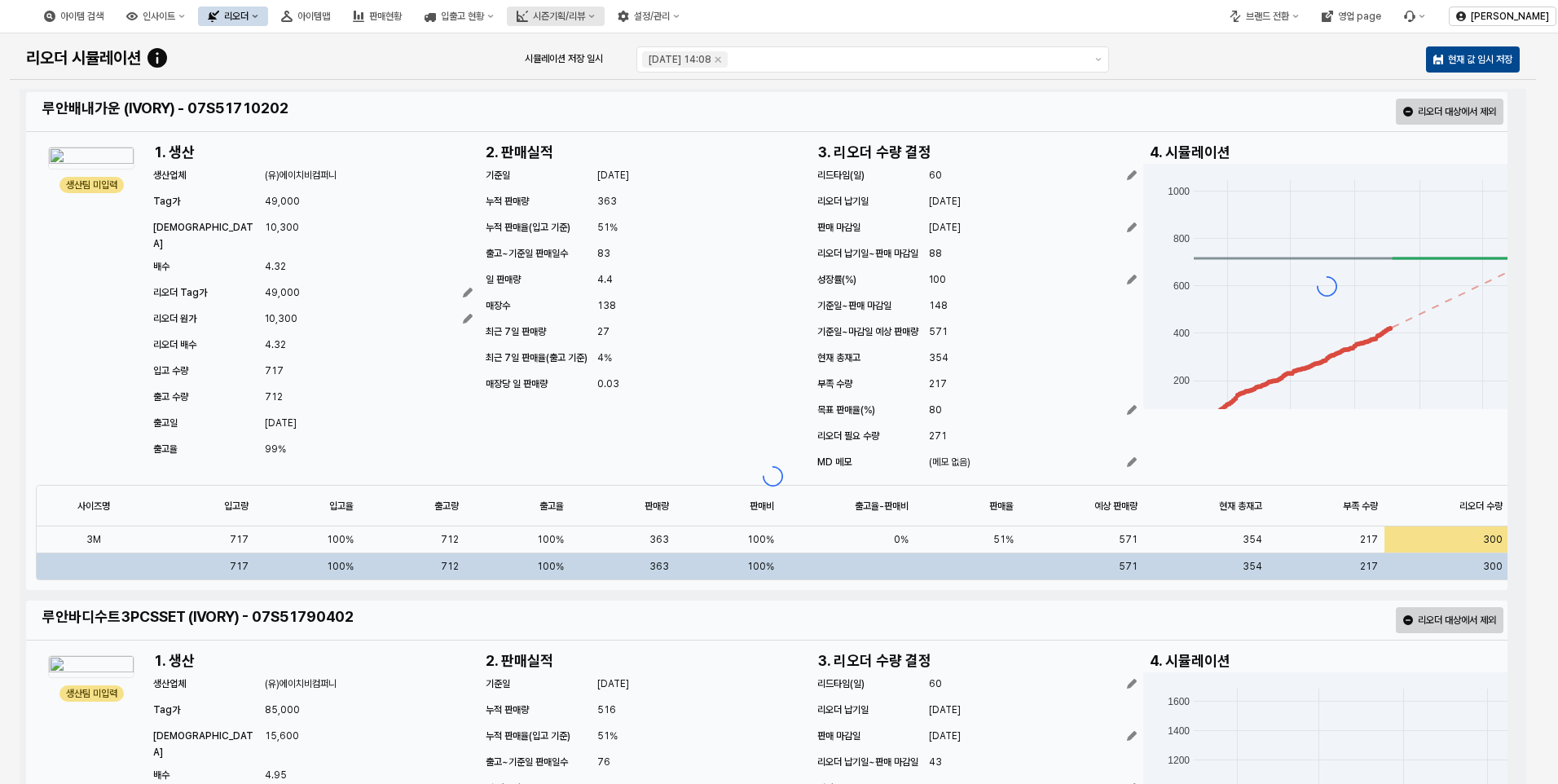
click at [585, 18] on div "시즌기획/리뷰" at bounding box center [558, 16] width 52 height 12
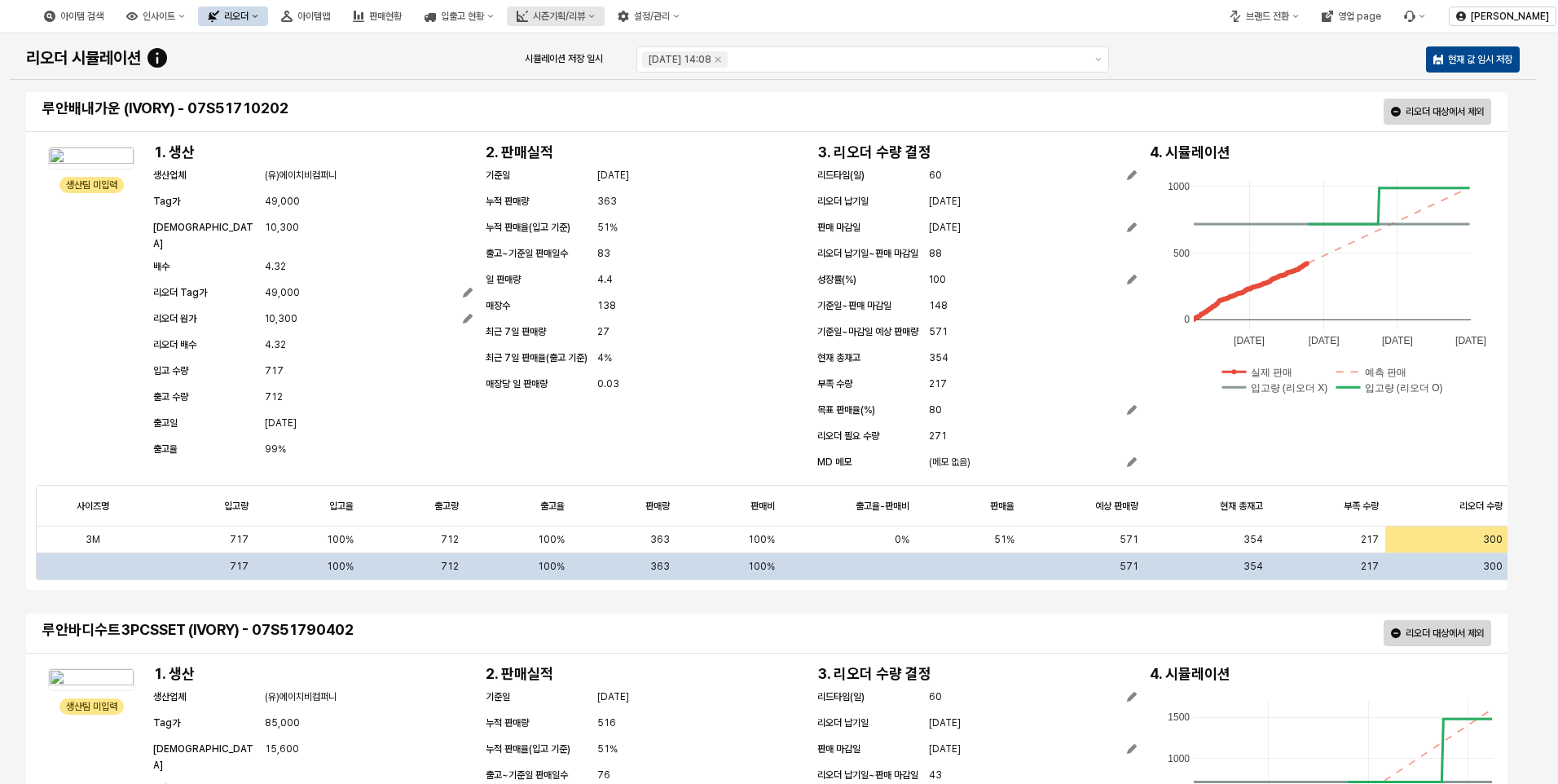
click at [585, 14] on div "시즌기획/리뷰" at bounding box center [558, 16] width 52 height 12
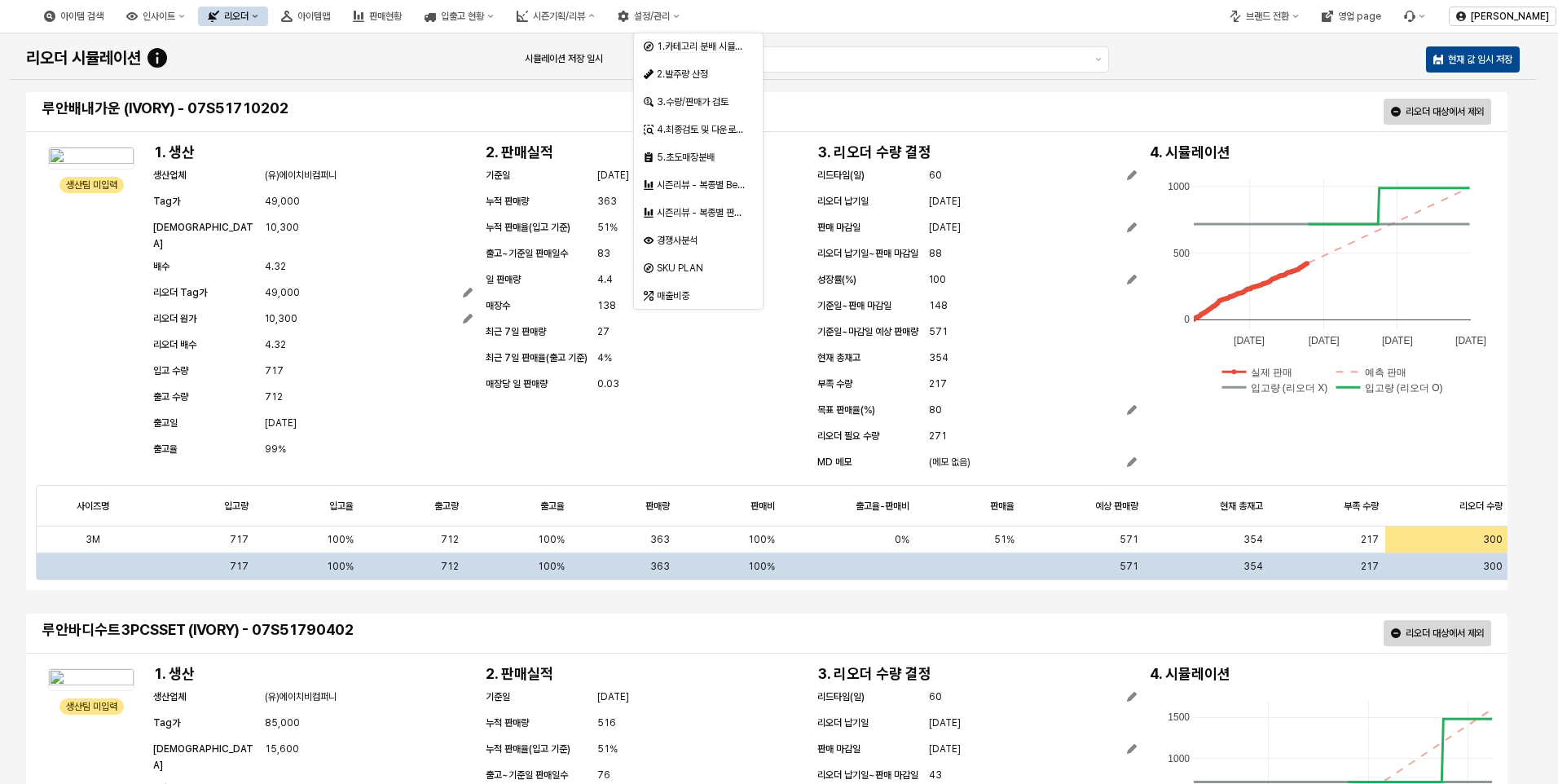
click at [1081, 18] on div "아이템 검색 인사이트 리오더 아이템맵 판매현황 입출고 현황 시즌기획/리뷰 설정/관리" at bounding box center [584, 16] width 1169 height 35
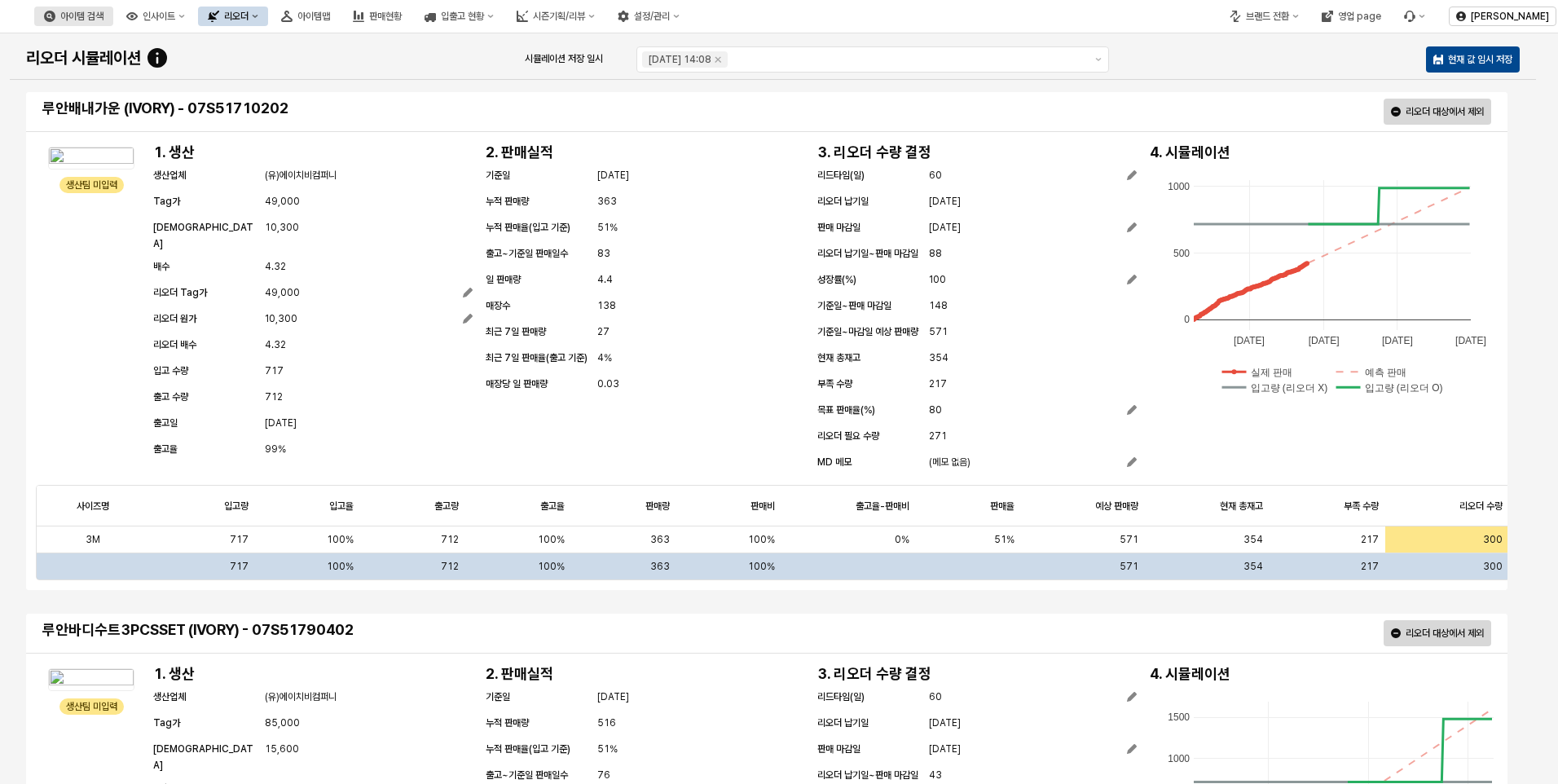
click at [104, 17] on div "아이템 검색" at bounding box center [81, 16] width 43 height 12
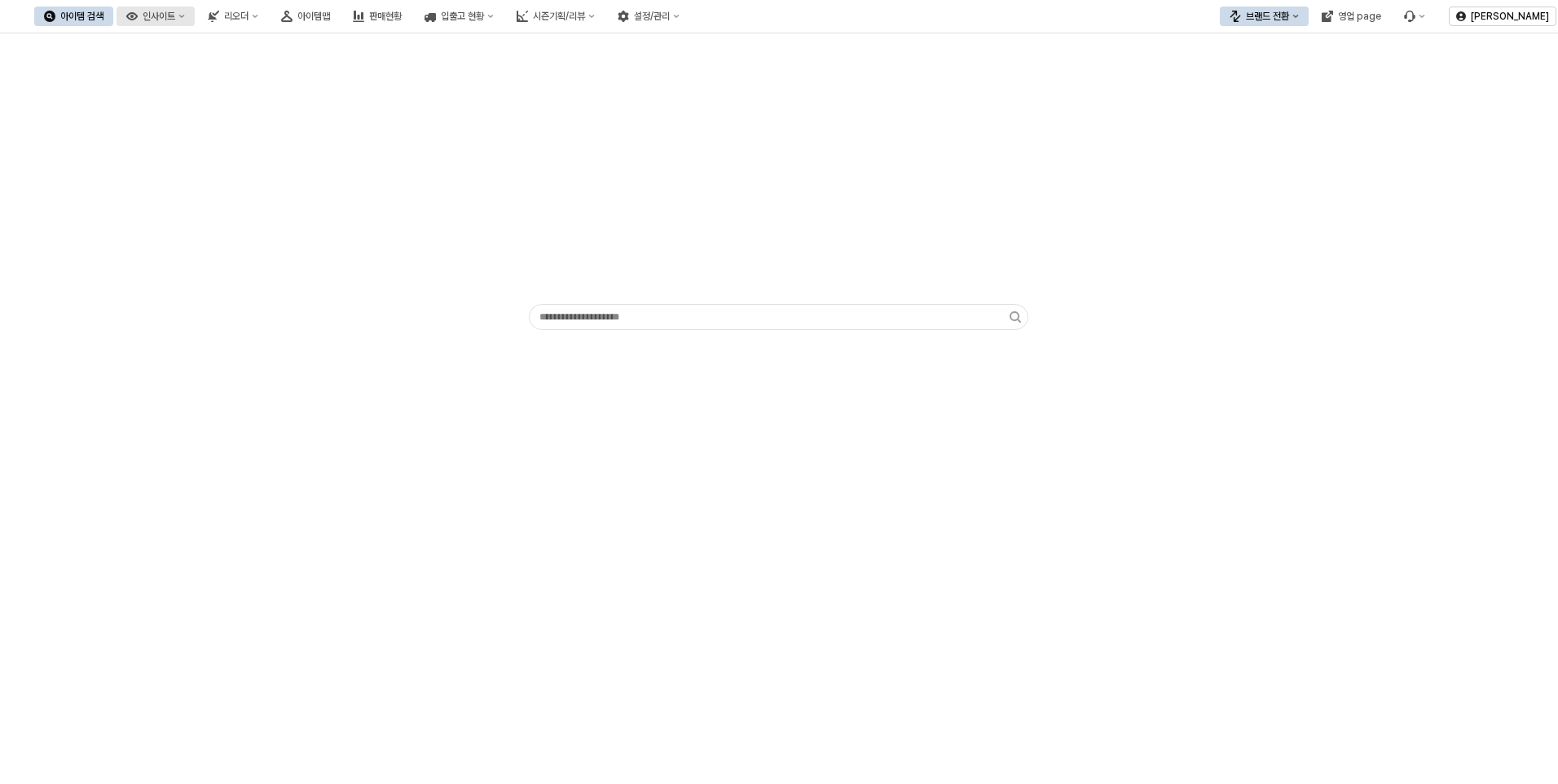
click at [137, 14] on icon "인사이트" at bounding box center [132, 15] width 12 height 8
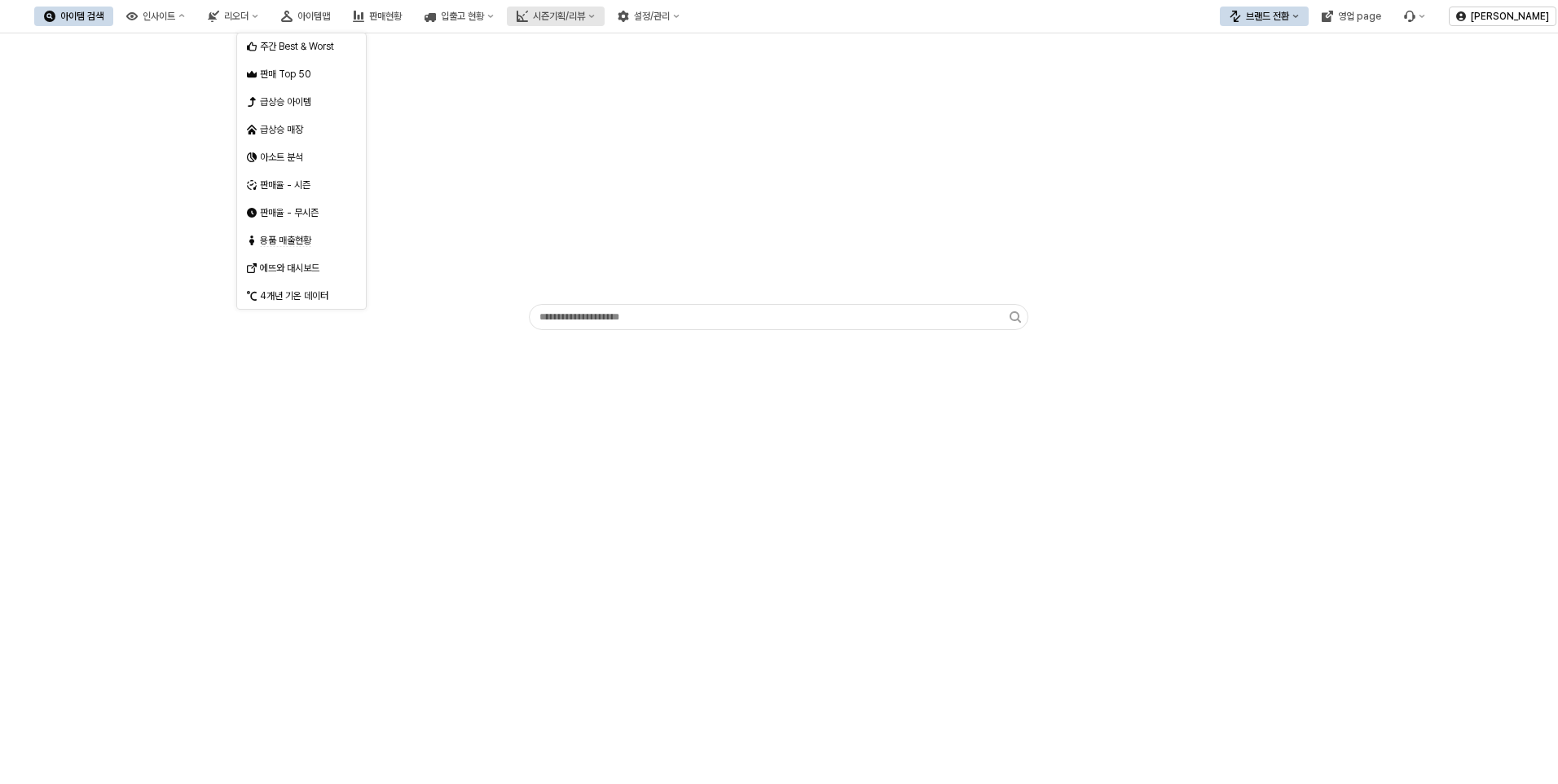
click at [585, 16] on div "시즌기획/리뷰" at bounding box center [558, 16] width 52 height 12
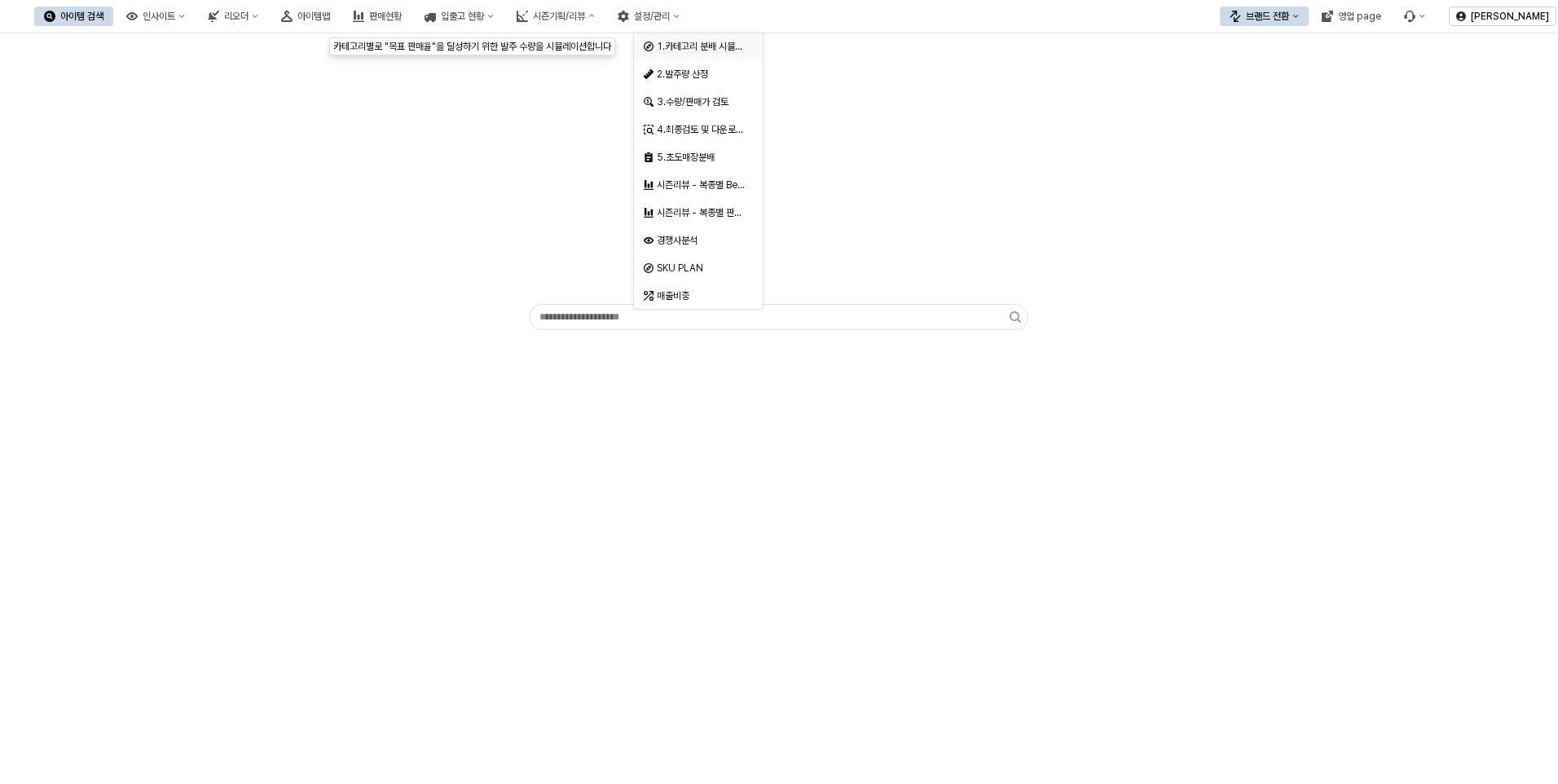
click at [674, 43] on span "1.카테고리 분배 시뮬레이션" at bounding box center [708, 46] width 103 height 12
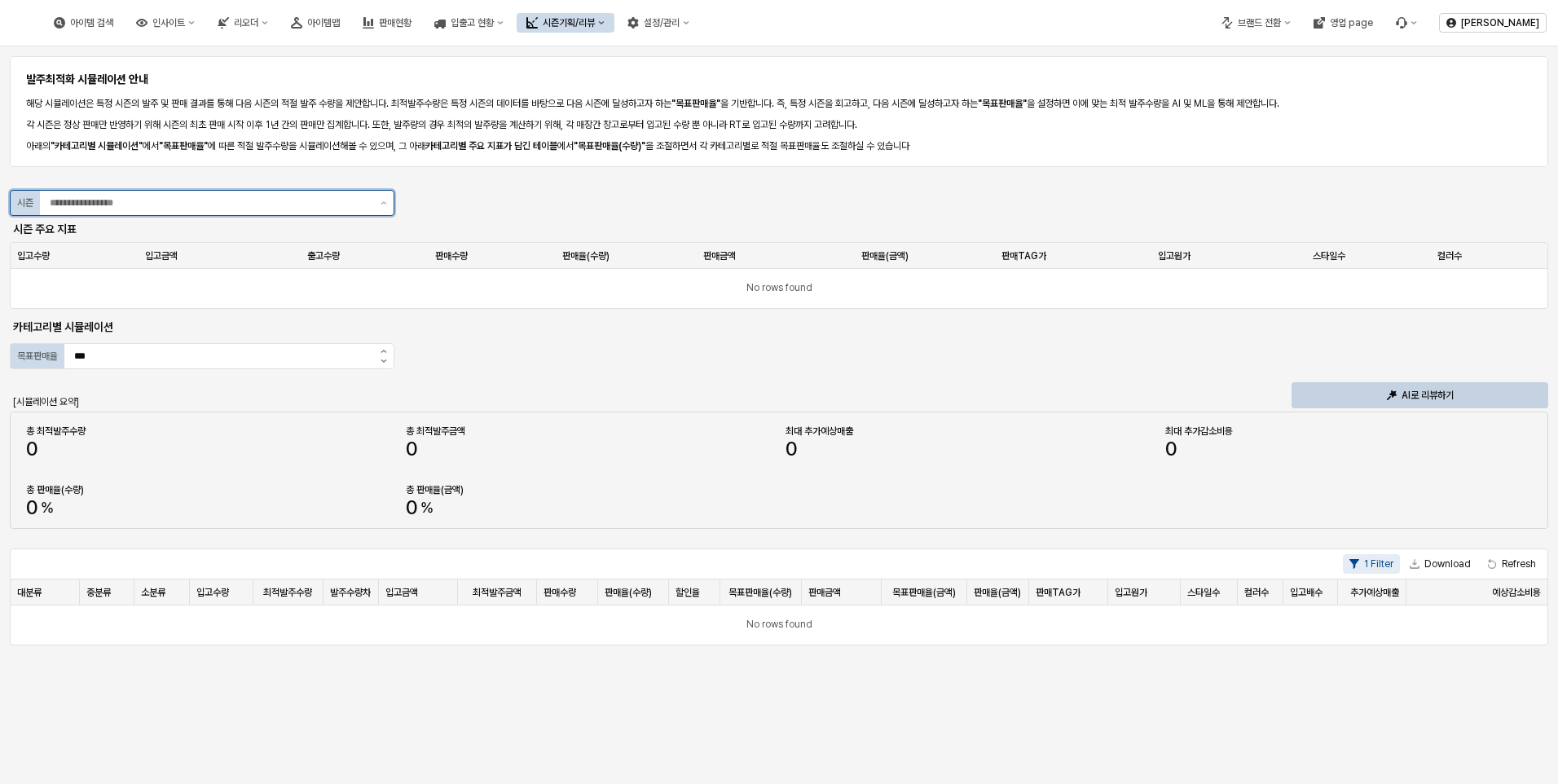
click at [226, 208] on input "App Frame" at bounding box center [210, 203] width 321 height 16
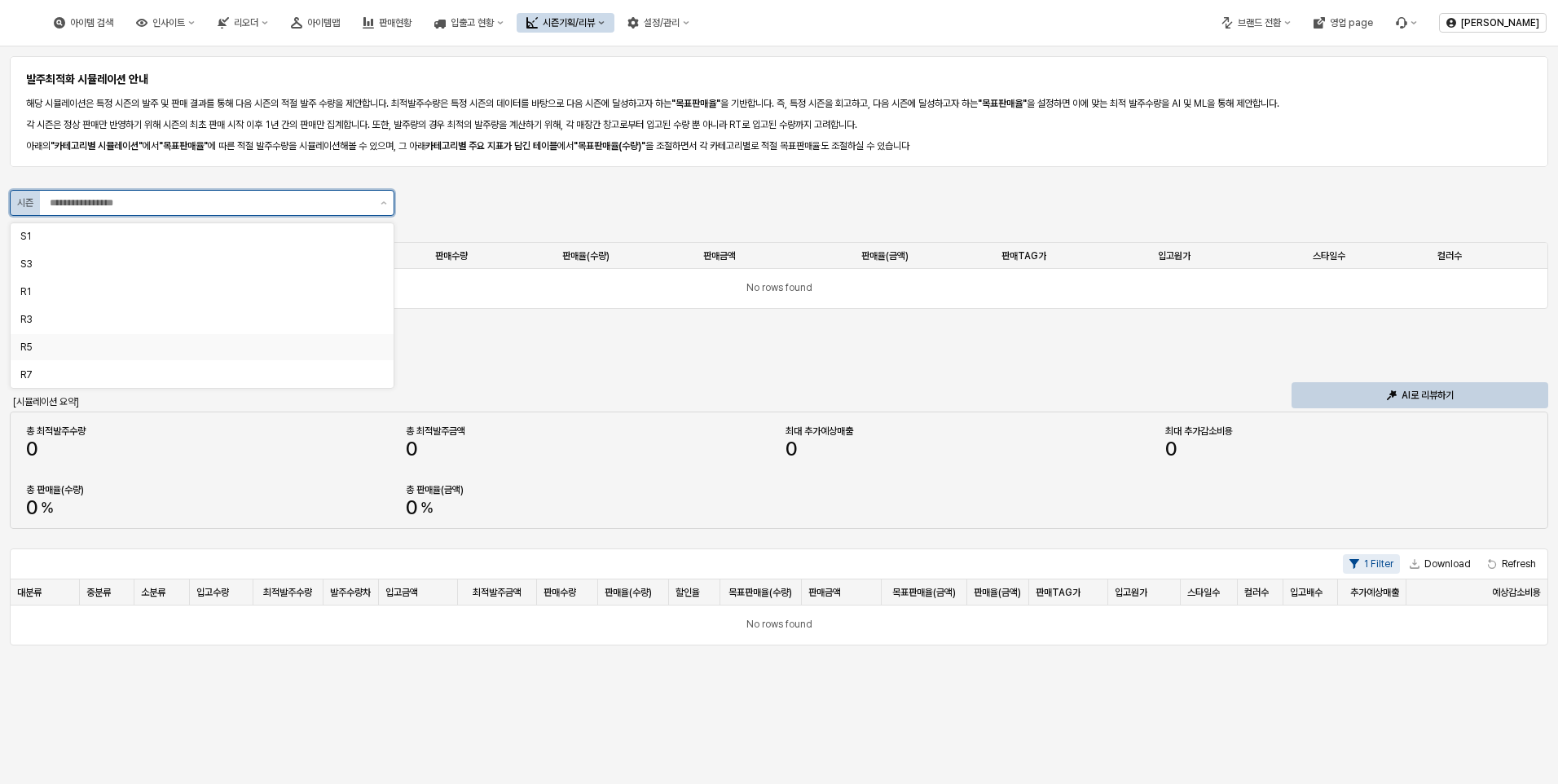
click at [39, 354] on div "R5" at bounding box center [196, 347] width 354 height 16
type input "**"
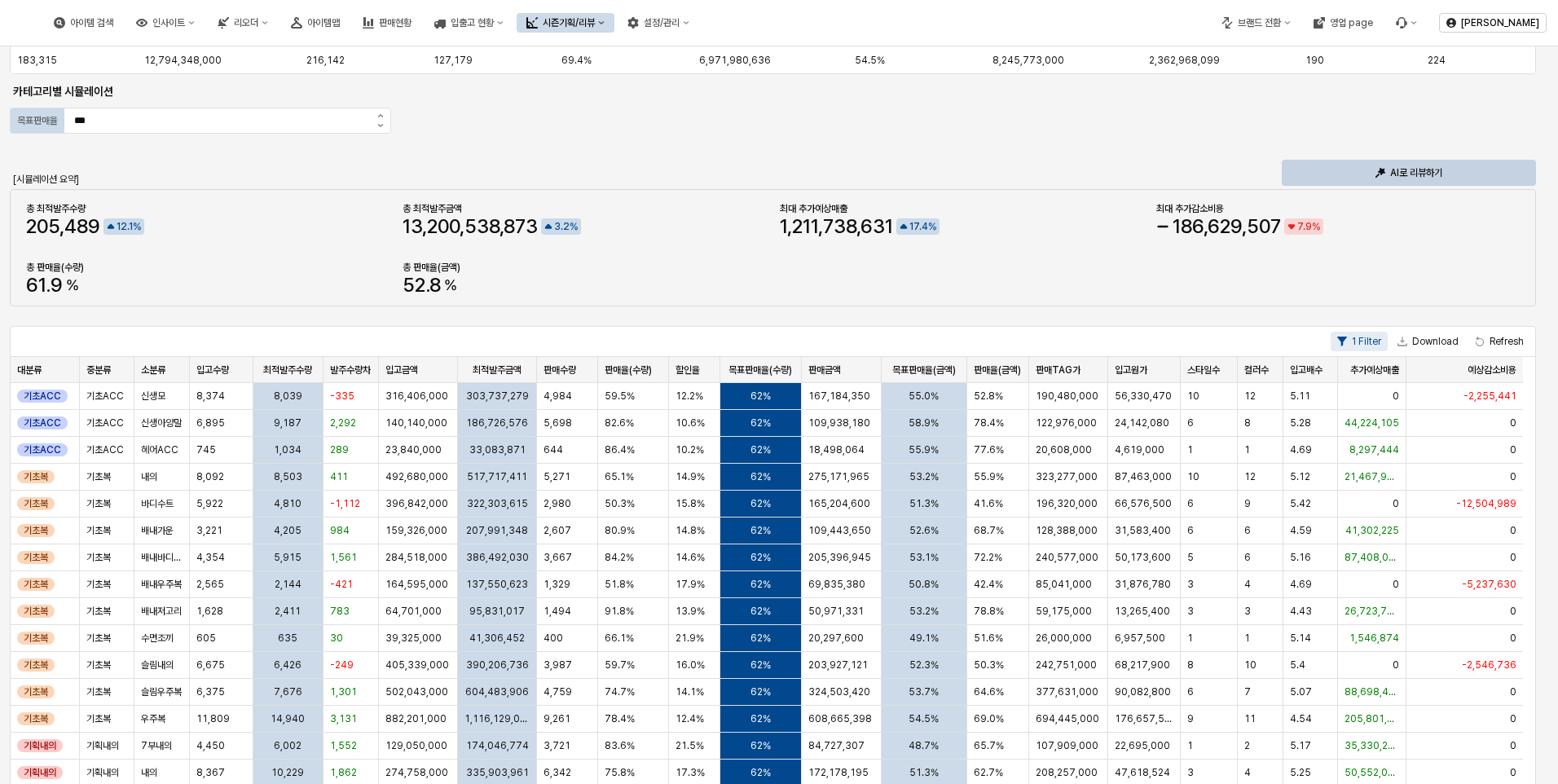
scroll to position [245, 0]
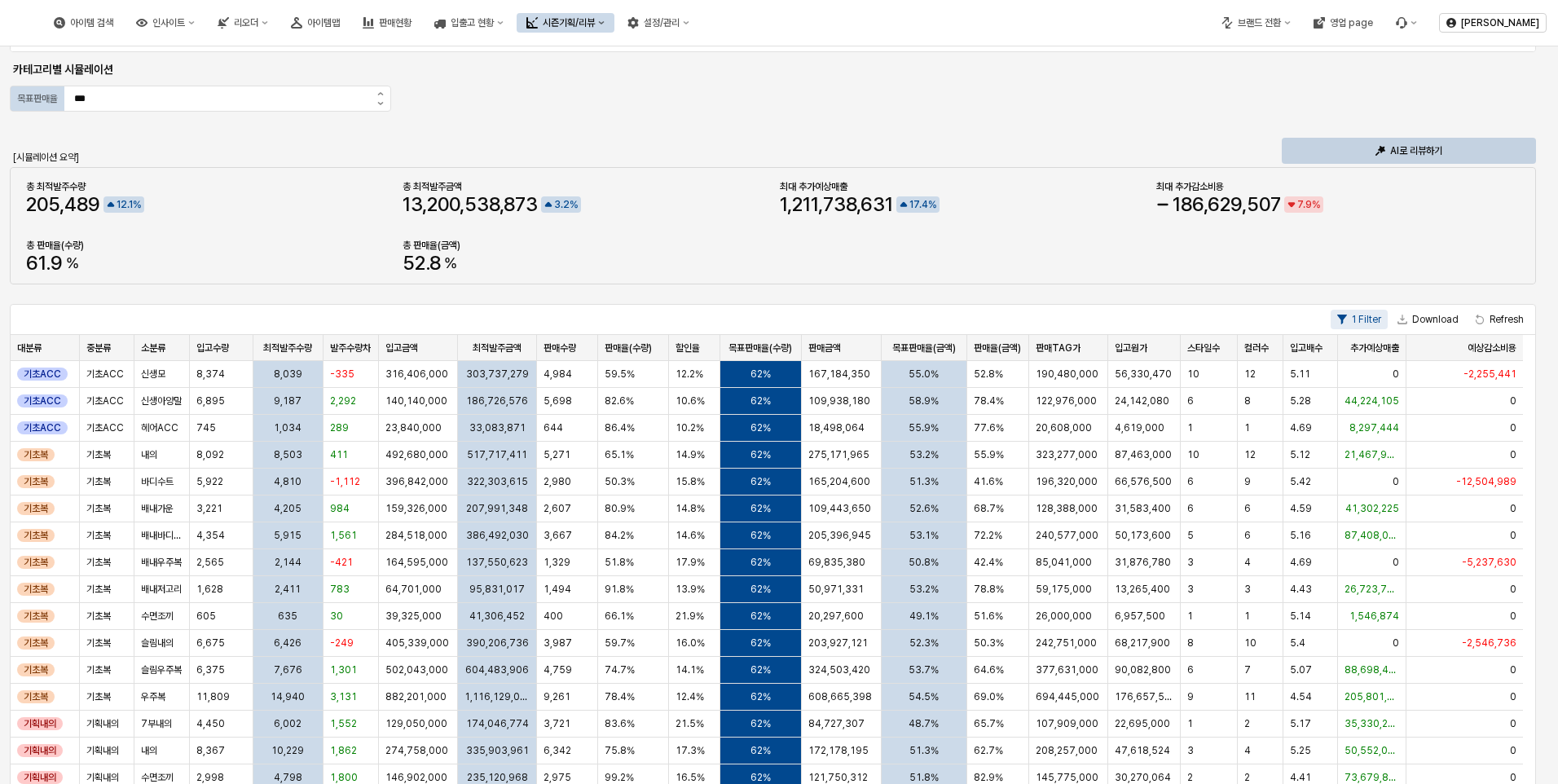
click at [595, 27] on div "시즌기획/리뷰" at bounding box center [568, 23] width 52 height 12
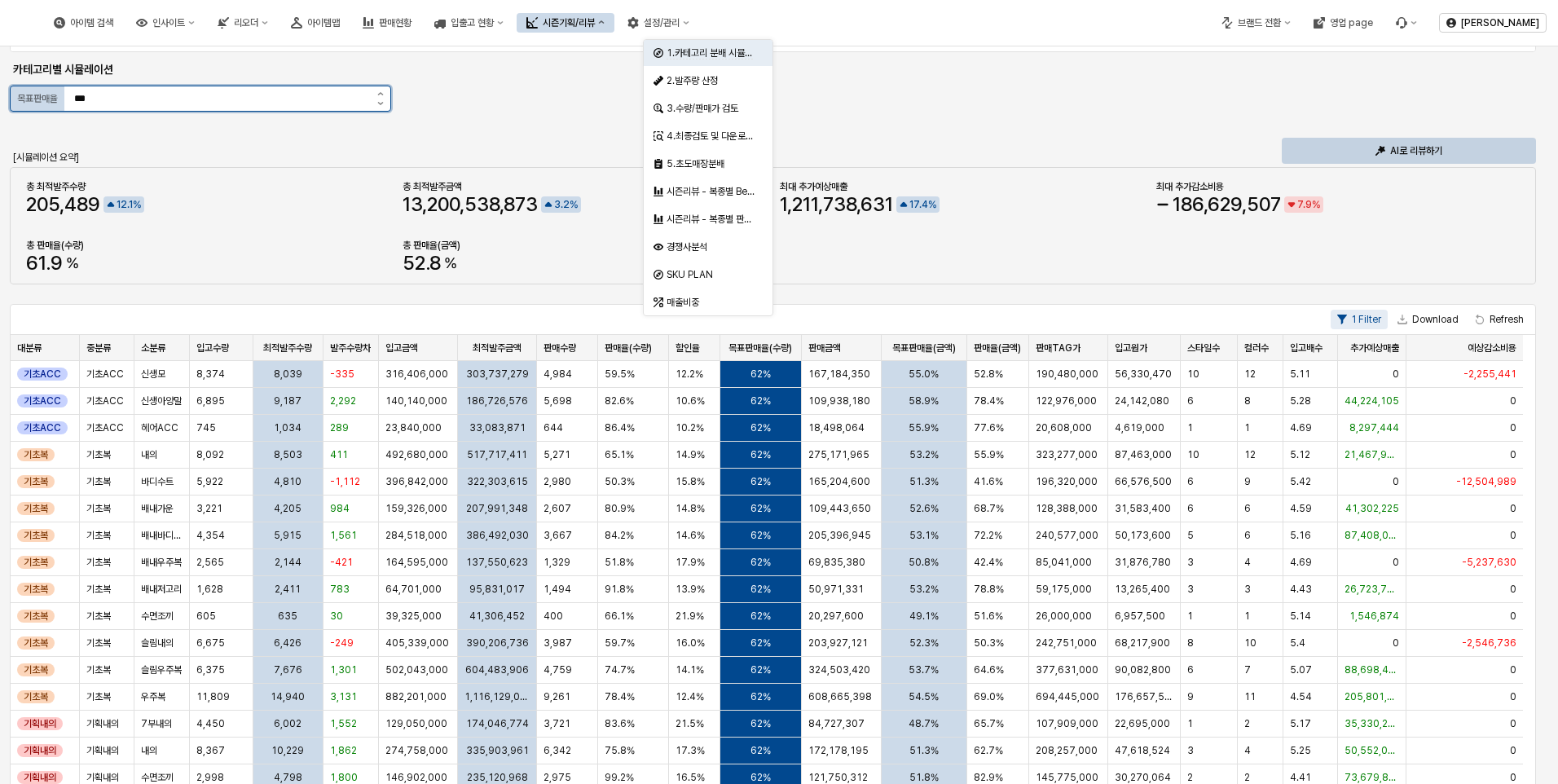
click at [179, 92] on input "***" at bounding box center [217, 98] width 306 height 25
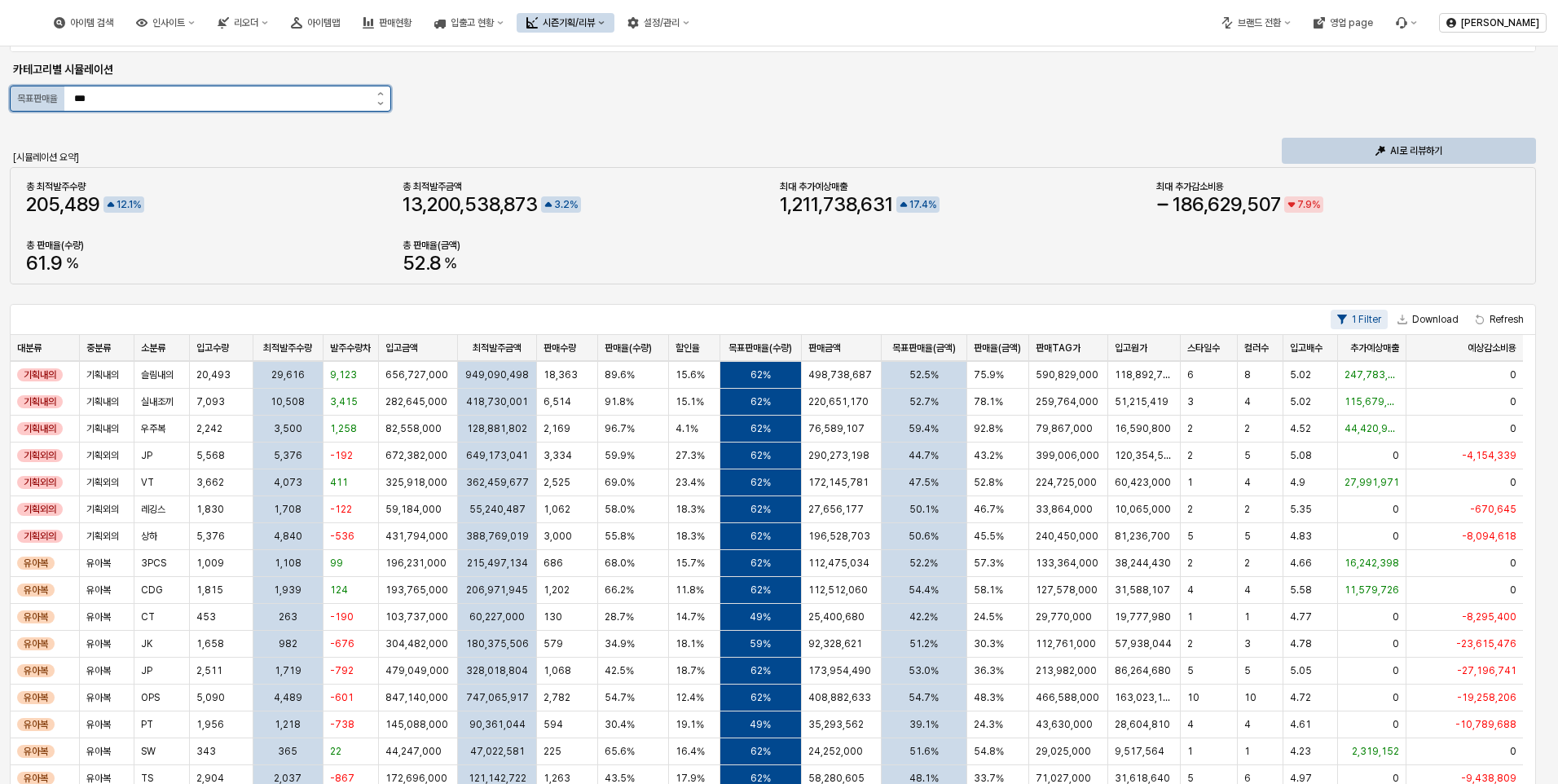
scroll to position [0, 0]
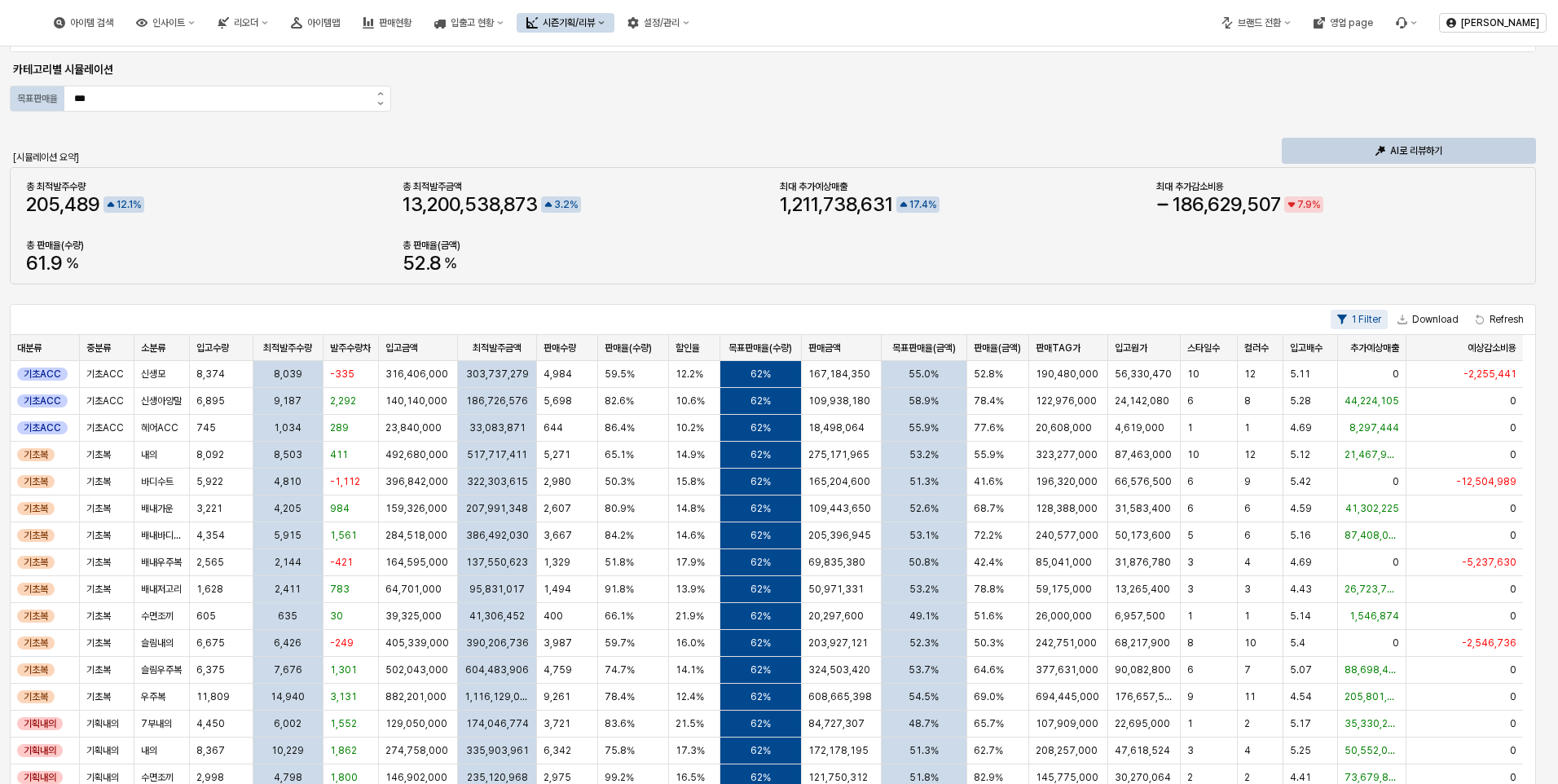
click at [595, 17] on div "시즌기획/리뷰" at bounding box center [568, 23] width 52 height 12
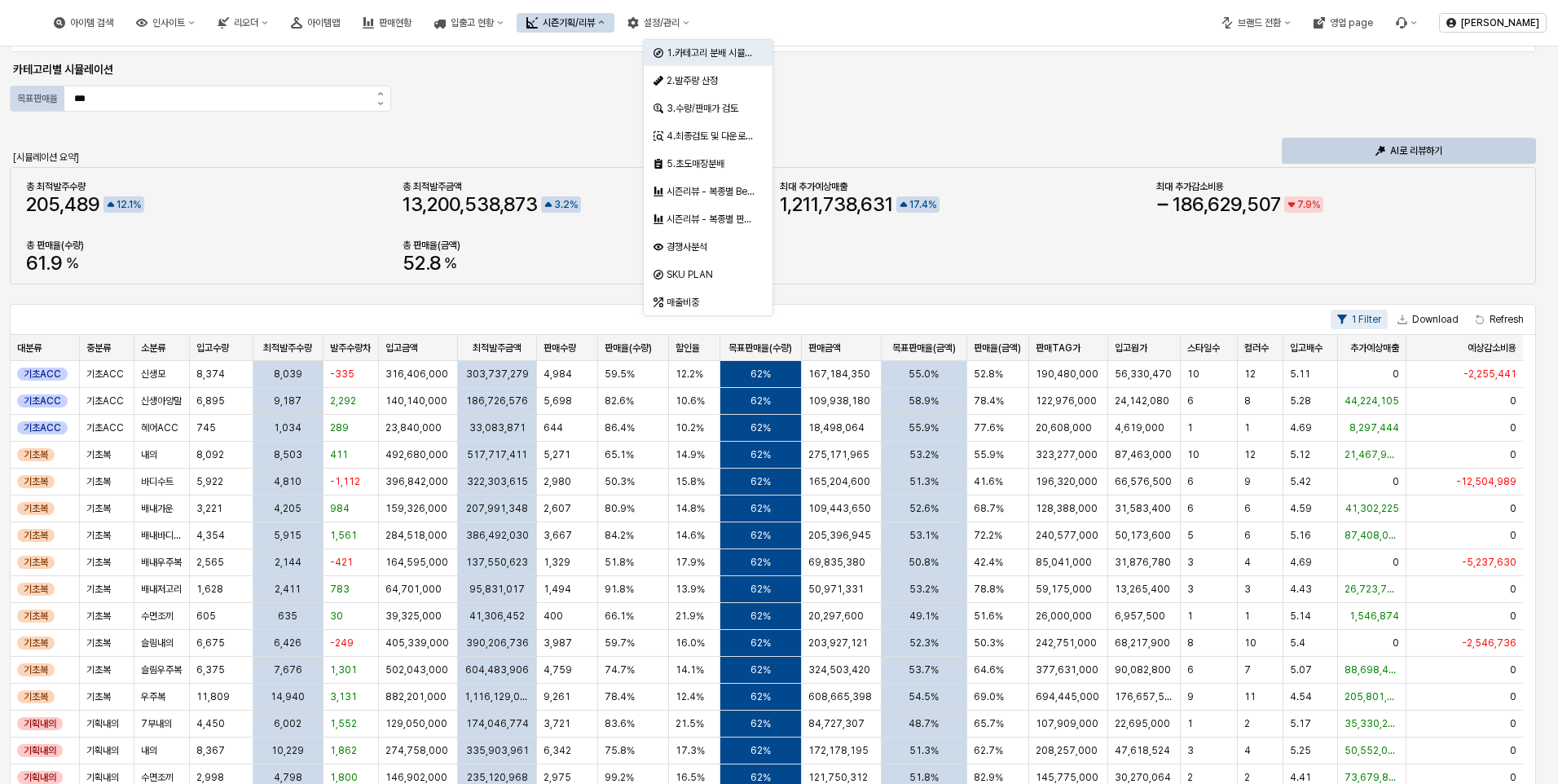
click at [614, 16] on button "시즌기획/리뷰" at bounding box center [565, 22] width 97 height 19
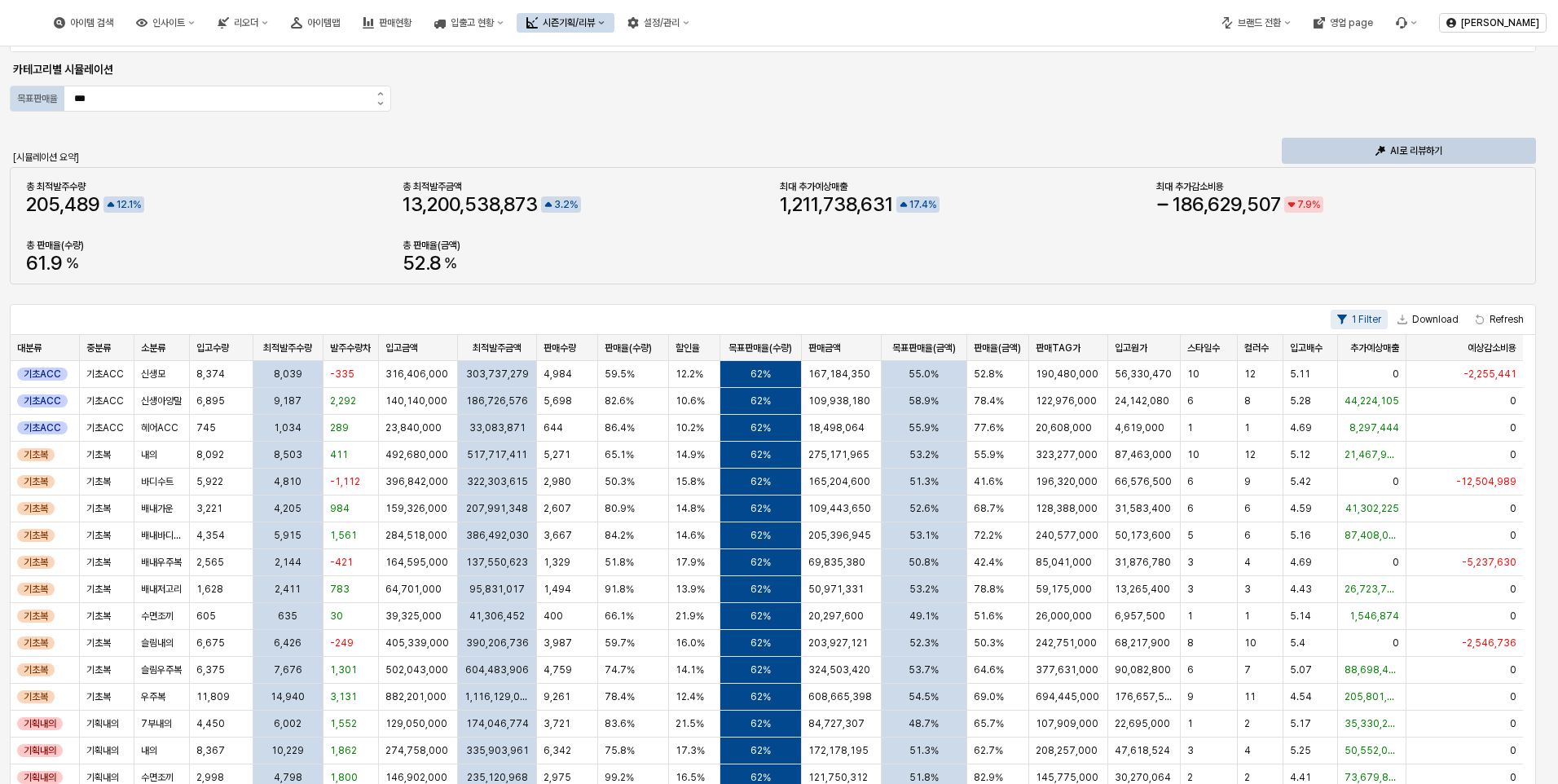
click at [614, 16] on button "시즌기획/리뷰" at bounding box center [565, 22] width 97 height 19
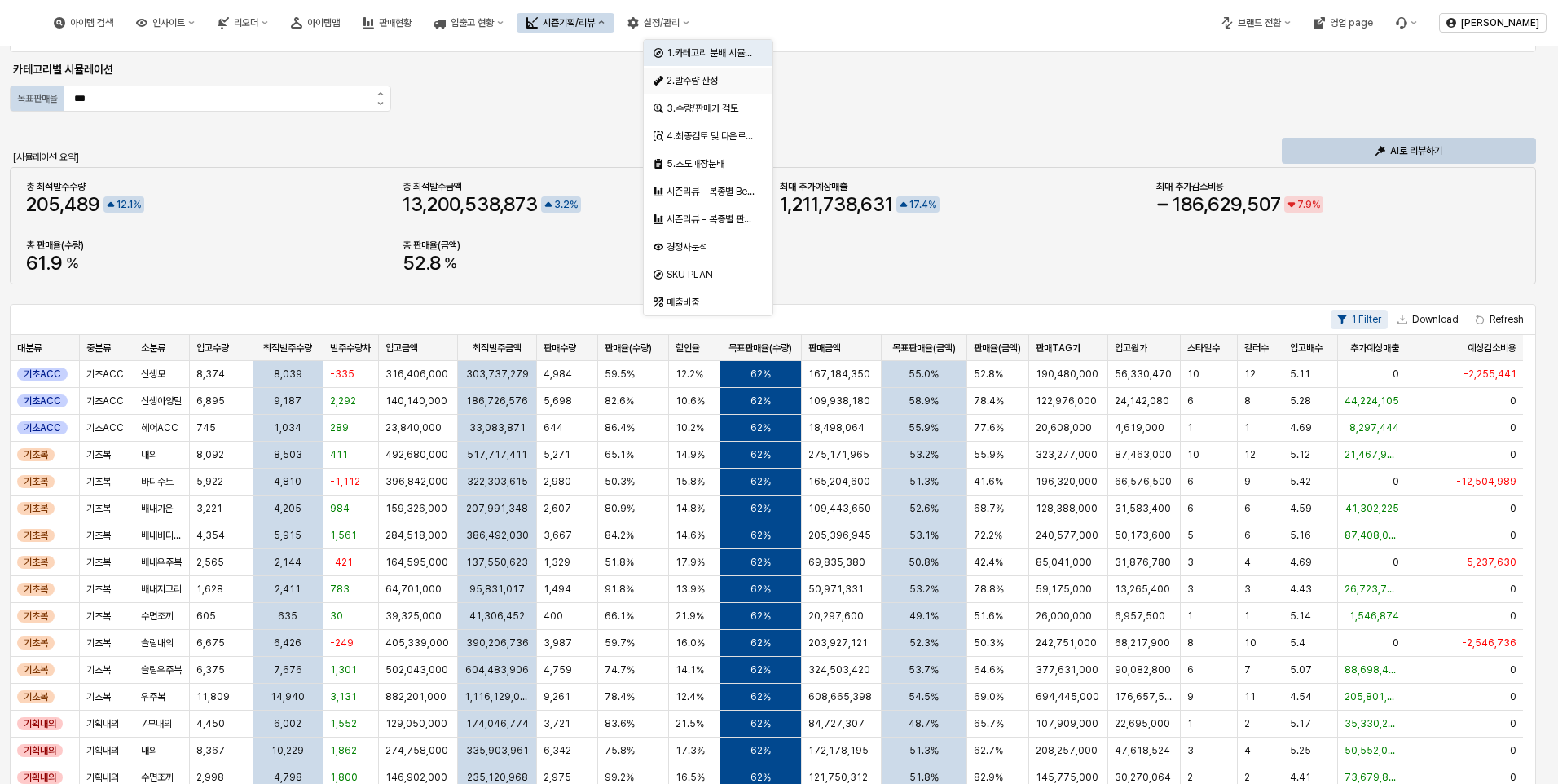
click at [689, 83] on div "2.발주량 산정" at bounding box center [709, 81] width 86 height 13
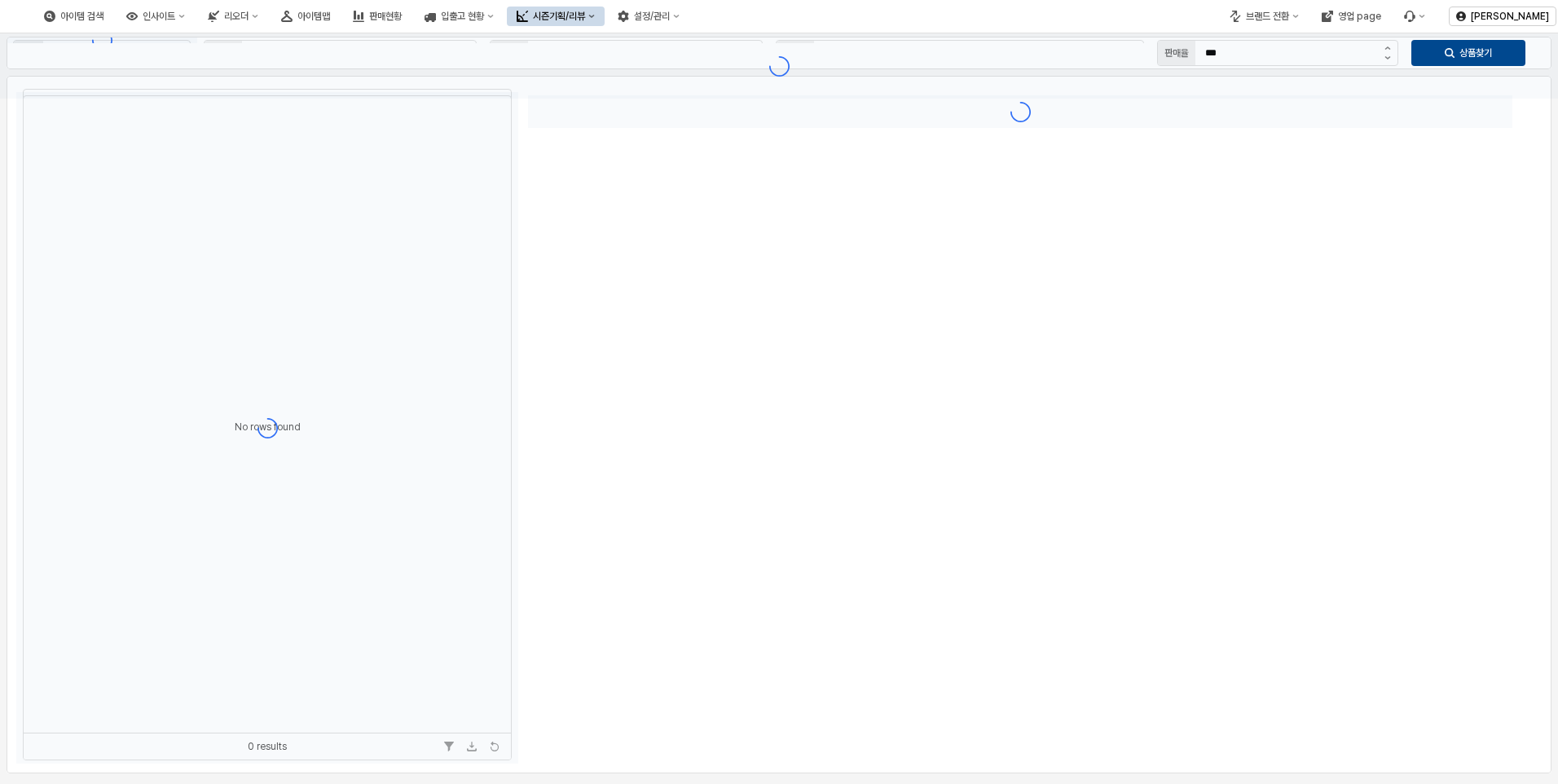
type input "**"
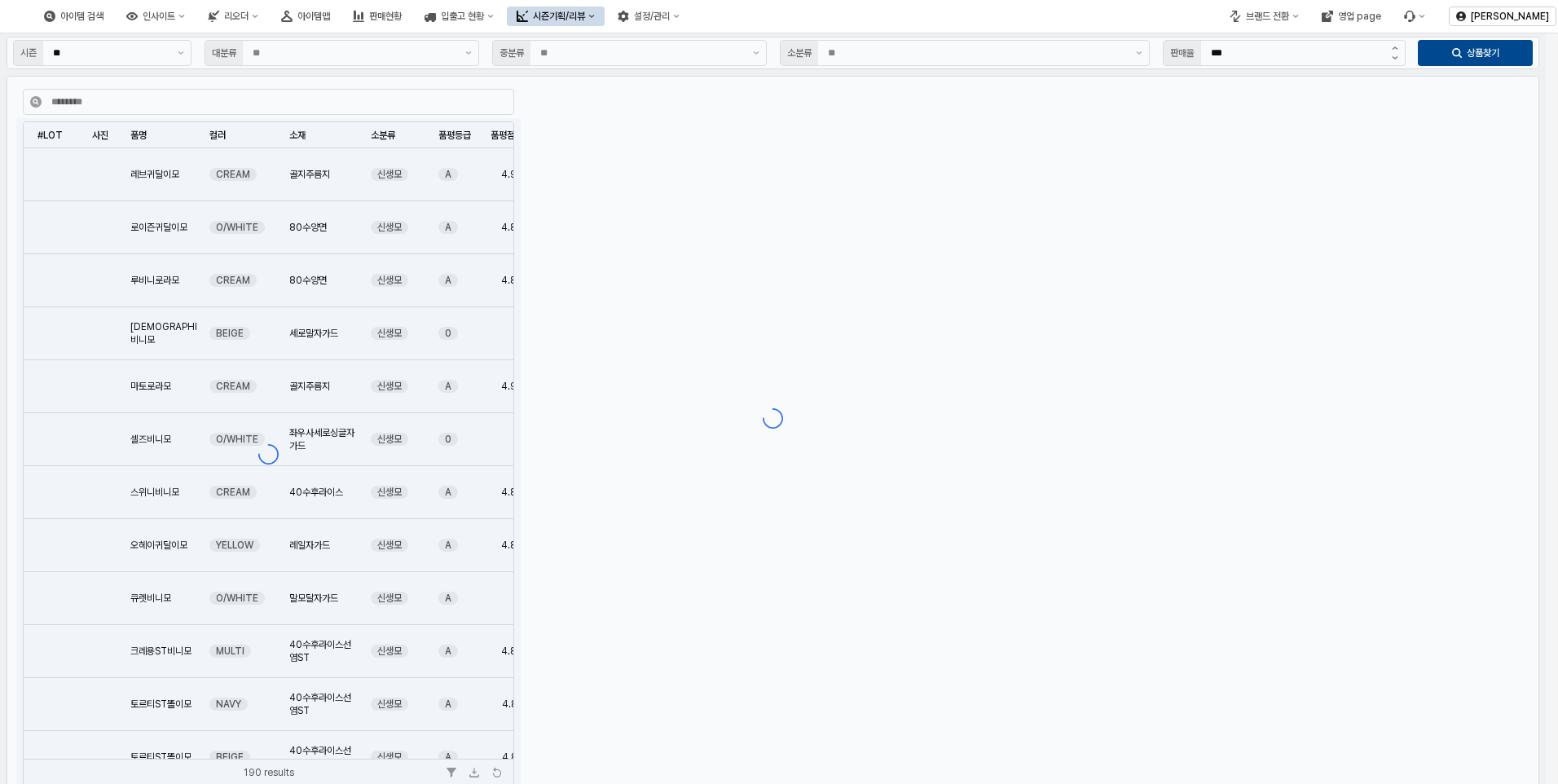
click at [585, 13] on div "시즌기획/리뷰" at bounding box center [558, 16] width 52 height 12
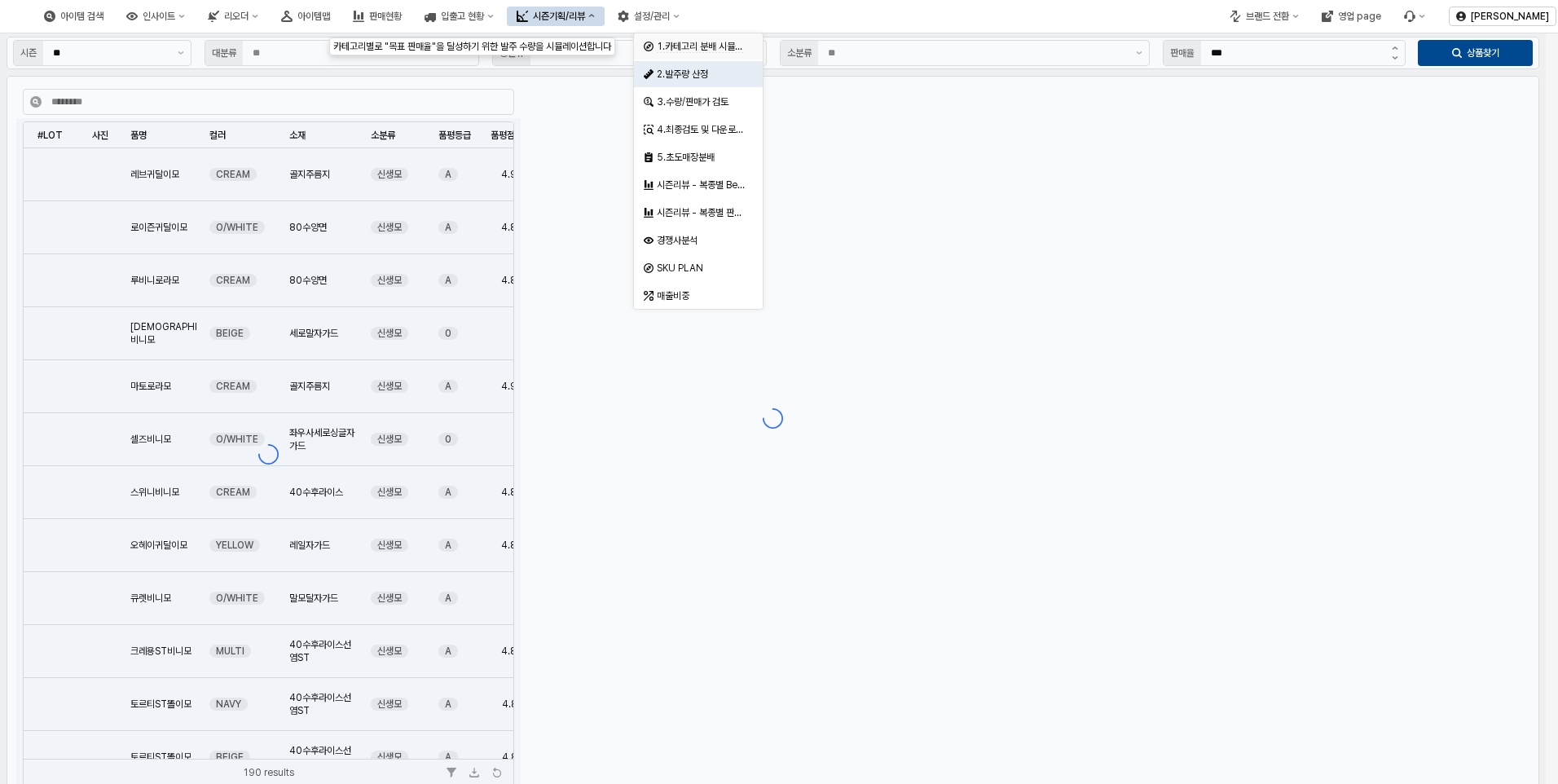
click at [707, 46] on span "1.카테고리 분배 시뮬레이션" at bounding box center [708, 46] width 103 height 12
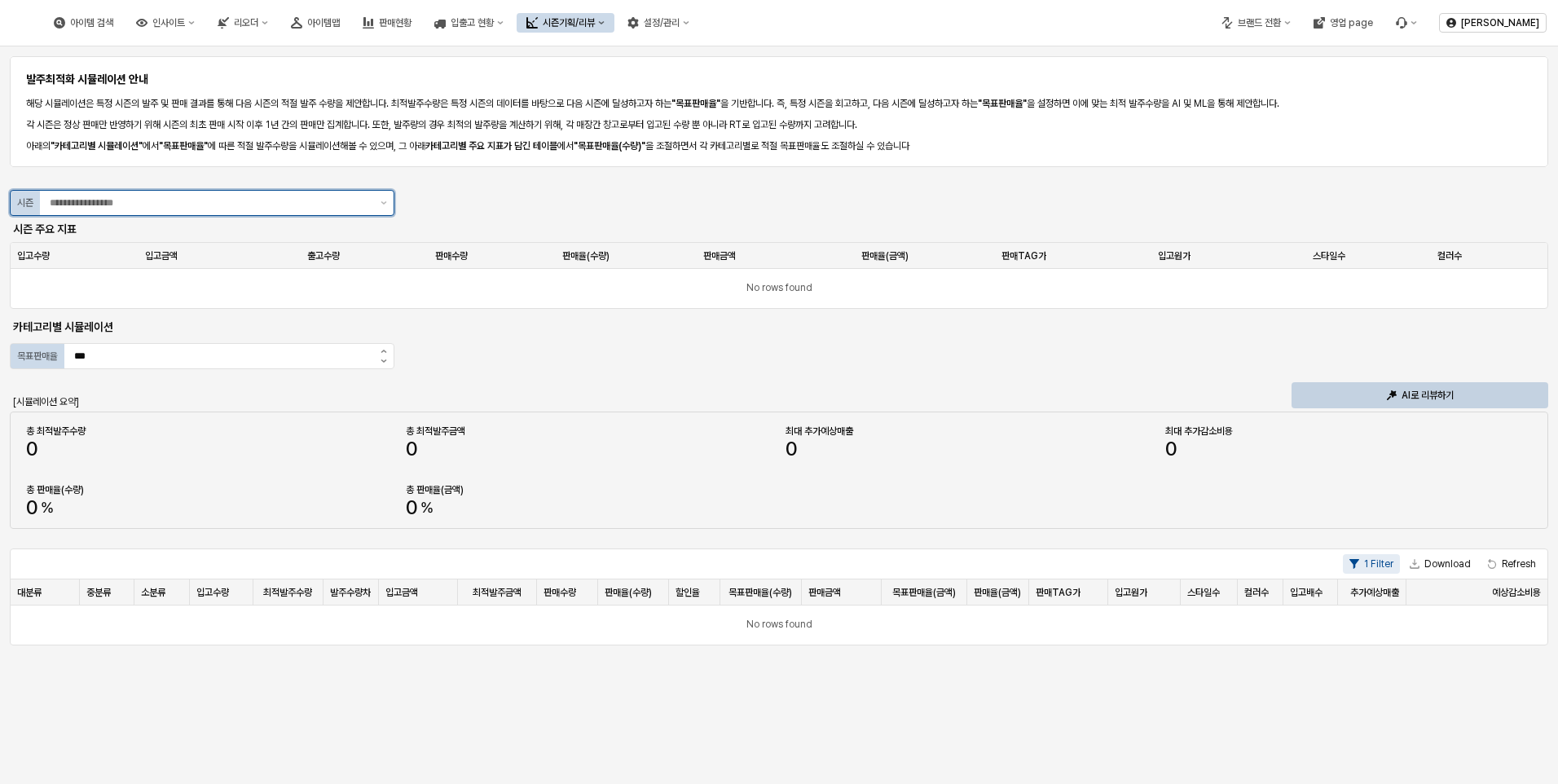
click at [359, 203] on input "App Frame" at bounding box center [210, 203] width 321 height 16
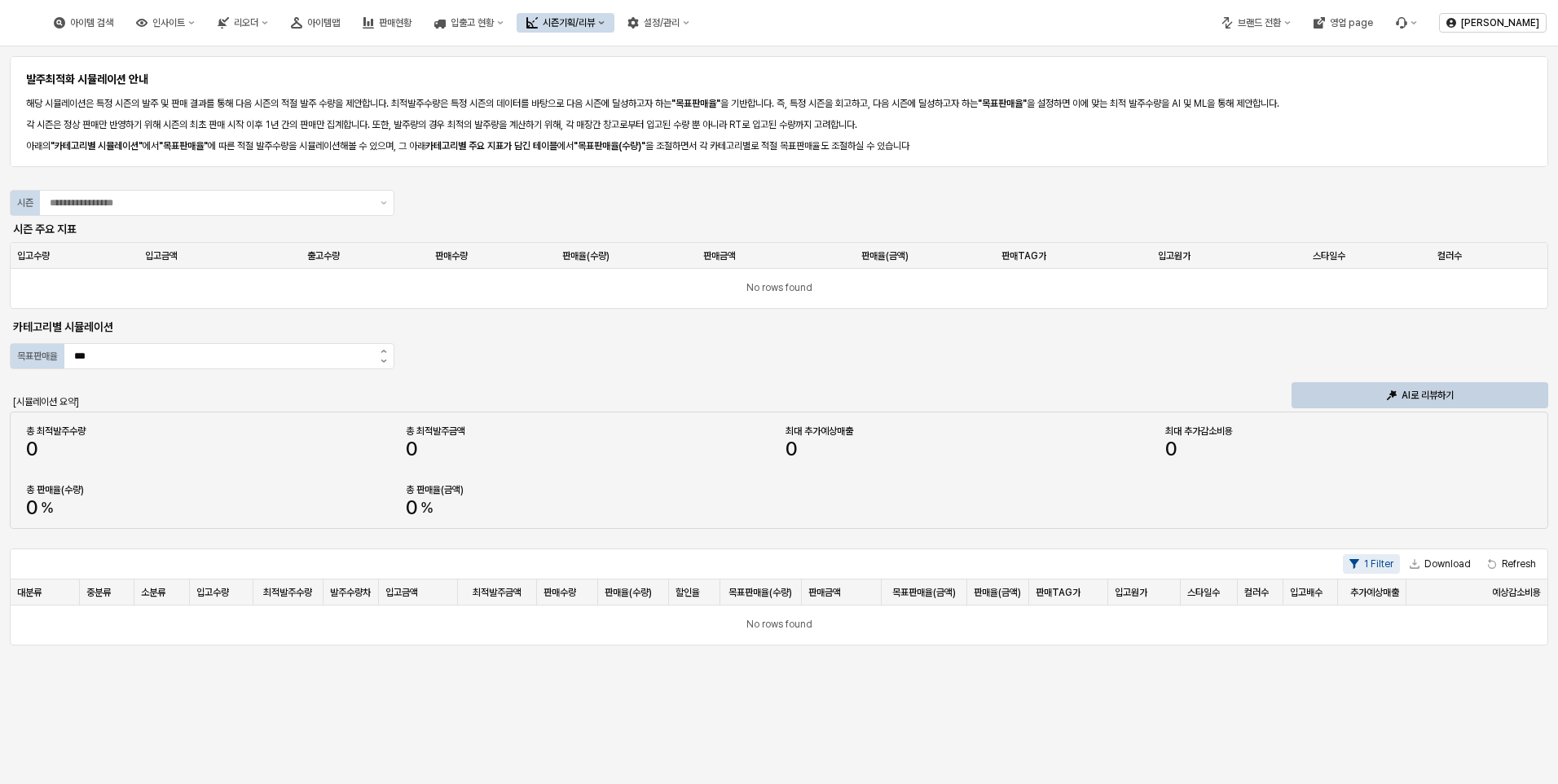
click at [843, 199] on div "발주최적화 시뮬레이션 안내 해당 시뮬레이션은 특정 시즌의 발주 및 판매 결과를 통해 다음 시즌의 적절 발주 수량을 제안합니다. 최적발주수량은 …" at bounding box center [779, 349] width 1538 height 593
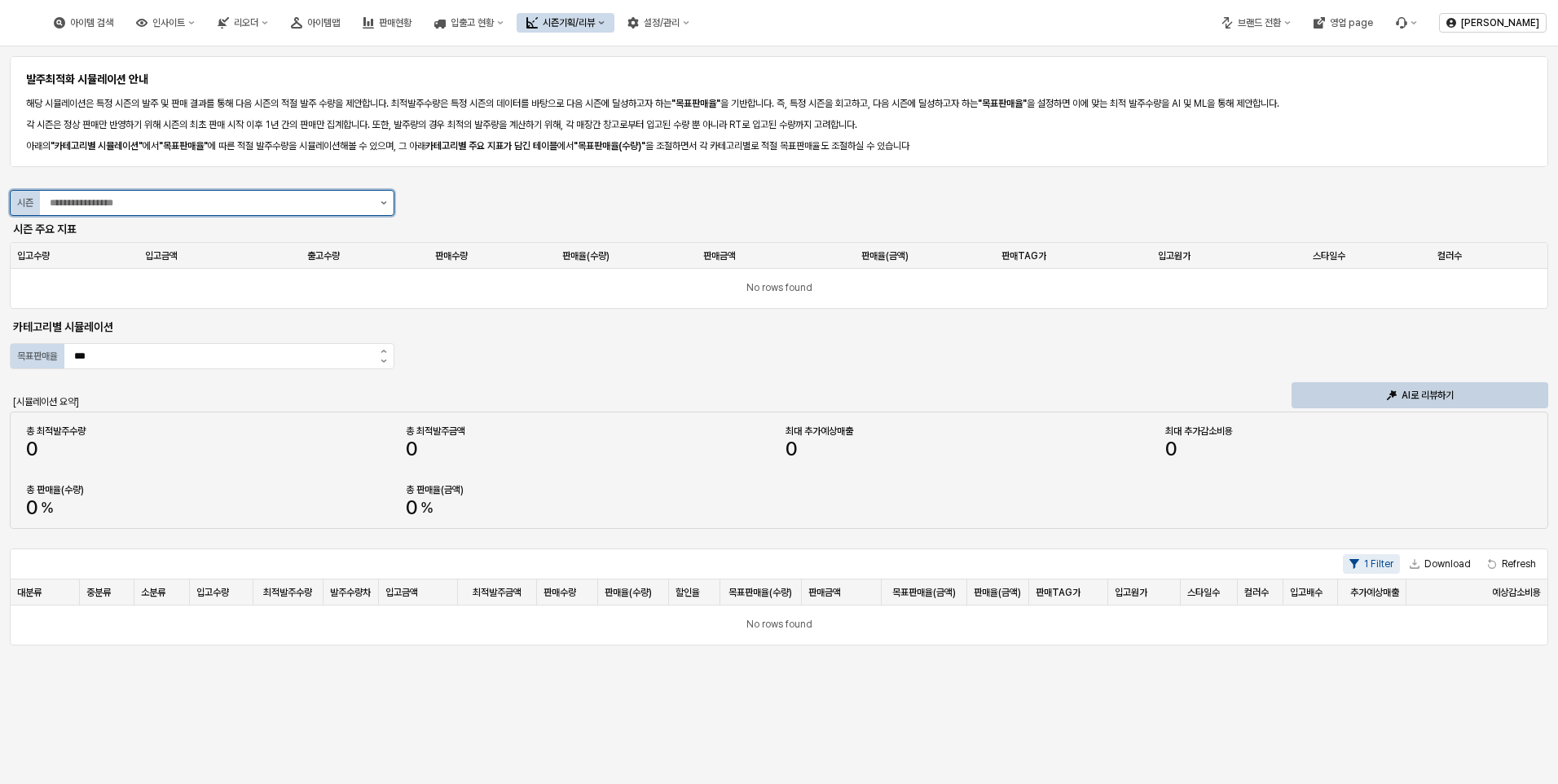
click at [385, 202] on icon "제안 사항 표시" at bounding box center [384, 203] width 5 height 4
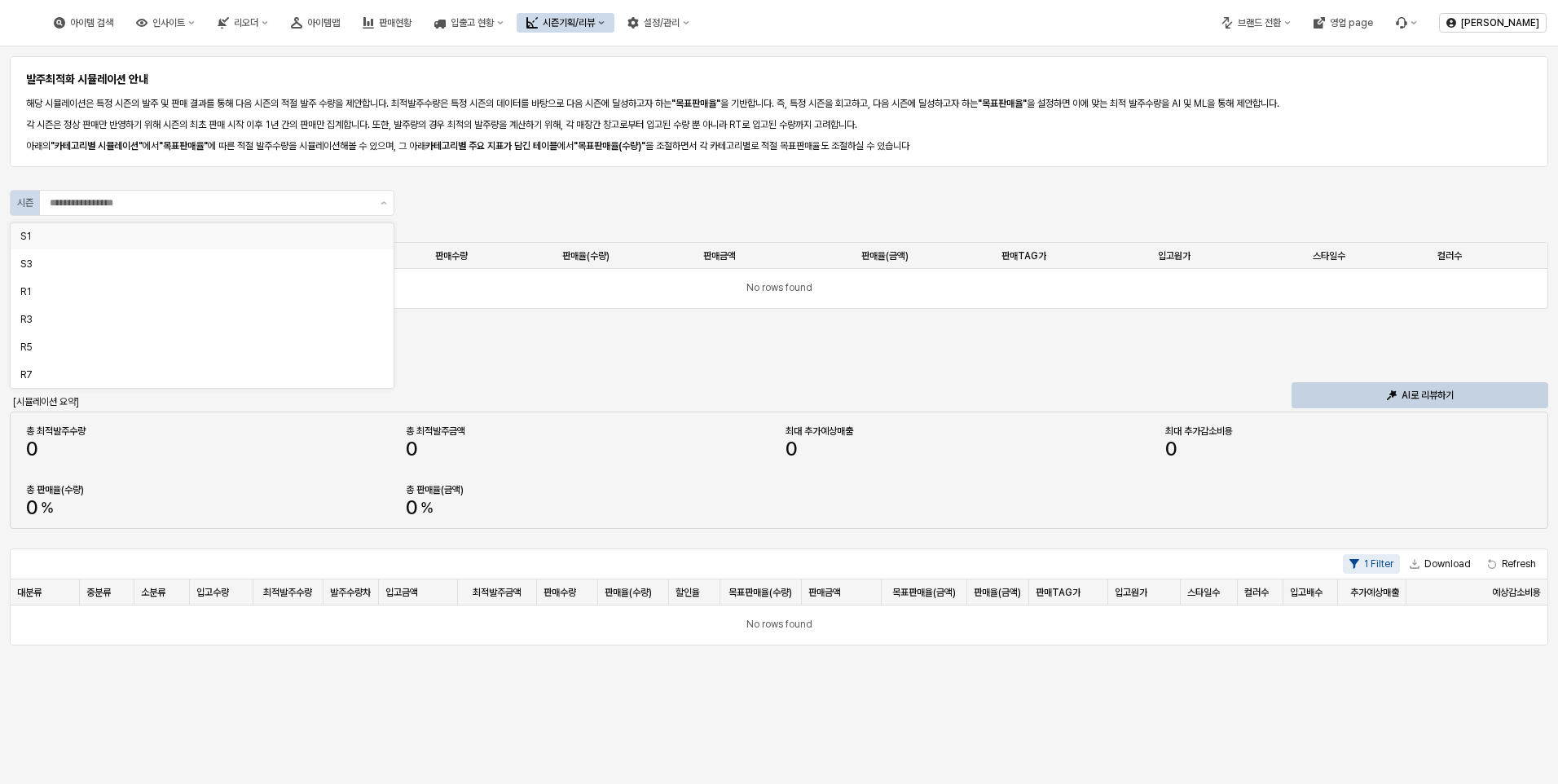
click at [565, 182] on div "App Frame" at bounding box center [779, 180] width 1525 height 13
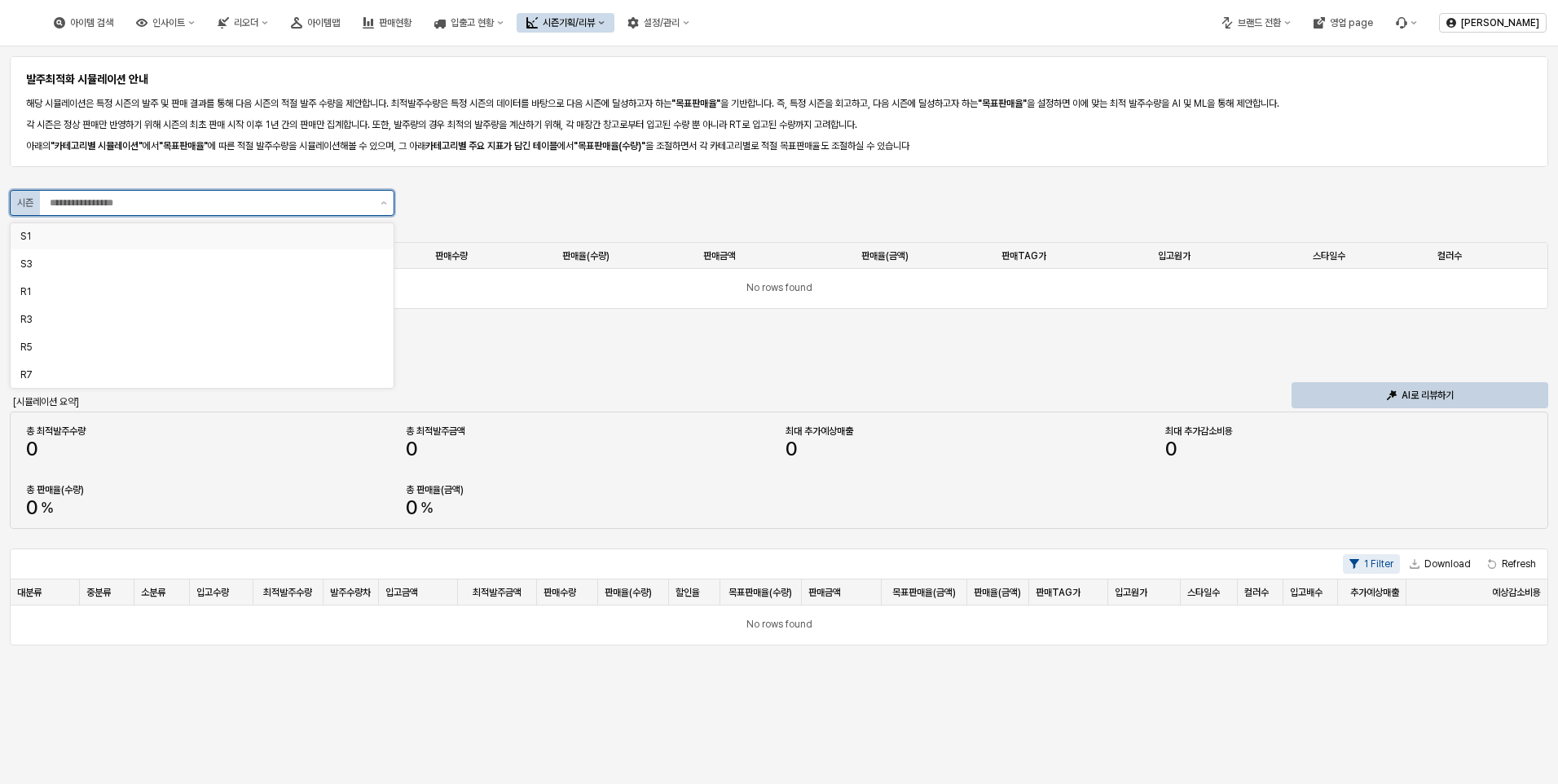
click at [197, 208] on input "App Frame" at bounding box center [210, 203] width 321 height 16
click at [68, 233] on div "S1" at bounding box center [196, 236] width 354 height 13
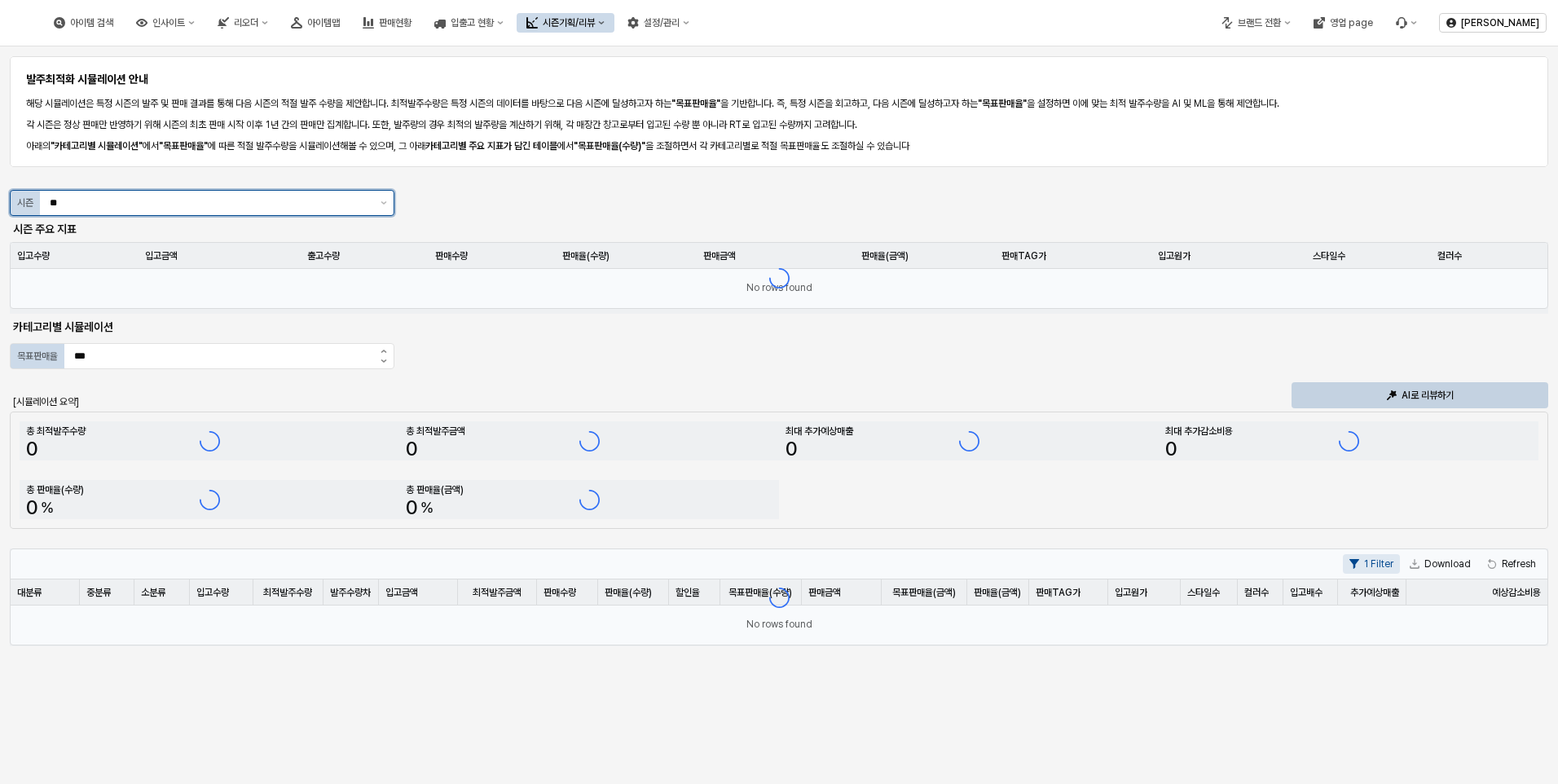
click at [92, 202] on input "**" at bounding box center [210, 203] width 321 height 16
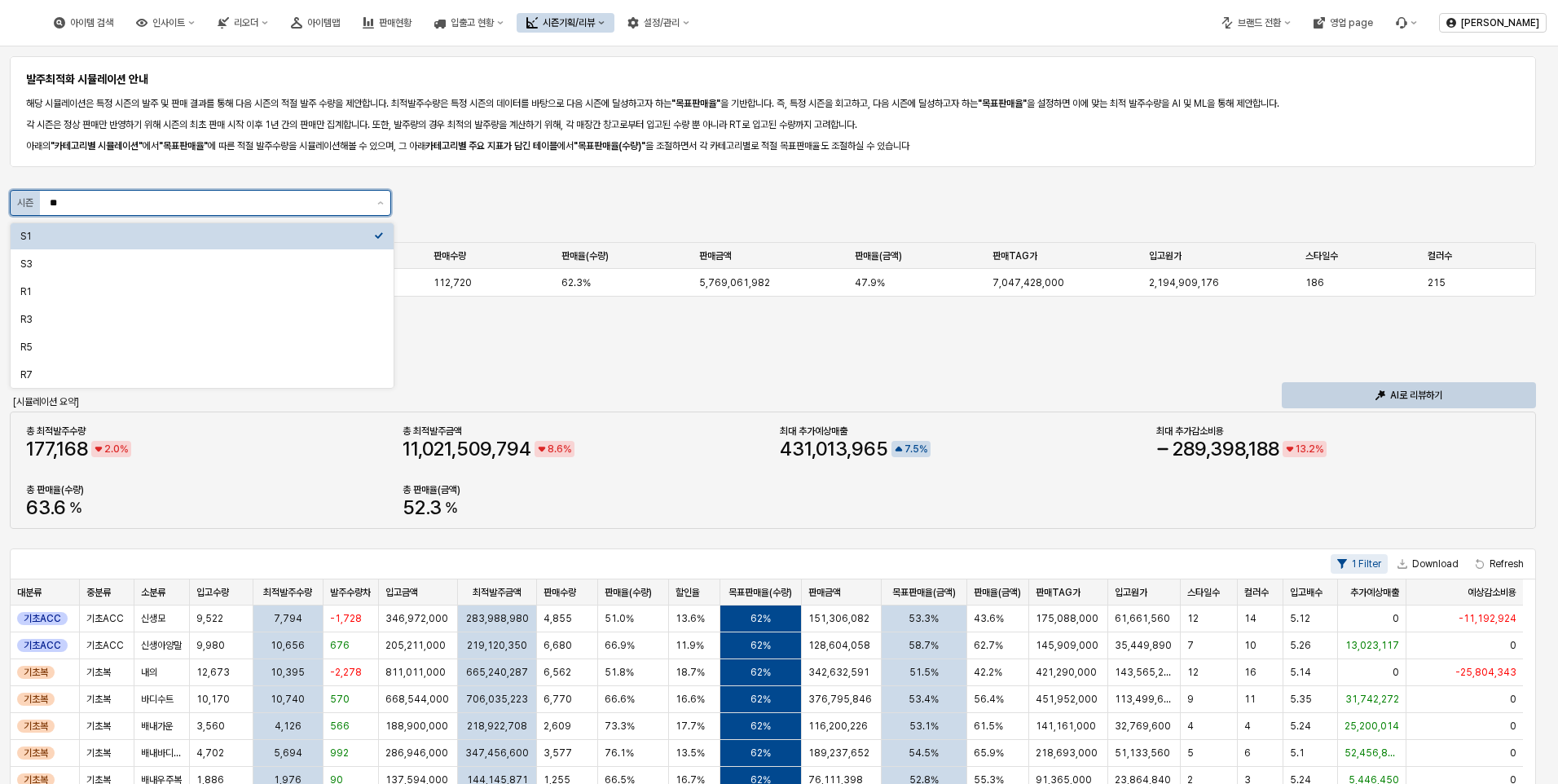
type input "*"
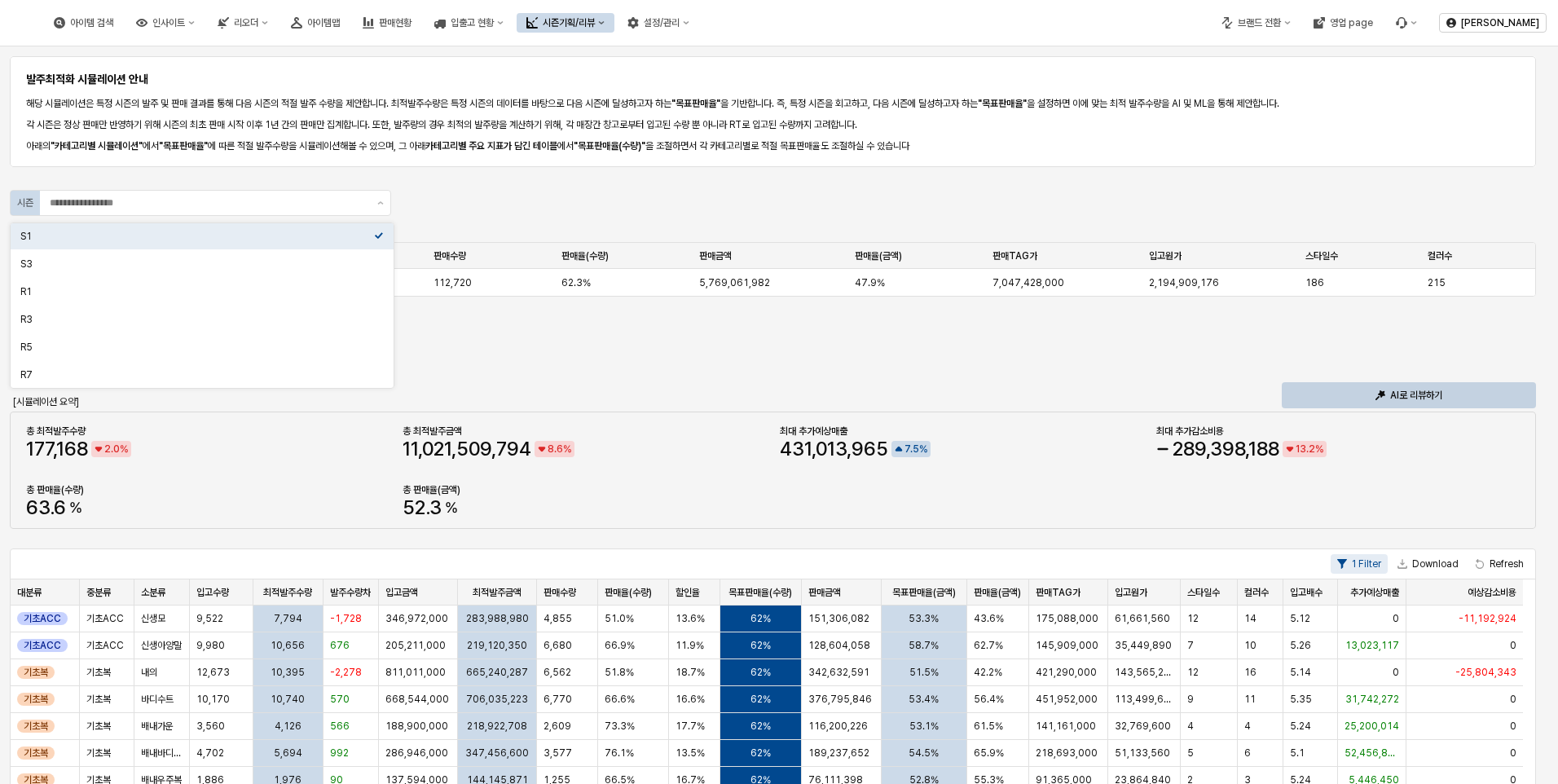
click at [789, 182] on div "App Frame" at bounding box center [773, 180] width 1513 height 13
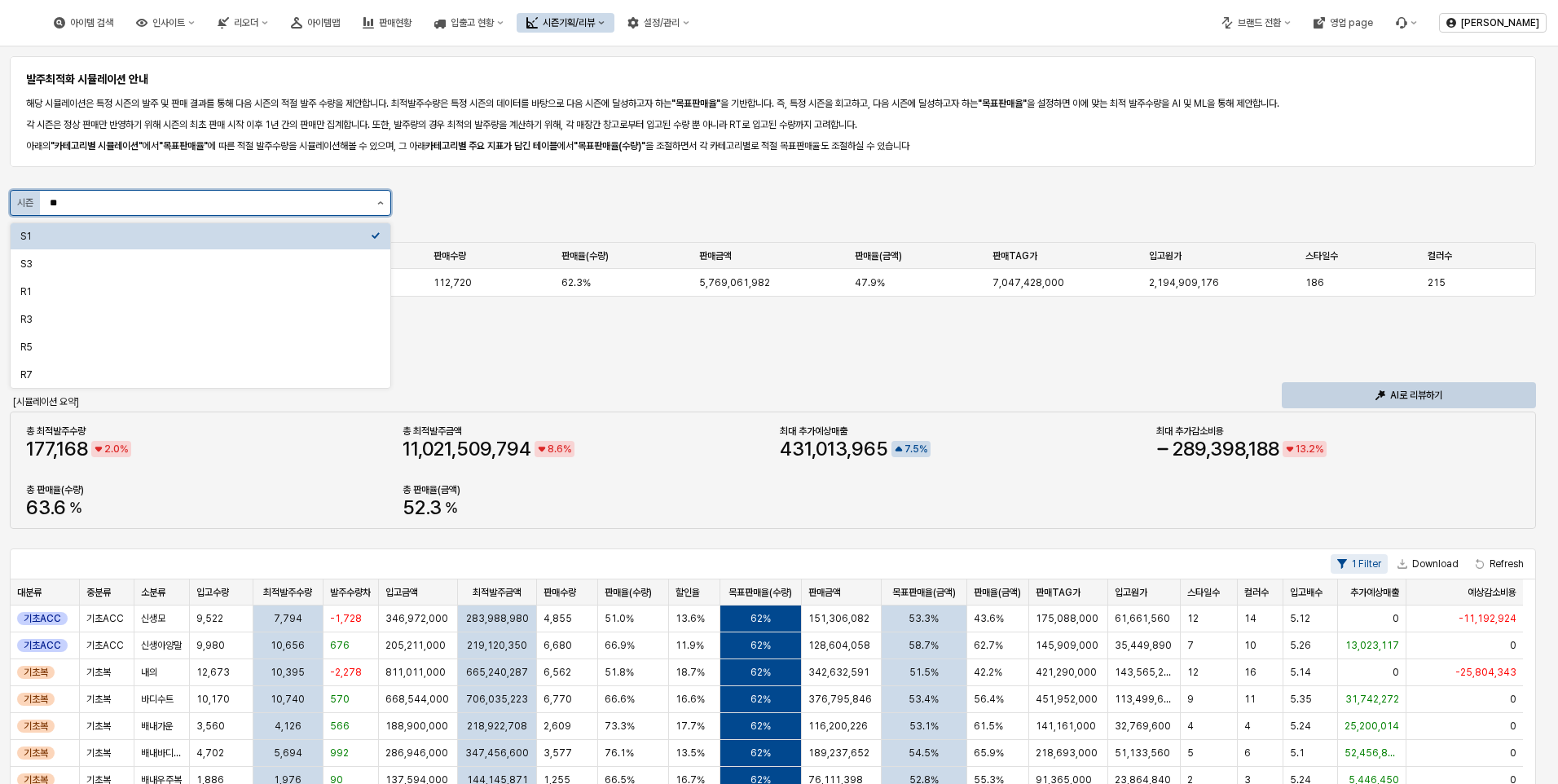
click at [211, 209] on input "**" at bounding box center [208, 203] width 317 height 16
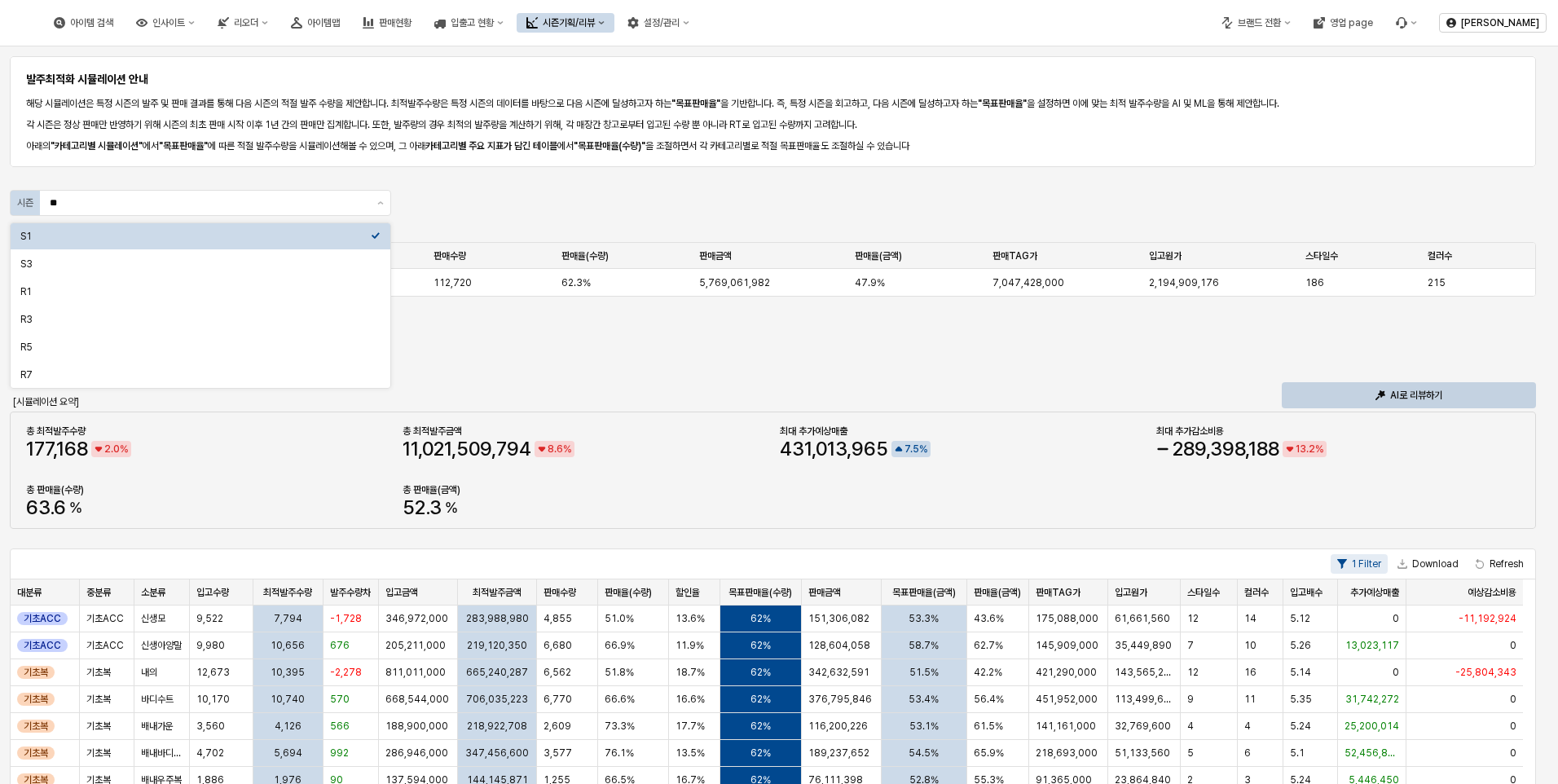
click at [978, 229] on div "발주최적화 시뮬레이션 안내 해당 시뮬레이션은 특정 시즌의 발주 및 판매 결과를 통해 다음 시즌의 적절 발주 수량을 제안합니다. 최적발주수량은 …" at bounding box center [779, 695] width 1538 height 1284
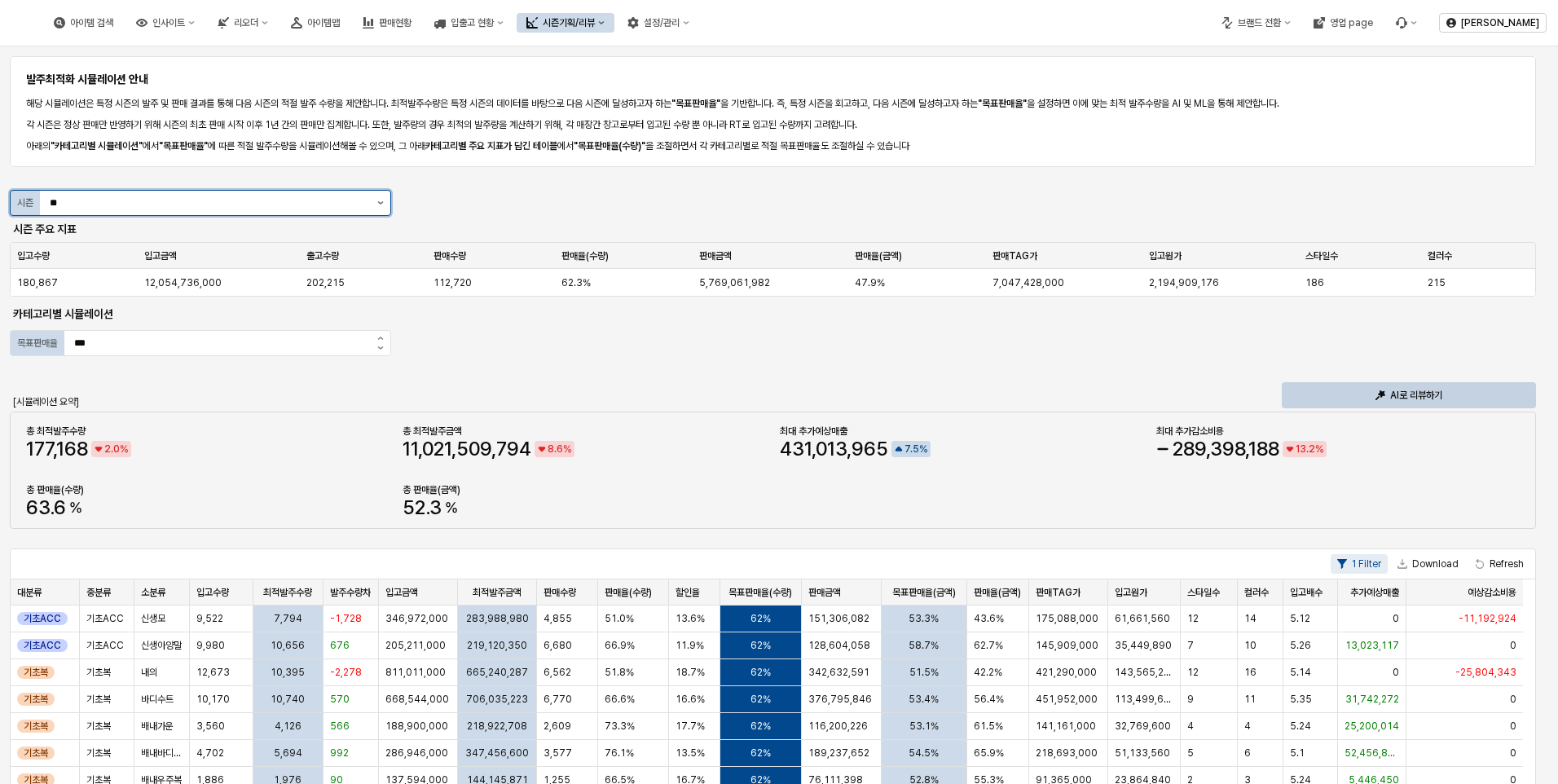
click at [384, 209] on button "제안 사항 표시" at bounding box center [380, 203] width 19 height 25
click at [381, 206] on button "제안 사항 표시" at bounding box center [380, 203] width 19 height 25
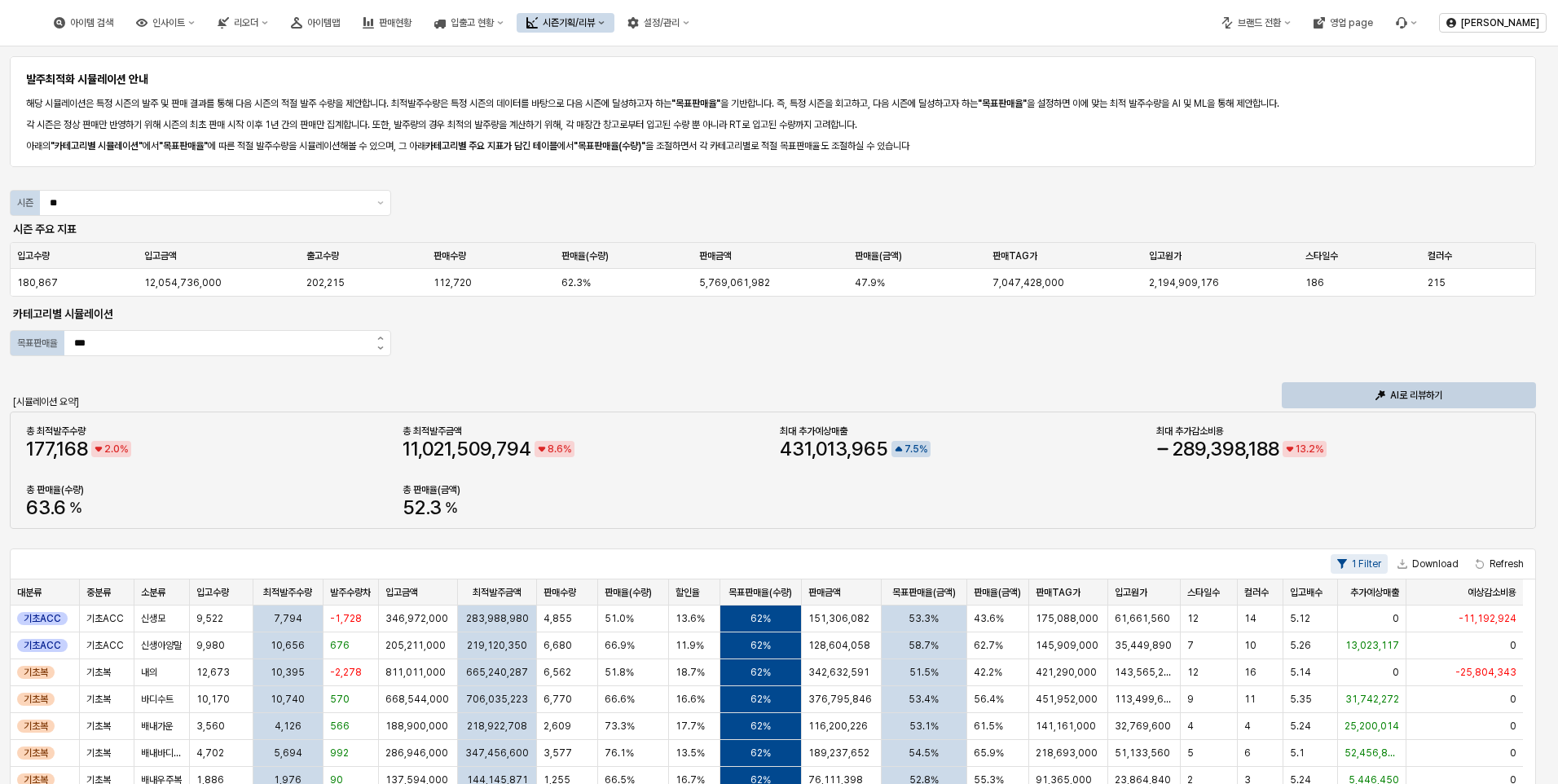
drag, startPoint x: 676, startPoint y: 188, endPoint x: 1151, endPoint y: 209, distance: 475.5
click at [1151, 209] on div "발주최적화 시뮬레이션 안내 해당 시뮬레이션은 특정 시즌의 발주 및 판매 결과를 통해 다음 시즌의 적절 발주 수량을 제안합니다. 최적발주수량은 …" at bounding box center [779, 695] width 1538 height 1284
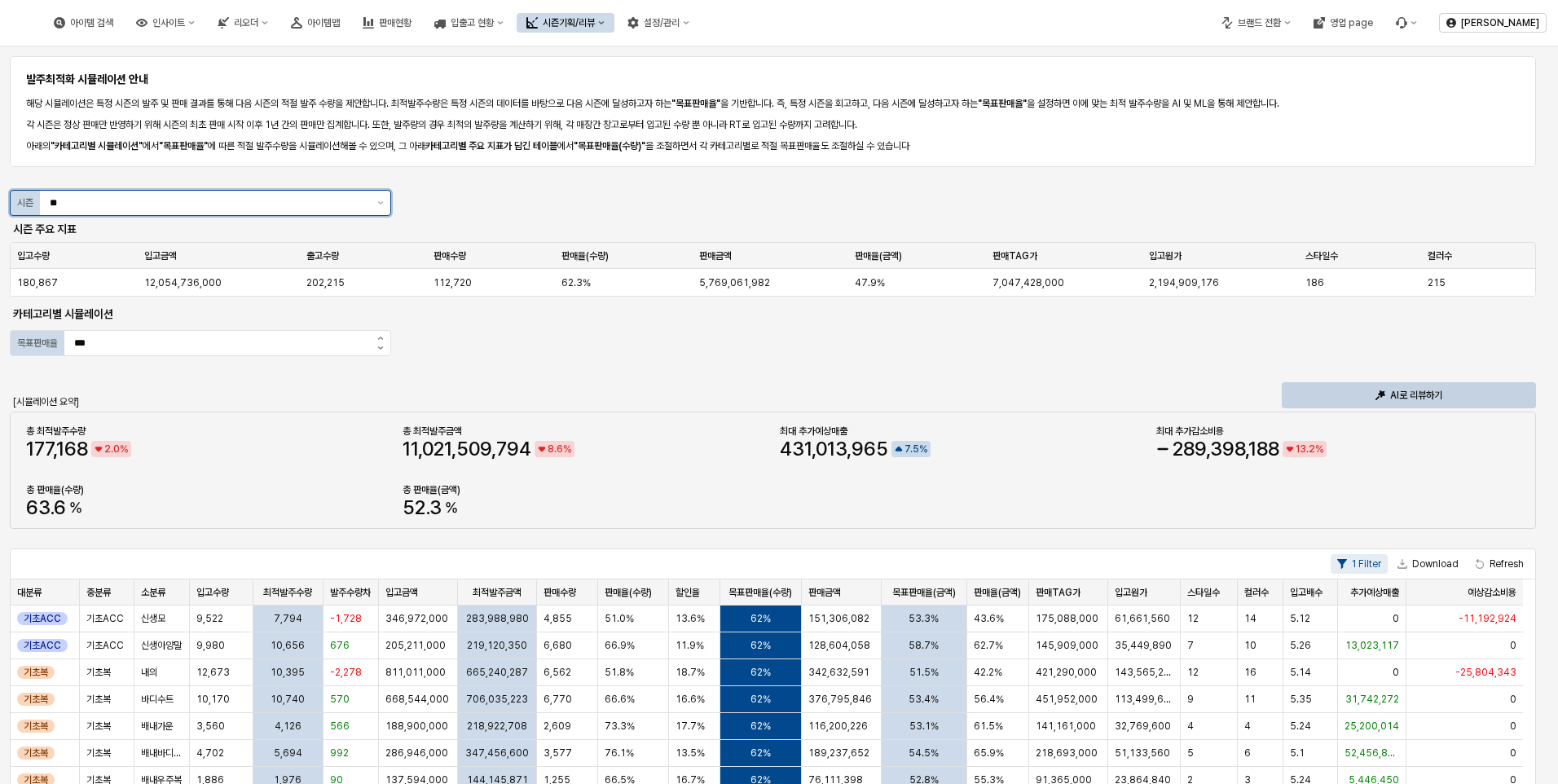
click at [169, 207] on input "**" at bounding box center [208, 203] width 317 height 16
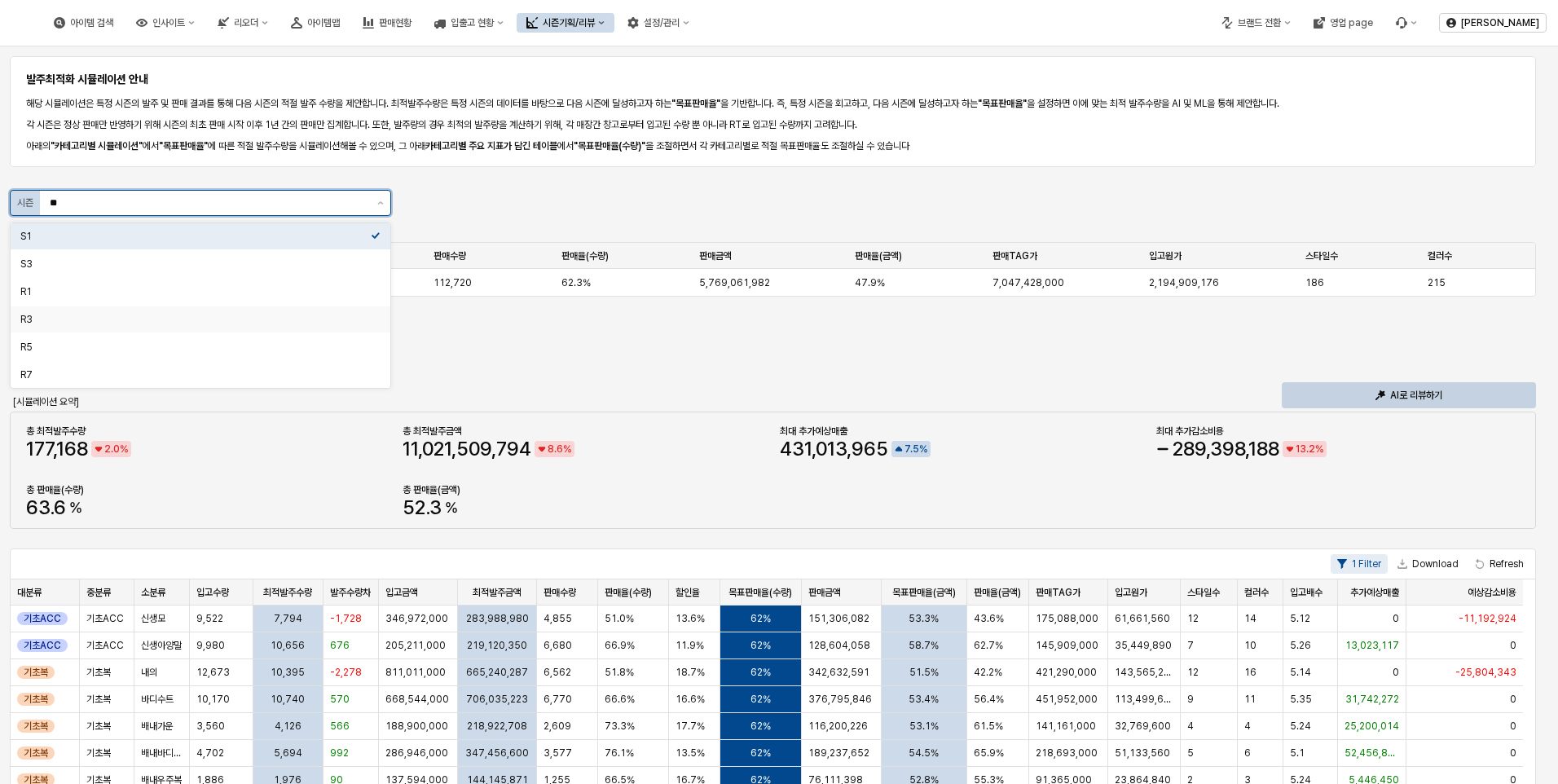
click at [145, 311] on div "R3" at bounding box center [195, 319] width 350 height 16
type input "**"
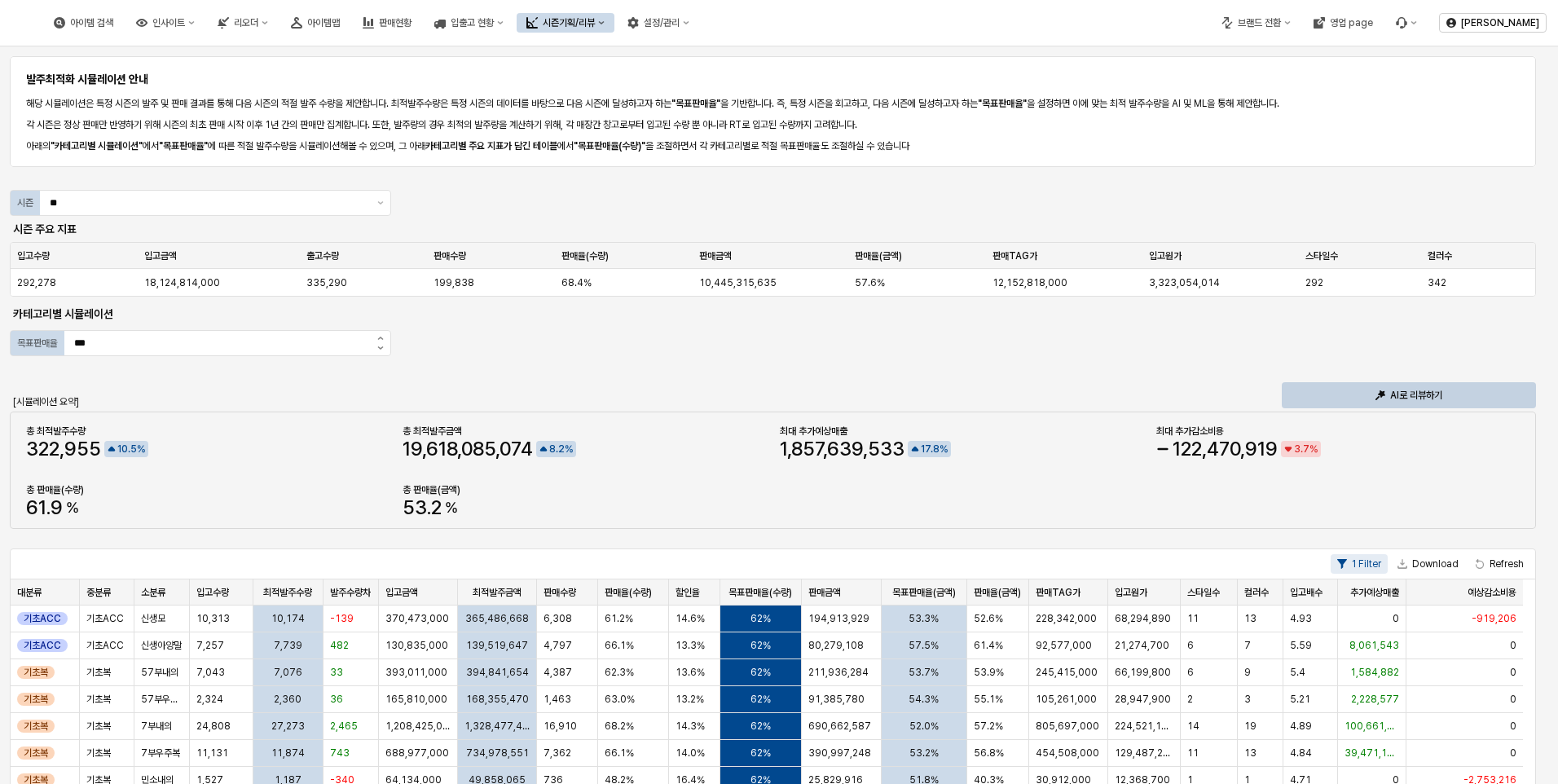
click at [476, 204] on div "발주최적화 시뮬레이션 안내 해당 시뮬레이션은 특정 시즌의 발주 및 판매 결과를 통해 다음 시즌의 적절 발주 수량을 제안합니다. 최적발주수량은 …" at bounding box center [779, 695] width 1538 height 1284
click at [517, 186] on div "App Frame" at bounding box center [773, 179] width 1526 height 19
click at [501, 342] on div "발주최적화 시뮬레이션 안내 해당 시뮬레이션은 특정 시즌의 발주 및 판매 결과를 통해 다음 시즌의 적절 발주 수량을 제안합니다. 최적발주수량은 …" at bounding box center [779, 695] width 1538 height 1284
click at [170, 344] on input "***" at bounding box center [217, 343] width 306 height 25
click at [467, 334] on div "발주최적화 시뮬레이션 안내 해당 시뮬레이션은 특정 시즌의 발주 및 판매 결과를 통해 다음 시즌의 적절 발주 수량을 제안합니다. 최적발주수량은 …" at bounding box center [779, 695] width 1538 height 1284
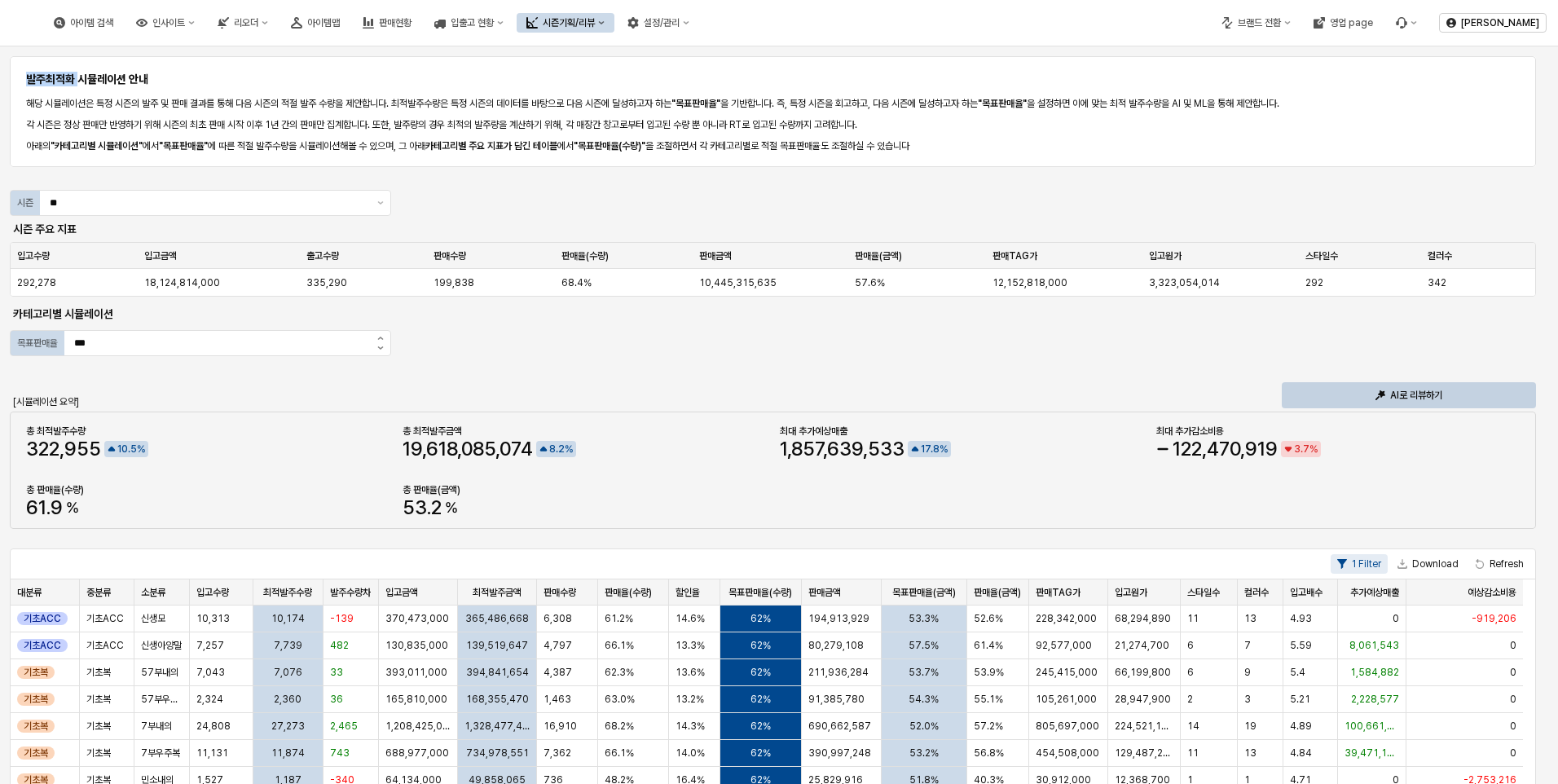
click at [467, 334] on div "발주최적화 시뮬레이션 안내 해당 시뮬레이션은 특정 시즌의 발주 및 판매 결과를 통해 다음 시즌의 적절 발주 수량을 제안합니다. 최적발주수량은 …" at bounding box center [779, 695] width 1538 height 1284
drag, startPoint x: 467, startPoint y: 334, endPoint x: 723, endPoint y: 337, distance: 256.0
click at [723, 337] on div "발주최적화 시뮬레이션 안내 해당 시뮬레이션은 특정 시즌의 발주 및 판매 결과를 통해 다음 시즌의 적절 발주 수량을 제안합니다. 최적발주수량은 …" at bounding box center [779, 695] width 1538 height 1284
click at [381, 338] on icon "증가" at bounding box center [380, 338] width 5 height 4
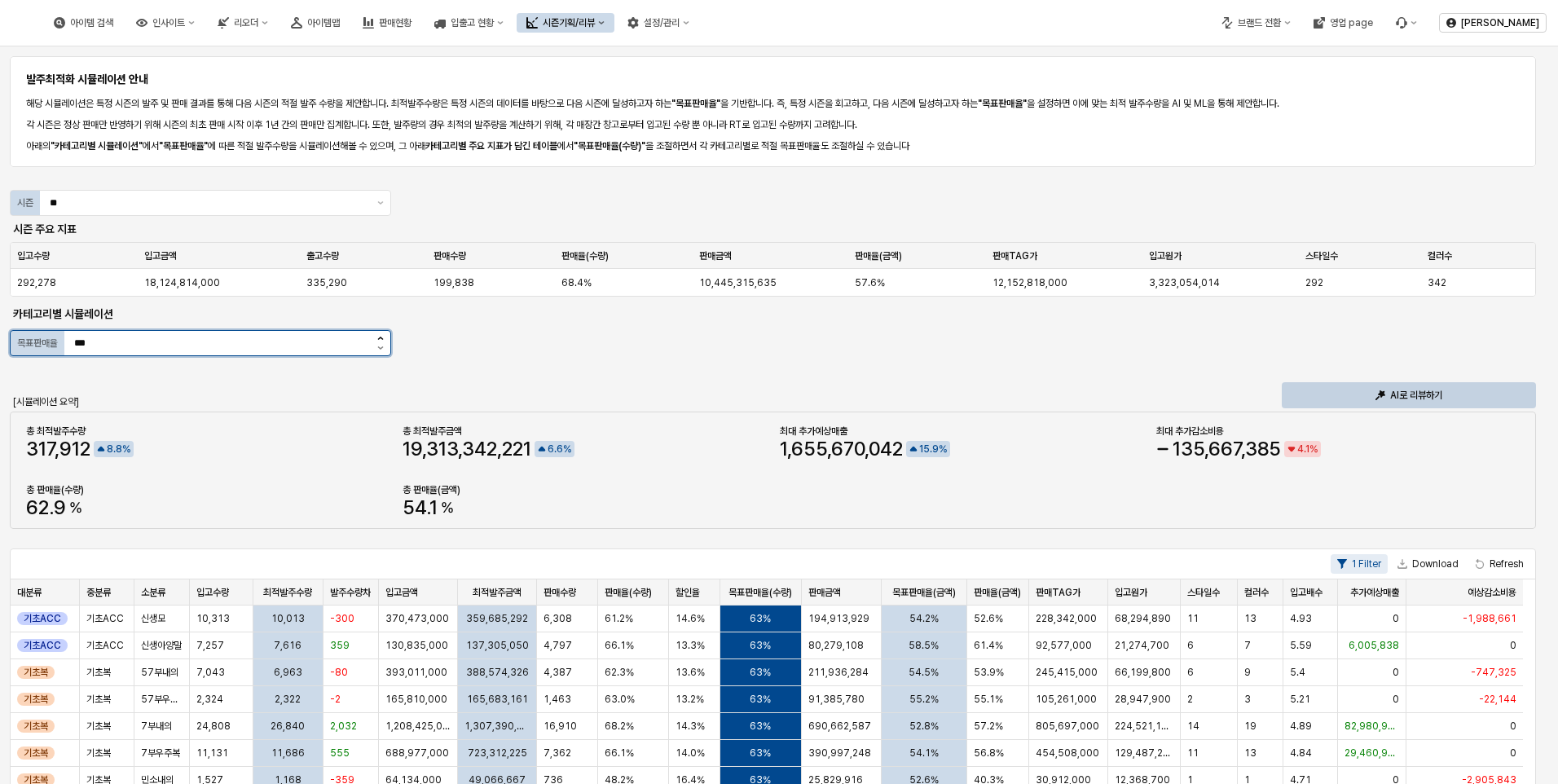
click at [381, 338] on icon "증가" at bounding box center [380, 338] width 5 height 4
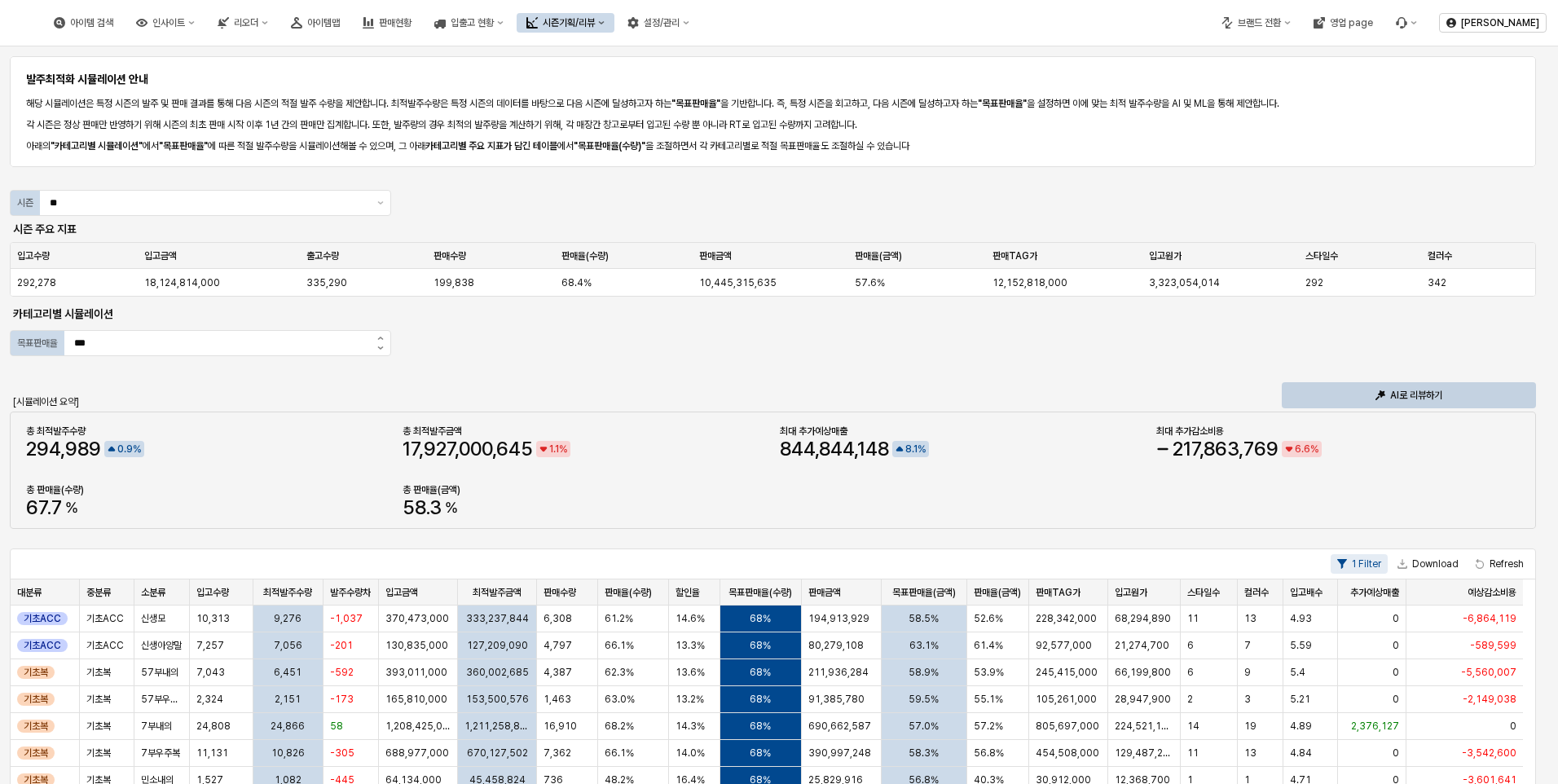
click at [468, 341] on div "발주최적화 시뮬레이션 안내 해당 시뮬레이션은 특정 시즌의 발주 및 판매 결과를 통해 다음 시즌의 적절 발주 수량을 제안합니다. 최적발주수량은 …" at bounding box center [779, 695] width 1538 height 1284
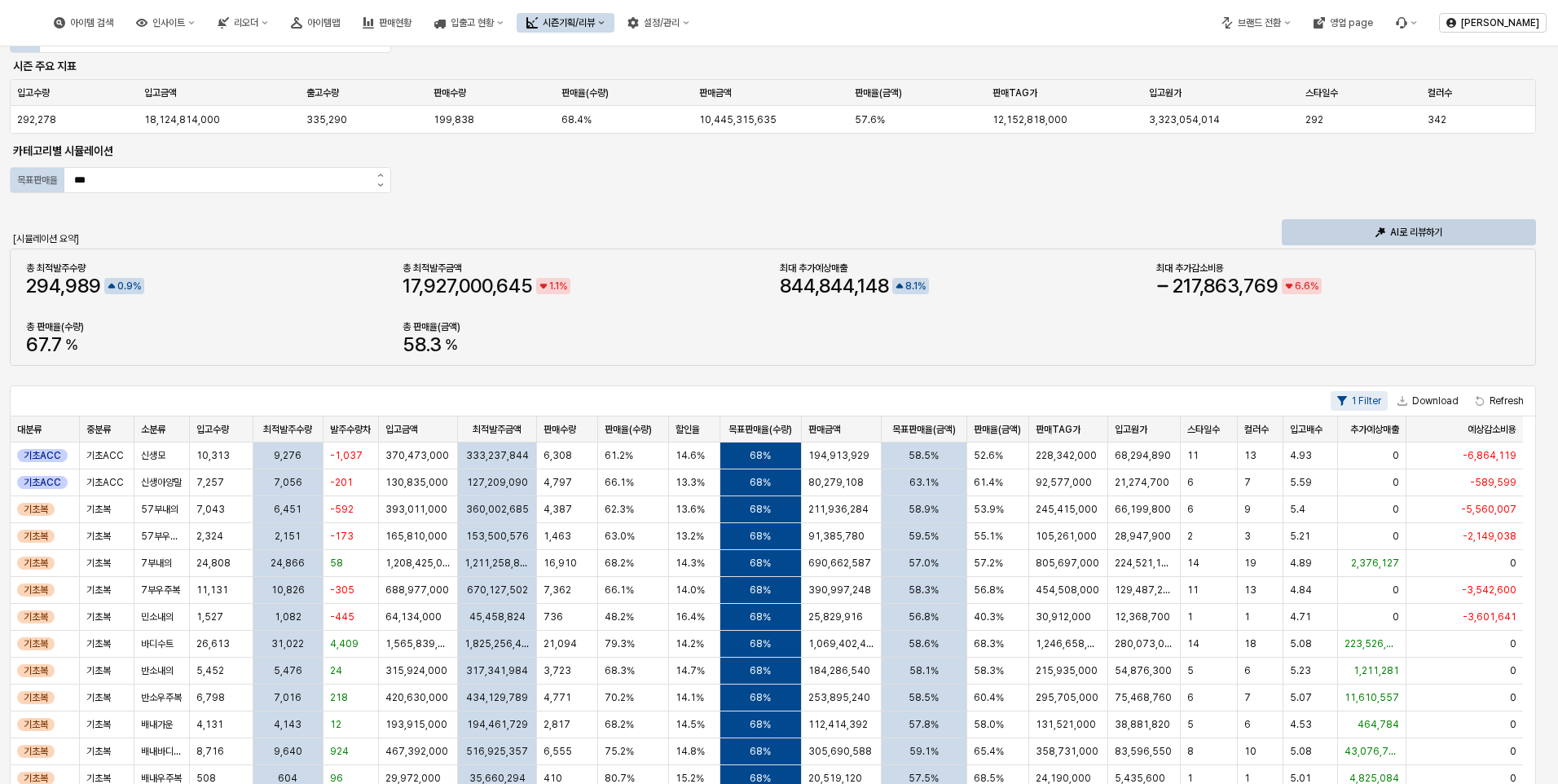
scroll to position [245, 0]
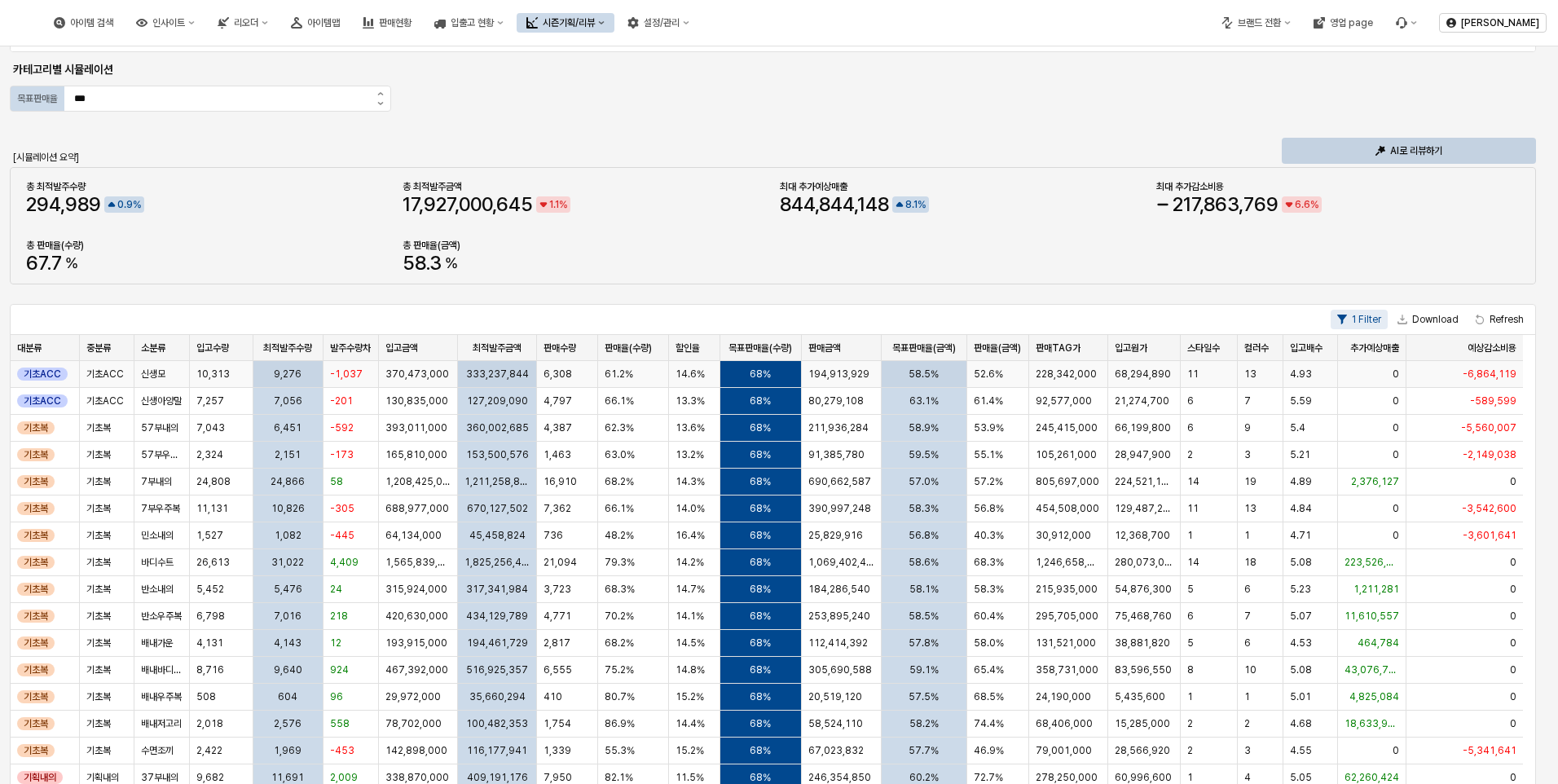
click at [776, 379] on div "68%" at bounding box center [761, 375] width 82 height 27
click at [752, 370] on span "68%" at bounding box center [759, 374] width 21 height 13
click at [782, 251] on div "총 최적발주수량 294 , 989 0 . 9 % 총 최적발주금액 17 , 927 , 000 , 645 1 . 1 % 최대 추가예상매출 844 …" at bounding box center [772, 225] width 1506 height 97
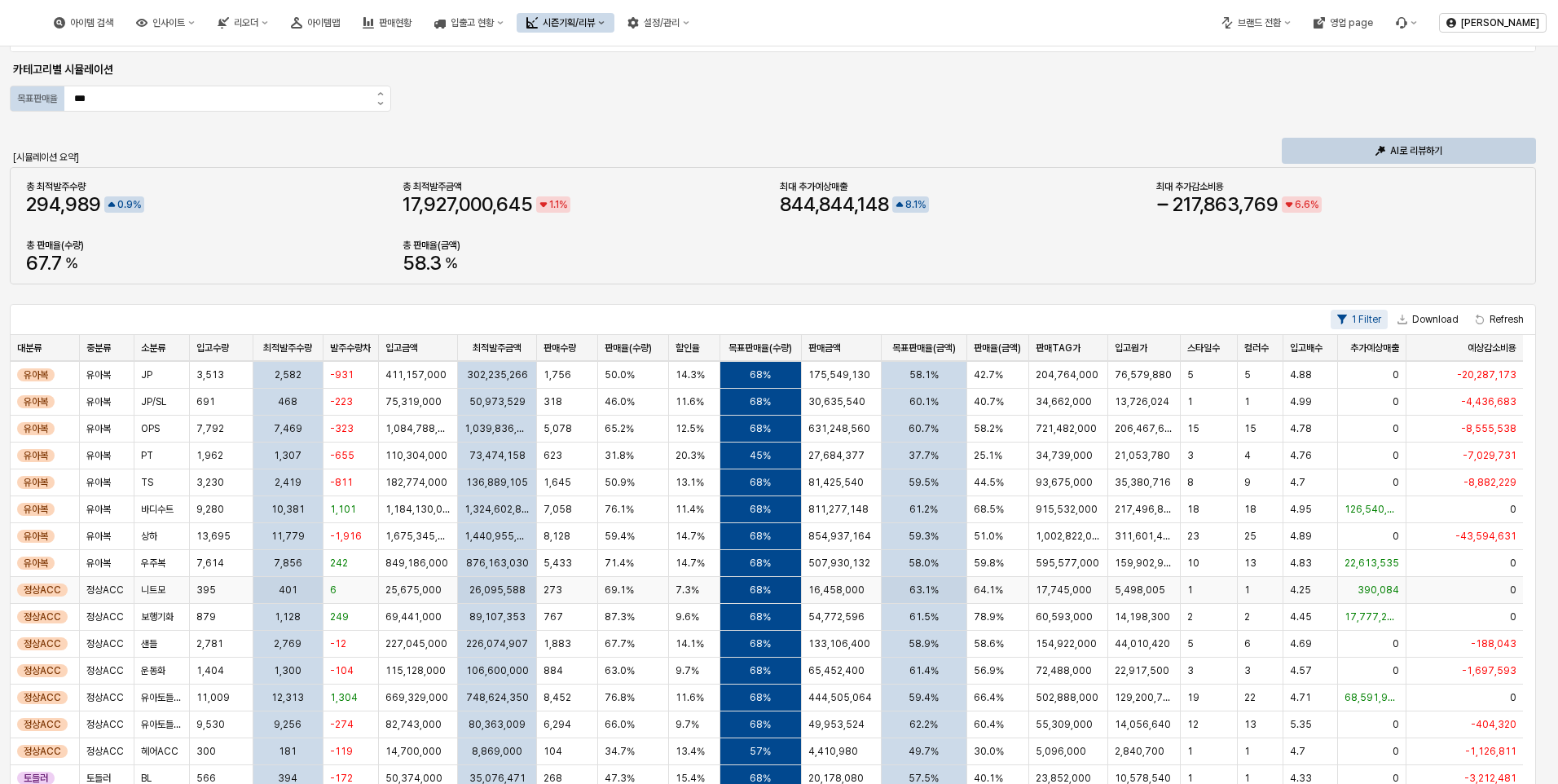
scroll to position [326, 0]
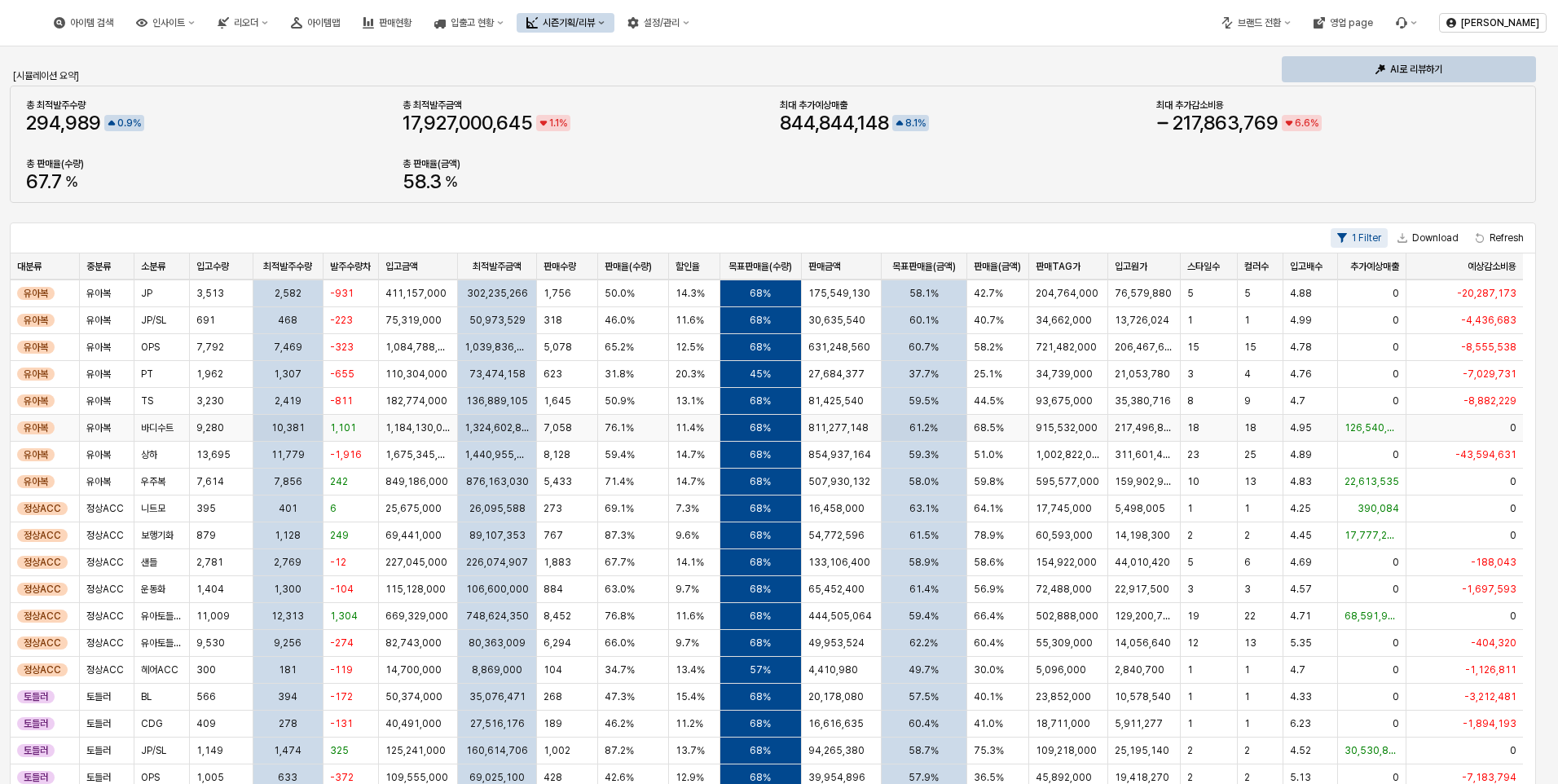
click at [1312, 427] on div "4.95" at bounding box center [1311, 428] width 55 height 27
click at [291, 421] on span "10,381" at bounding box center [287, 427] width 34 height 13
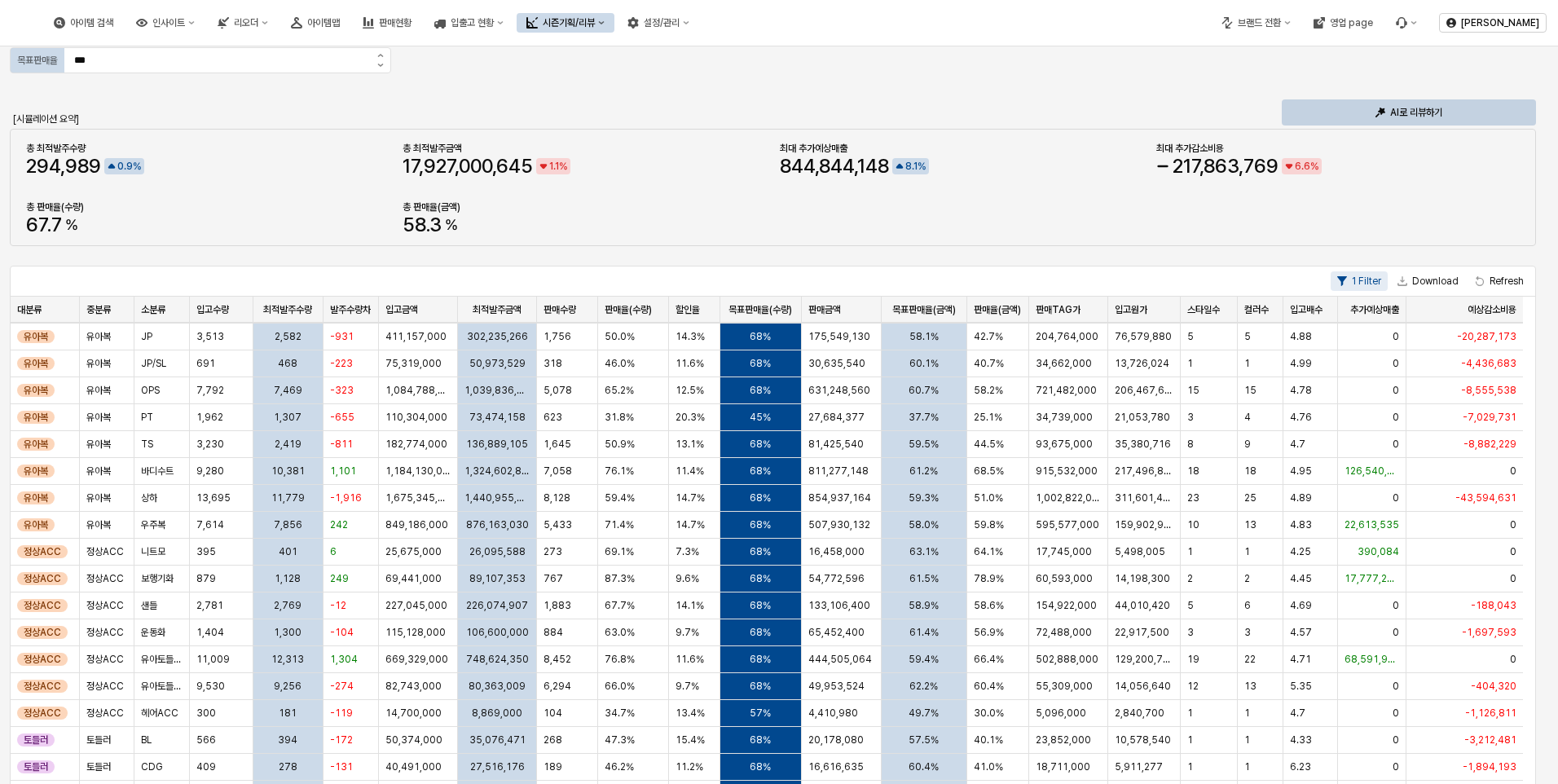
scroll to position [0, 0]
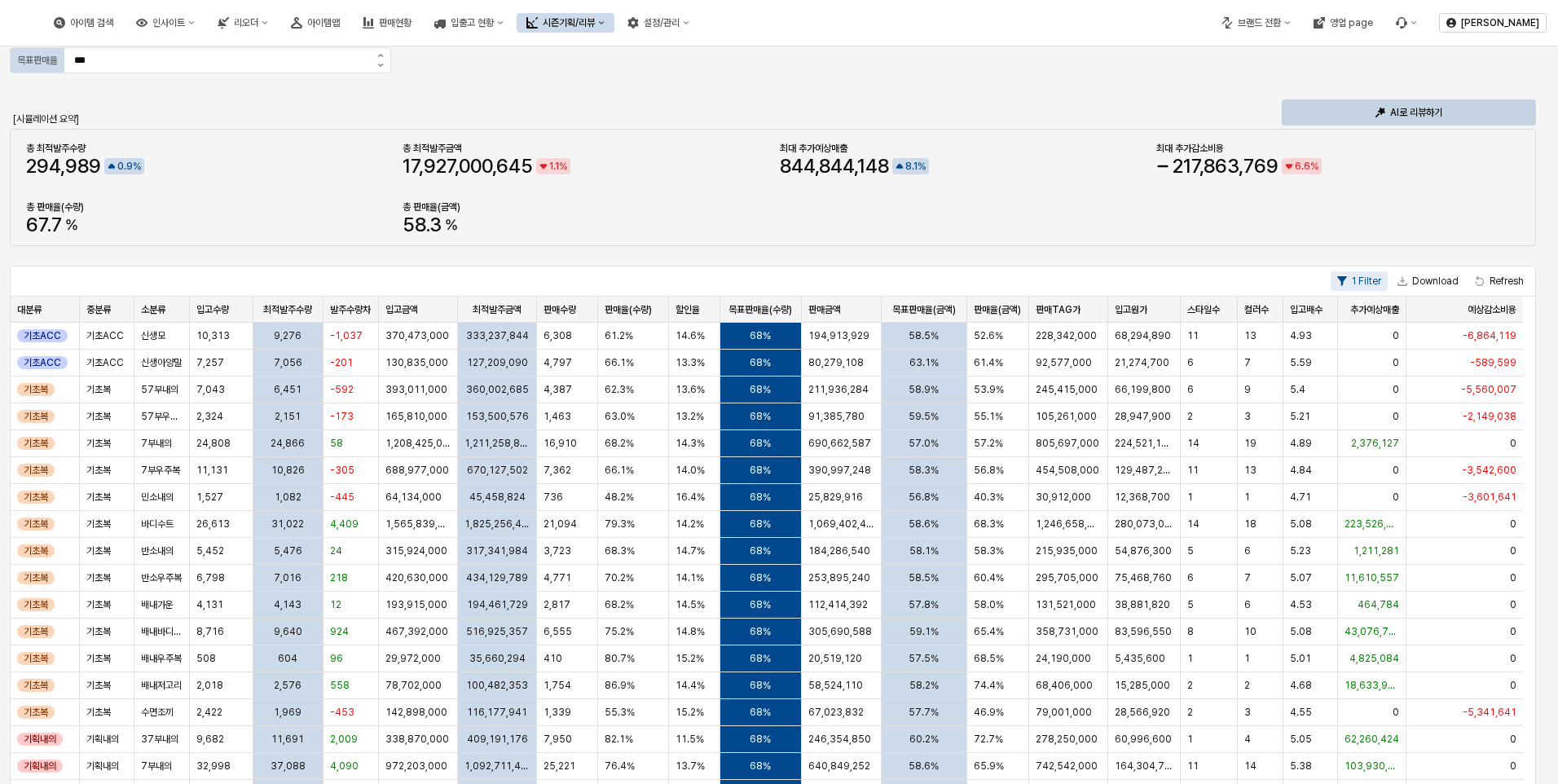
click at [1453, 184] on div "App Frame" at bounding box center [773, 187] width 1493 height 13
click at [114, 740] on span "기획내의" at bounding box center [103, 739] width 33 height 13
click at [159, 738] on span "37부내의" at bounding box center [159, 739] width 37 height 13
click at [236, 739] on div "9,682" at bounding box center [221, 739] width 63 height 27
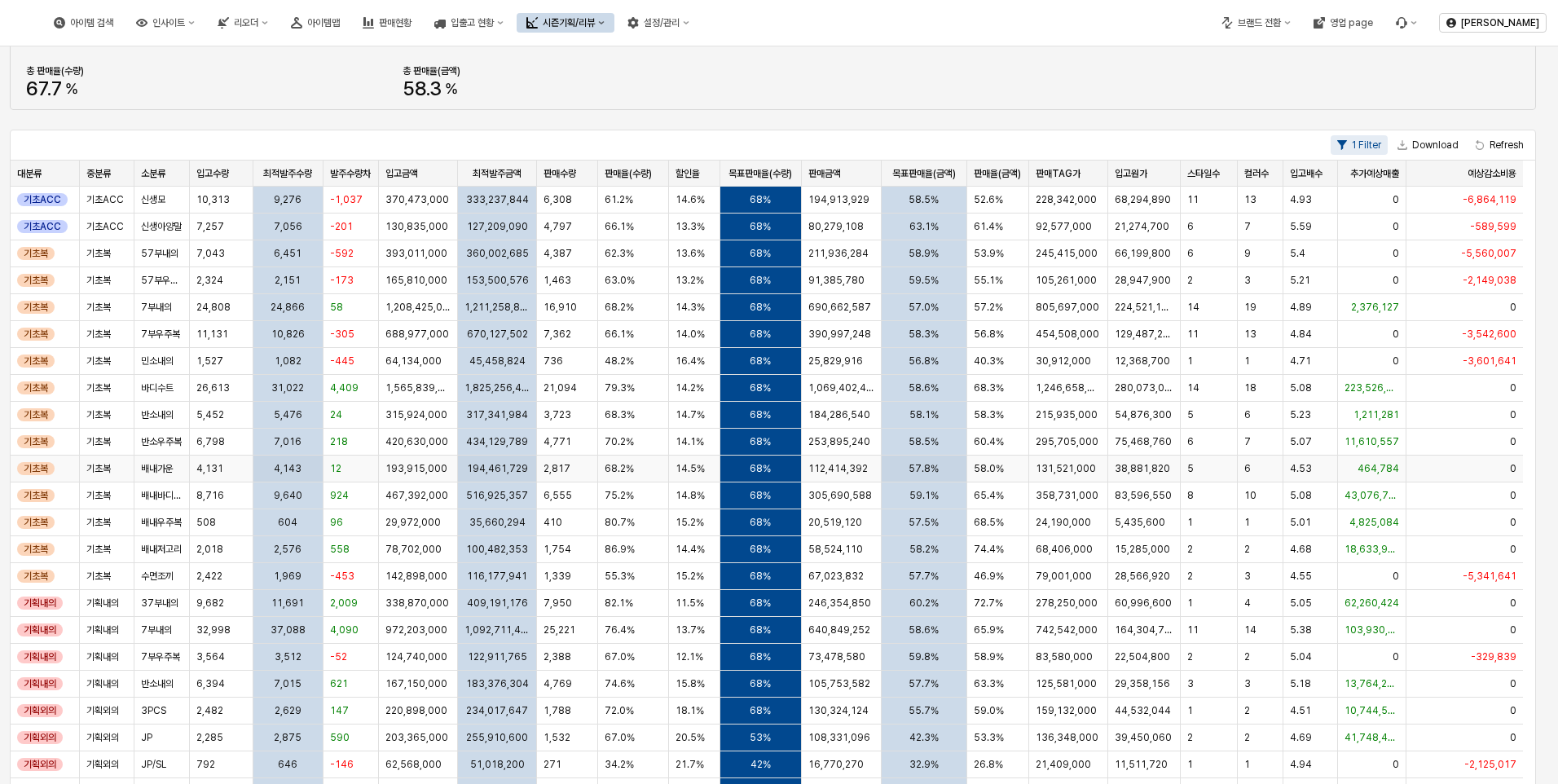
scroll to position [446, 0]
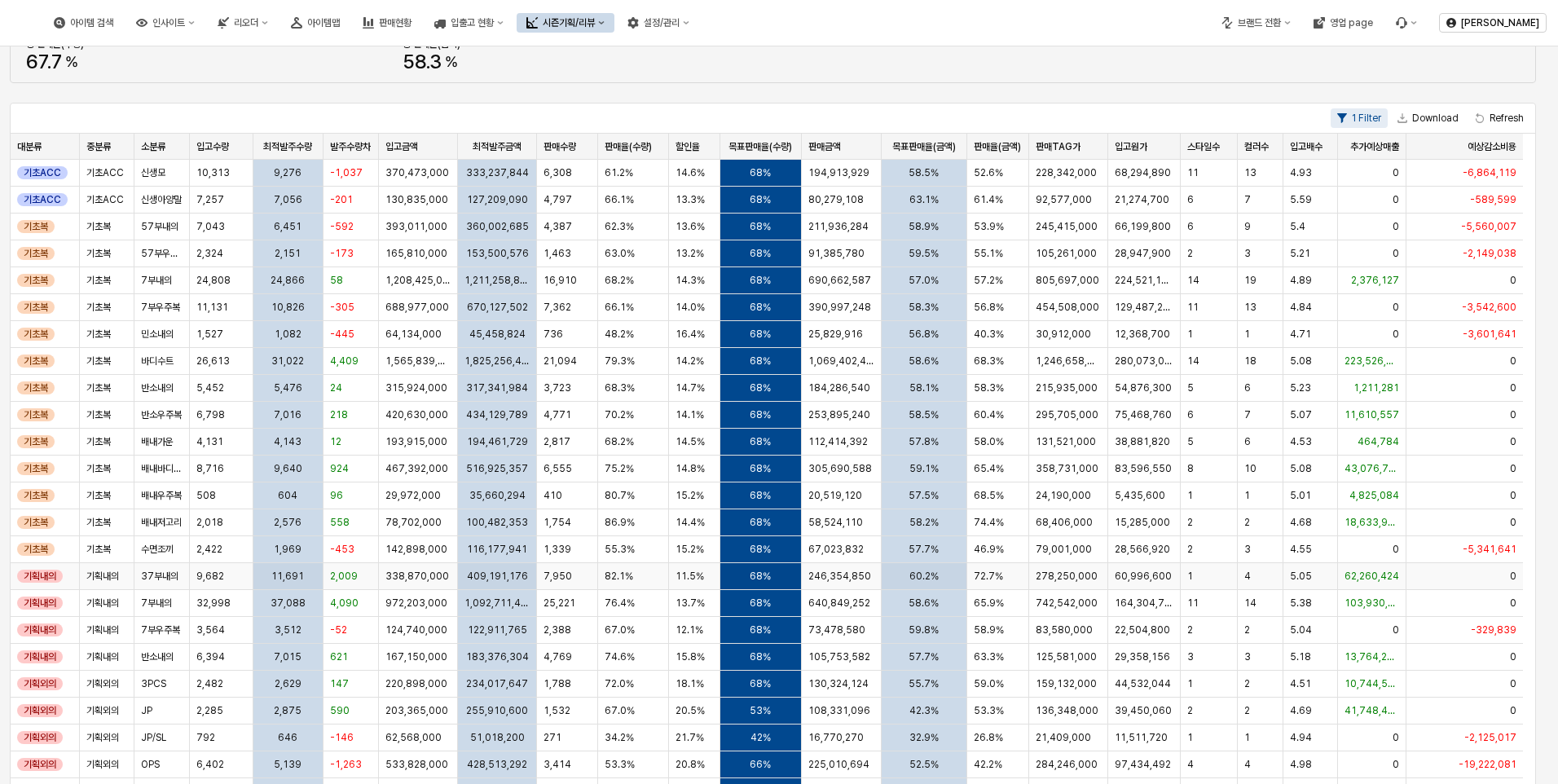
click at [358, 584] on div "2,009" at bounding box center [351, 577] width 55 height 27
click at [357, 605] on div "4,090" at bounding box center [351, 604] width 55 height 27
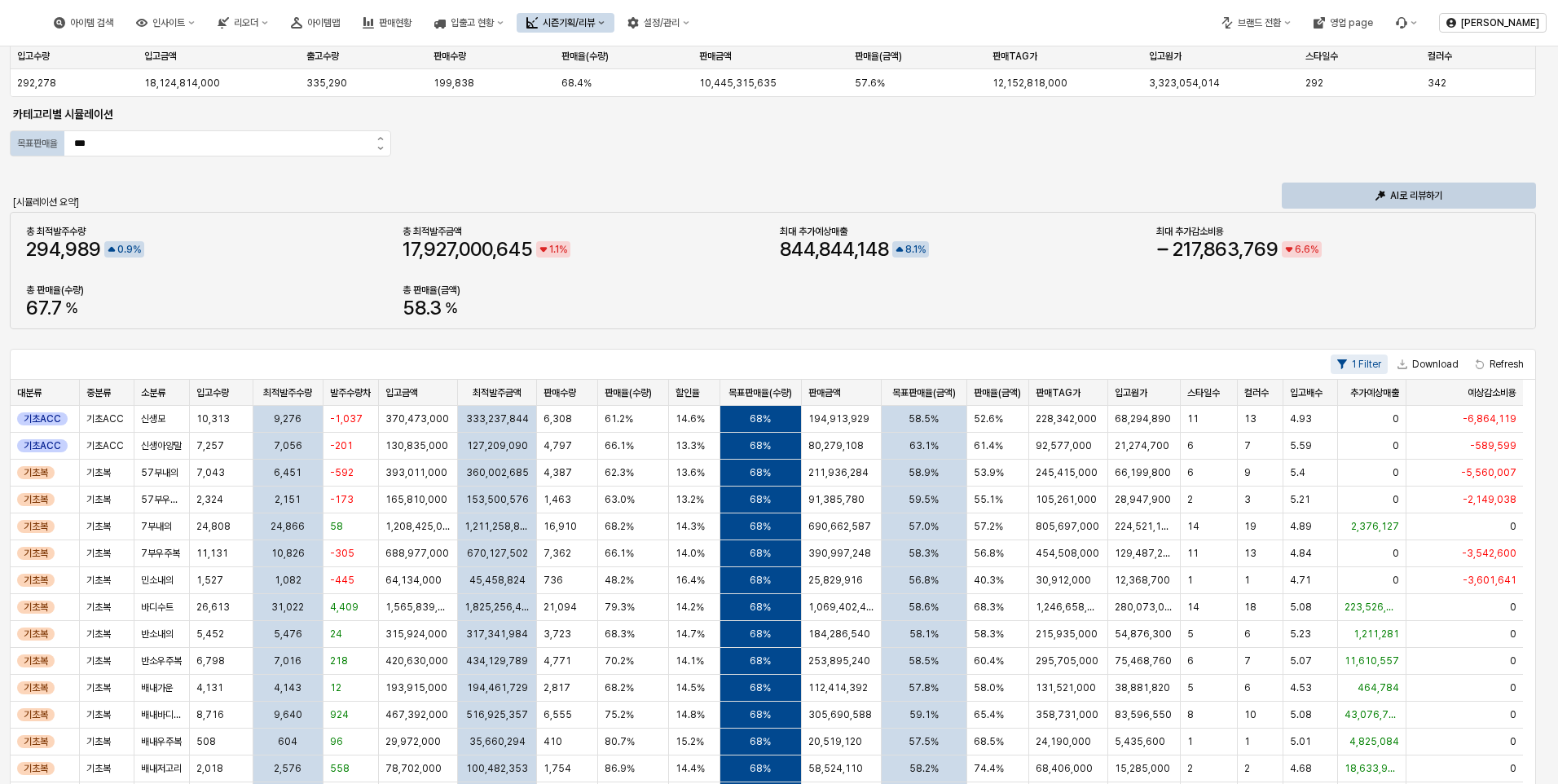
scroll to position [0, 0]
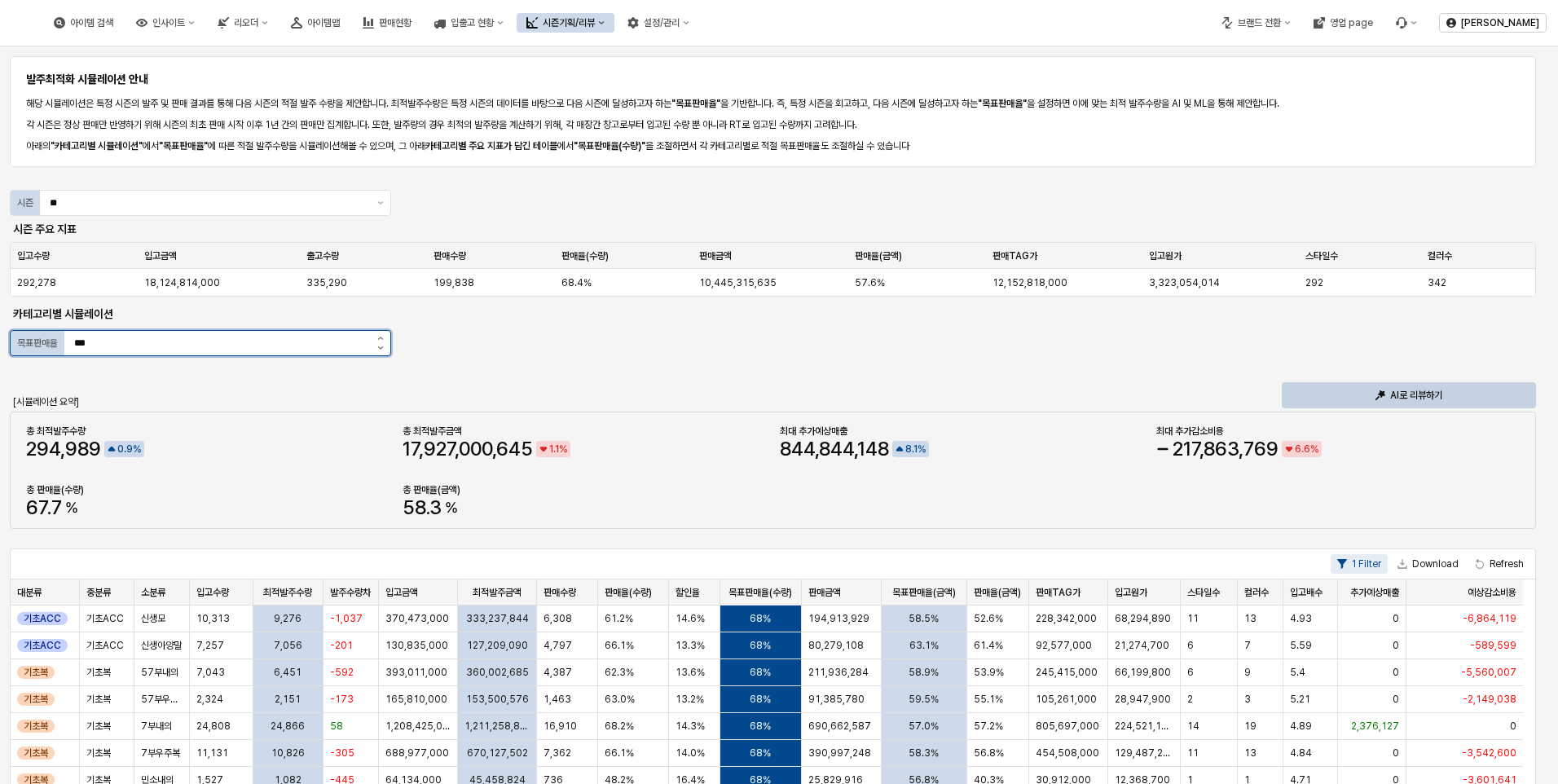
click at [160, 346] on input "***" at bounding box center [217, 343] width 306 height 25
click at [378, 351] on button "감소" at bounding box center [380, 349] width 20 height 12
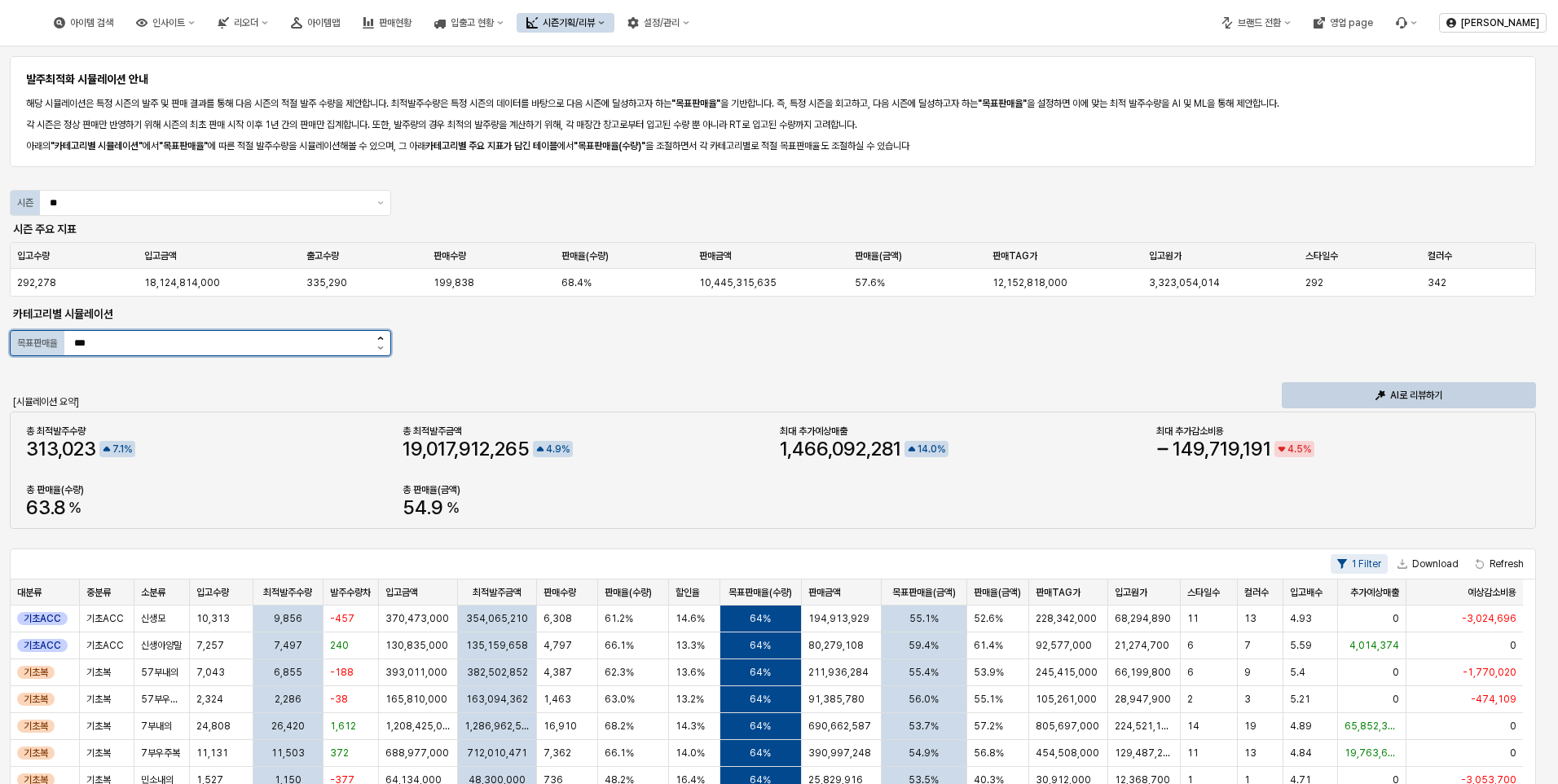
click at [382, 338] on icon "증가" at bounding box center [380, 338] width 5 height 4
type input "***"
click at [315, 493] on div "총 판매율(수량)" at bounding box center [208, 489] width 364 height 13
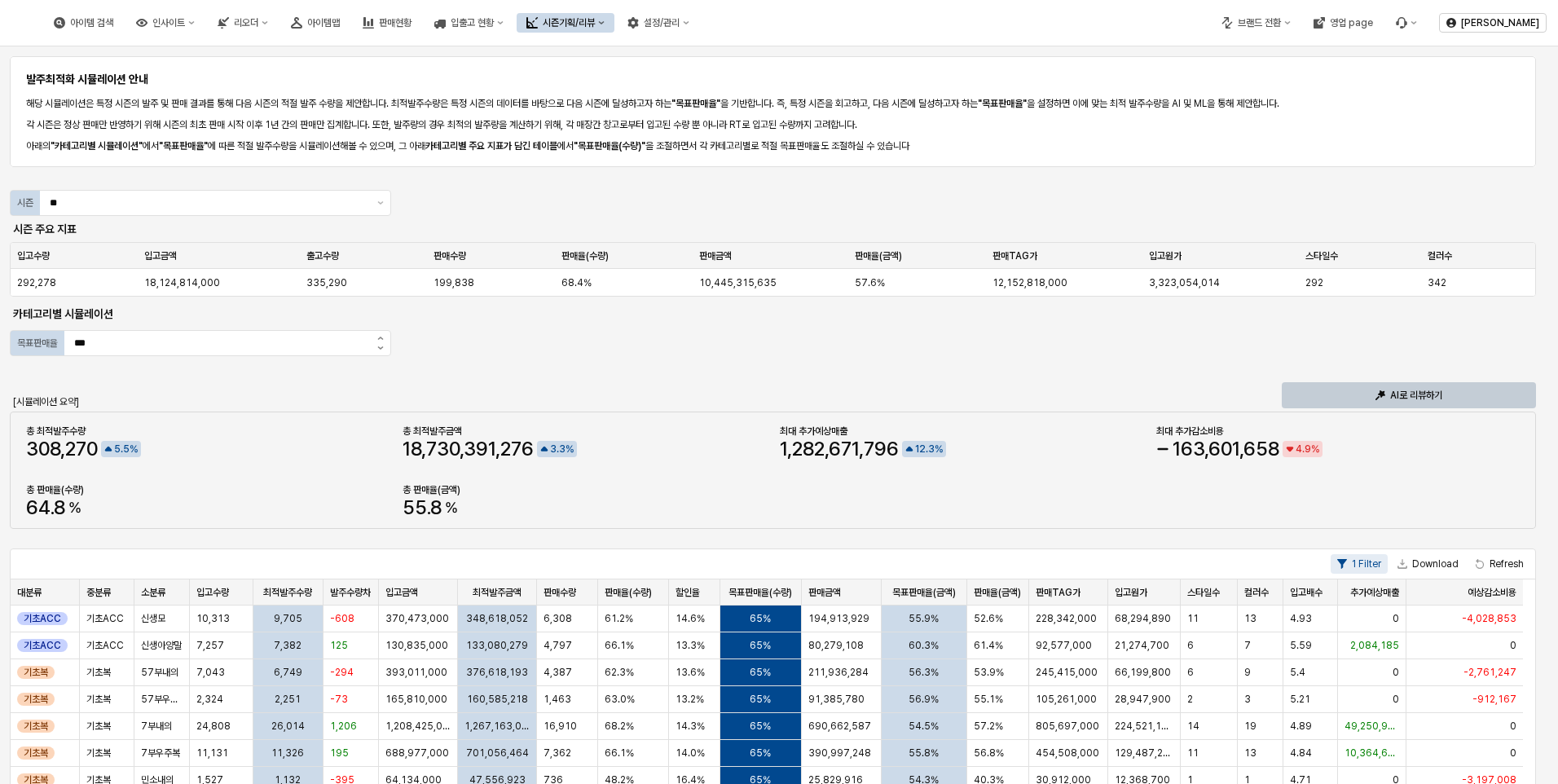
click at [1435, 400] on p "AI로 리뷰하기" at bounding box center [1415, 395] width 52 height 13
click at [1435, 400] on div "아이템 검색 인사이트 리오더 아이템맵 판매현황 입출고 현황 시즌기획/리뷰 설정/관리 브랜드 전환 영업 page 박소정 발주최적화 시뮬레이션 안…" at bounding box center [779, 392] width 1558 height 784
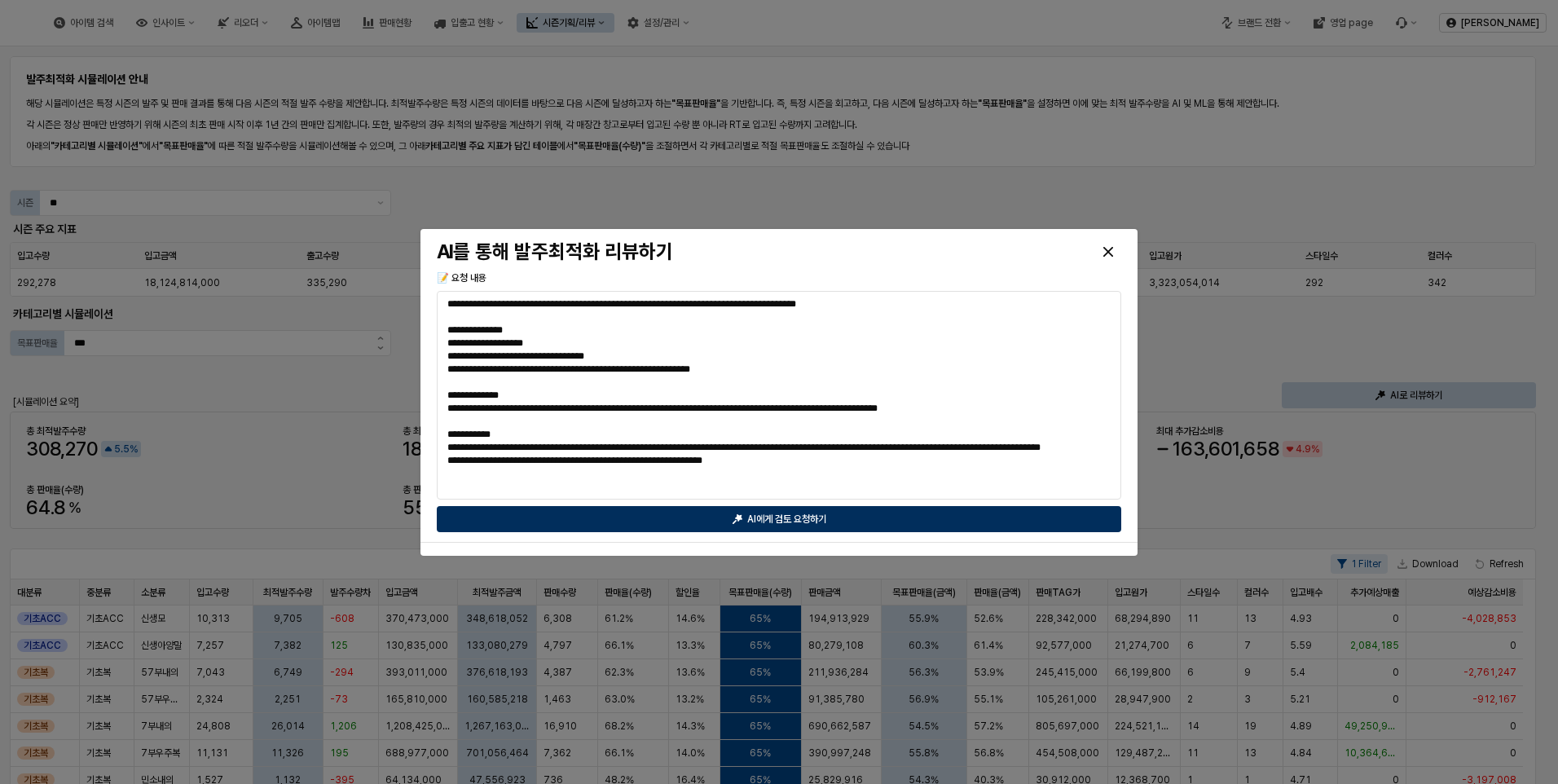
click at [789, 520] on p "AI에게 검토 요청하기" at bounding box center [786, 518] width 79 height 13
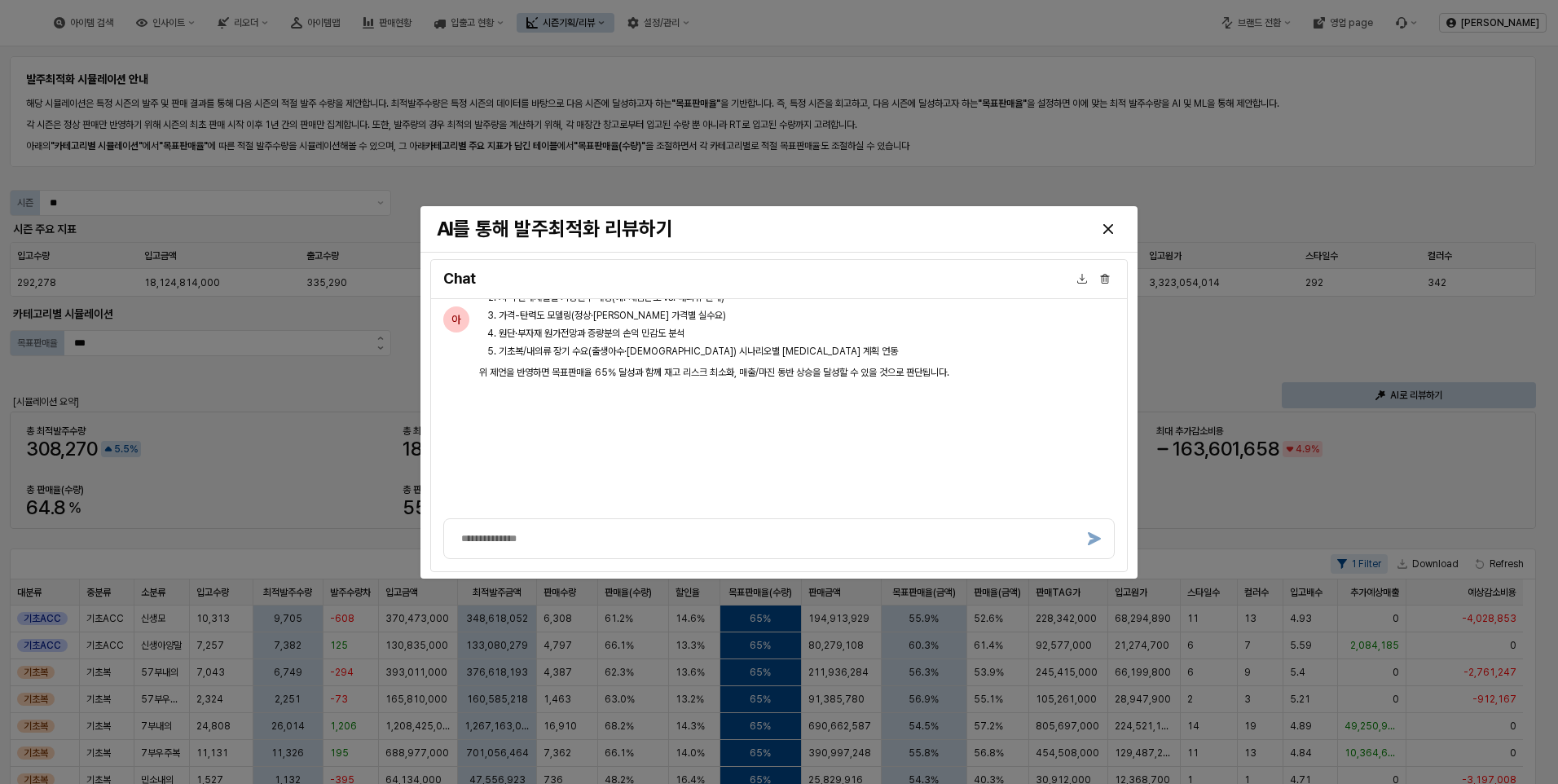
scroll to position [5221, 0]
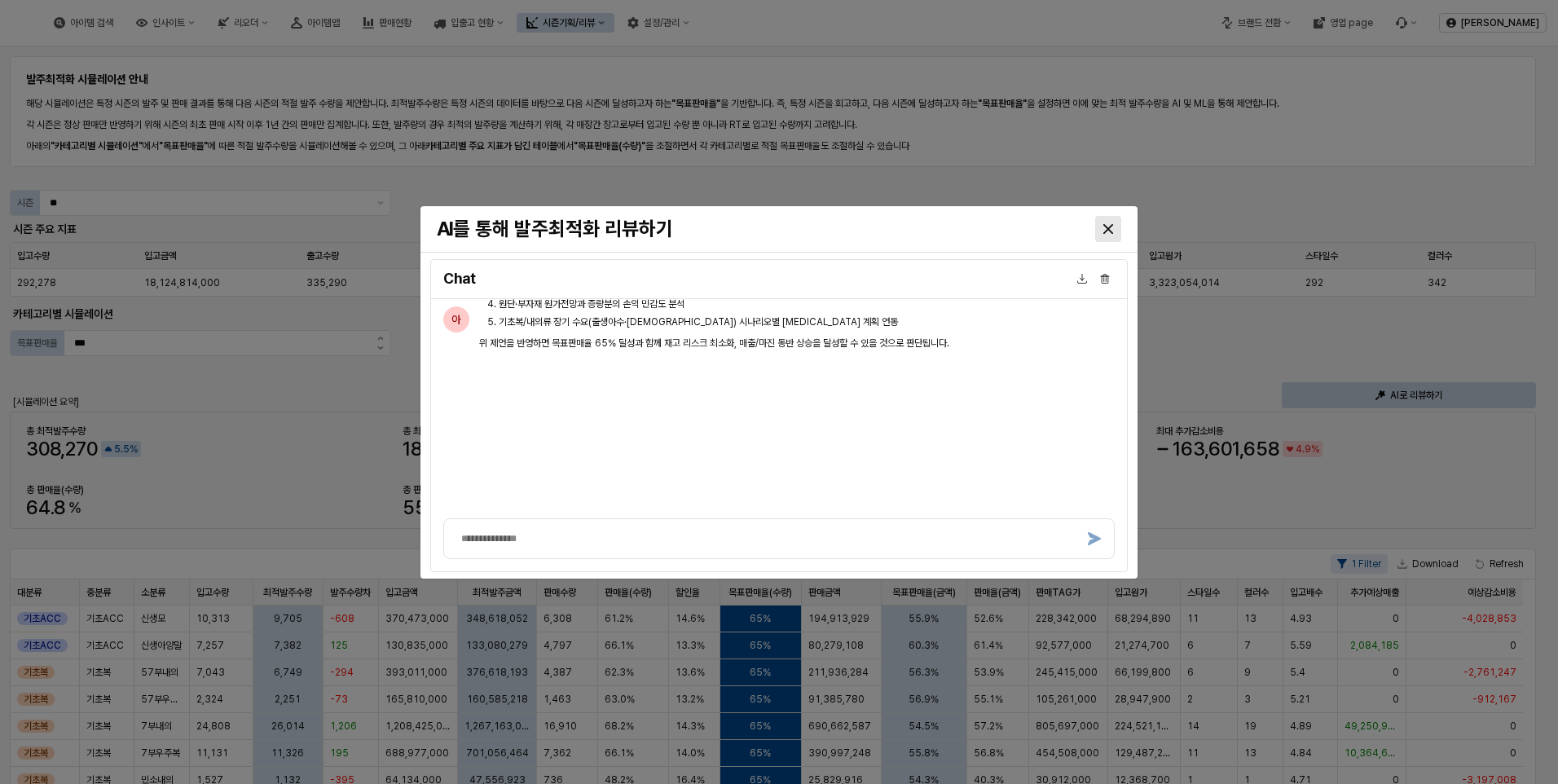
click at [1101, 230] on div "Close" at bounding box center [1108, 228] width 25 height 25
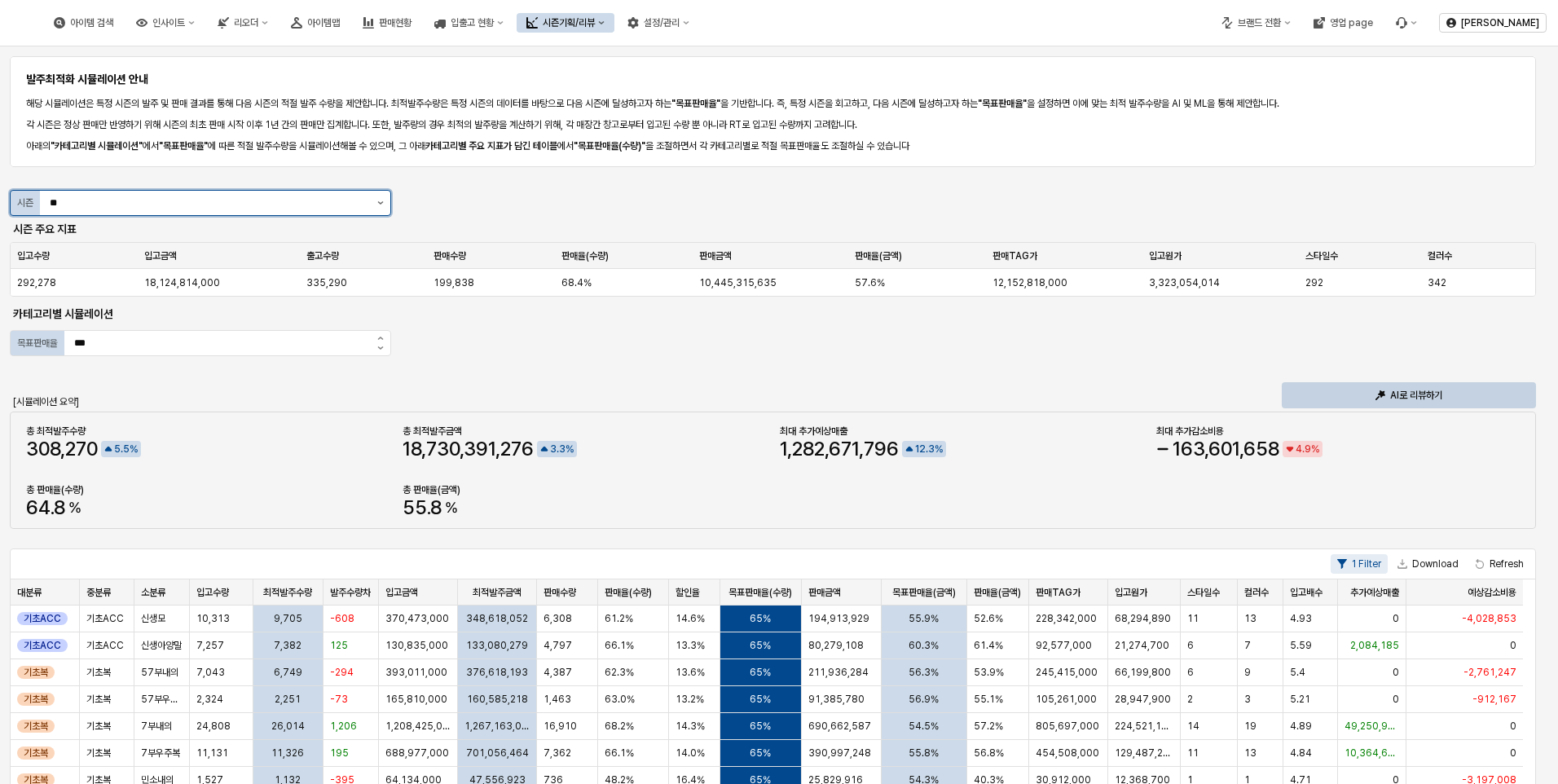
click at [378, 198] on button "제안 사항 표시" at bounding box center [380, 203] width 19 height 25
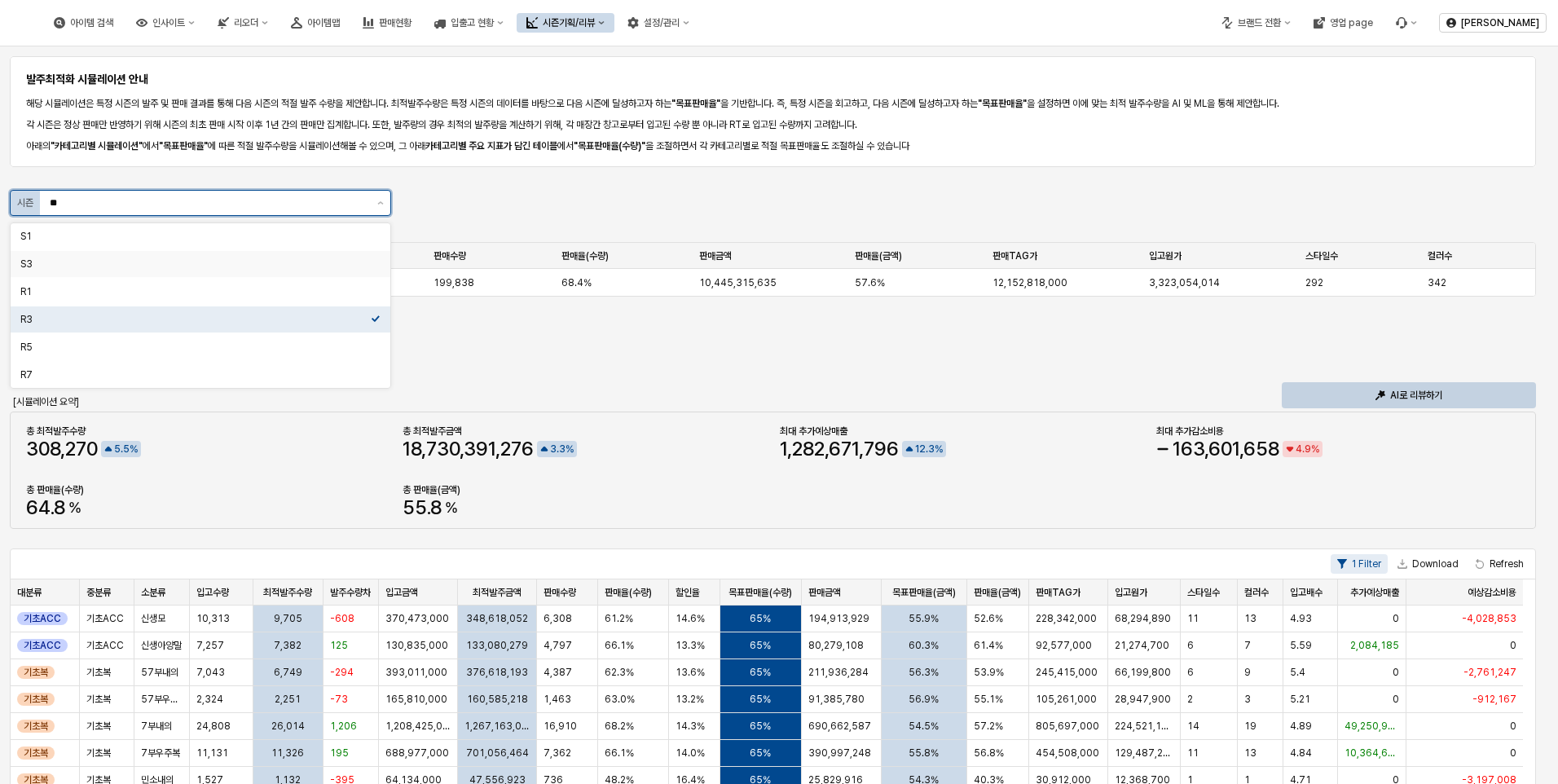
click at [39, 262] on div "S3" at bounding box center [195, 264] width 350 height 13
type input "**"
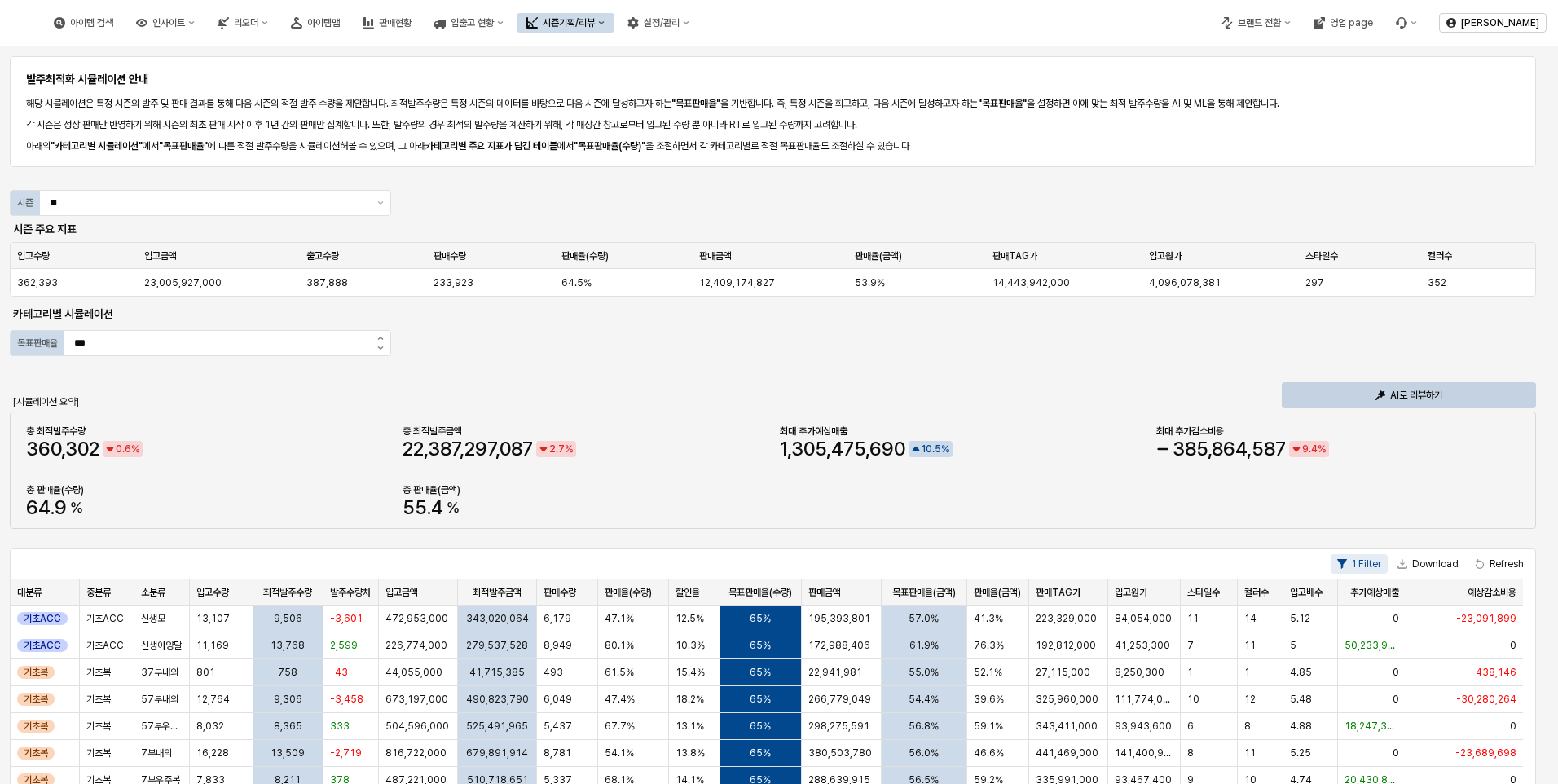
click at [458, 207] on div "발주최적화 시뮬레이션 안내 해당 시뮬레이션은 특정 시즌의 발주 및 판매 결과를 통해 다음 시즌의 적절 발주 수량을 제안합니다. 최적발주수량은 …" at bounding box center [779, 695] width 1538 height 1284
click at [456, 336] on div "발주최적화 시뮬레이션 안내 해당 시뮬레이션은 특정 시즌의 발주 및 판매 결과를 통해 다음 시즌의 적절 발주 수량을 제안합니다. 최적발주수량은 …" at bounding box center [779, 695] width 1538 height 1284
click at [385, 337] on button "증가" at bounding box center [380, 337] width 20 height 13
click at [378, 344] on button "감소" at bounding box center [380, 349] width 20 height 12
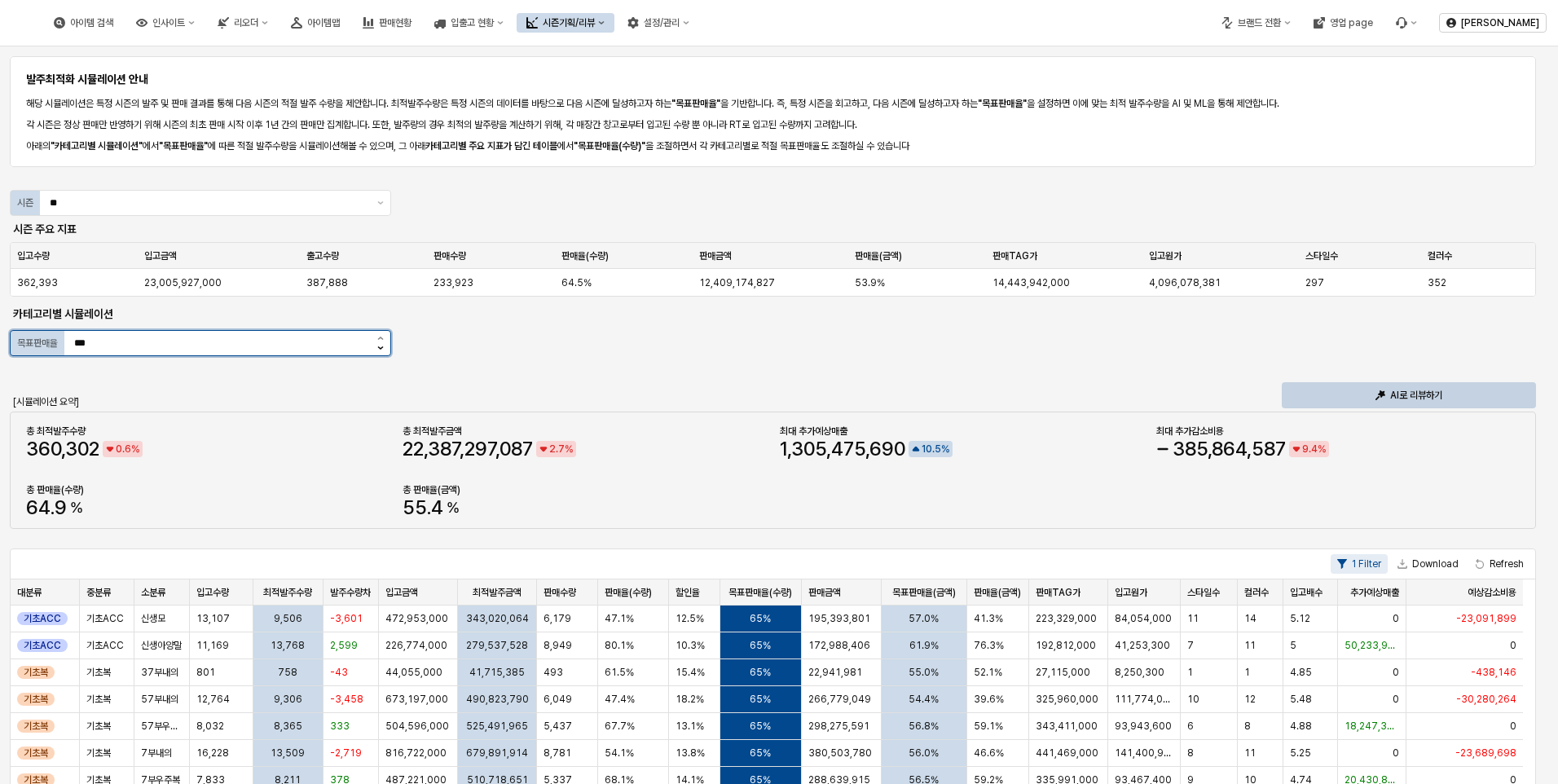
click at [378, 344] on button "감소" at bounding box center [380, 349] width 20 height 12
click at [382, 330] on div "목표판매율 ***" at bounding box center [200, 343] width 381 height 26
click at [378, 339] on icon "증가" at bounding box center [380, 338] width 5 height 4
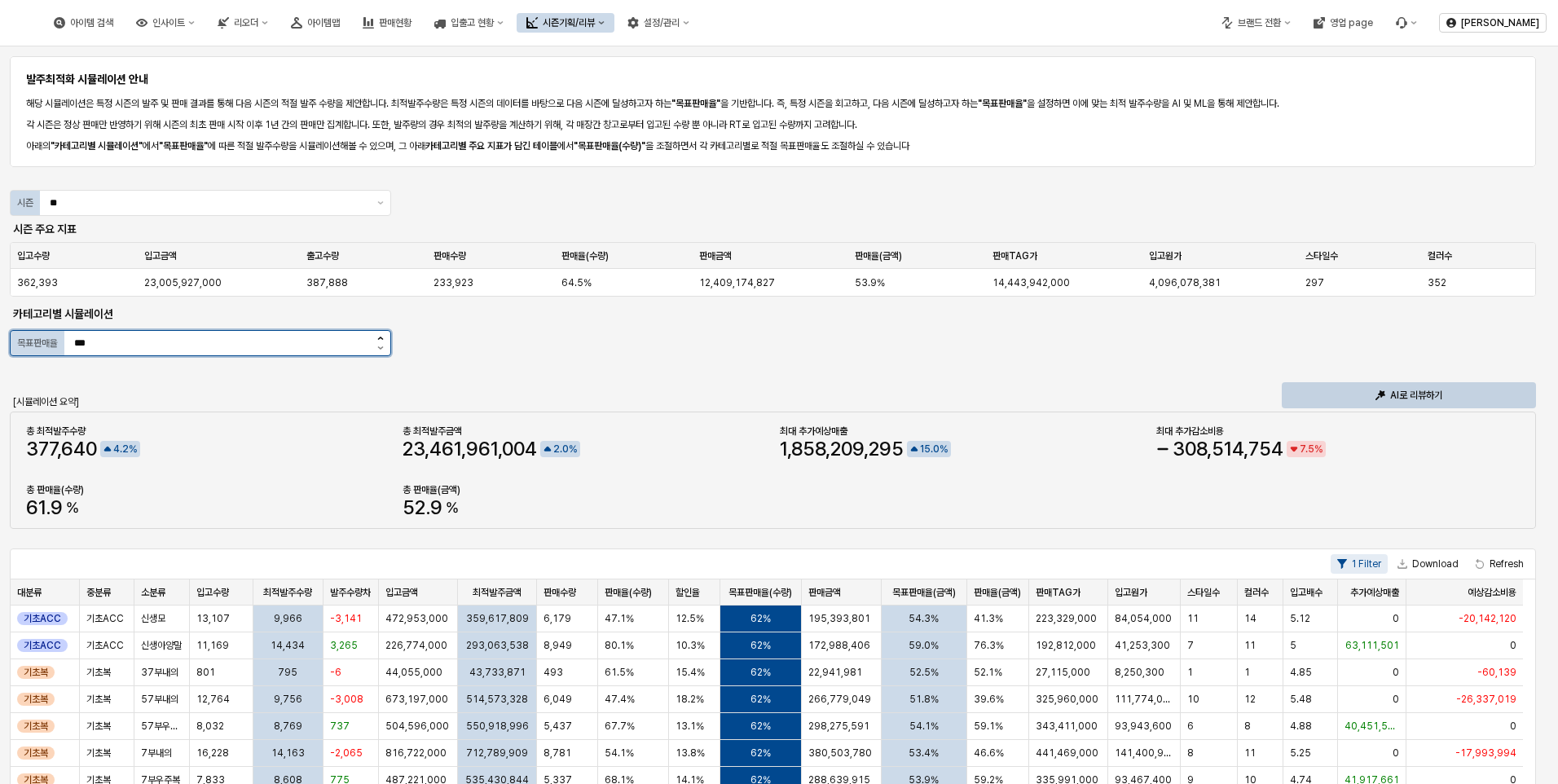
click at [378, 339] on icon "증가" at bounding box center [380, 338] width 5 height 4
click at [381, 337] on icon "증가" at bounding box center [380, 338] width 6 height 4
click at [378, 344] on button "감소" at bounding box center [380, 349] width 20 height 12
click at [383, 338] on button "증가" at bounding box center [380, 337] width 20 height 13
type input "***"
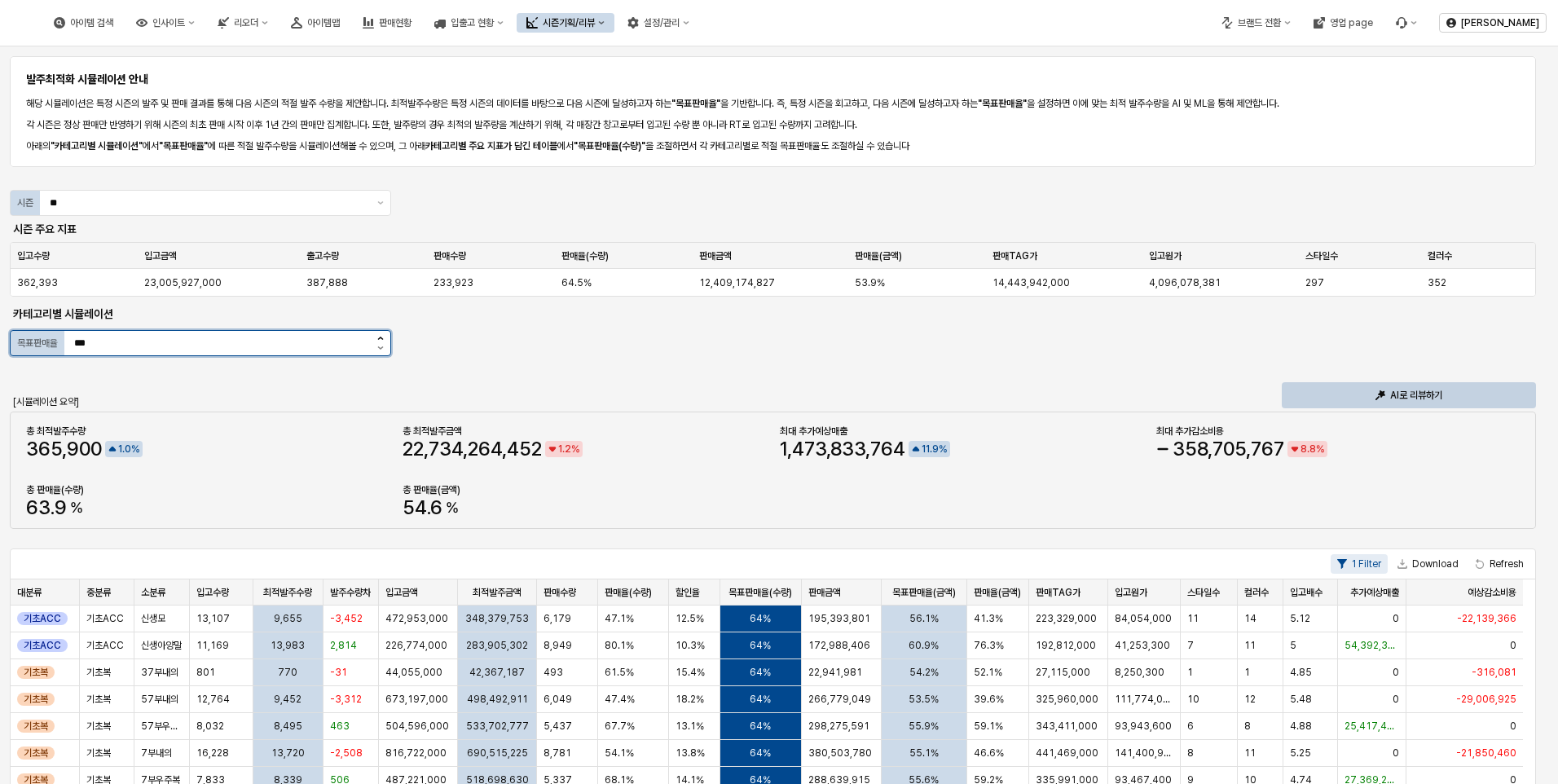
click at [383, 338] on icon "증가" at bounding box center [380, 338] width 6 height 4
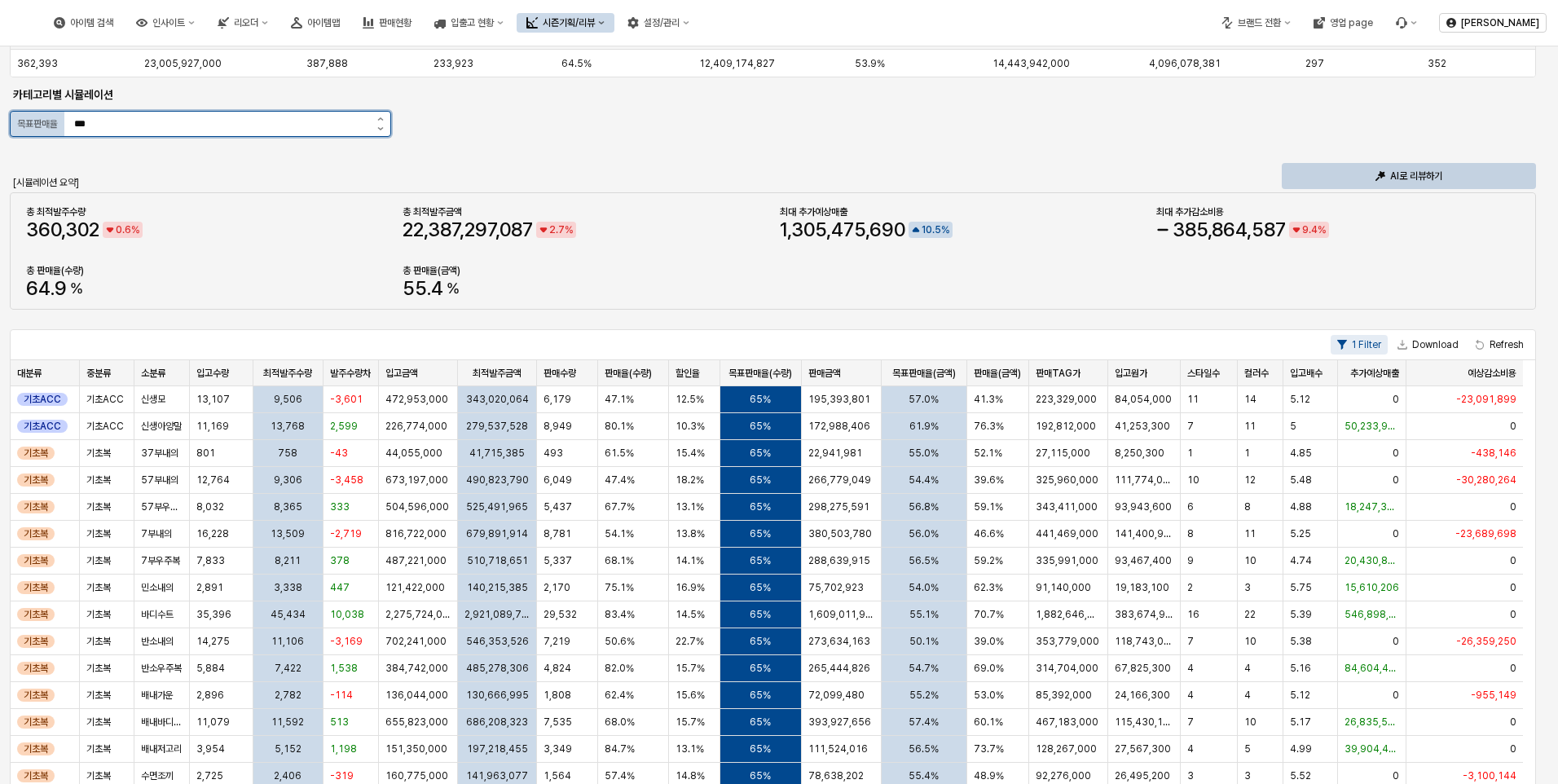
scroll to position [245, 0]
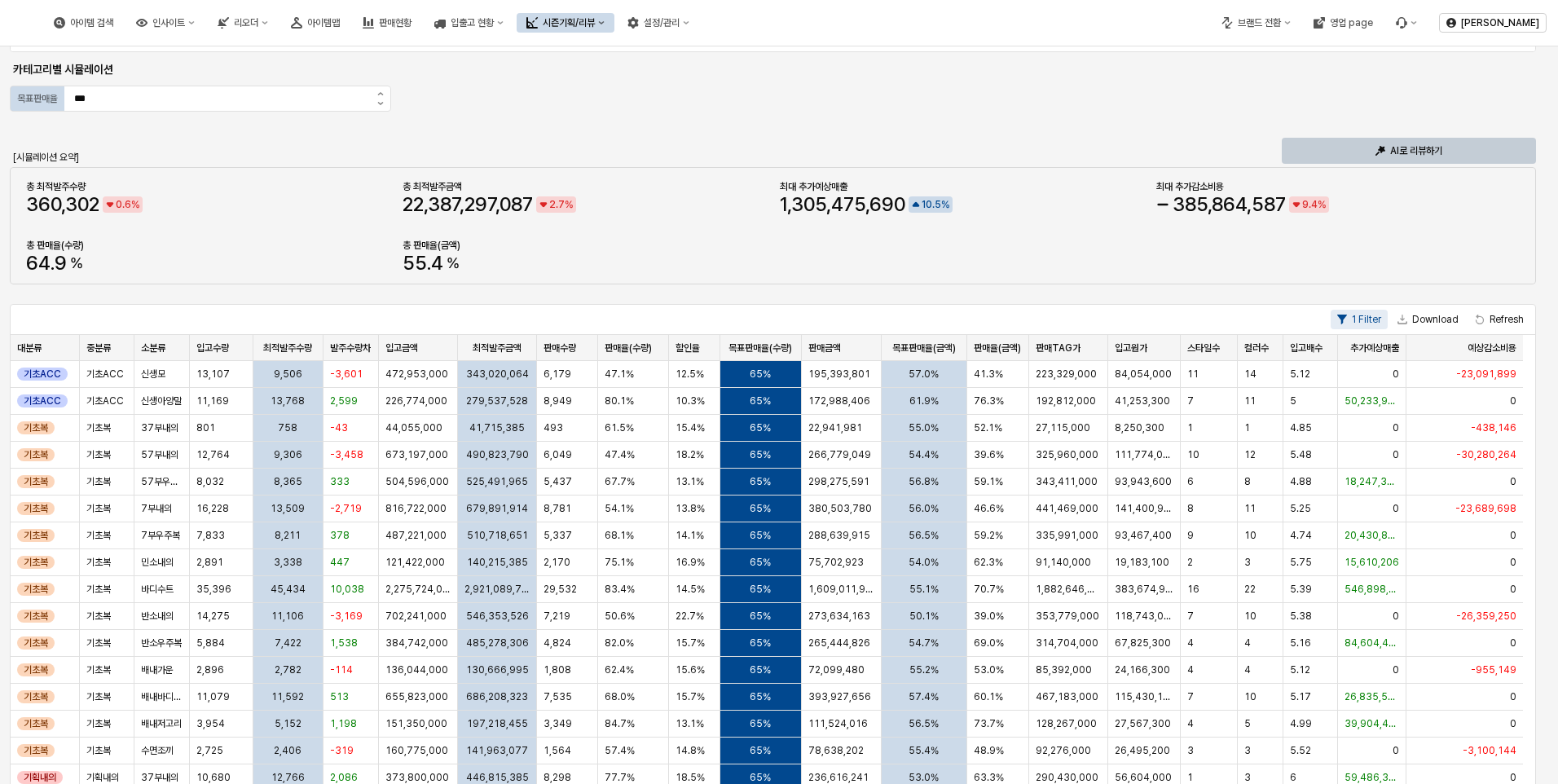
click at [1404, 146] on p "AI로 리뷰하기" at bounding box center [1415, 151] width 52 height 13
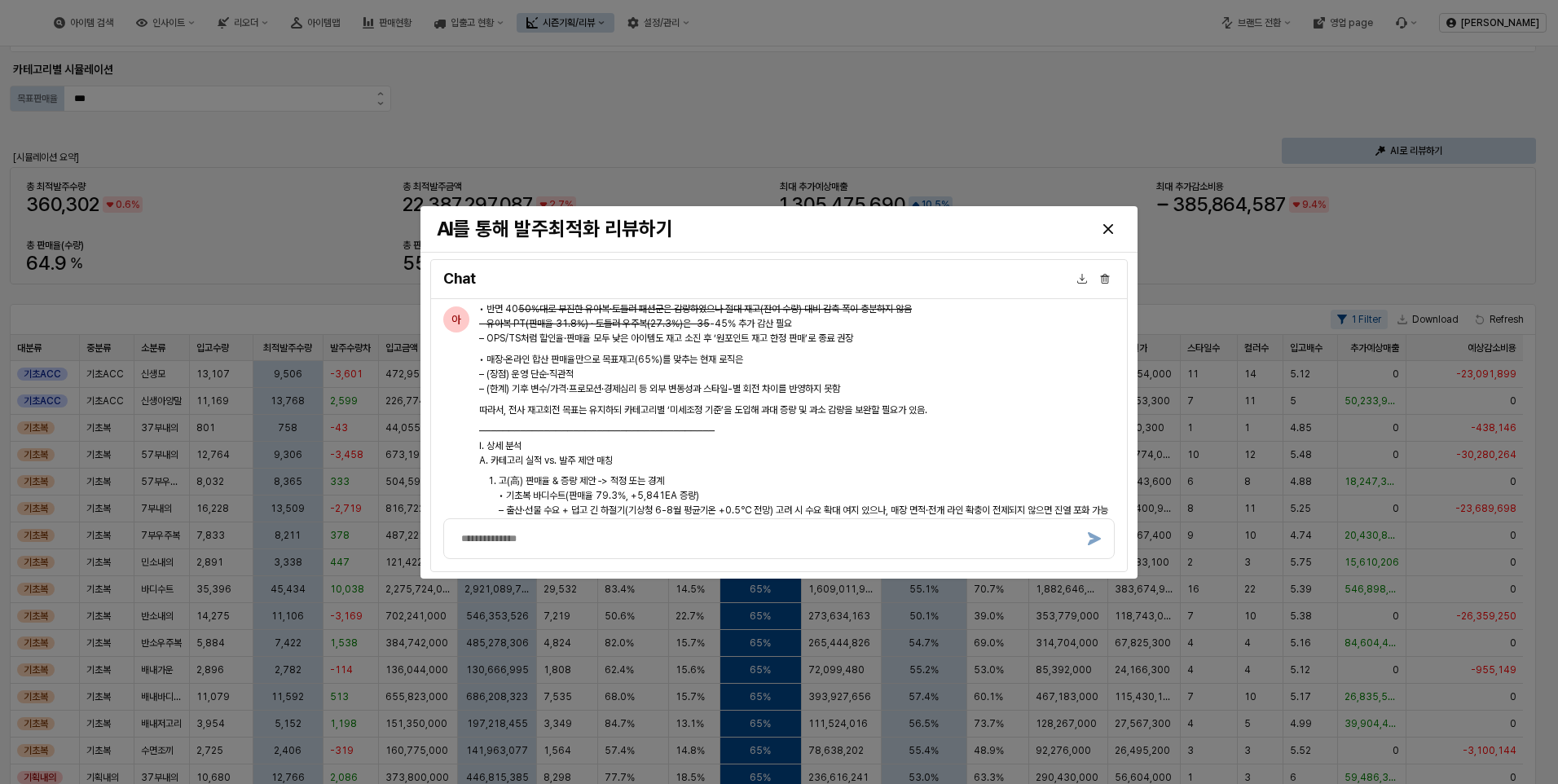
scroll to position [4399, 0]
click at [1113, 225] on div "Close" at bounding box center [1108, 228] width 25 height 25
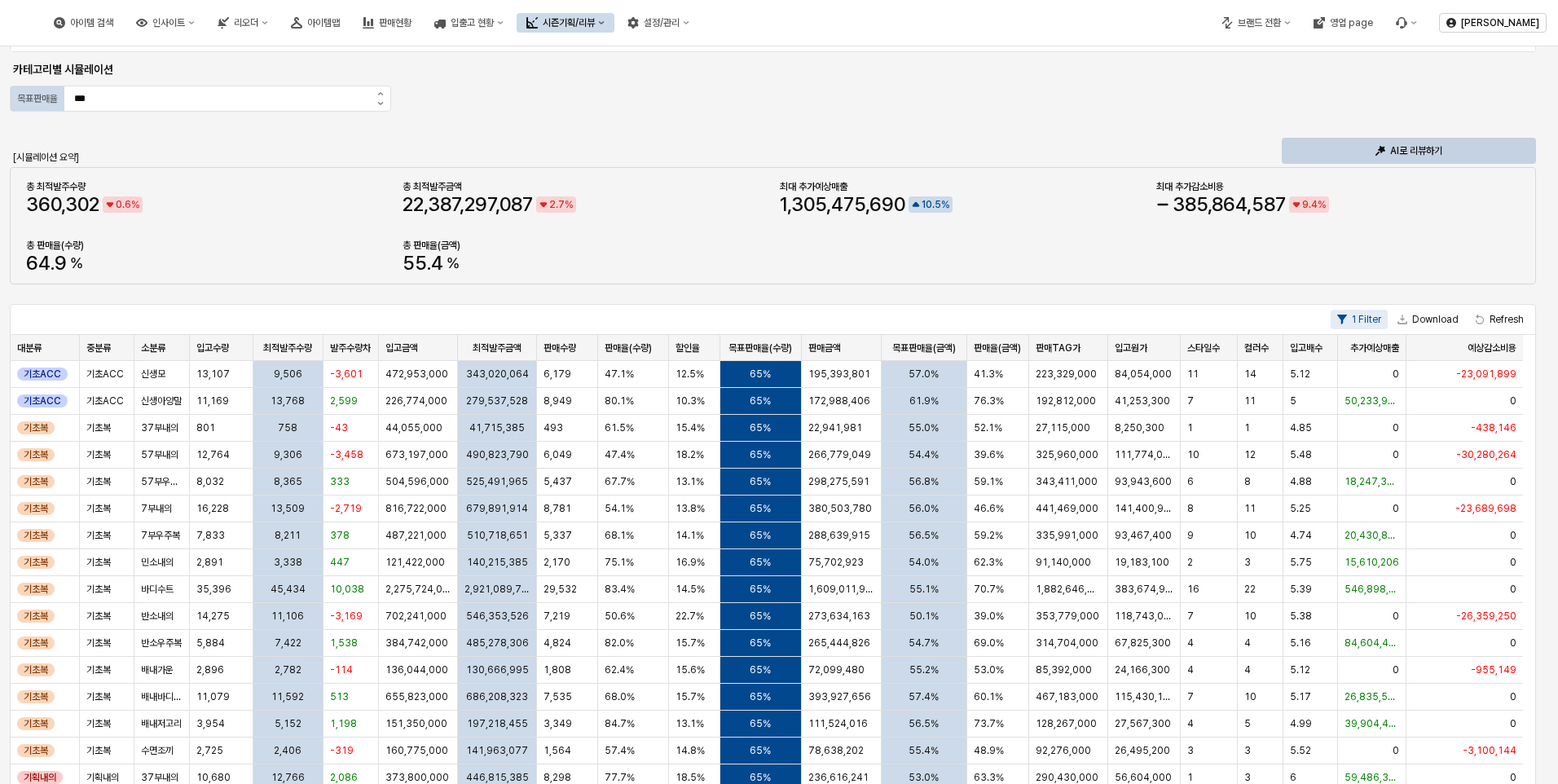
scroll to position [0, 0]
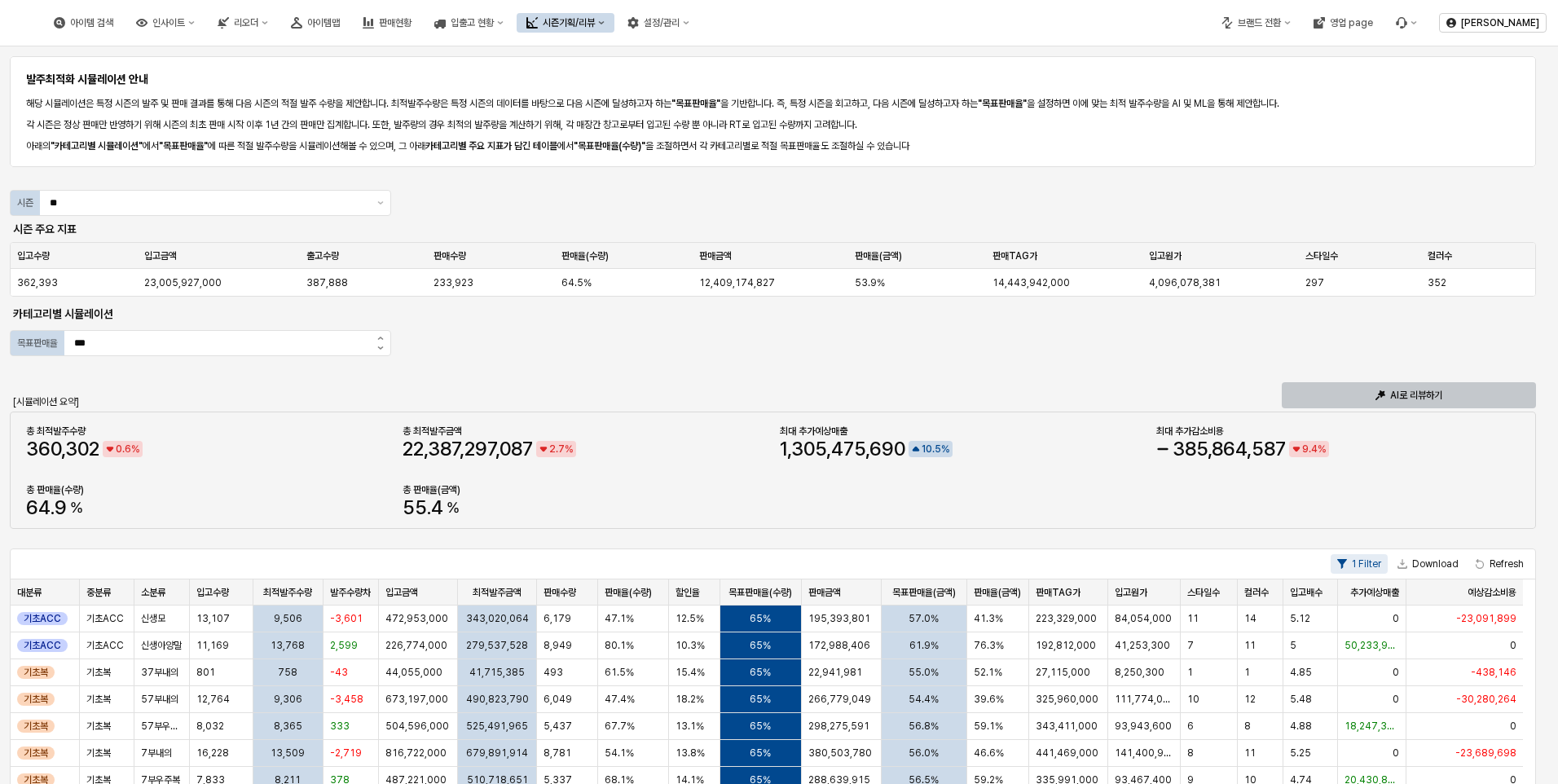
click at [1385, 395] on div "AI로 리뷰하기" at bounding box center [1408, 395] width 239 height 25
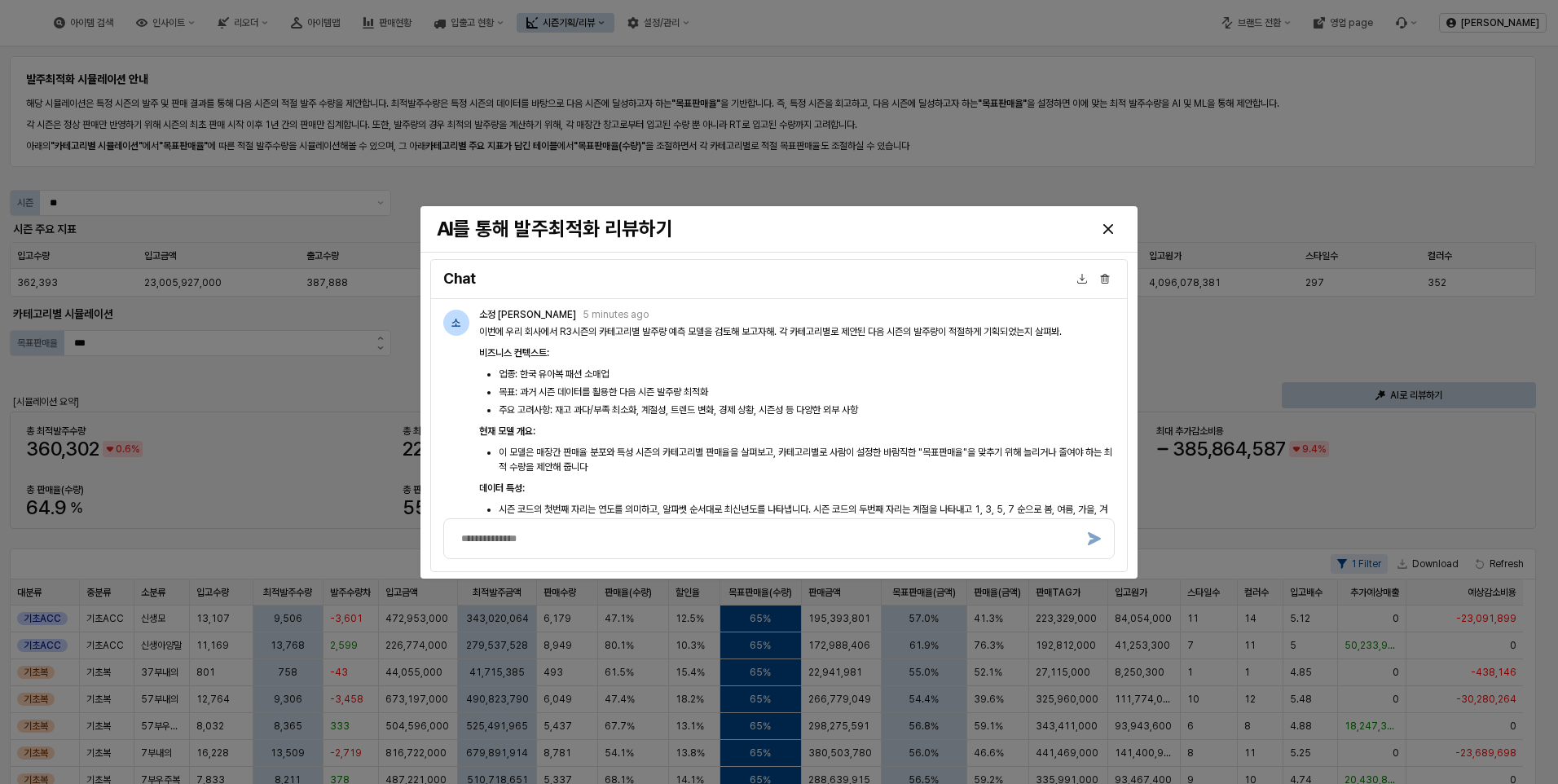
scroll to position [5221, 0]
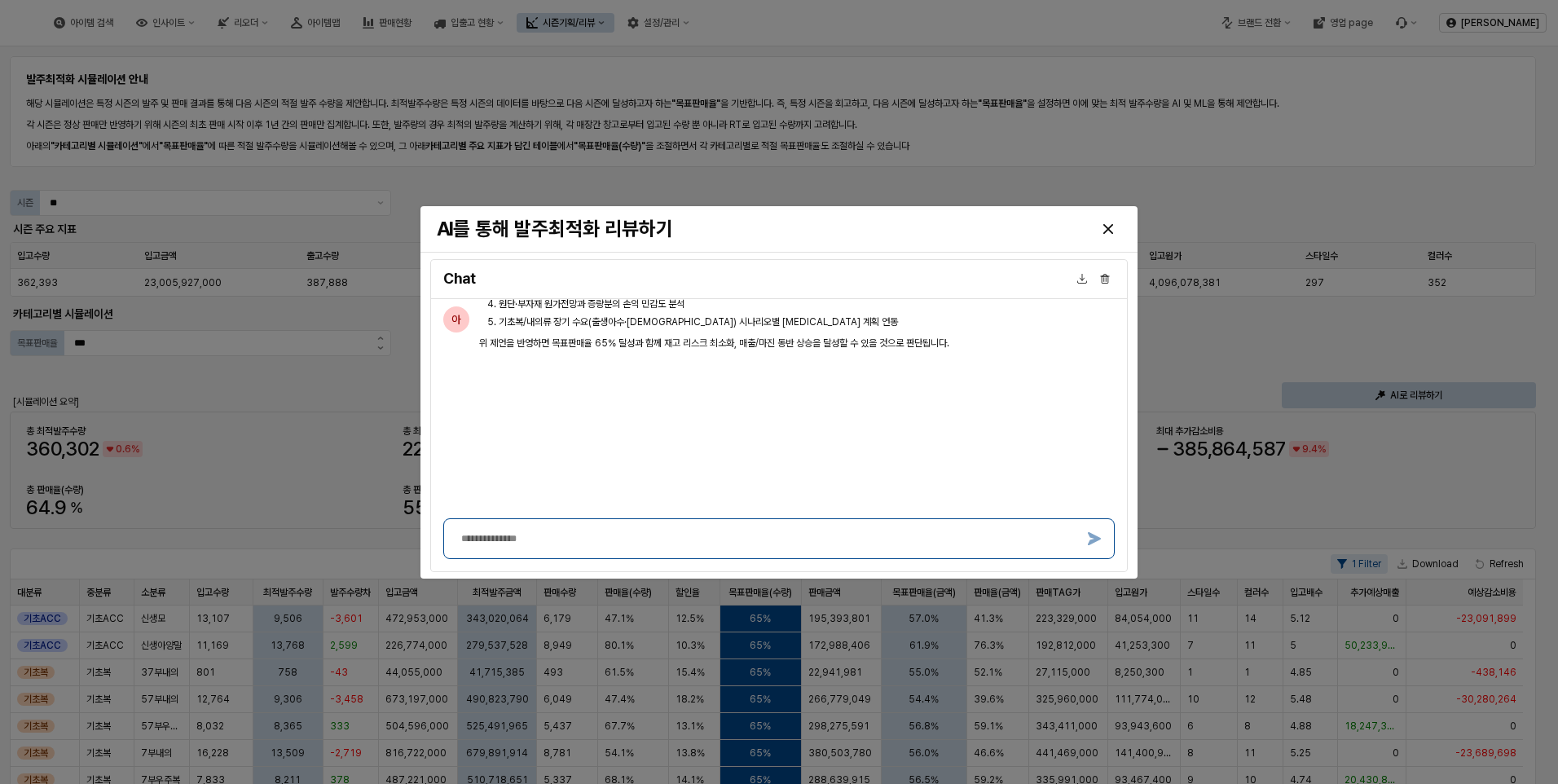
click at [525, 523] on div at bounding box center [779, 538] width 671 height 41
type textarea "**********"
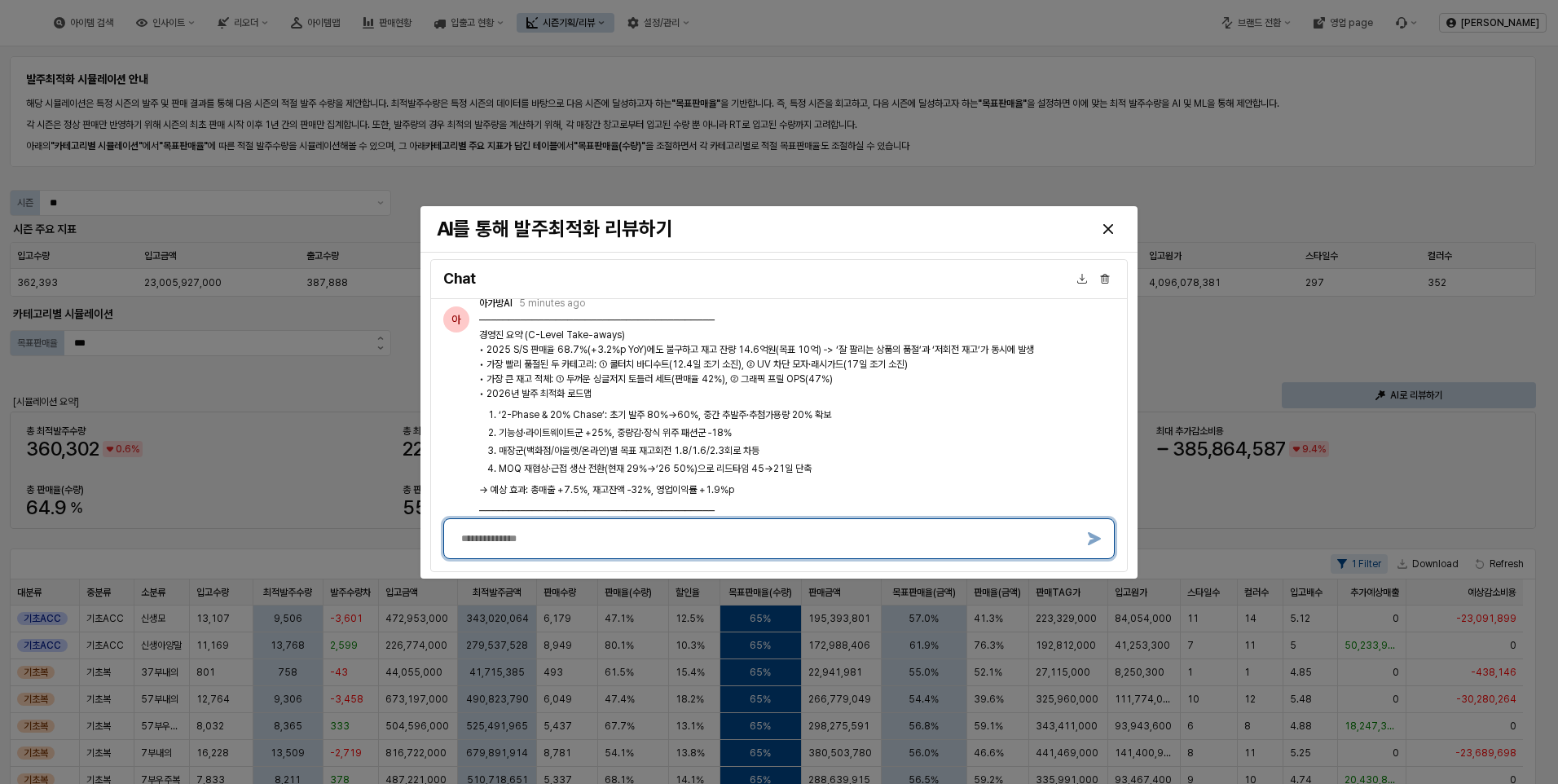
scroll to position [5412, 0]
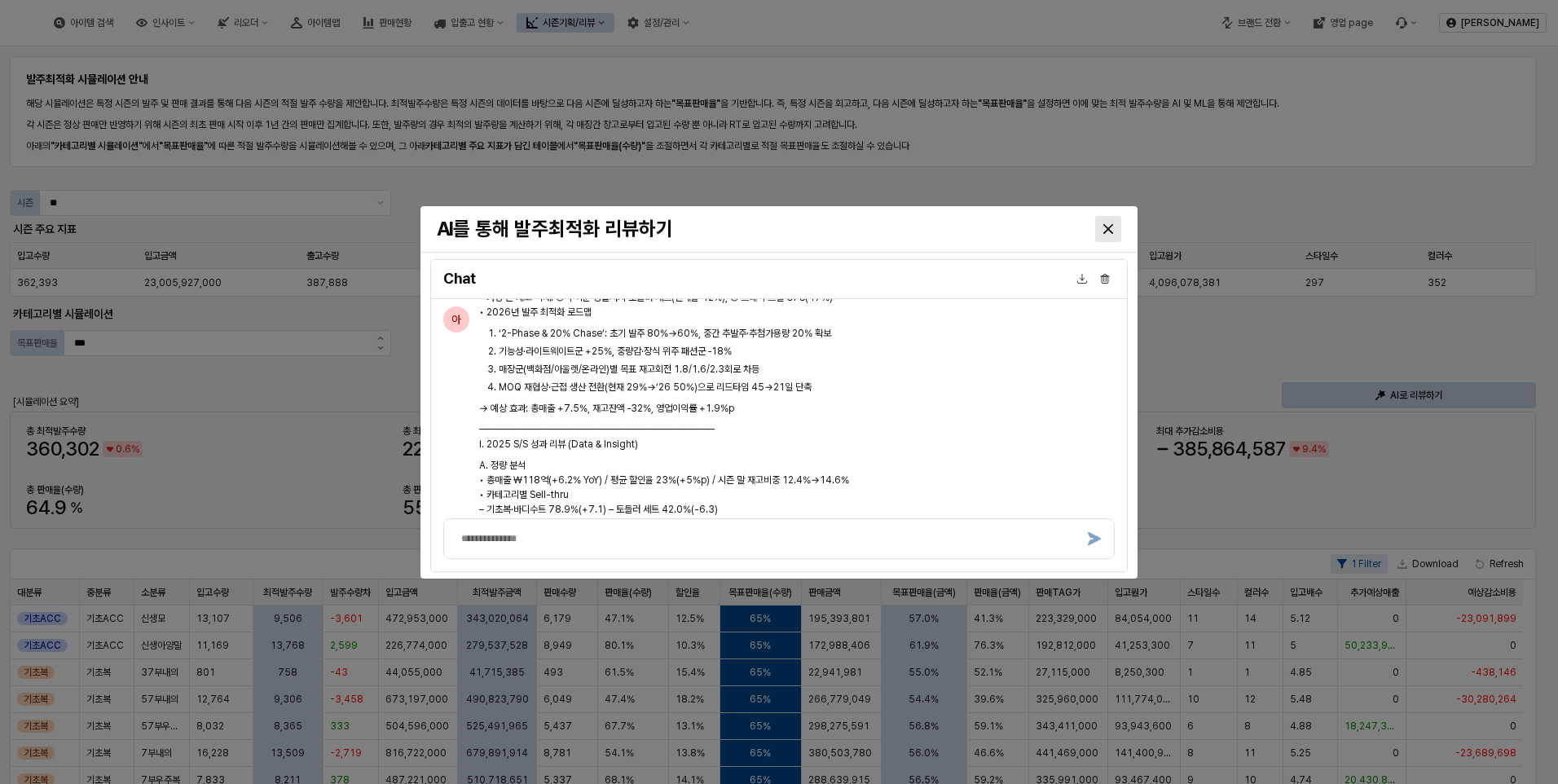
click at [1107, 230] on icon "Close" at bounding box center [1108, 227] width 10 height 10
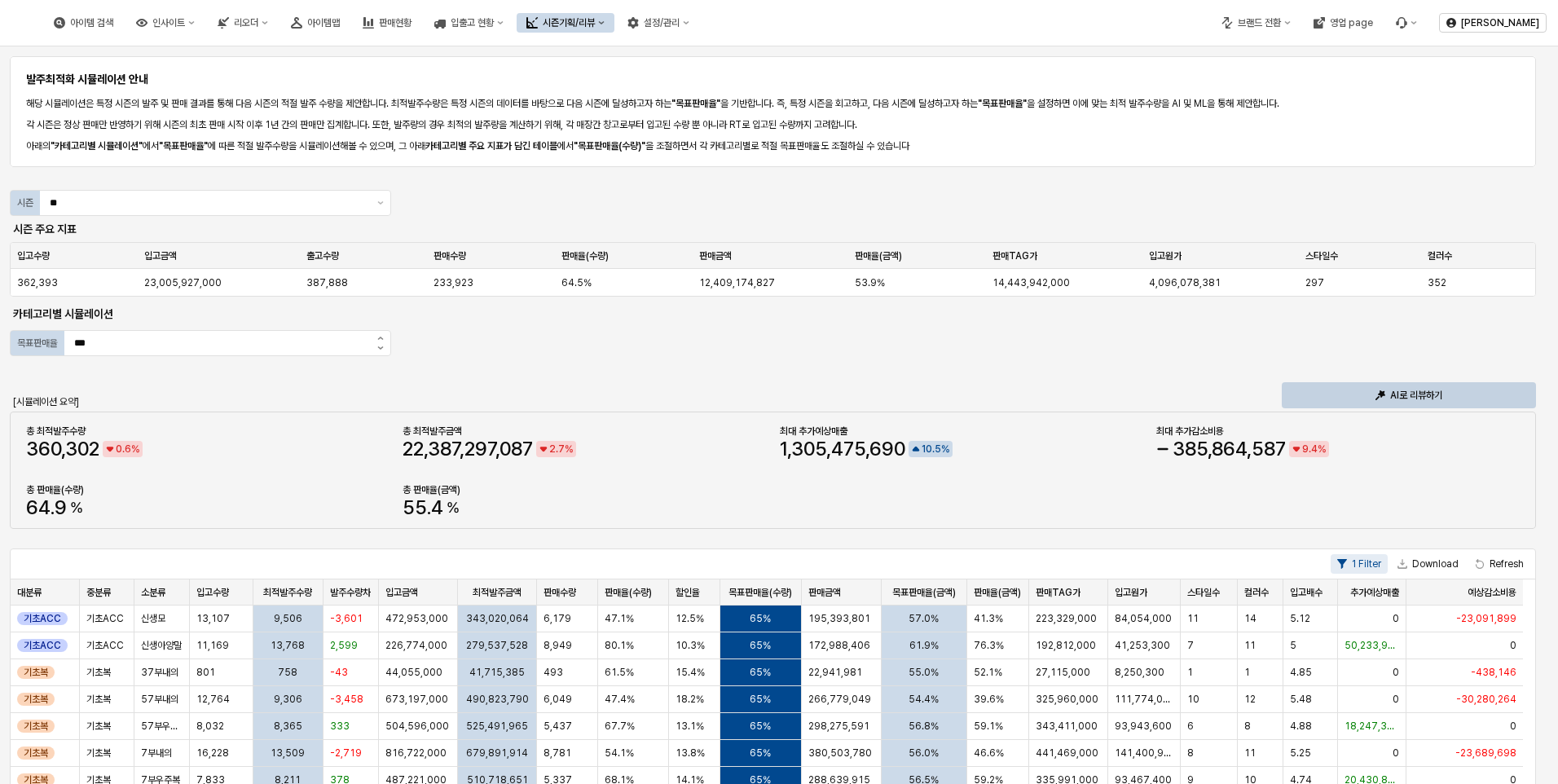
click at [1066, 354] on div "발주최적화 시뮬레이션 안내 해당 시뮬레이션은 특정 시즌의 발주 및 판매 결과를 통해 다음 시즌의 적절 발주 수량을 제안합니다. 최적발주수량은 …" at bounding box center [779, 695] width 1538 height 1284
click at [1379, 394] on icon "App Frame" at bounding box center [1382, 394] width 7 height 7
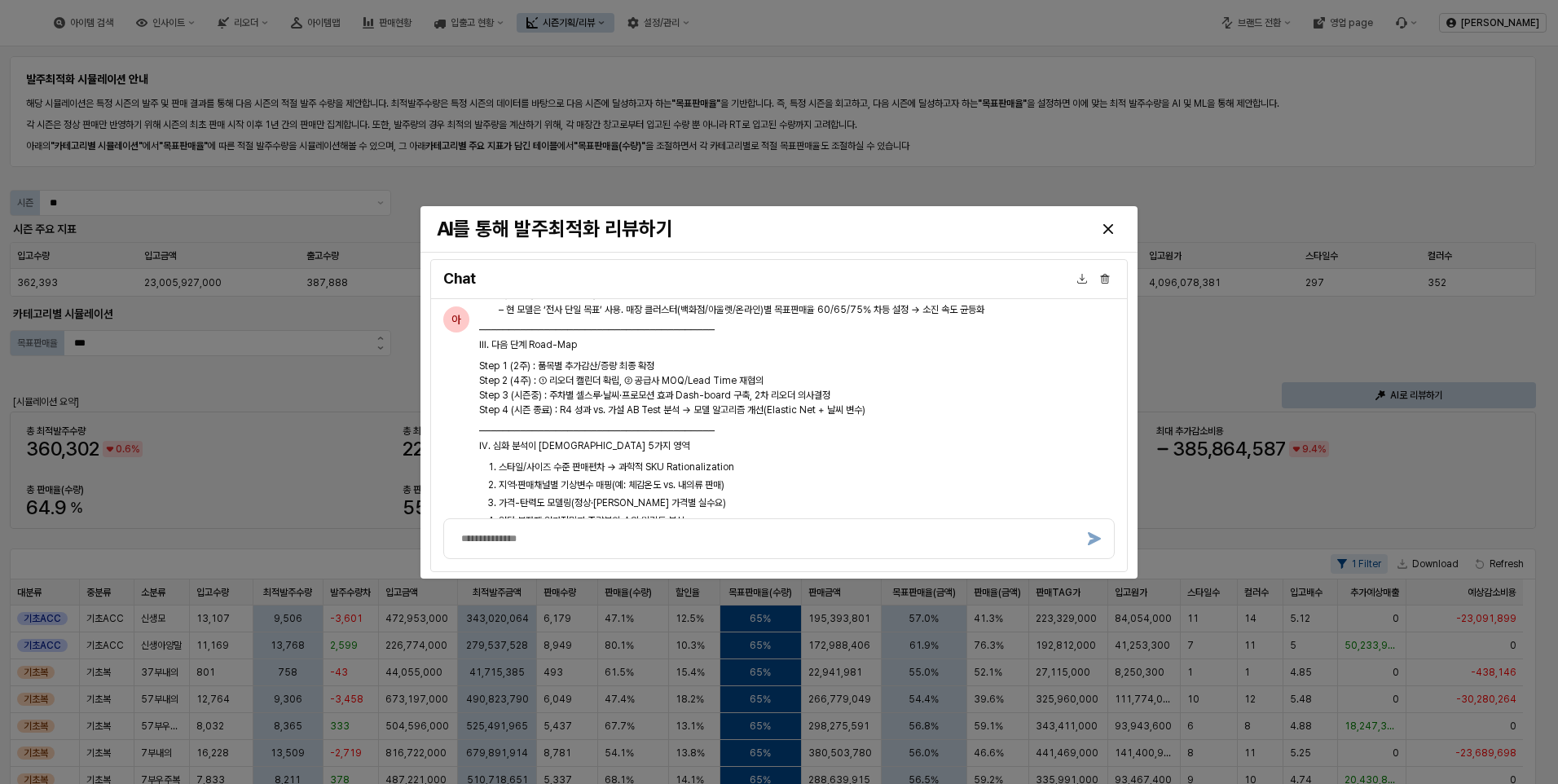
scroll to position [4841, 0]
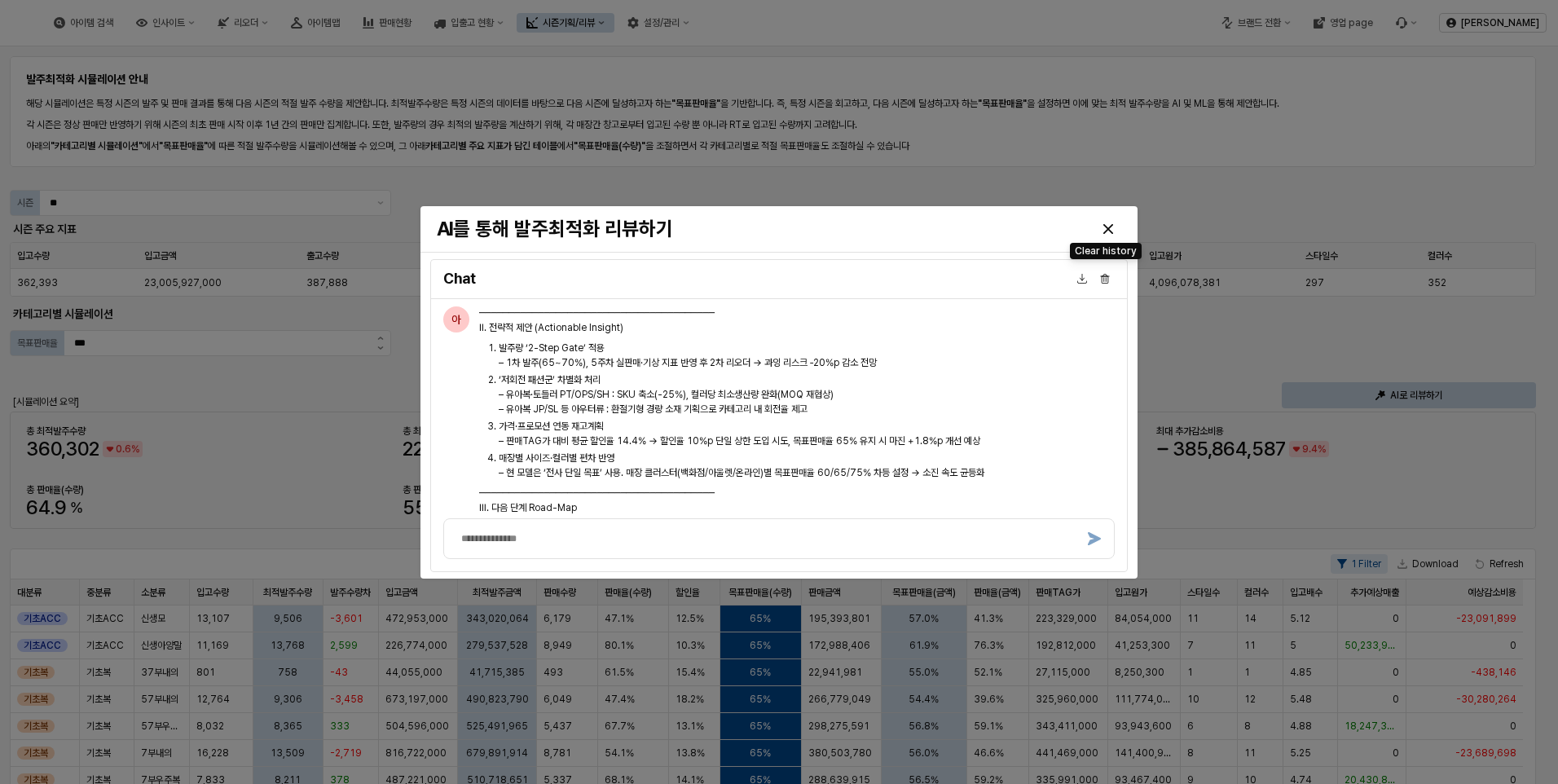
click at [1108, 275] on icon "Clear history" at bounding box center [1104, 278] width 10 height 10
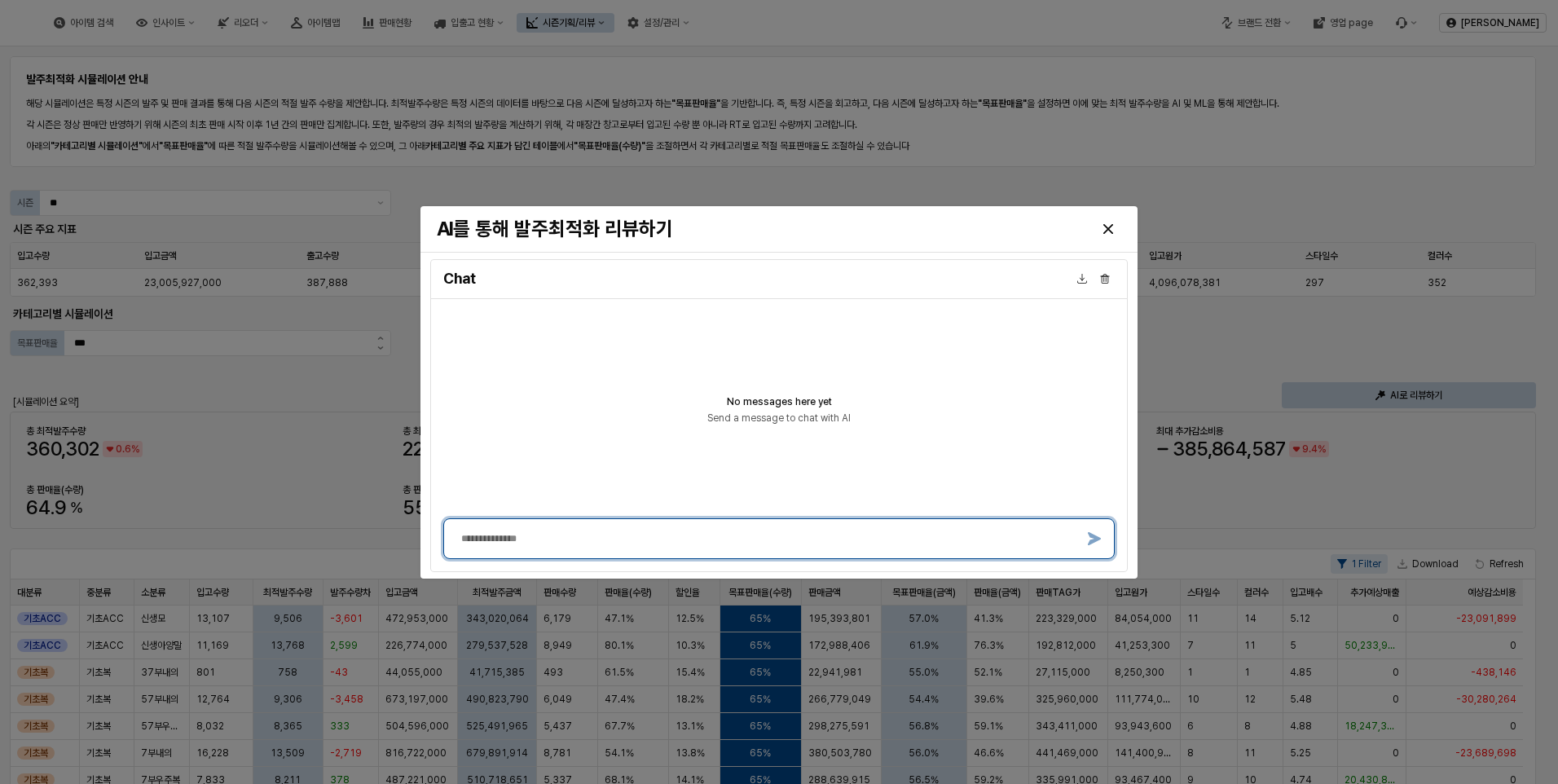
click at [602, 538] on textarea at bounding box center [766, 538] width 609 height 13
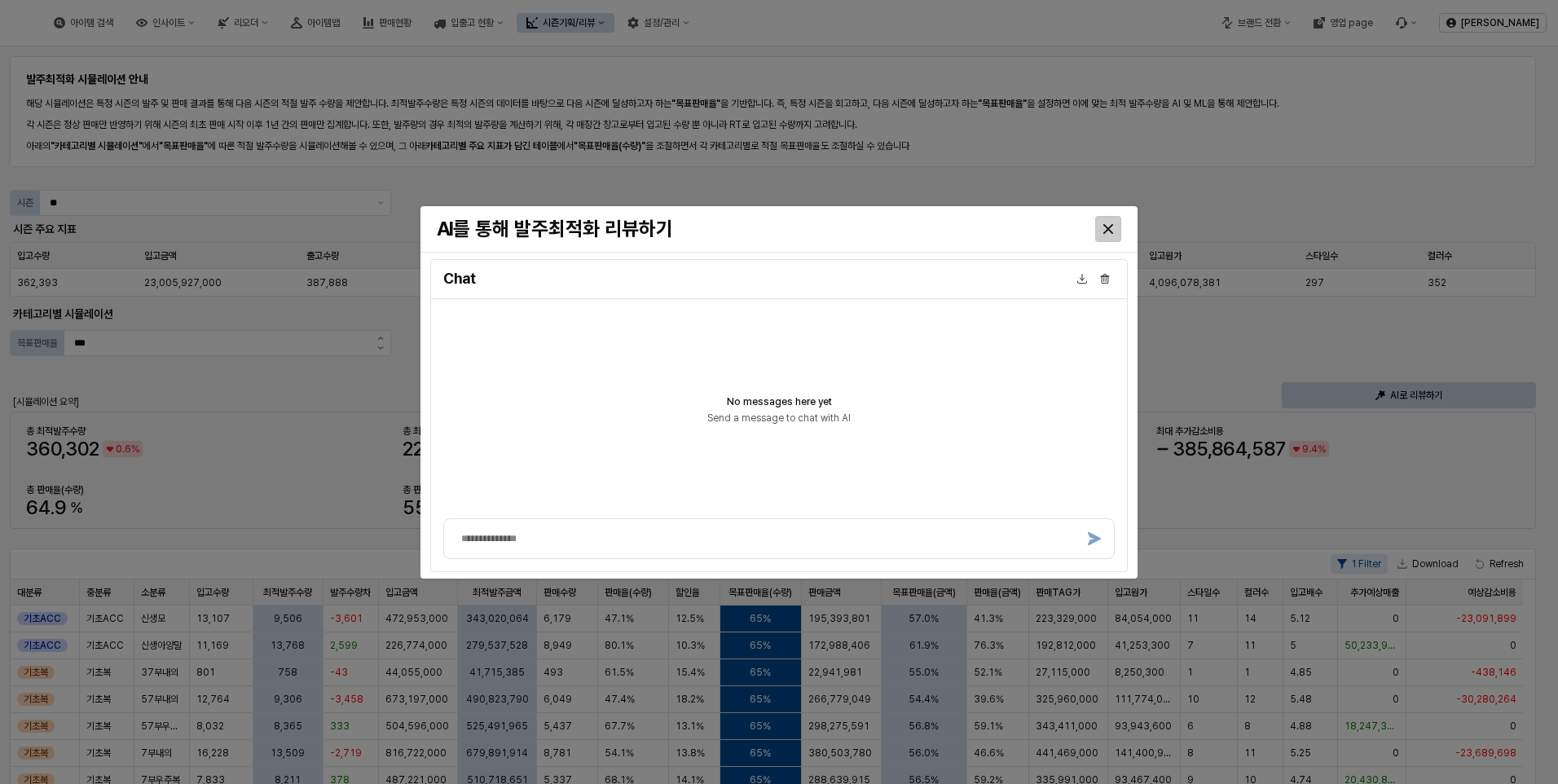
click at [1106, 226] on icon "Close" at bounding box center [1108, 227] width 10 height 10
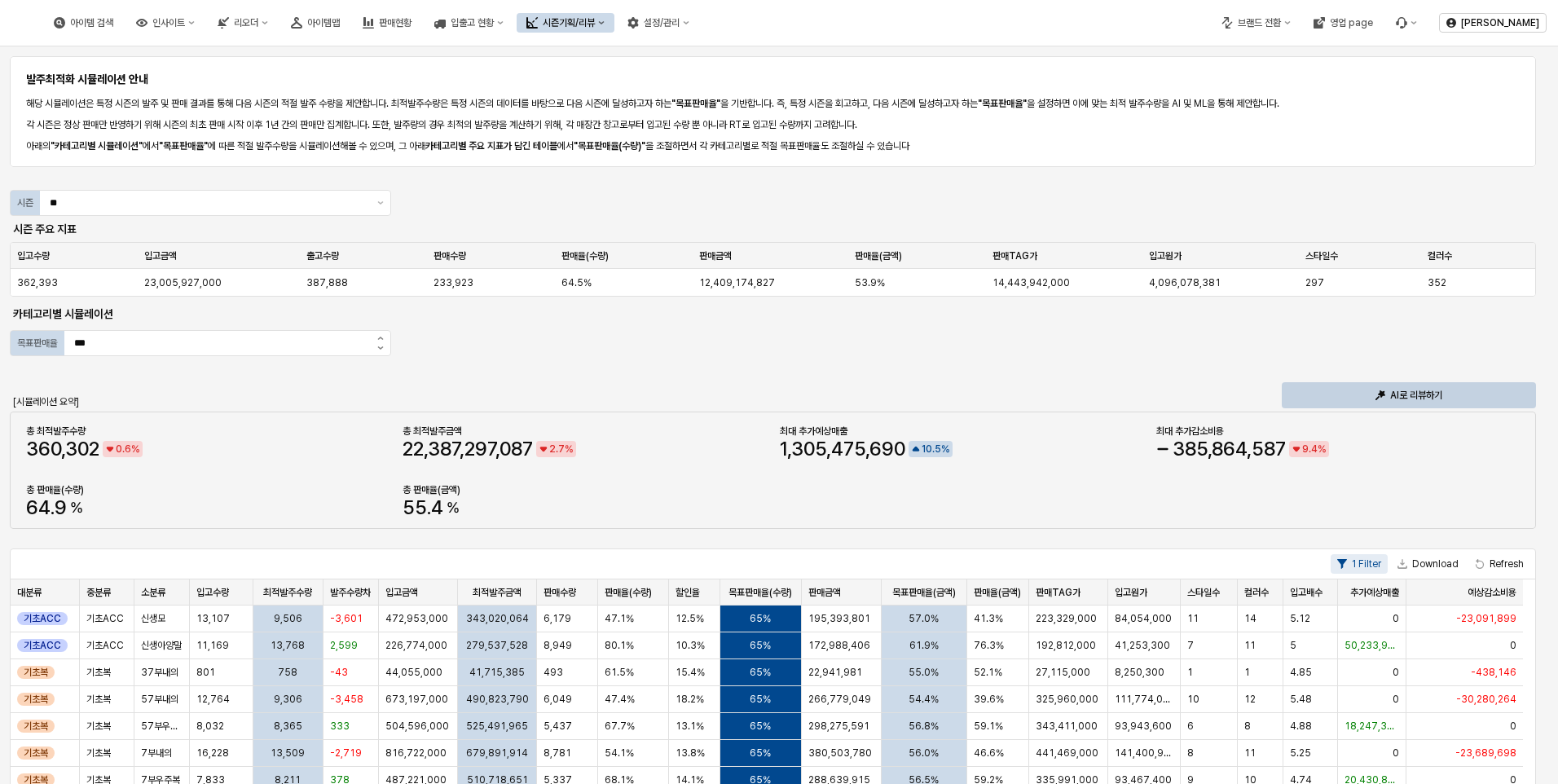
click at [1168, 183] on div "App Frame" at bounding box center [773, 180] width 1513 height 13
click at [1423, 387] on div "AI로 리뷰하기" at bounding box center [1408, 395] width 239 height 25
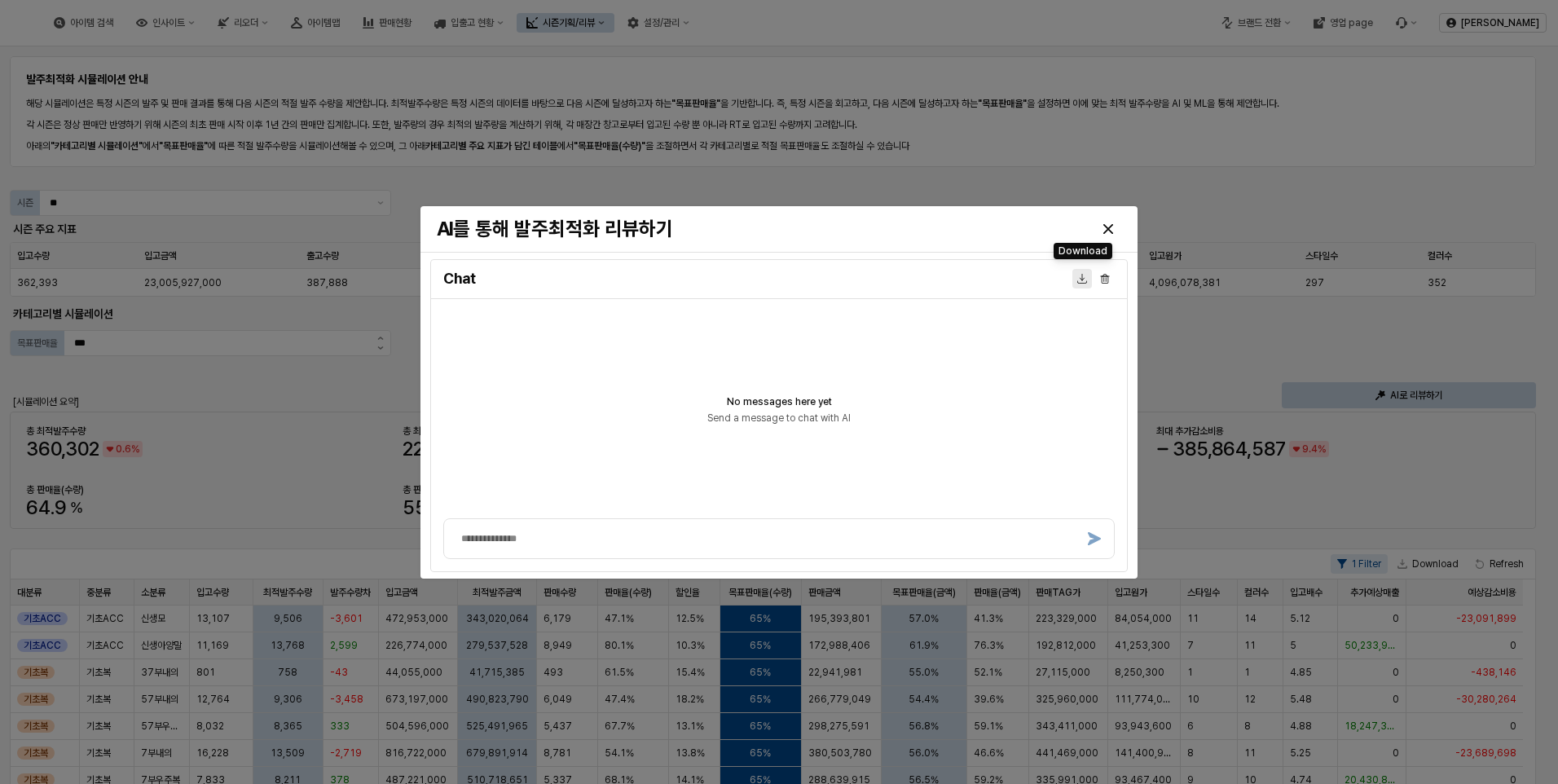
click at [1075, 278] on div "Download" at bounding box center [1082, 279] width 18 height 18
click at [1234, 176] on div at bounding box center [779, 392] width 1558 height 784
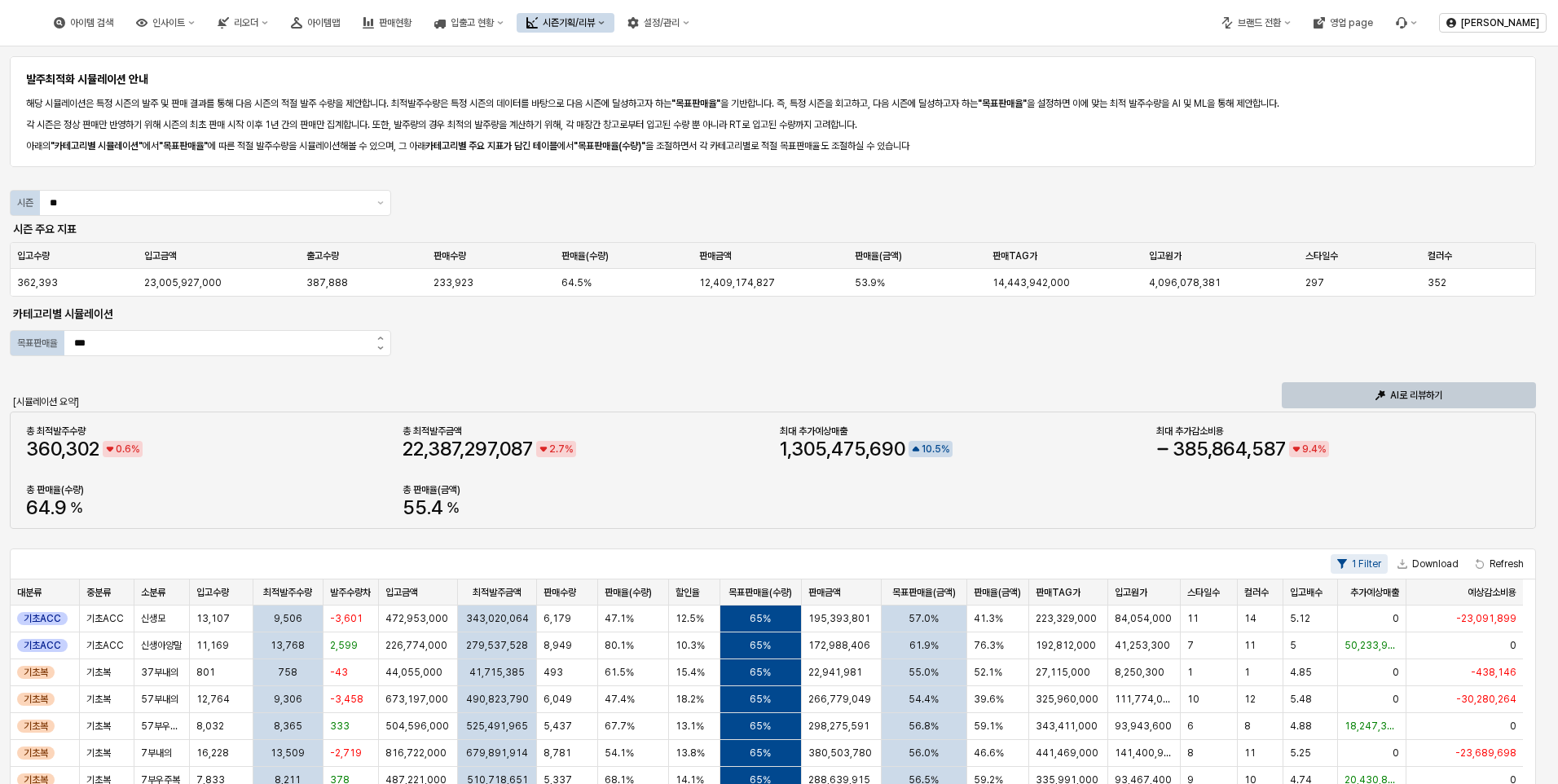
click at [1473, 392] on div "AI로 리뷰하기" at bounding box center [1408, 395] width 239 height 25
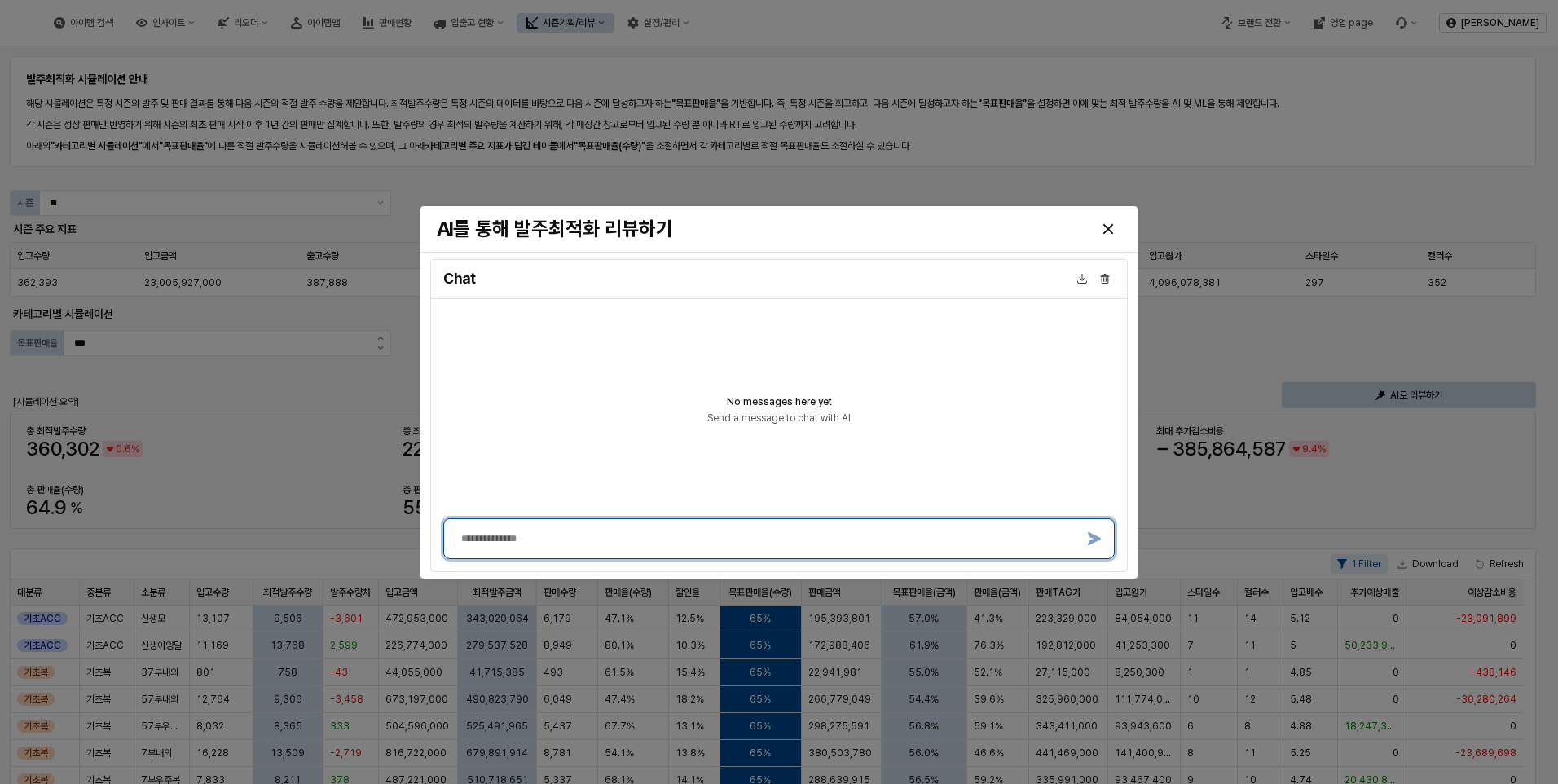
click at [484, 538] on textarea at bounding box center [766, 538] width 609 height 13
type textarea "**********"
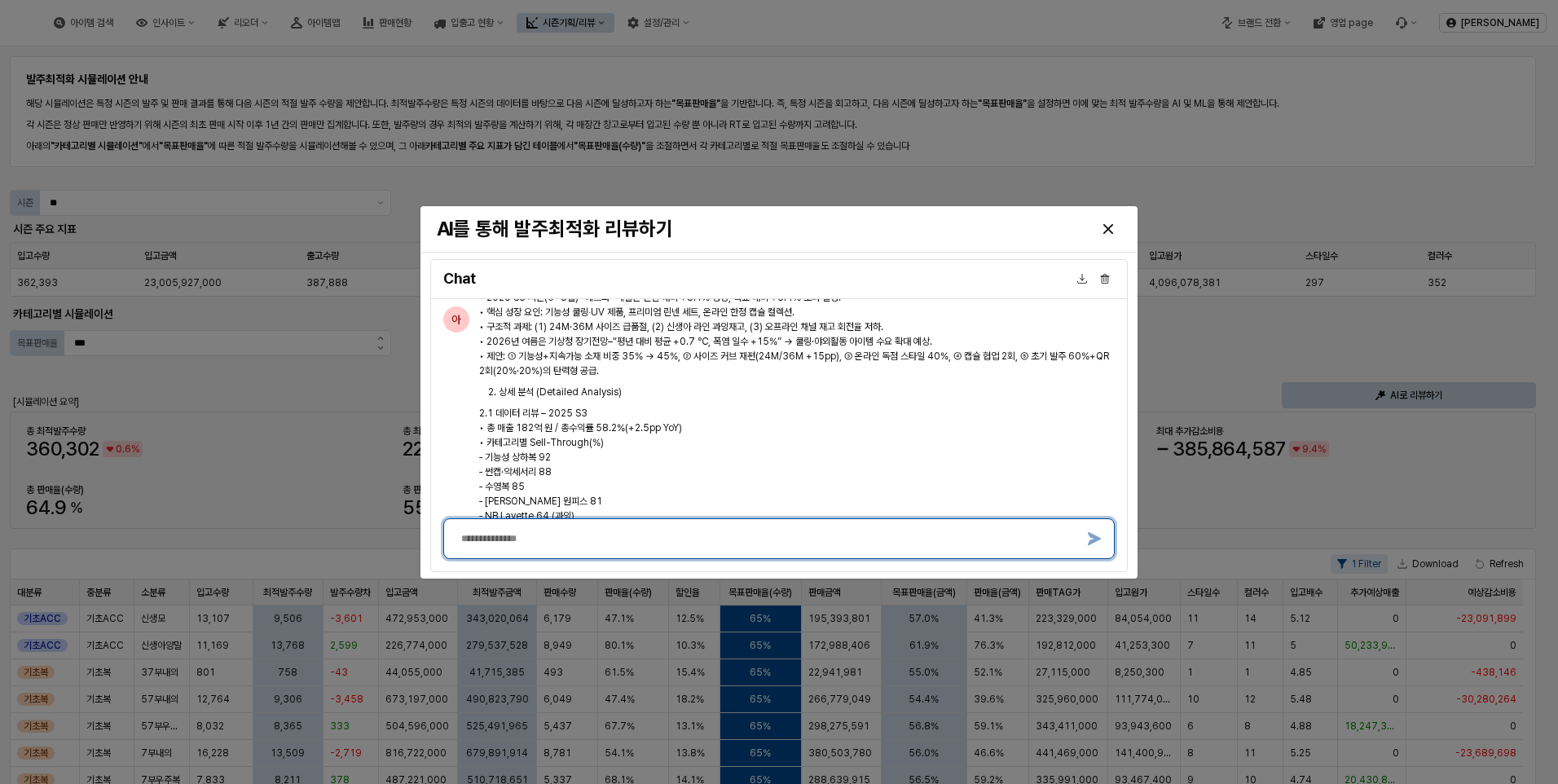
scroll to position [82, 0]
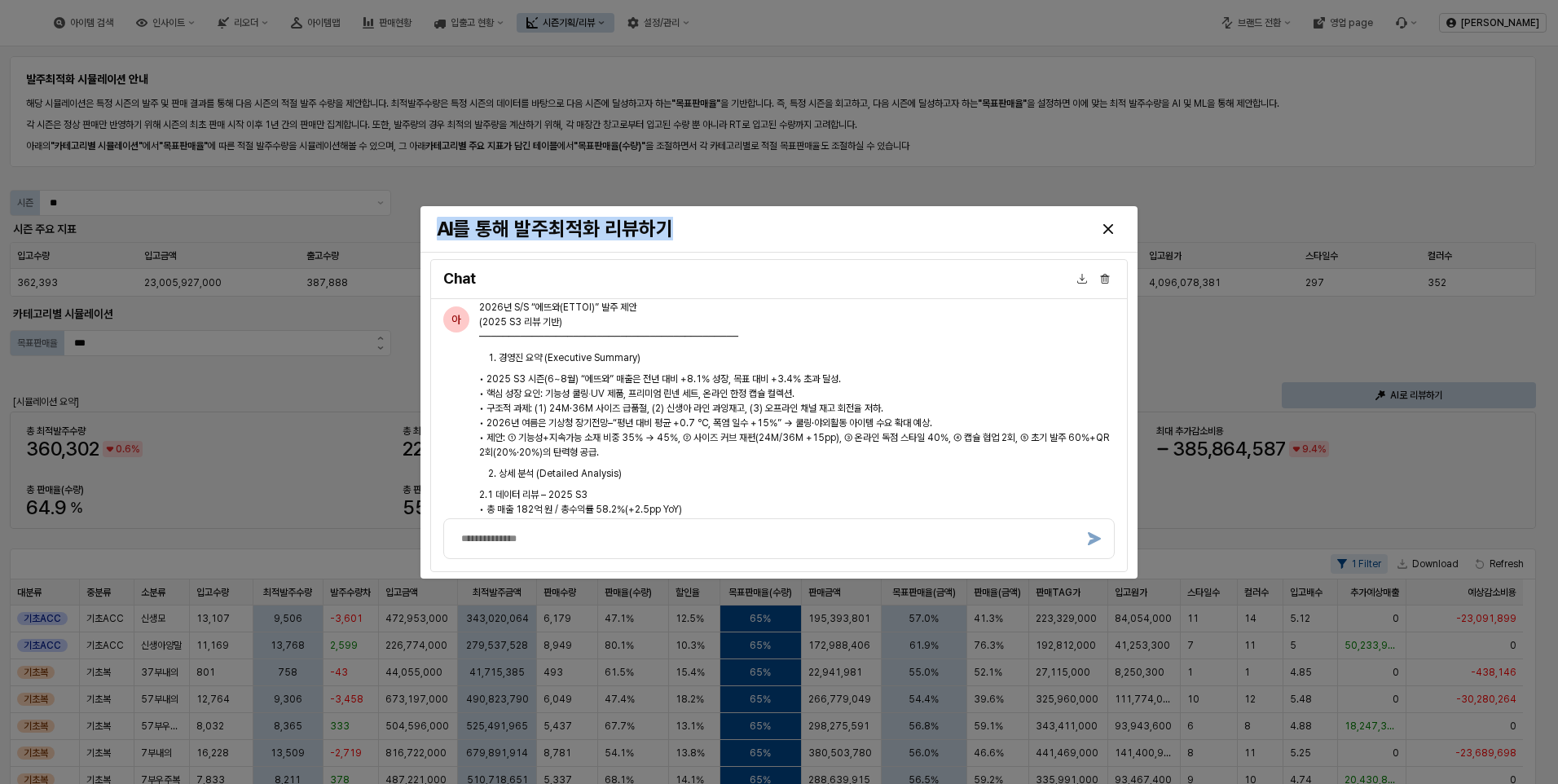
drag, startPoint x: 921, startPoint y: 231, endPoint x: 1148, endPoint y: 223, distance: 227.1
click at [1148, 223] on div "AI를 통해 발주최적화 리뷰하기 Chat 소 소정 박 1 minute ago 2025년 여름 S3 에뜨와 리뷰를 통한 2026년 발주에 대한 …" at bounding box center [779, 392] width 1558 height 784
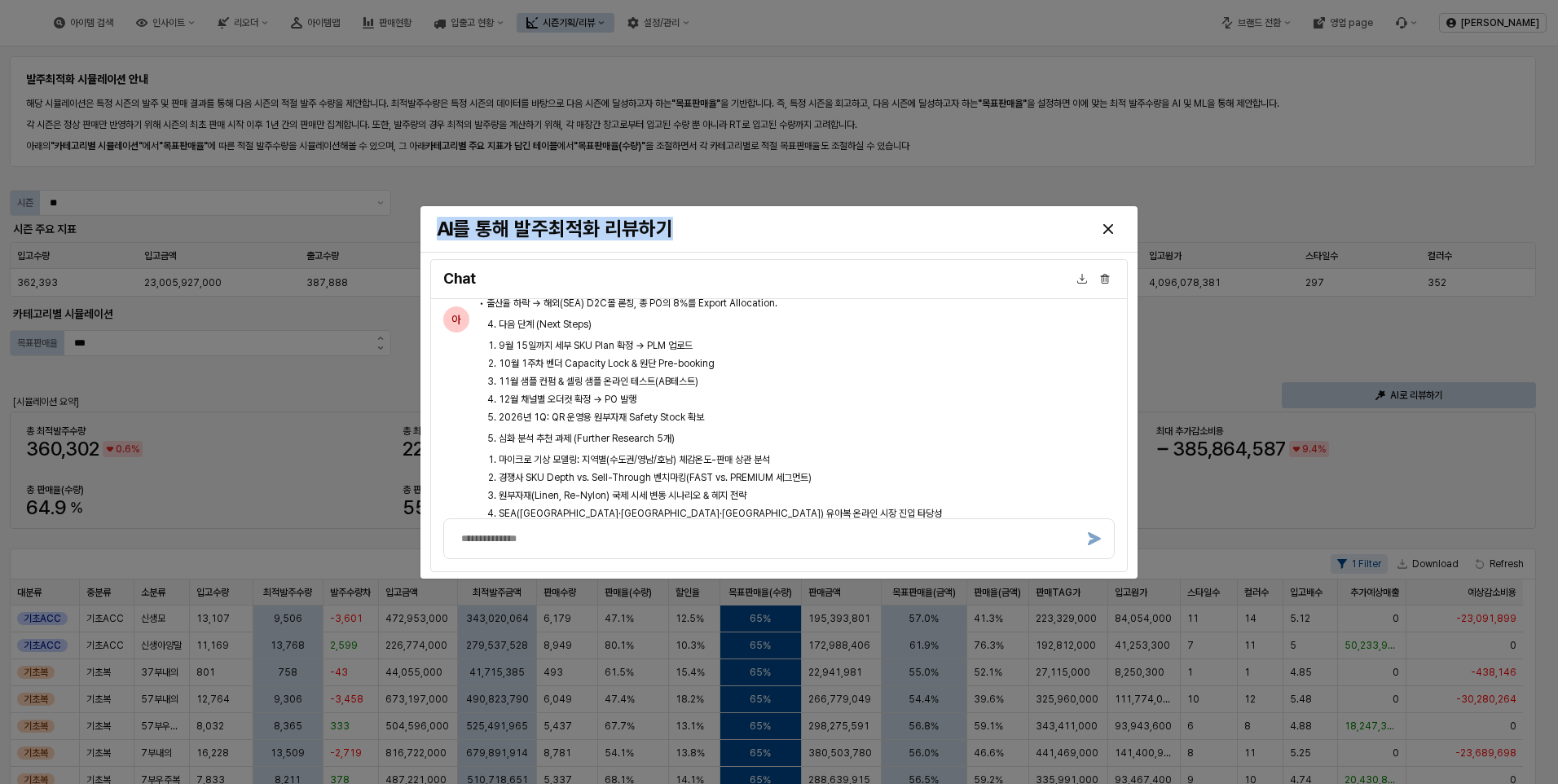
scroll to position [1054, 0]
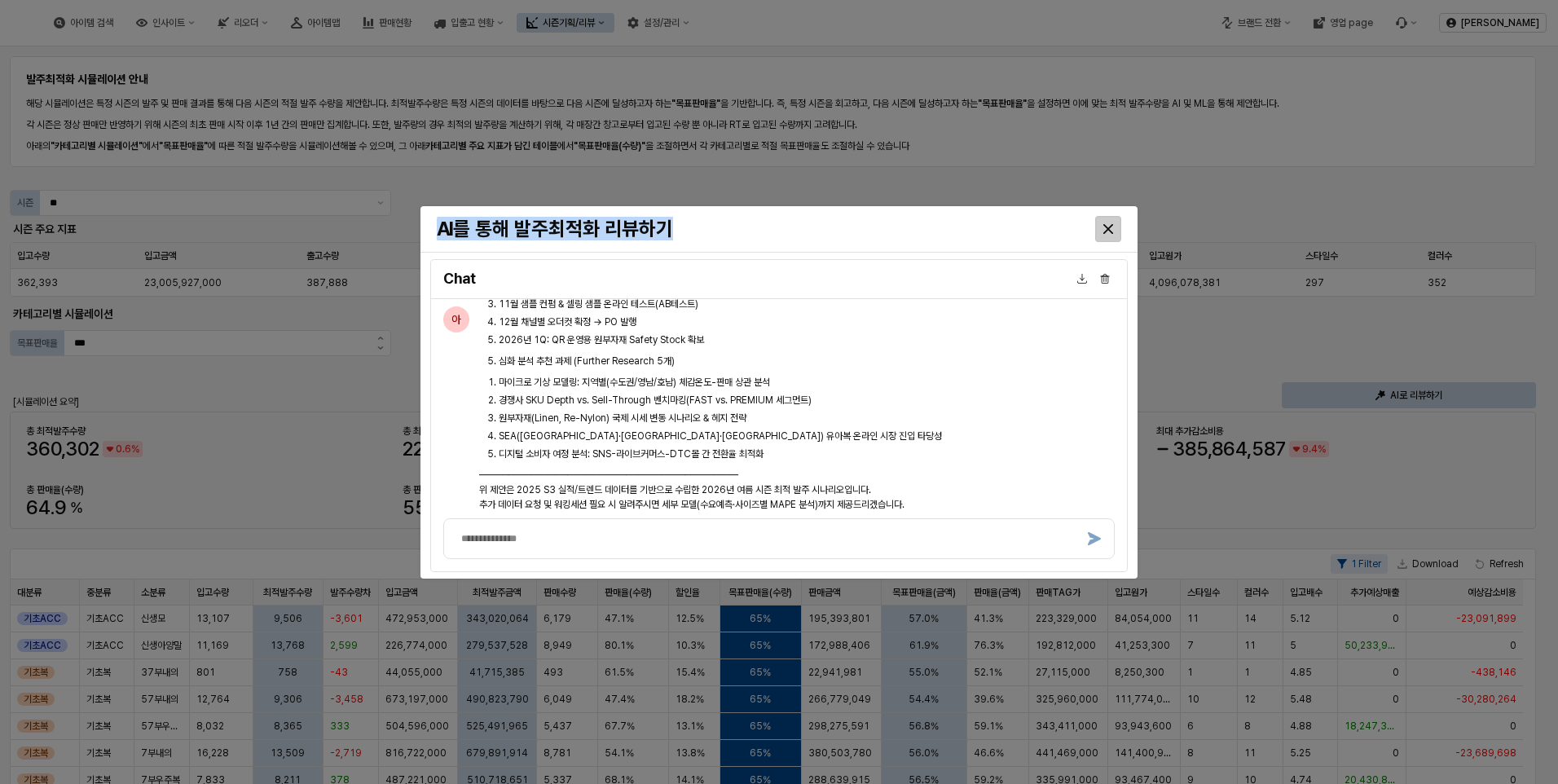
click at [1111, 230] on icon "Close" at bounding box center [1108, 228] width 10 height 10
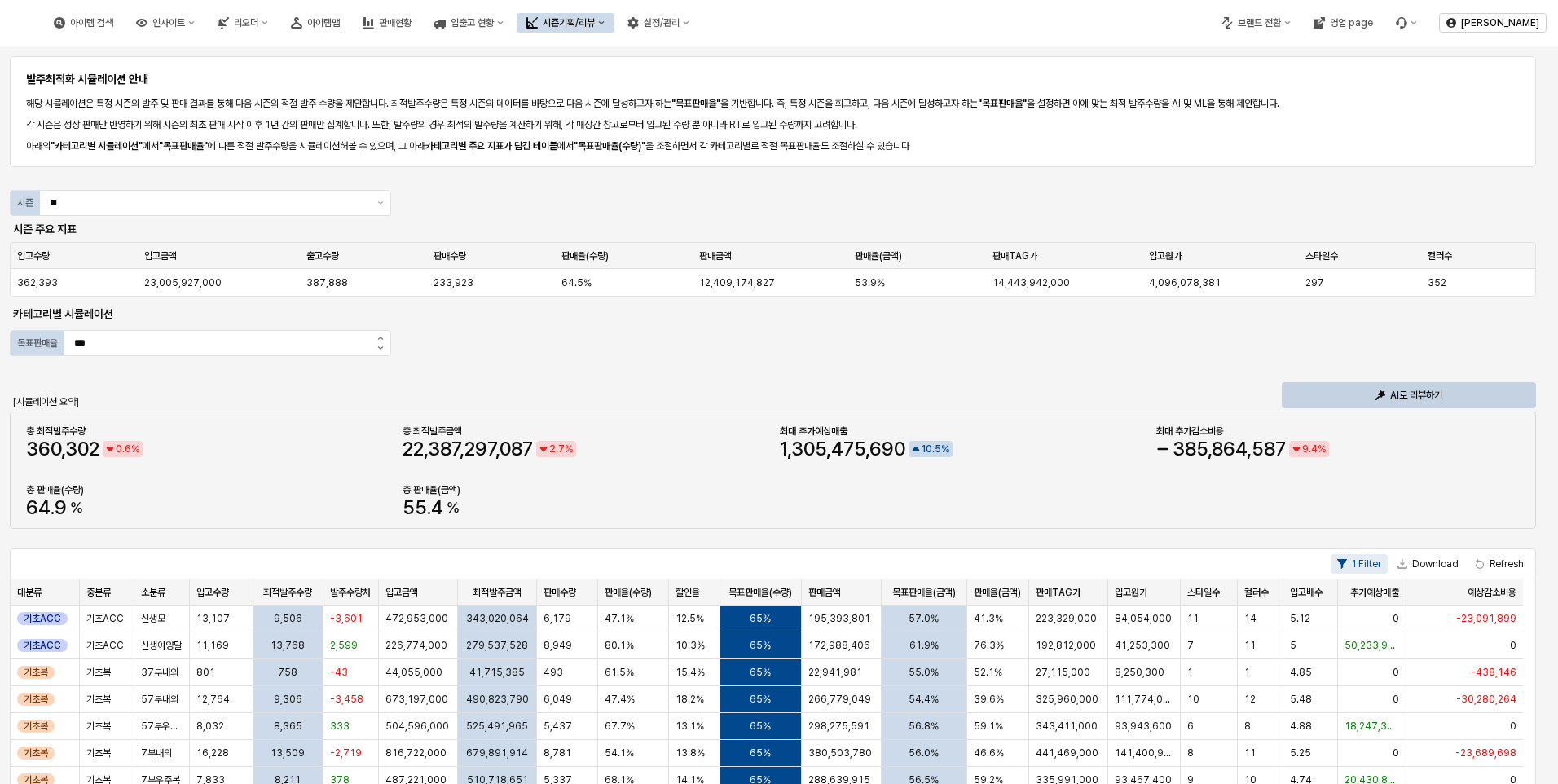
click at [905, 370] on div "발주최적화 시뮬레이션 안내 해당 시뮬레이션은 특정 시즌의 발주 및 판매 결과를 통해 다음 시즌의 적절 발주 수량을 제안합니다. 최적발주수량은 …" at bounding box center [779, 695] width 1538 height 1284
click at [564, 739] on div "8,781" at bounding box center [567, 753] width 60 height 27
click at [648, 371] on div "발주최적화 시뮬레이션 안내 해당 시뮬레이션은 특정 시즌의 발주 및 판매 결과를 통해 다음 시즌의 적절 발주 수량을 제안합니다. 최적발주수량은 …" at bounding box center [779, 695] width 1538 height 1284
click at [849, 375] on div "발주최적화 시뮬레이션 안내 해당 시뮬레이션은 특정 시즌의 발주 및 판매 결과를 통해 다음 시즌의 적절 발주 수량을 제안합니다. 최적발주수량은 …" at bounding box center [779, 695] width 1538 height 1284
click at [797, 516] on div "총 최적발주수량 360 , 302 0 . 6 % 총 최적발주금액 22 , 387 , 297 , 087 2 . 7 % 최대 추가예상매출 1 , …" at bounding box center [772, 469] width 1506 height 97
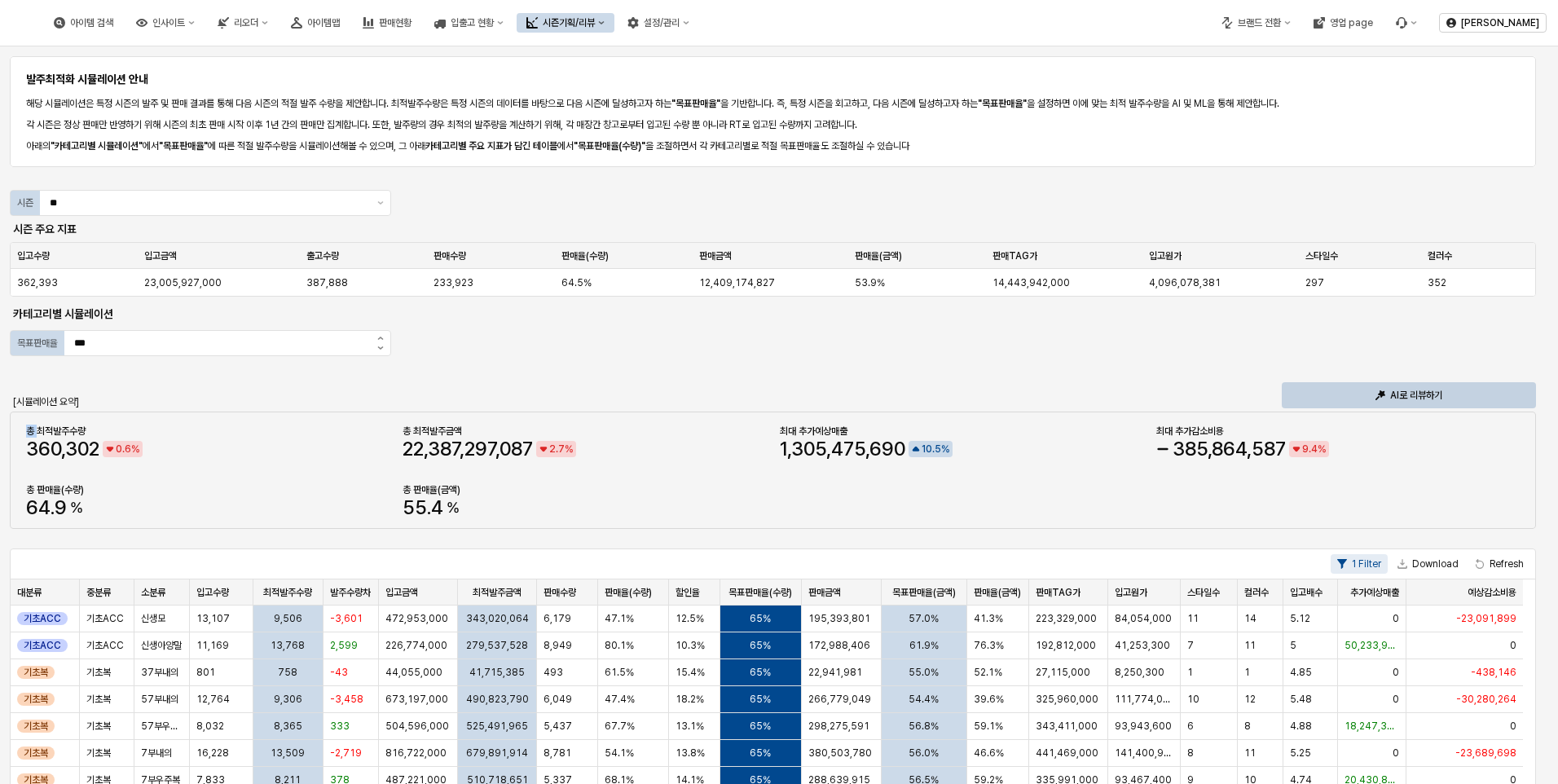
click at [797, 516] on div "총 최적발주수량 360 , 302 0 . 6 % 총 최적발주금액 22 , 387 , 297 , 087 2 . 7 % 최대 추가예상매출 1 , …" at bounding box center [772, 469] width 1506 height 97
click at [477, 531] on div "발주최적화 시뮬레이션 안내 해당 시뮬레이션은 특정 시즌의 발주 및 판매 결과를 통해 다음 시즌의 적절 발주 수량을 제안합니다. 최적발주수량은 …" at bounding box center [779, 695] width 1538 height 1284
click at [655, 336] on div "발주최적화 시뮬레이션 안내 해당 시뮬레이션은 특정 시즌의 발주 및 판매 결과를 통해 다음 시즌의 적절 발주 수량을 제안합니다. 최적발주수량은 …" at bounding box center [779, 695] width 1538 height 1284
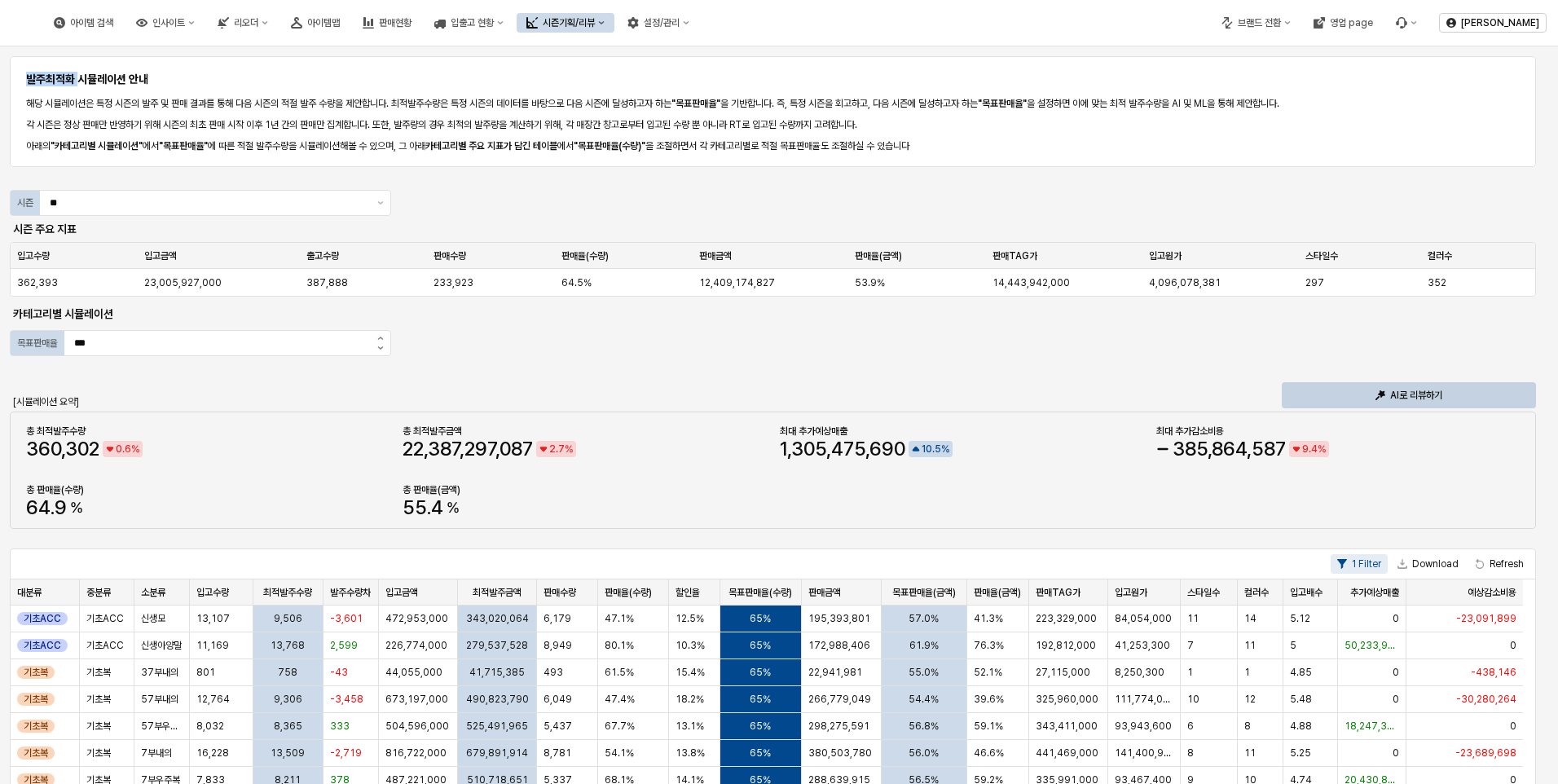
click at [447, 373] on div "발주최적화 시뮬레이션 안내 해당 시뮬레이션은 특정 시즌의 발주 및 판매 결과를 통해 다음 시즌의 적절 발주 수량을 제안합니다. 최적발주수량은 …" at bounding box center [779, 695] width 1538 height 1284
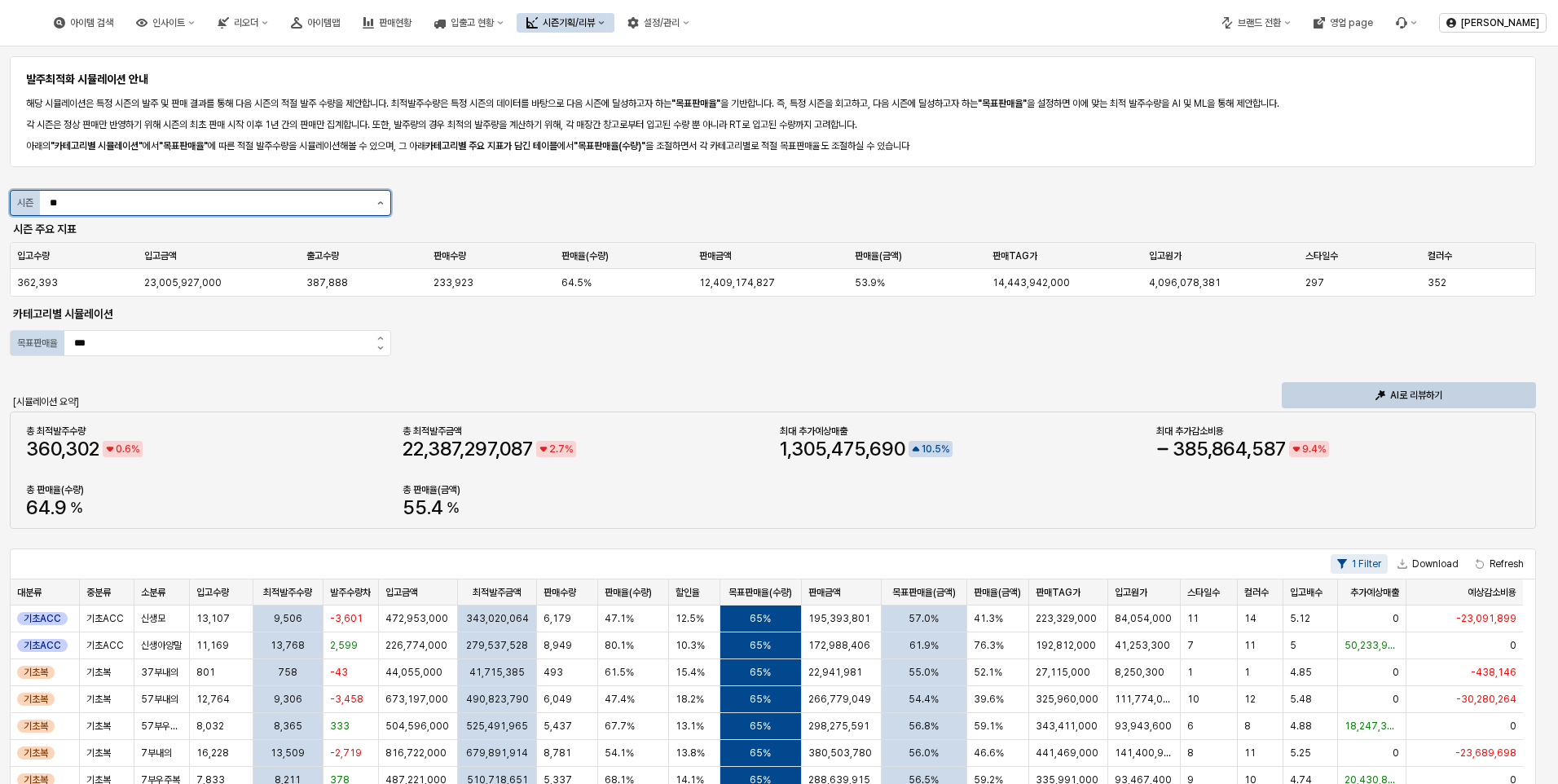
click at [379, 202] on icon "제안 사항 표시" at bounding box center [380, 203] width 6 height 4
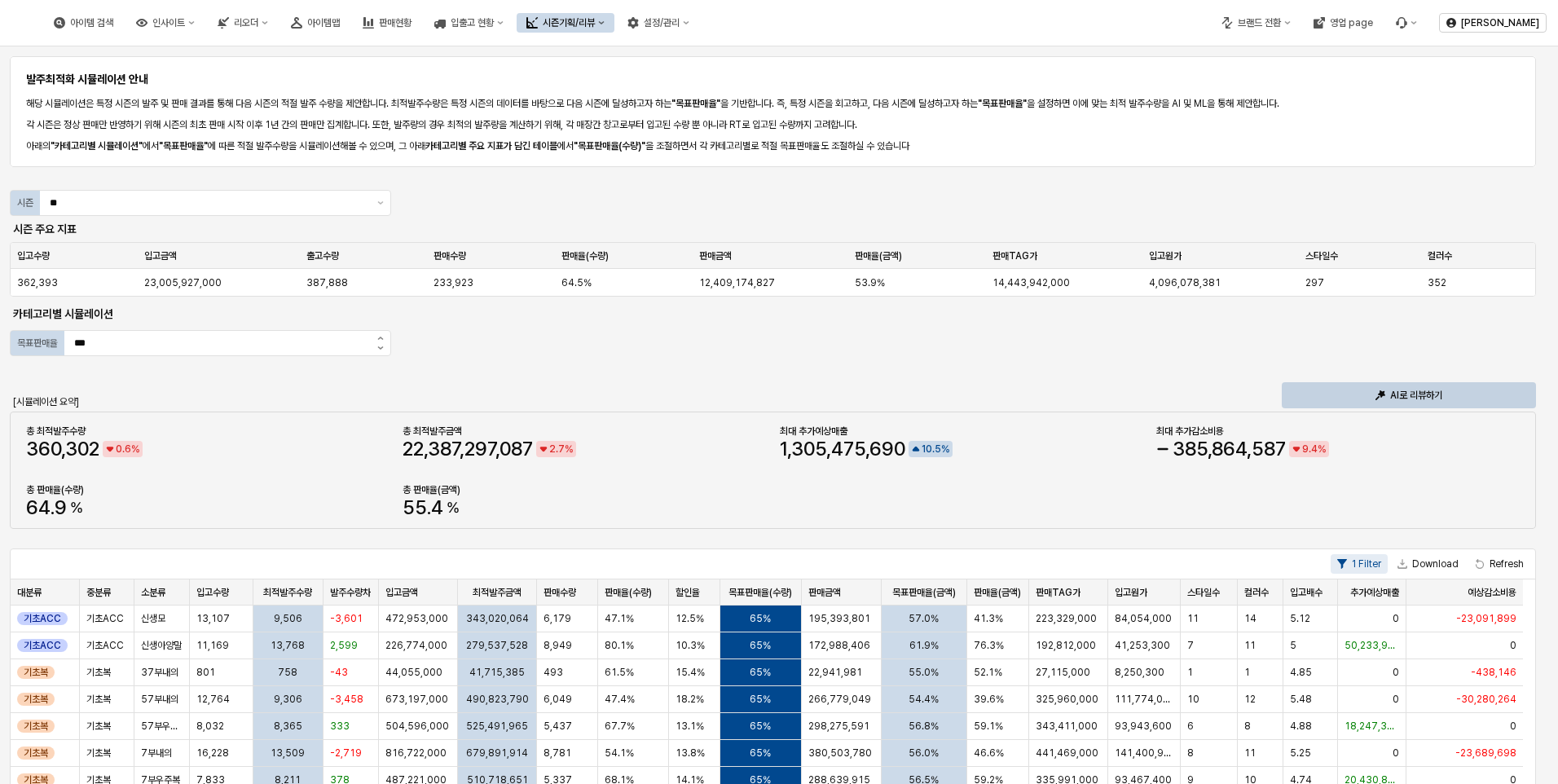
click at [645, 353] on div "발주최적화 시뮬레이션 안내 해당 시뮬레이션은 특정 시즌의 발주 및 판매 결과를 통해 다음 시즌의 적절 발주 수량을 제안합니다. 최적발주수량은 …" at bounding box center [779, 695] width 1538 height 1284
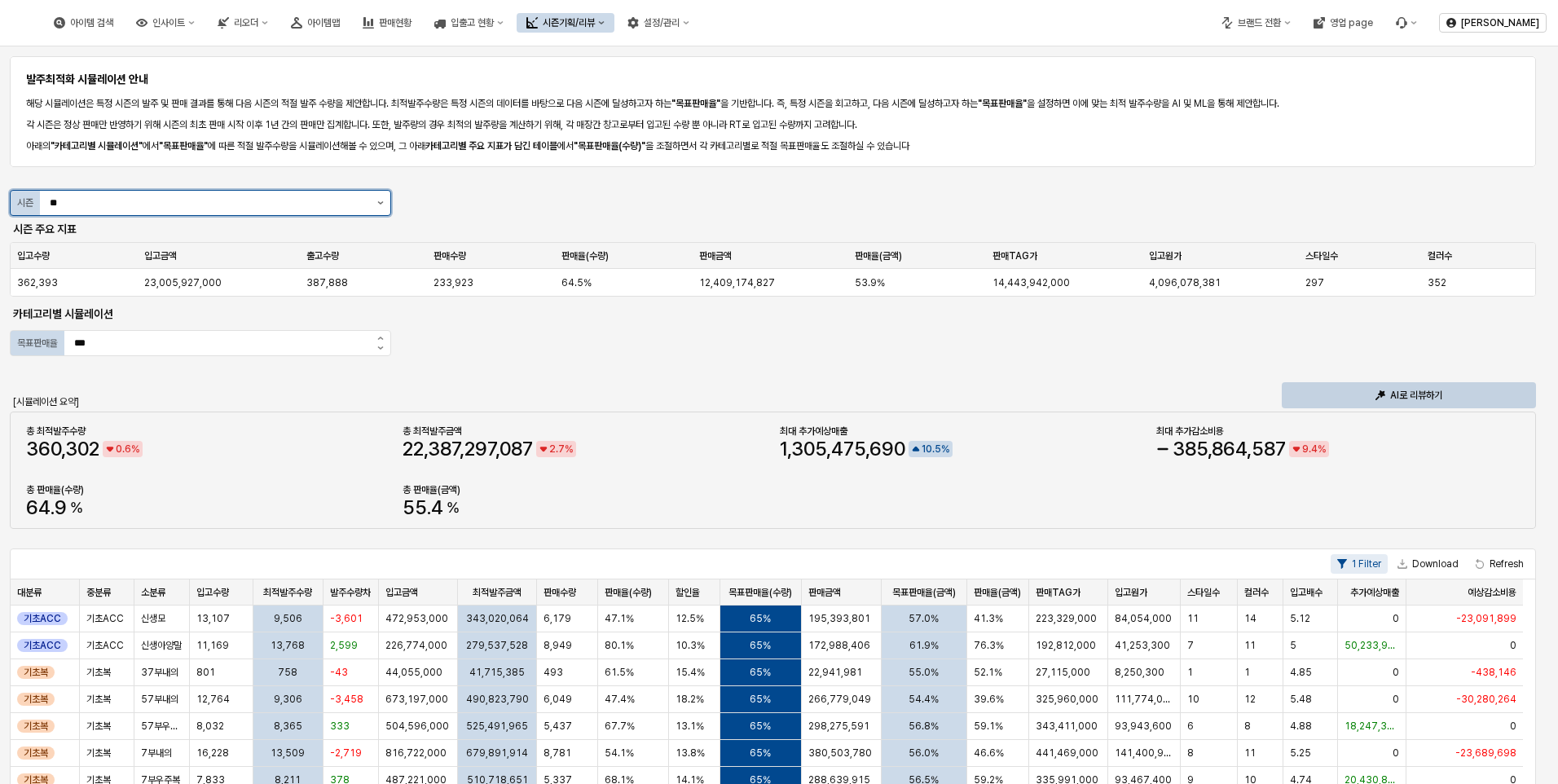
click at [385, 204] on button "제안 사항 표시" at bounding box center [380, 203] width 19 height 25
click at [343, 192] on div "**" at bounding box center [206, 203] width 331 height 25
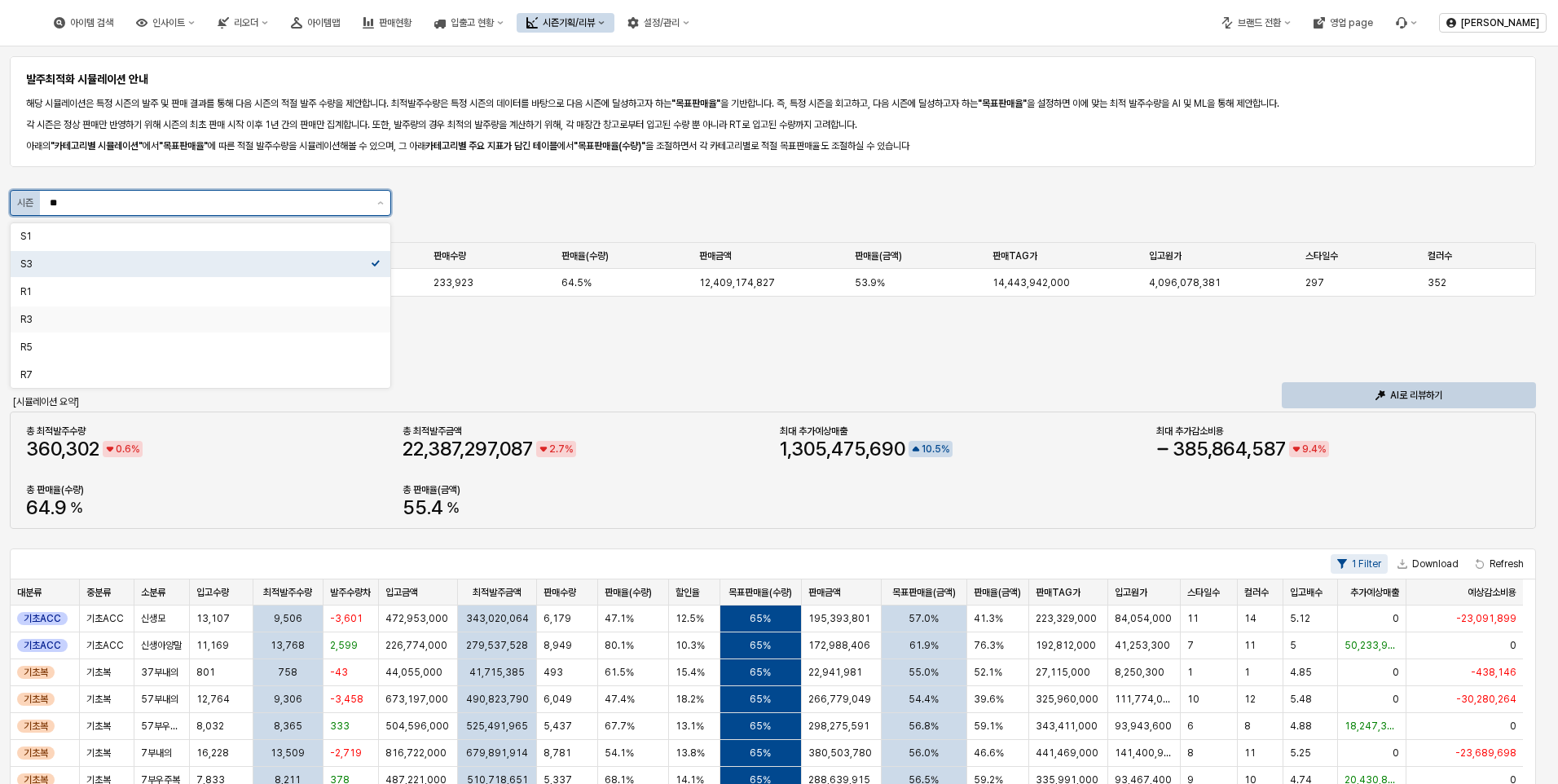
click at [102, 327] on div "R3" at bounding box center [195, 319] width 350 height 16
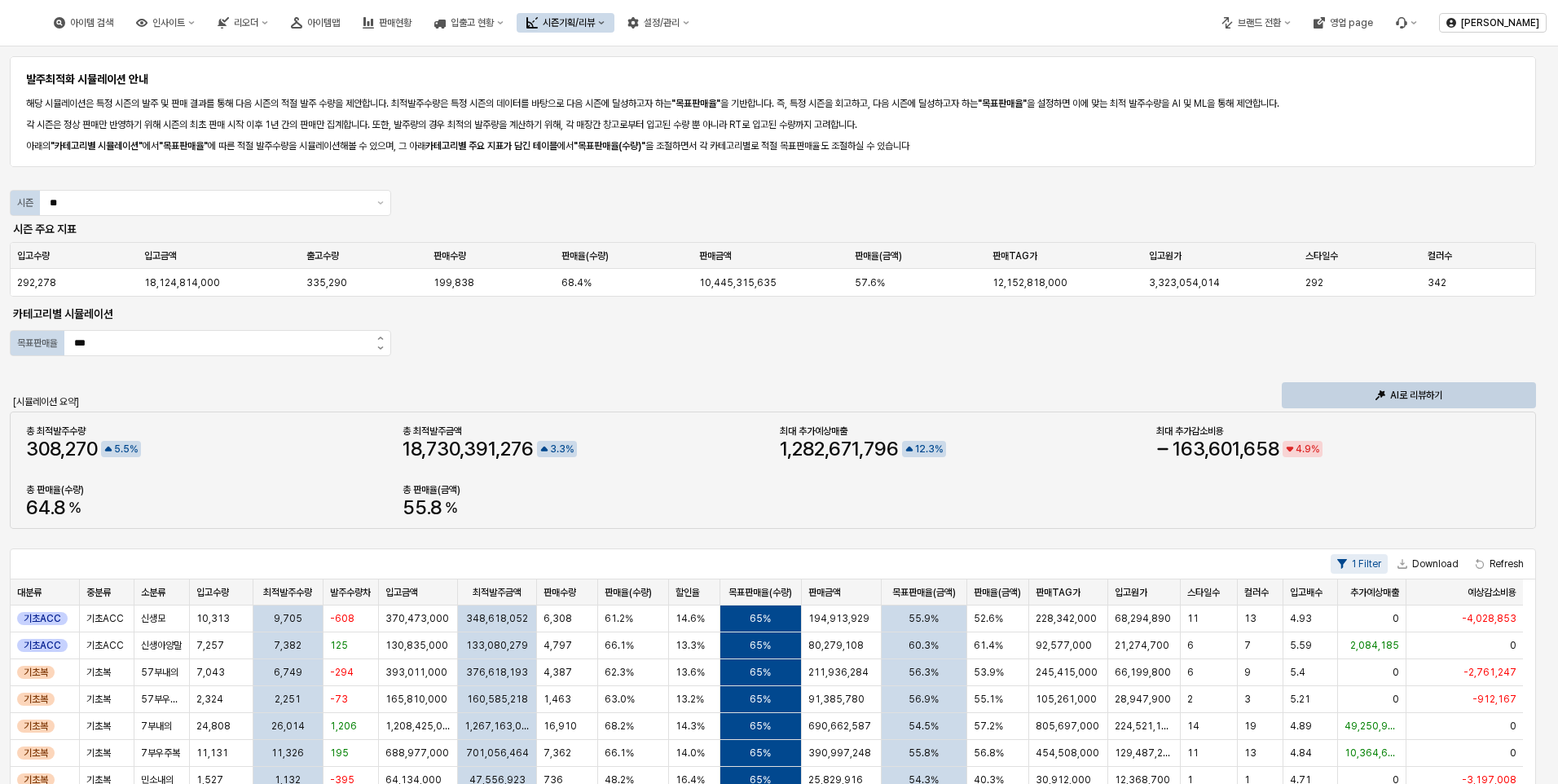
click at [497, 200] on div "발주최적화 시뮬레이션 안내 해당 시뮬레이션은 특정 시즌의 발주 및 판매 결과를 통해 다음 시즌의 적절 발주 수량을 제안합니다. 최적발주수량은 …" at bounding box center [779, 695] width 1538 height 1284
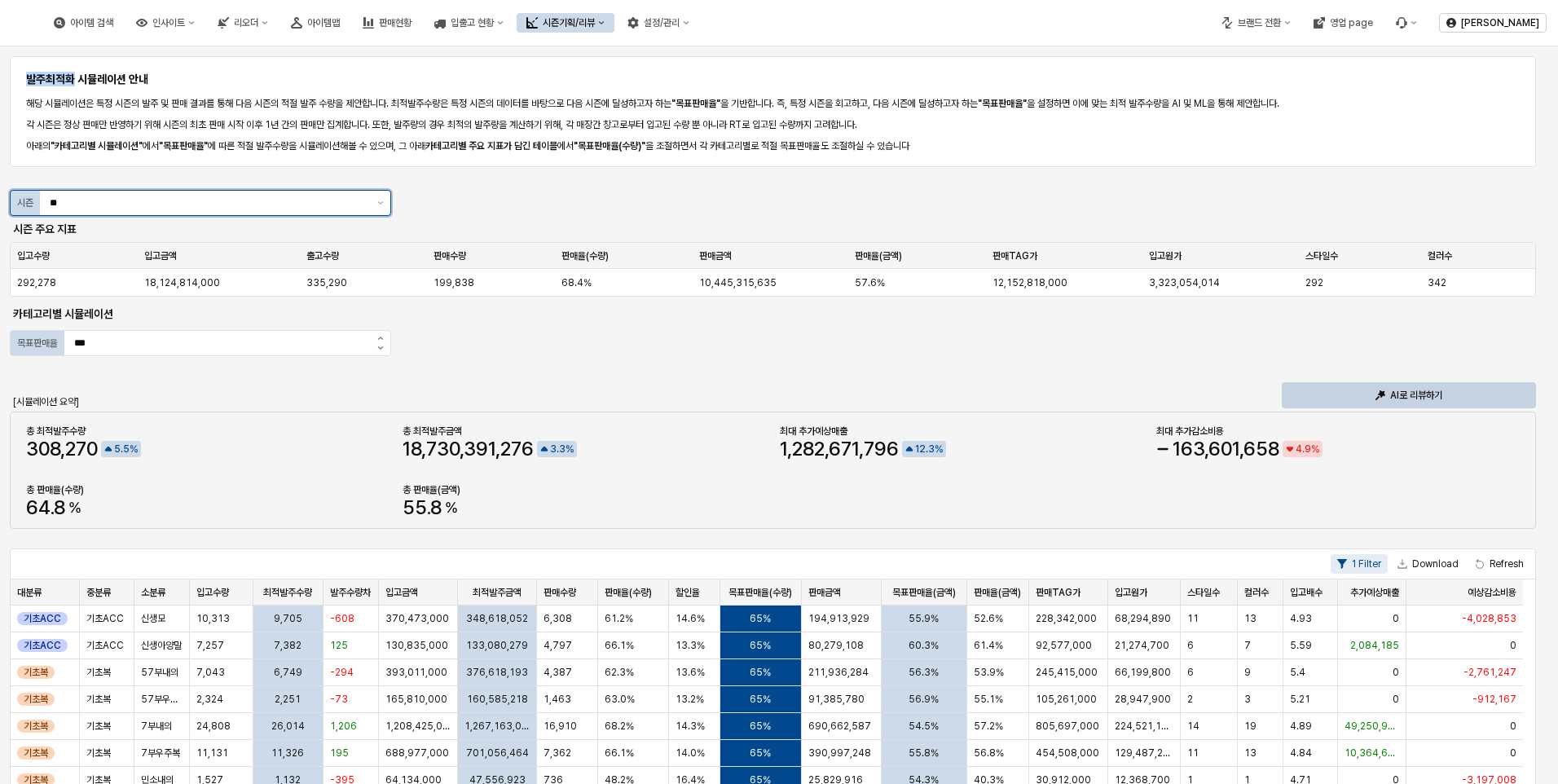
drag, startPoint x: 497, startPoint y: 200, endPoint x: 363, endPoint y: 204, distance: 134.1
click at [363, 204] on input "**" at bounding box center [208, 203] width 317 height 16
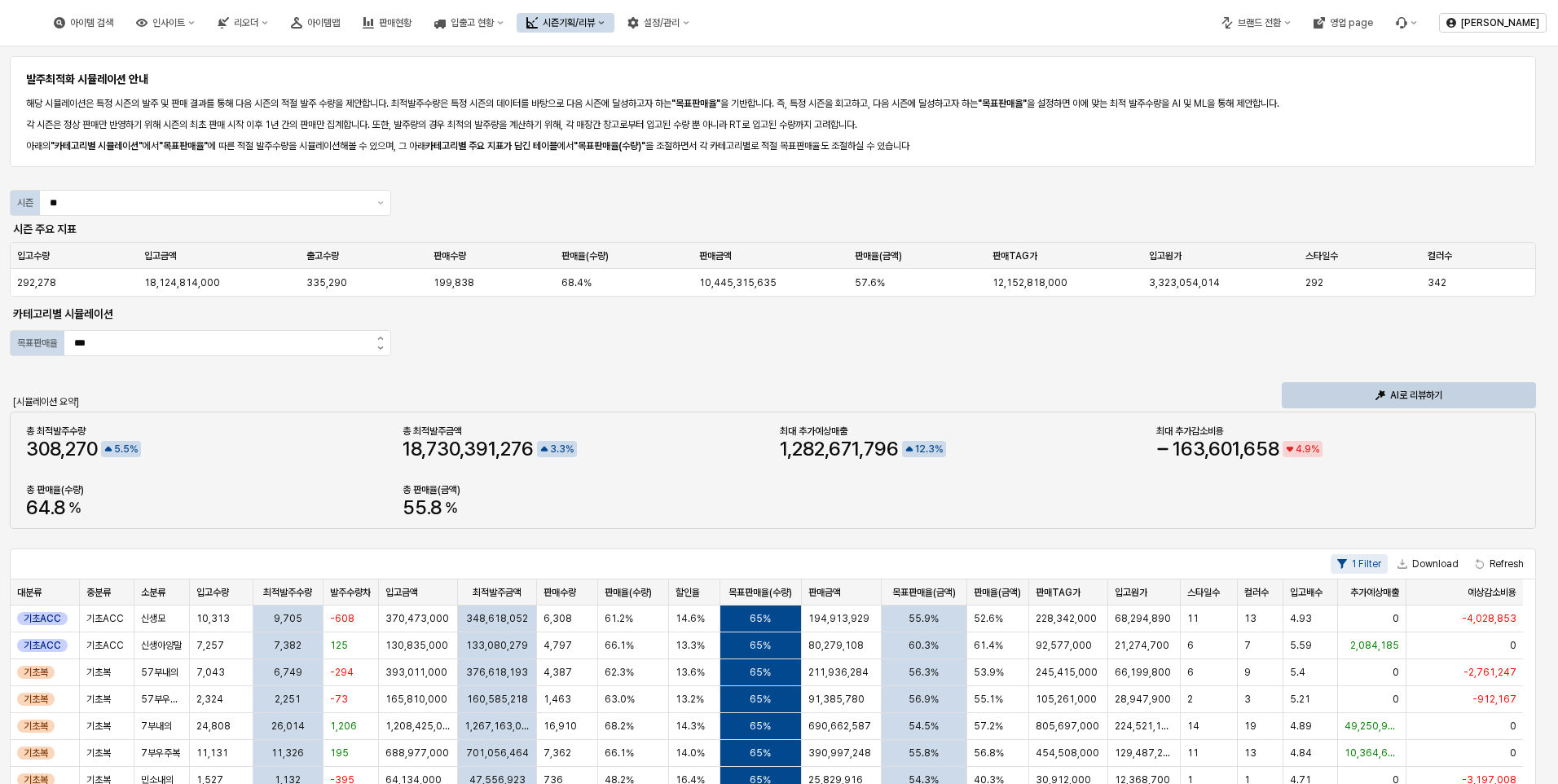
click at [526, 207] on div "발주최적화 시뮬레이션 안내 해당 시뮬레이션은 특정 시즌의 발주 및 판매 결과를 통해 다음 시즌의 적절 발주 수량을 제안합니다. 최적발주수량은 …" at bounding box center [779, 695] width 1538 height 1284
click at [565, 347] on div "발주최적화 시뮬레이션 안내 해당 시뮬레이션은 특정 시즌의 발주 및 판매 결과를 통해 다음 시즌의 적절 발주 수량을 제안합니다. 최적발주수량은 …" at bounding box center [779, 695] width 1538 height 1284
click at [823, 192] on div "발주최적화 시뮬레이션 안내 해당 시뮬레이션은 특정 시즌의 발주 및 판매 결과를 통해 다음 시즌의 적절 발주 수량을 제안합니다. 최적발주수량은 …" at bounding box center [779, 695] width 1538 height 1284
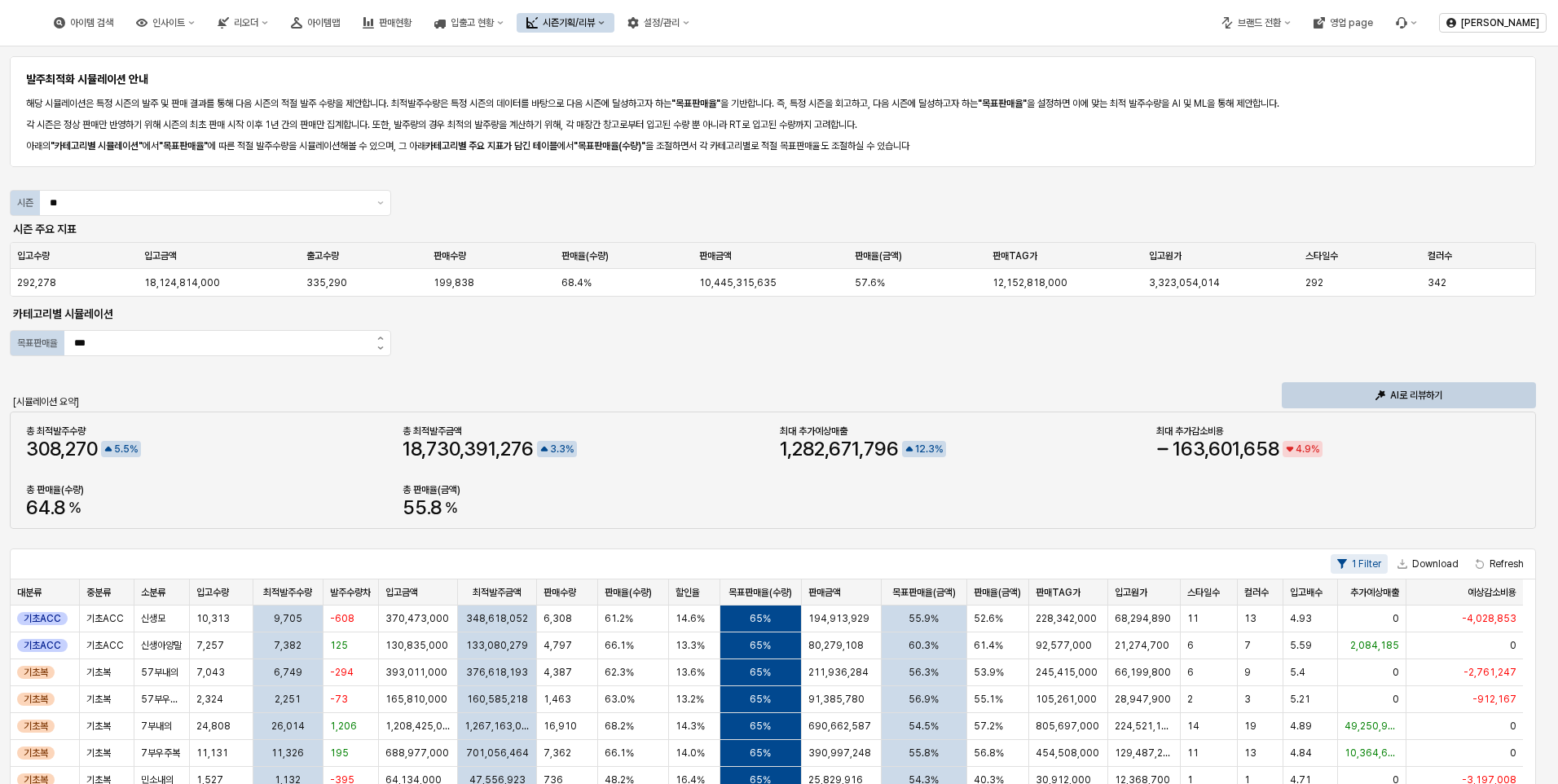
drag, startPoint x: 823, startPoint y: 192, endPoint x: 934, endPoint y: 188, distance: 111.1
click at [934, 188] on div "App Frame" at bounding box center [773, 179] width 1526 height 19
click at [1422, 396] on p "AI로 리뷰하기" at bounding box center [1415, 395] width 52 height 13
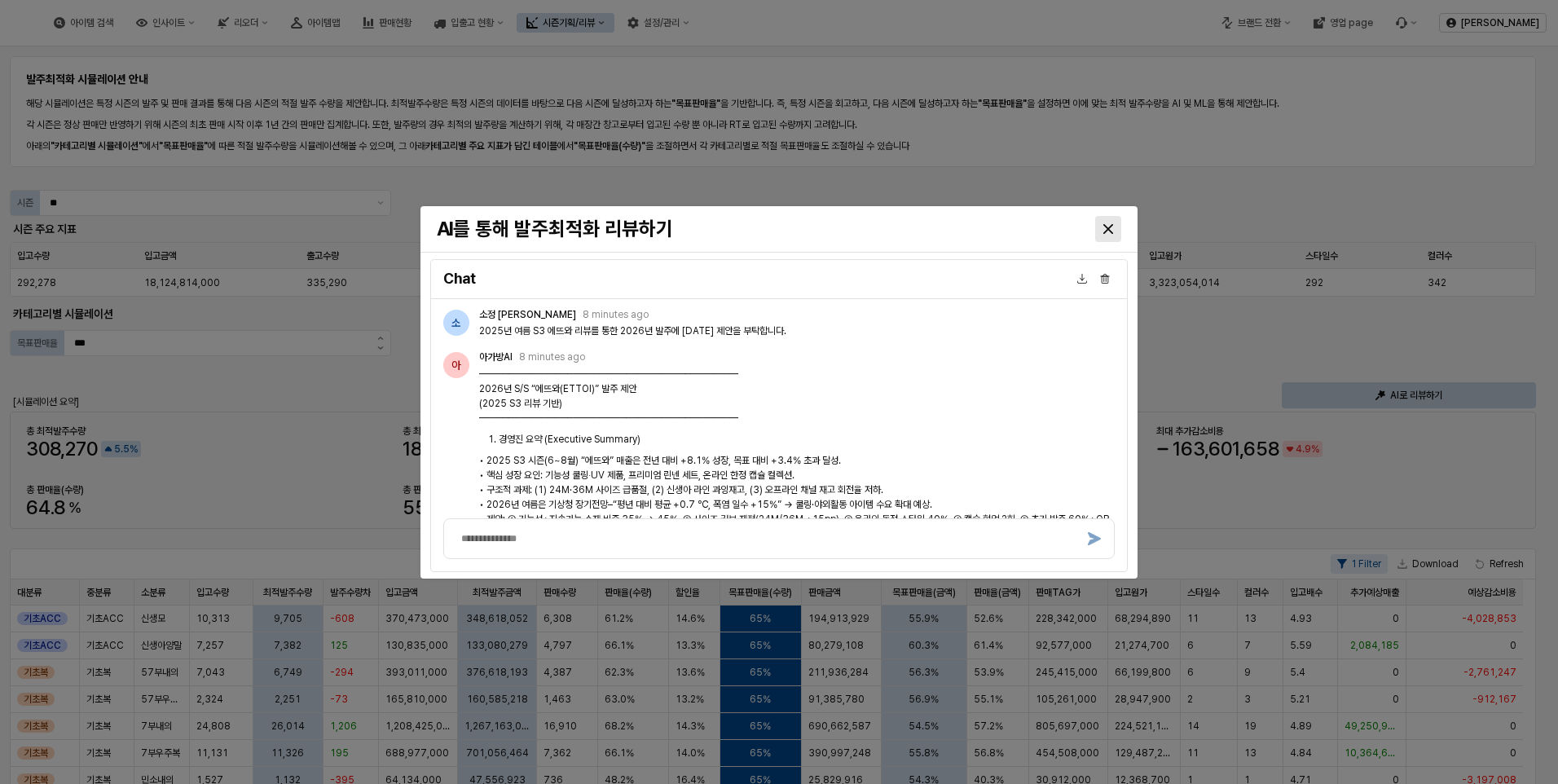
click at [1108, 220] on div "Close" at bounding box center [1108, 228] width 25 height 25
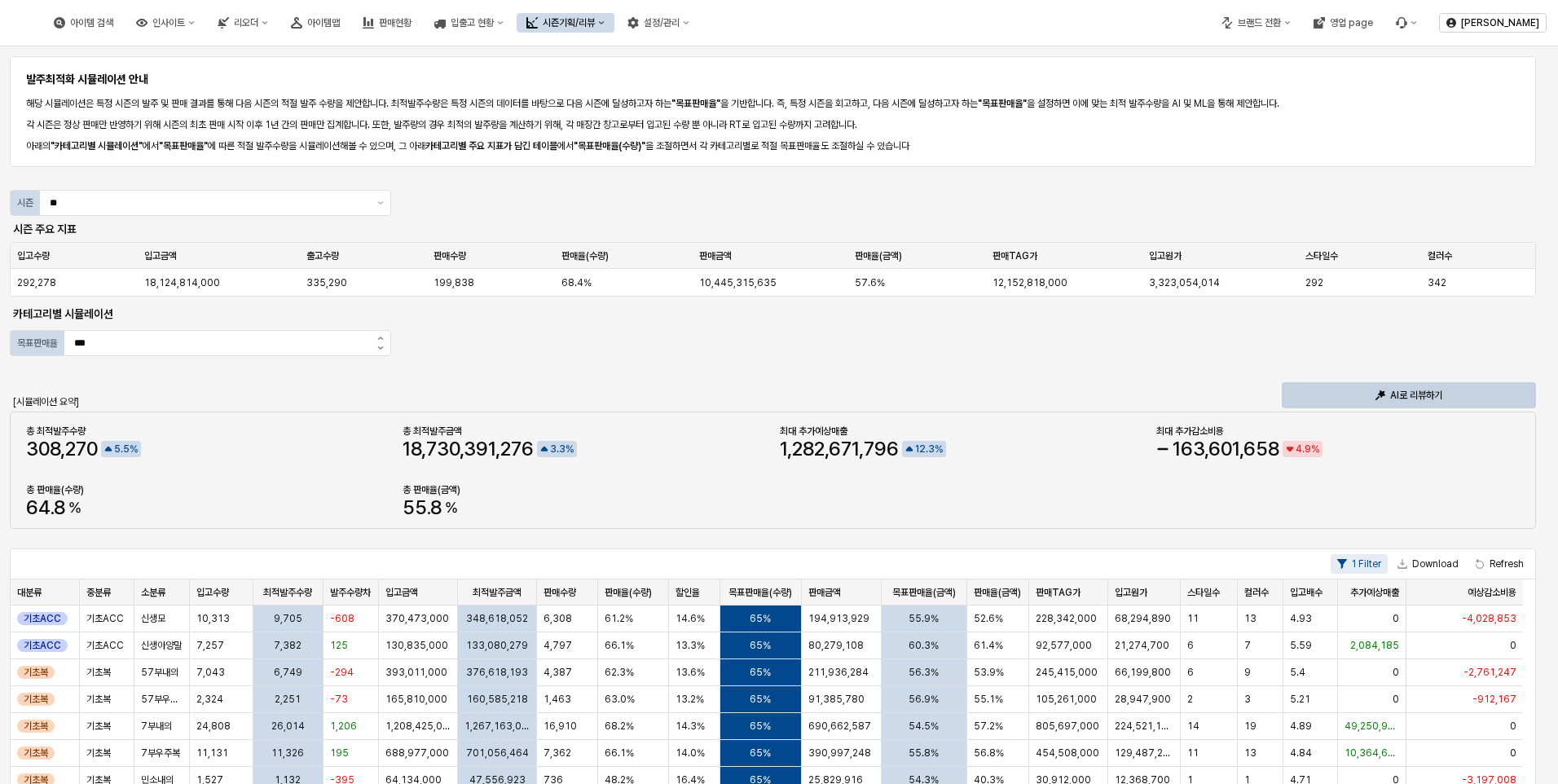
click at [948, 342] on div "발주최적화 시뮬레이션 안내 해당 시뮬레이션은 특정 시즌의 발주 및 판매 결과를 통해 다음 시즌의 적절 발주 수량을 제안합니다. 최적발주수량은 …" at bounding box center [779, 695] width 1538 height 1284
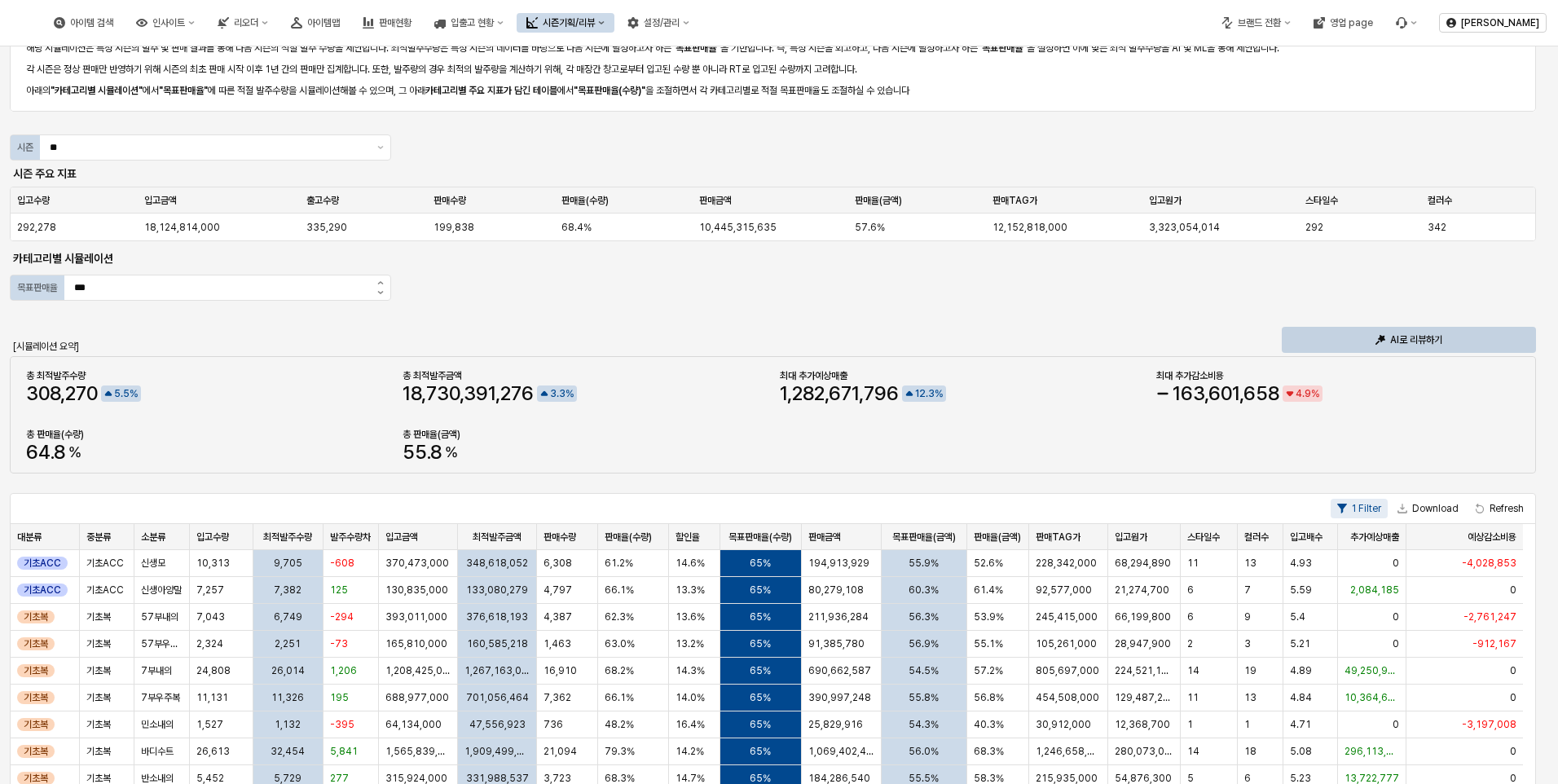
scroll to position [82, 0]
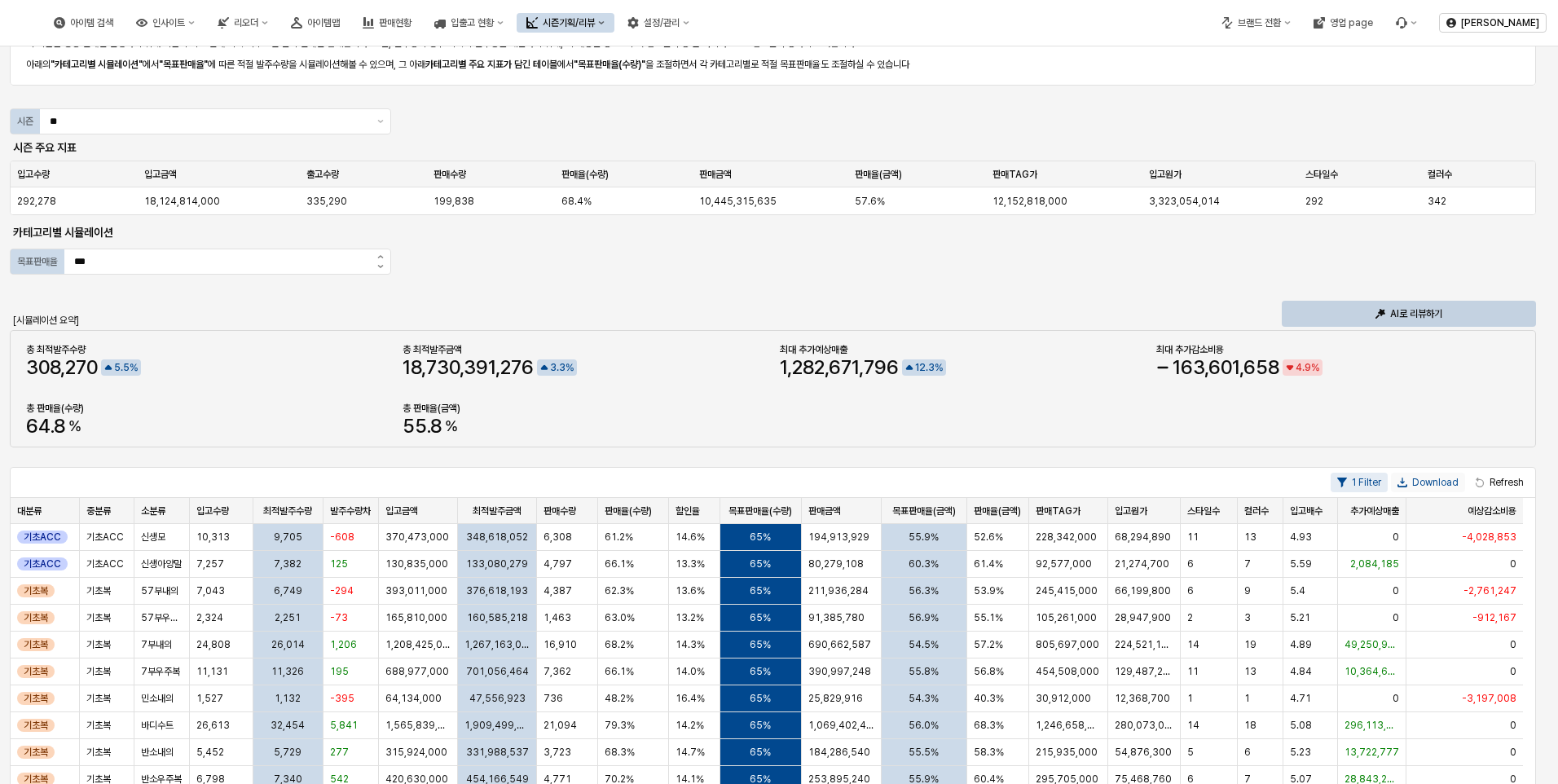
click at [1429, 482] on button "Download" at bounding box center [1428, 482] width 75 height 19
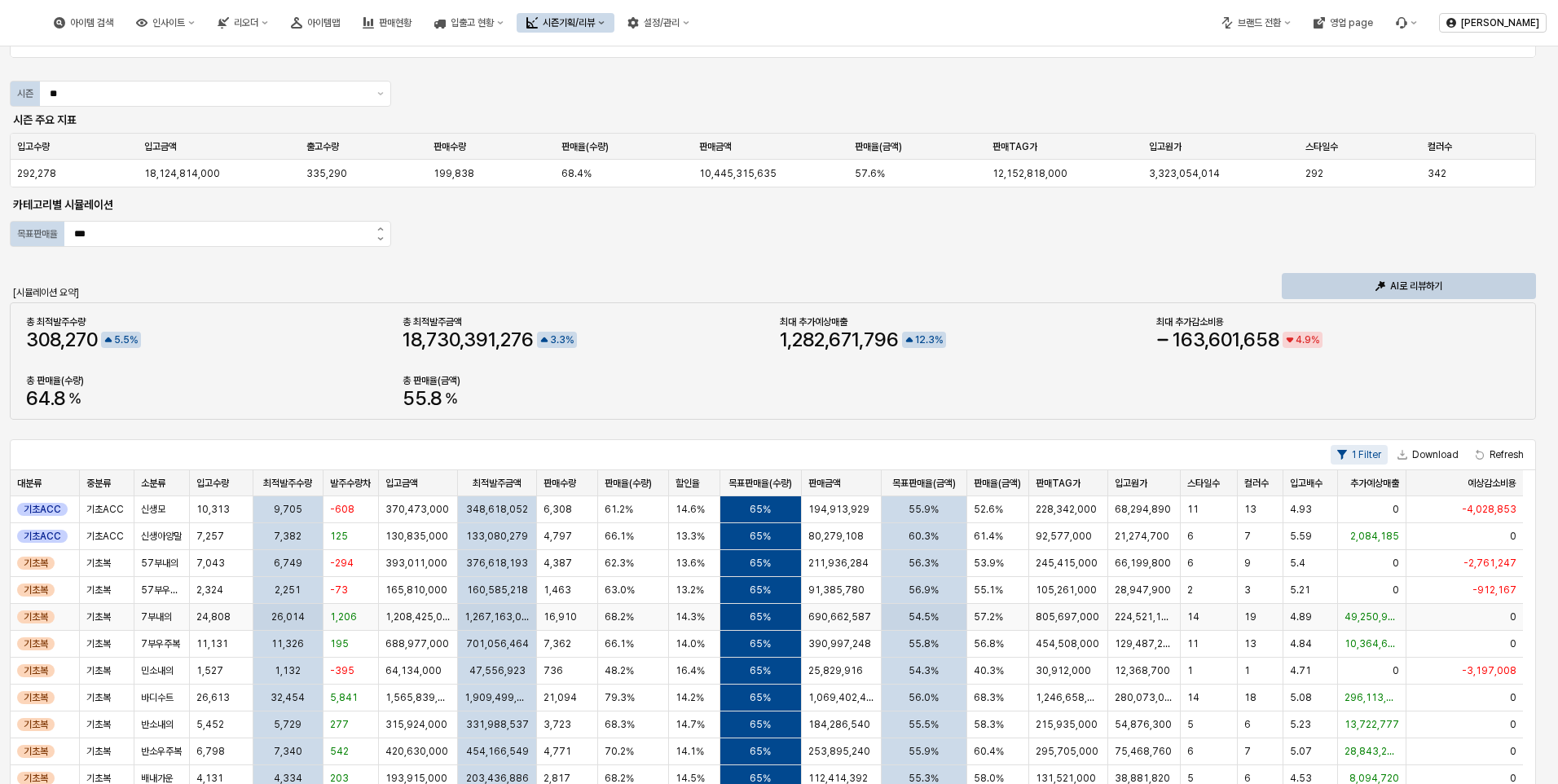
scroll to position [0, 0]
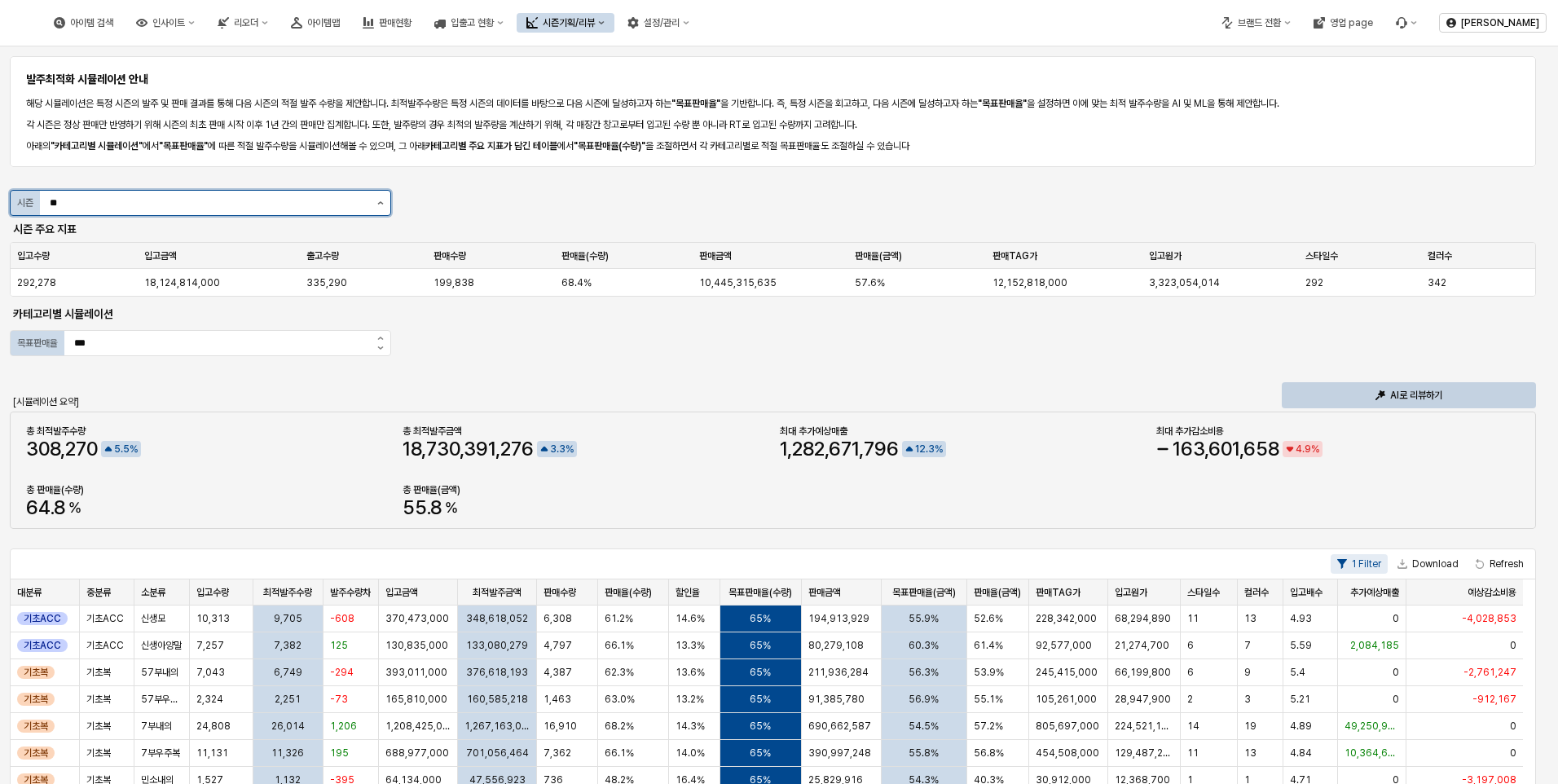
click at [379, 202] on icon "제안 사항 표시" at bounding box center [380, 203] width 6 height 4
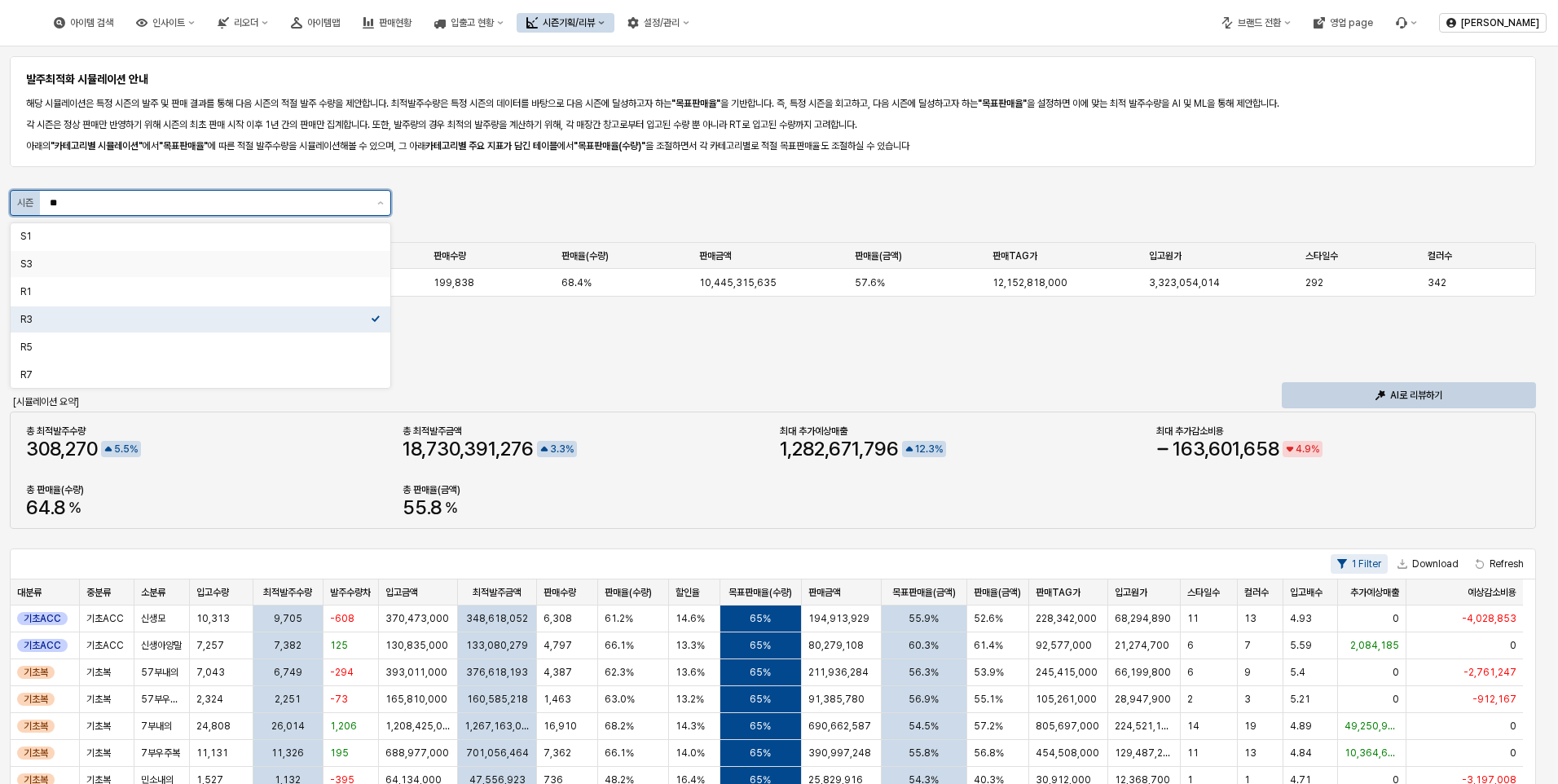
click at [167, 255] on div "S3" at bounding box center [200, 264] width 379 height 26
type input "**"
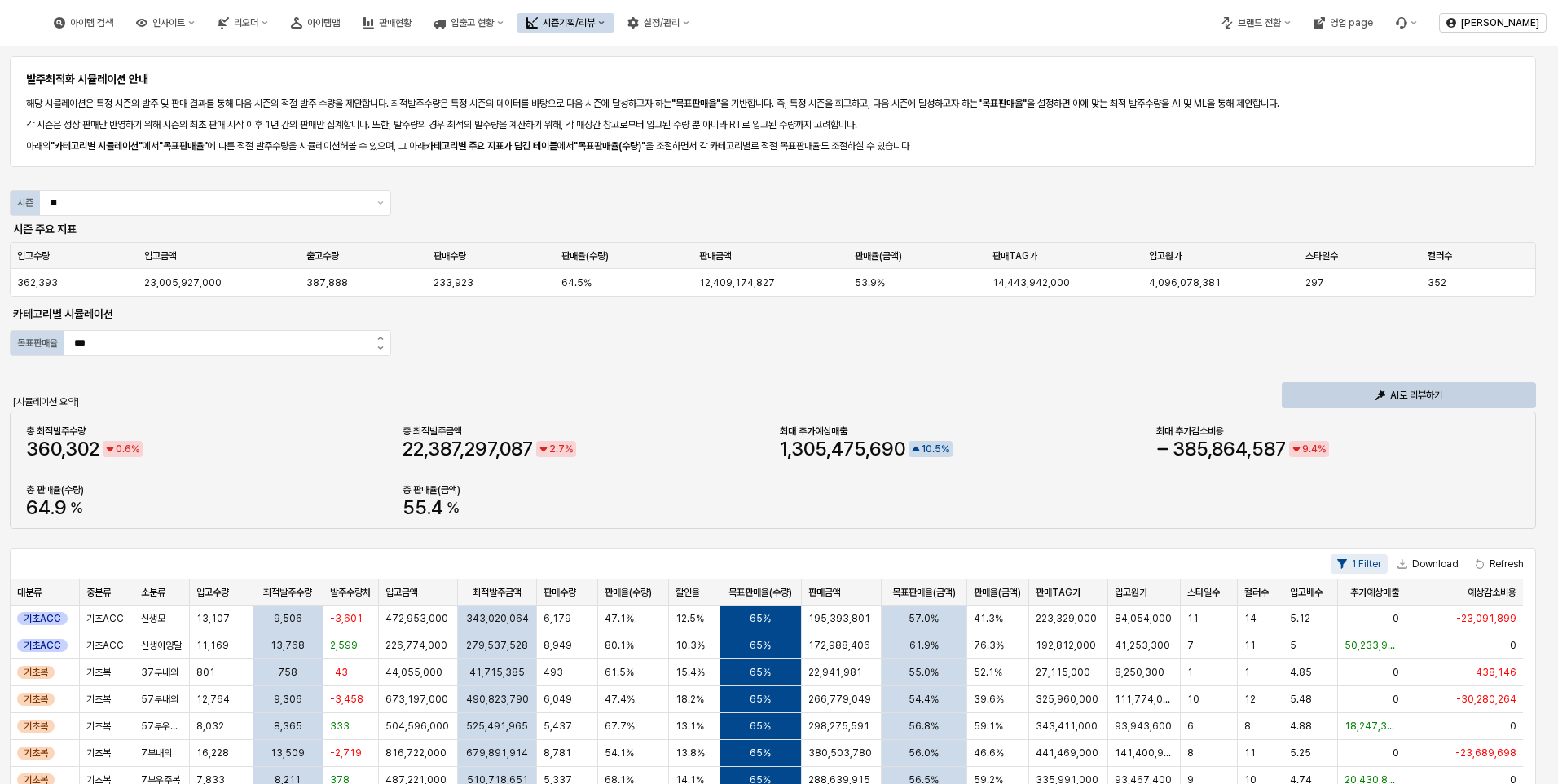
click at [578, 347] on div "발주최적화 시뮬레이션 안내 해당 시뮬레이션은 특정 시즌의 발주 및 판매 결과를 통해 다음 시즌의 적절 발주 수량을 제안합니다. 최적발주수량은 …" at bounding box center [779, 695] width 1538 height 1284
click at [1433, 564] on button "Download" at bounding box center [1428, 563] width 75 height 19
click at [666, 371] on div "발주최적화 시뮬레이션 안내 해당 시뮬레이션은 특정 시즌의 발주 및 판매 결과를 통해 다음 시즌의 적절 발주 수량을 제안합니다. 최적발주수량은 …" at bounding box center [779, 695] width 1538 height 1284
click at [1038, 357] on div "발주최적화 시뮬레이션 안내 해당 시뮬레이션은 특정 시즌의 발주 및 판매 결과를 통해 다음 시즌의 적절 발주 수량을 제안합니다. 최적발주수량은 …" at bounding box center [779, 695] width 1538 height 1284
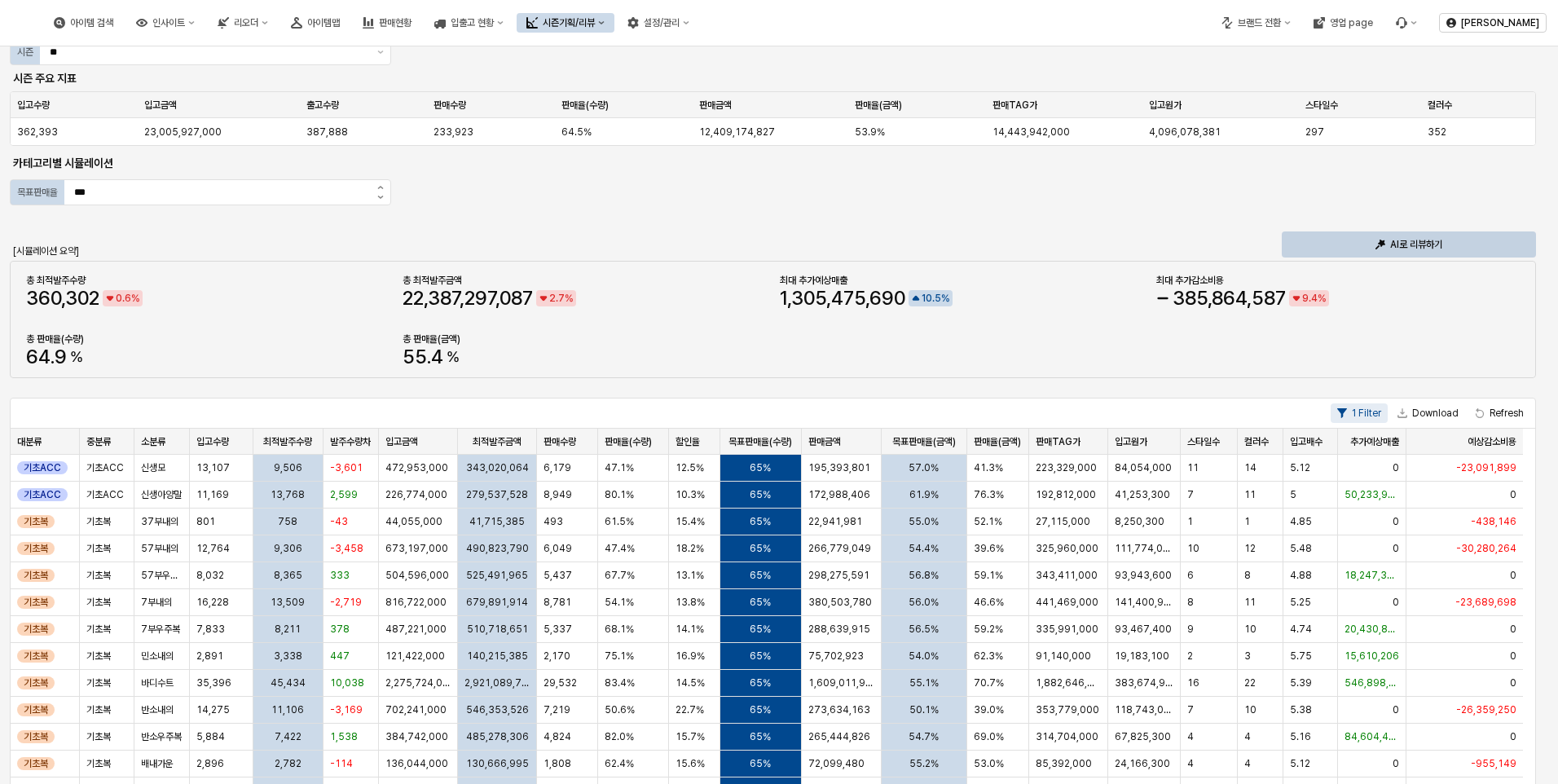
scroll to position [163, 0]
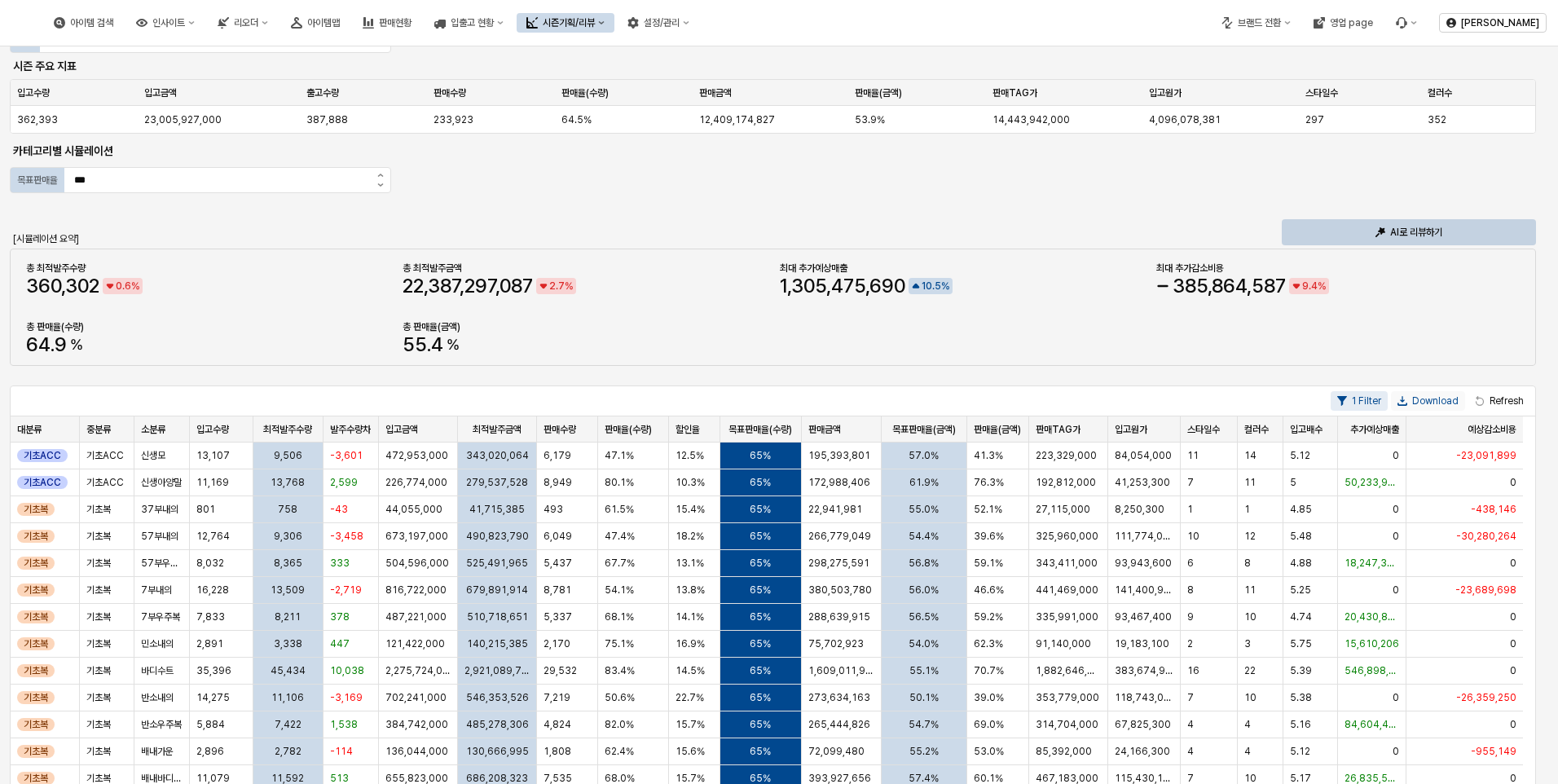
click at [1414, 401] on button "Download" at bounding box center [1428, 400] width 75 height 19
drag, startPoint x: 1342, startPoint y: 569, endPoint x: 1364, endPoint y: 621, distance: 56.5
click at [1364, 621] on span "20,430,819" at bounding box center [1372, 617] width 55 height 13
click at [169, 409] on div "1 Filter Download Refresh" at bounding box center [773, 401] width 1524 height 30
click at [1304, 230] on div "AI로 리뷰하기" at bounding box center [1408, 232] width 239 height 25
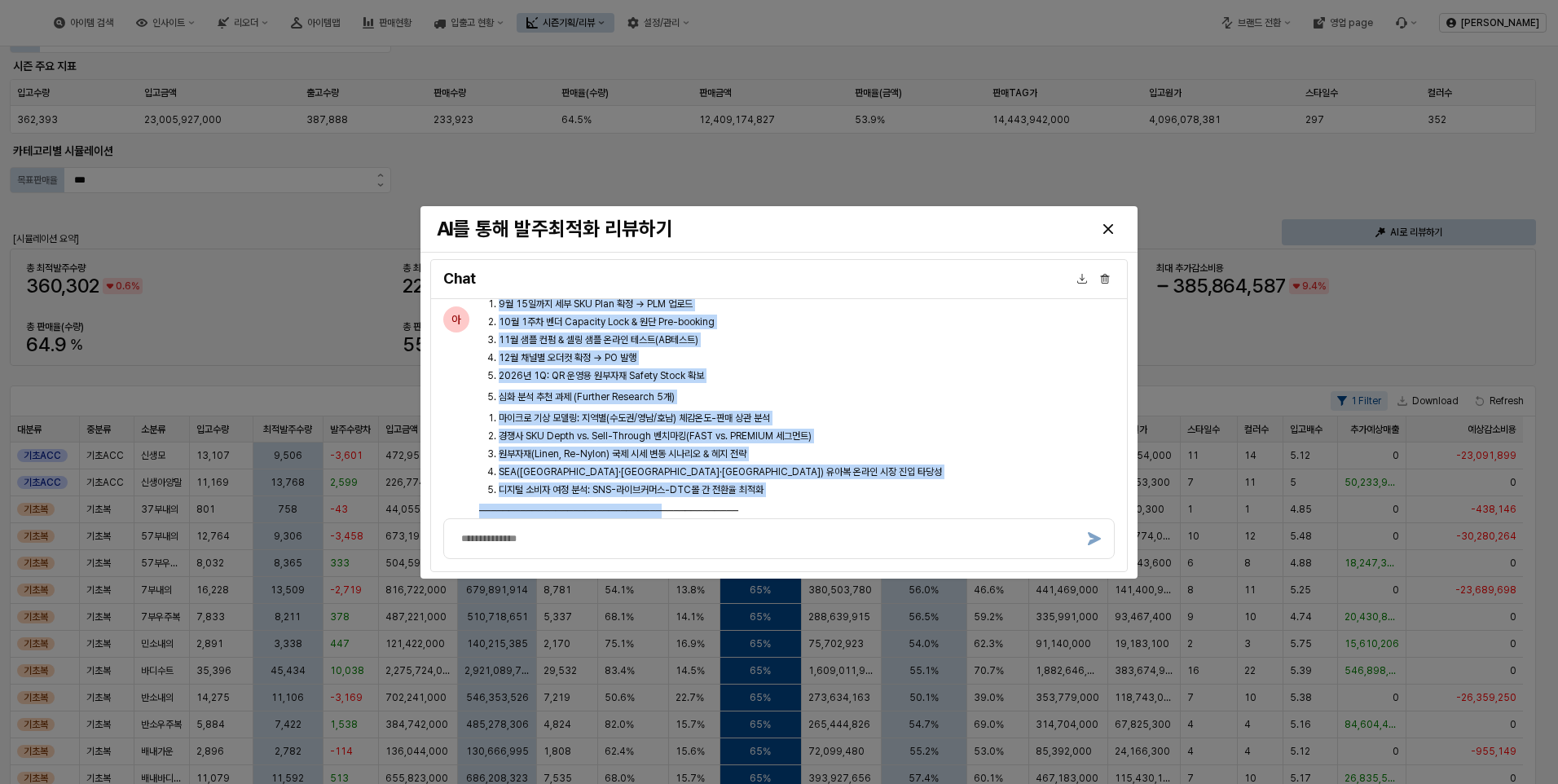
scroll to position [1054, 0]
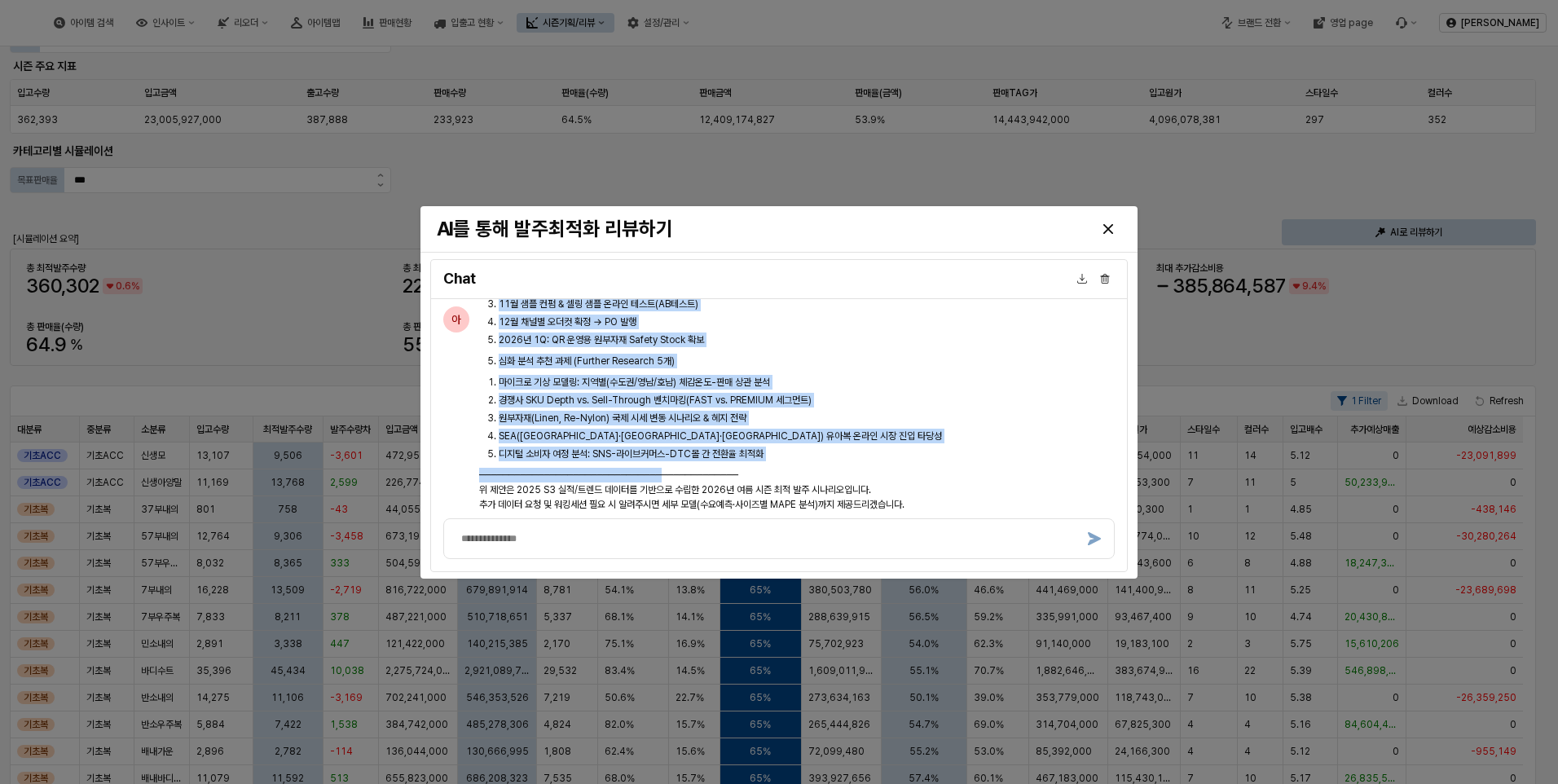
drag, startPoint x: 473, startPoint y: 348, endPoint x: 975, endPoint y: 509, distance: 527.2
copy div "lor ip (Dolorsita Consect) • 2409 A5 el(5~0s) “doe” tem in ut +5.5% la, et do +…"
click at [1109, 221] on div "Close" at bounding box center [1108, 228] width 25 height 25
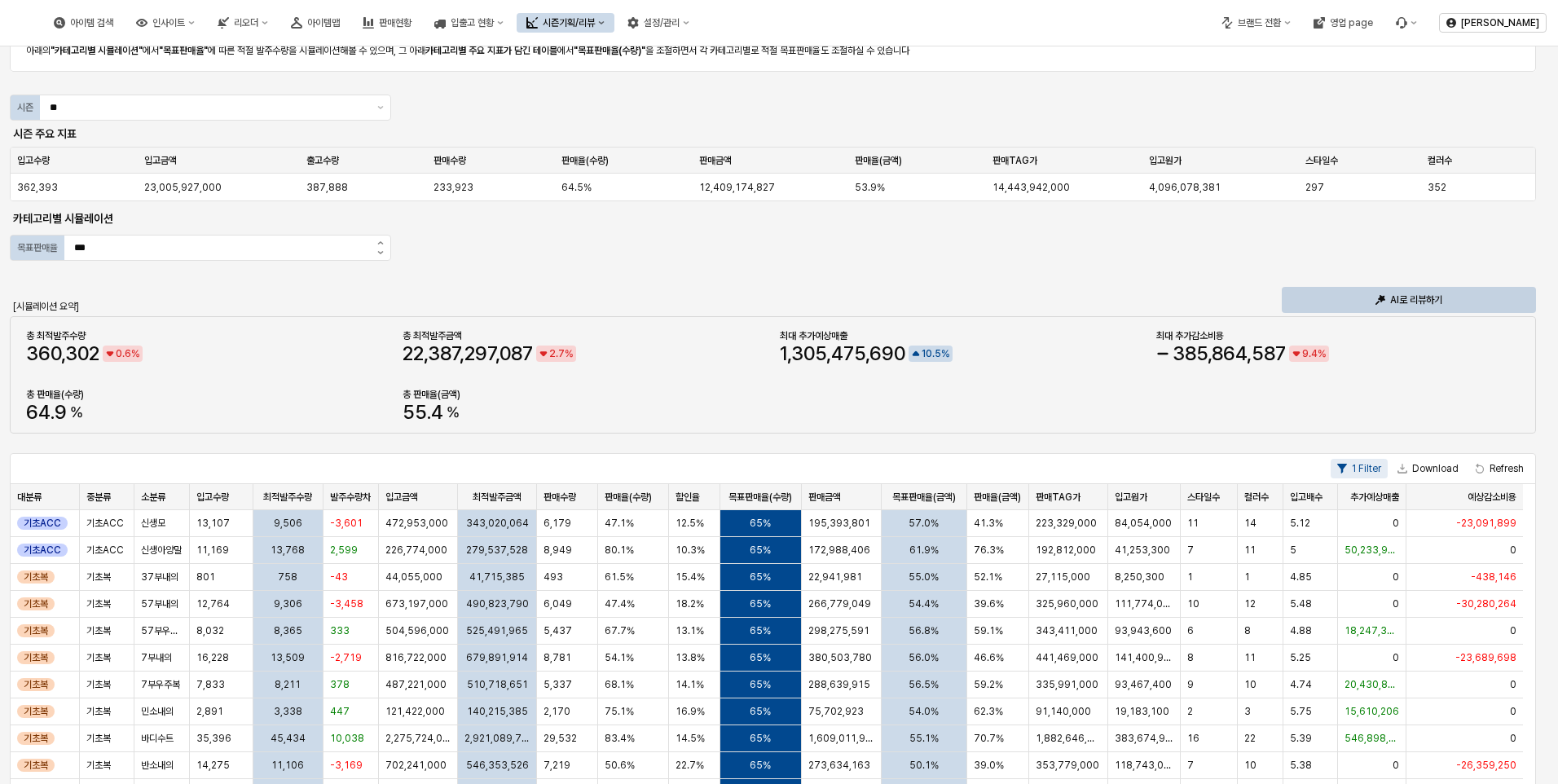
scroll to position [82, 0]
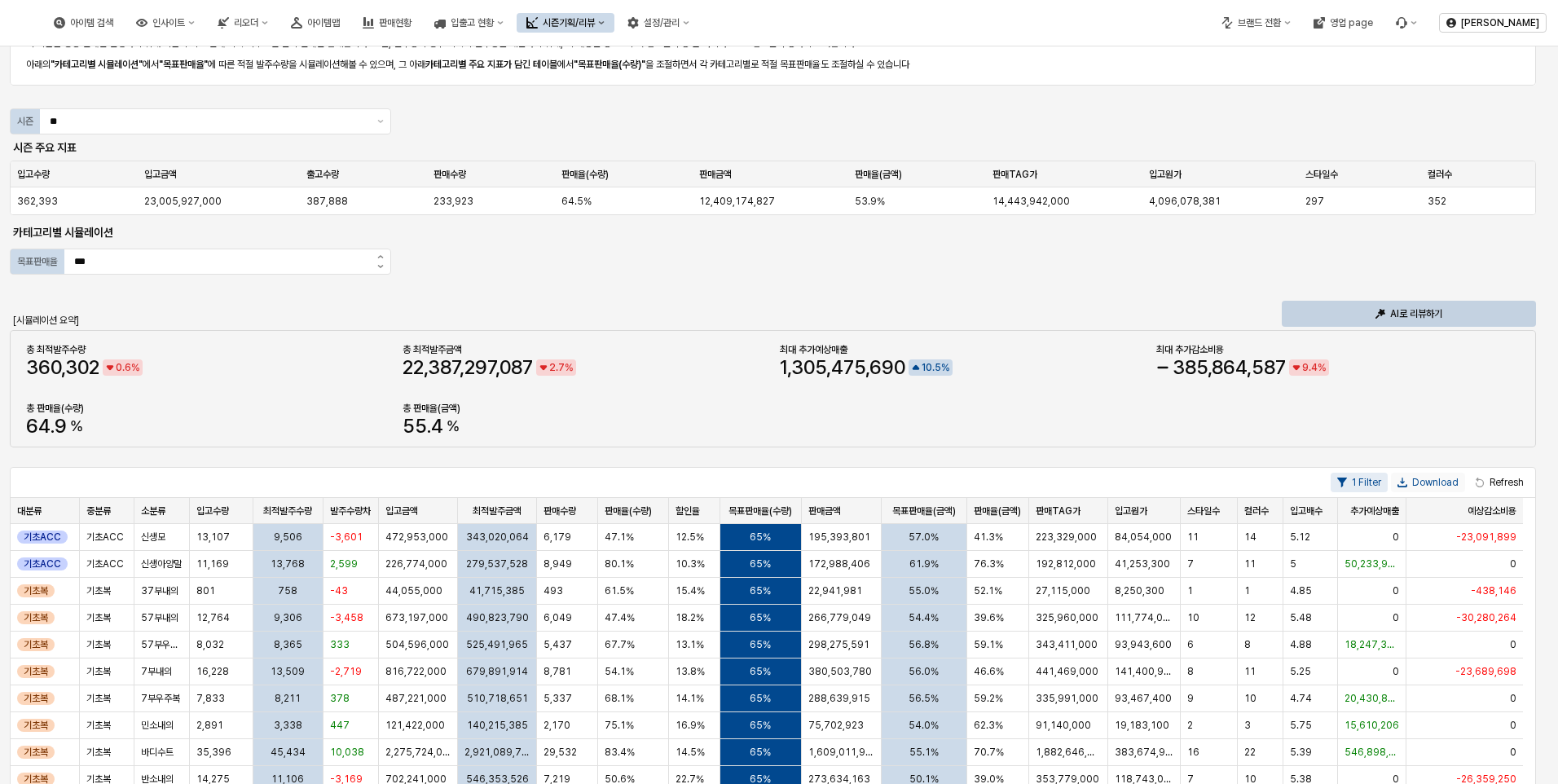
click at [1427, 478] on button "Download" at bounding box center [1428, 482] width 75 height 19
click at [1402, 317] on p "AI로 리뷰하기" at bounding box center [1415, 314] width 52 height 13
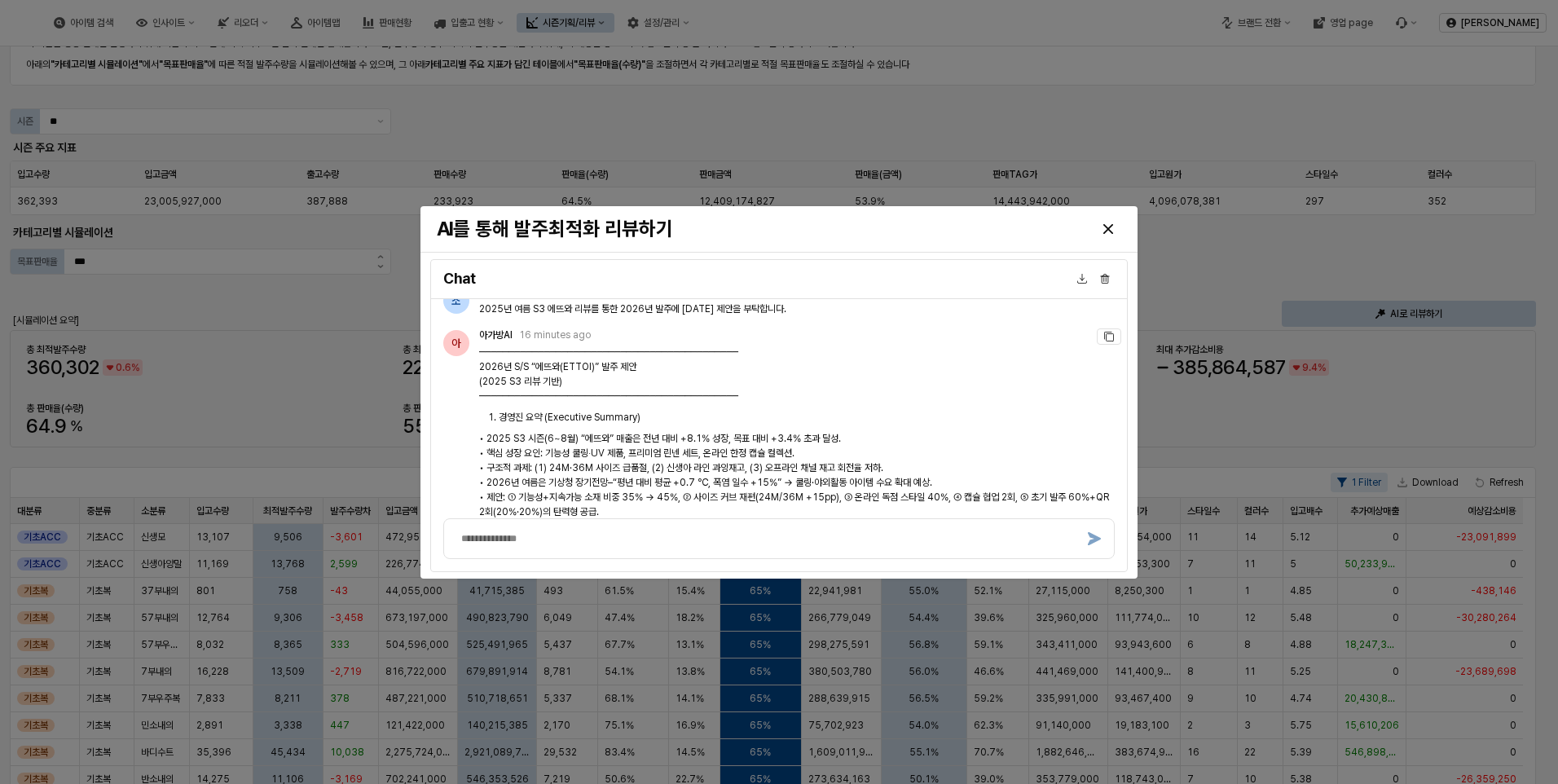
scroll to position [0, 0]
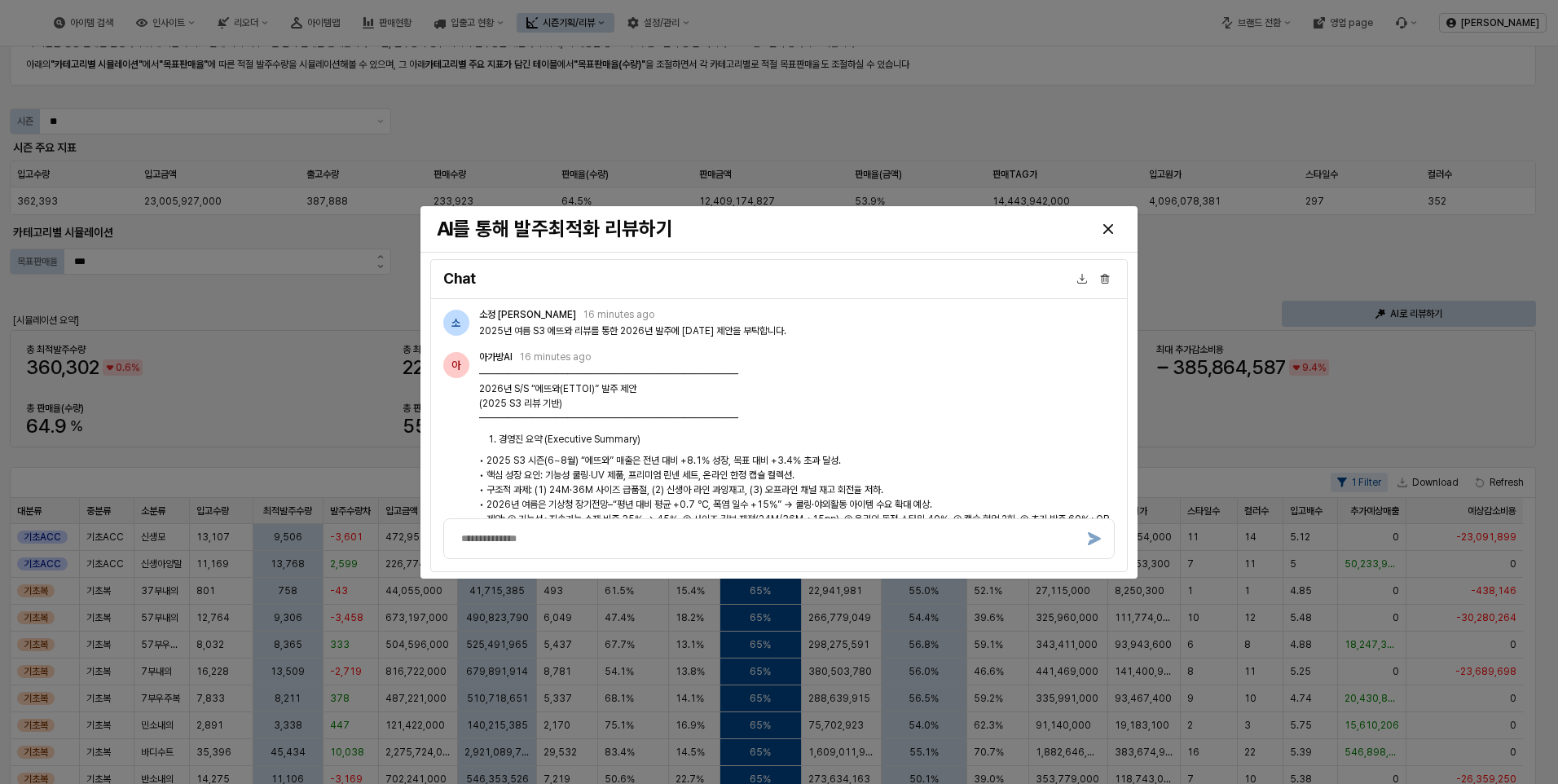
click at [598, 275] on h4 "Chat" at bounding box center [758, 278] width 629 height 15
click at [1110, 232] on icon "Close" at bounding box center [1108, 228] width 10 height 10
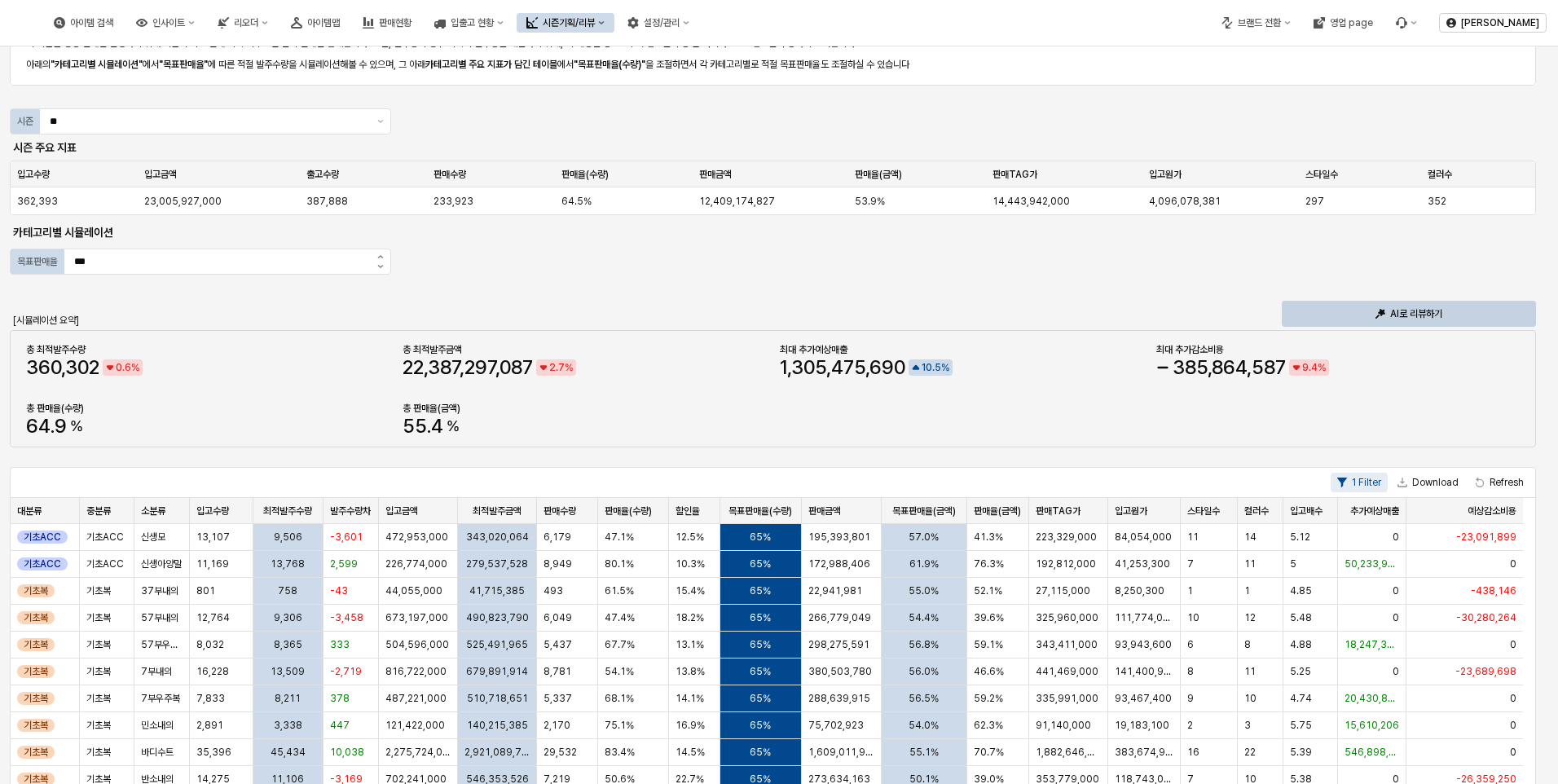
click at [1110, 232] on div at bounding box center [779, 392] width 1558 height 784
